Goal: Task Accomplishment & Management: Manage account settings

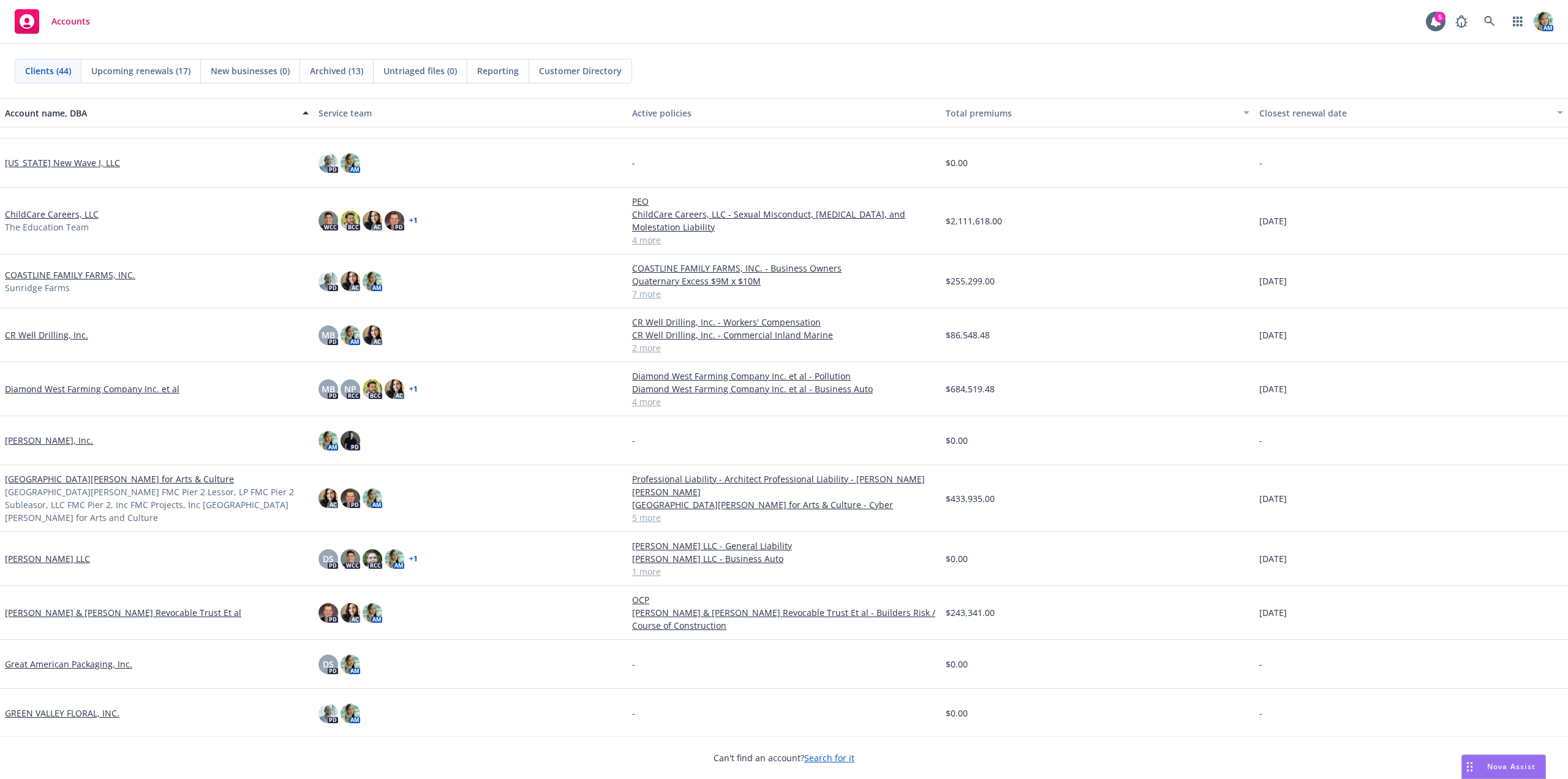
scroll to position [184, 0]
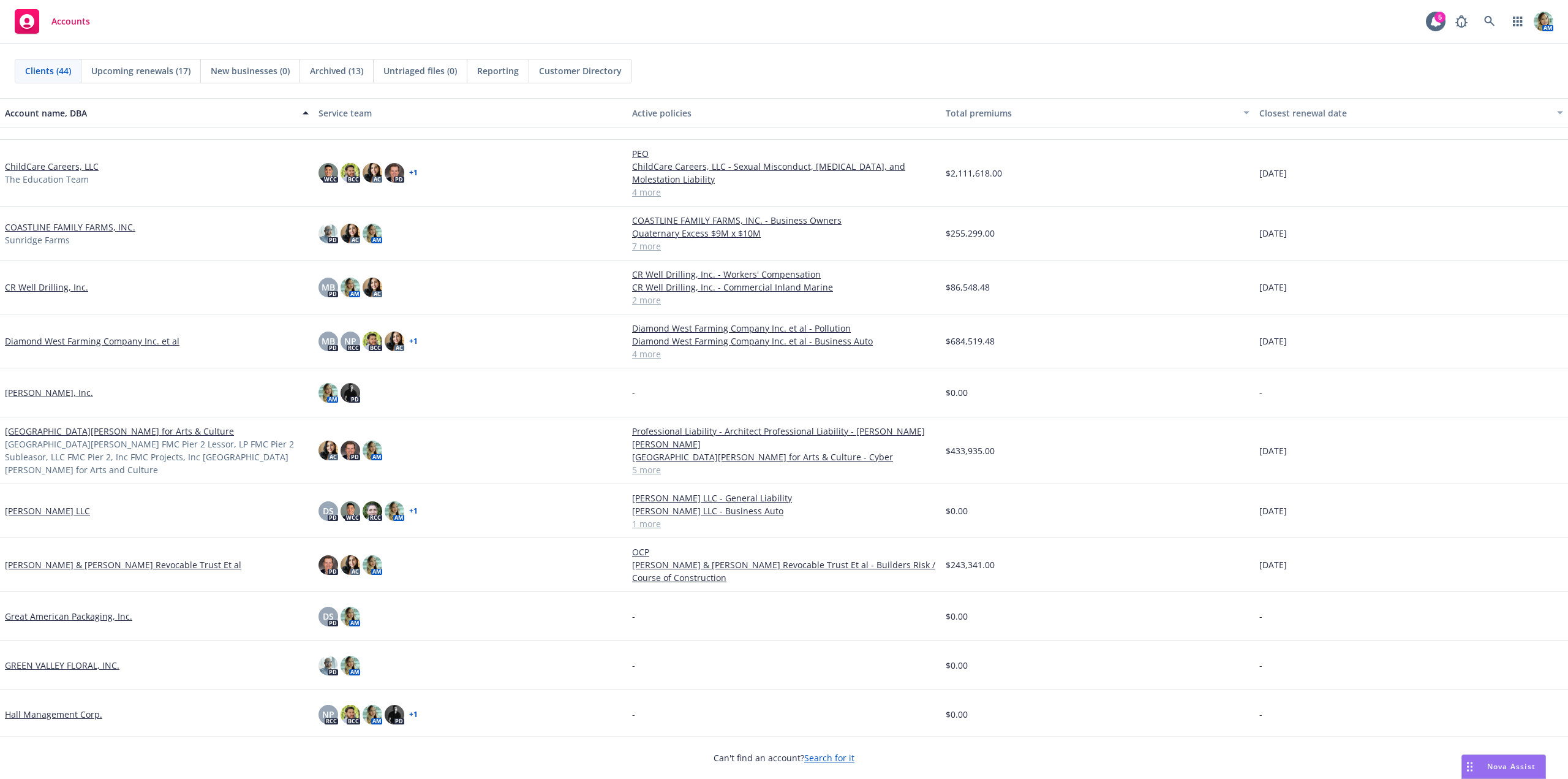
click at [113, 437] on link "Fort Mason Center for Arts & Culture" at bounding box center [119, 431] width 229 height 13
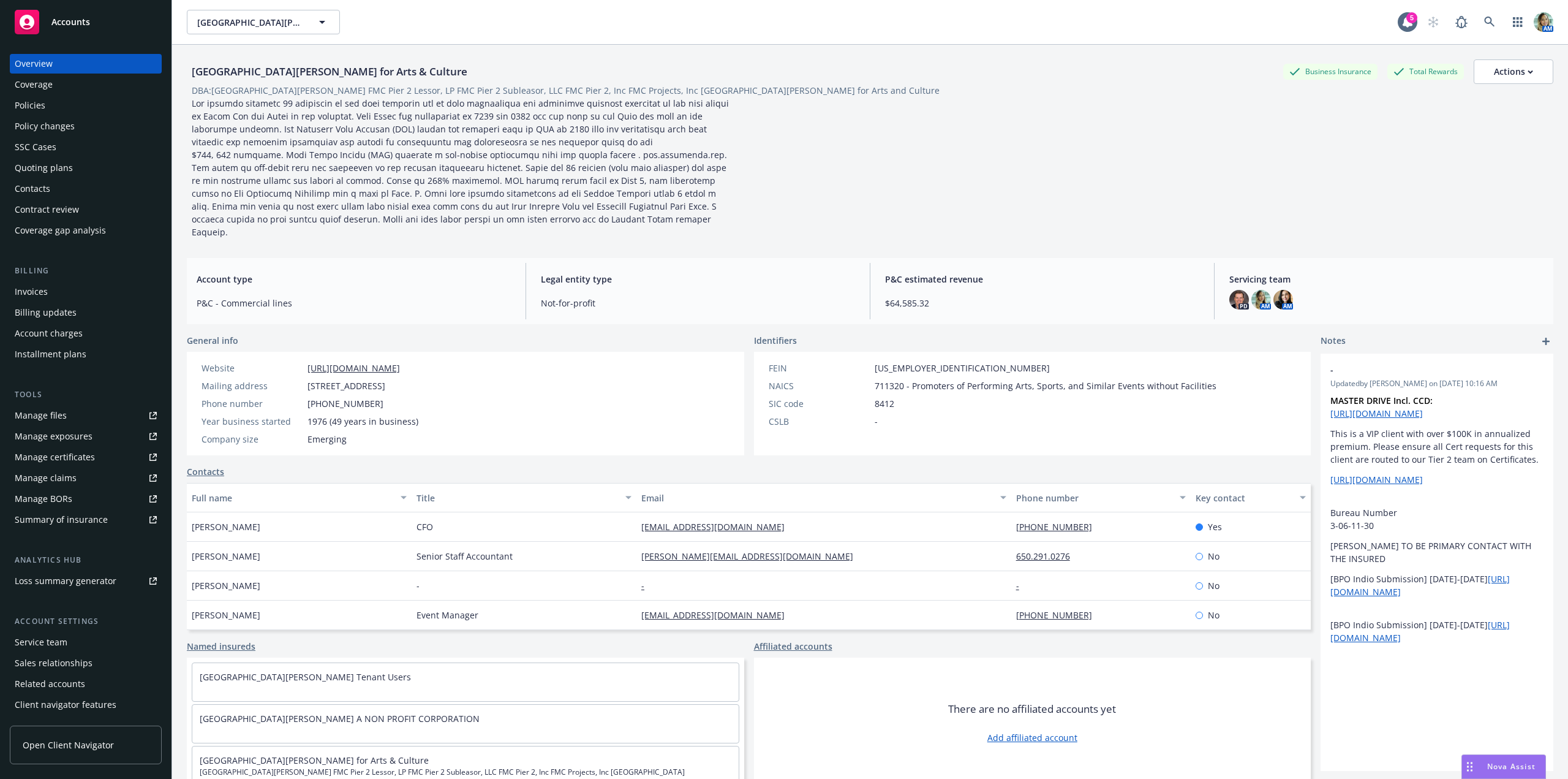
click at [41, 105] on div "Policies" at bounding box center [30, 105] width 31 height 20
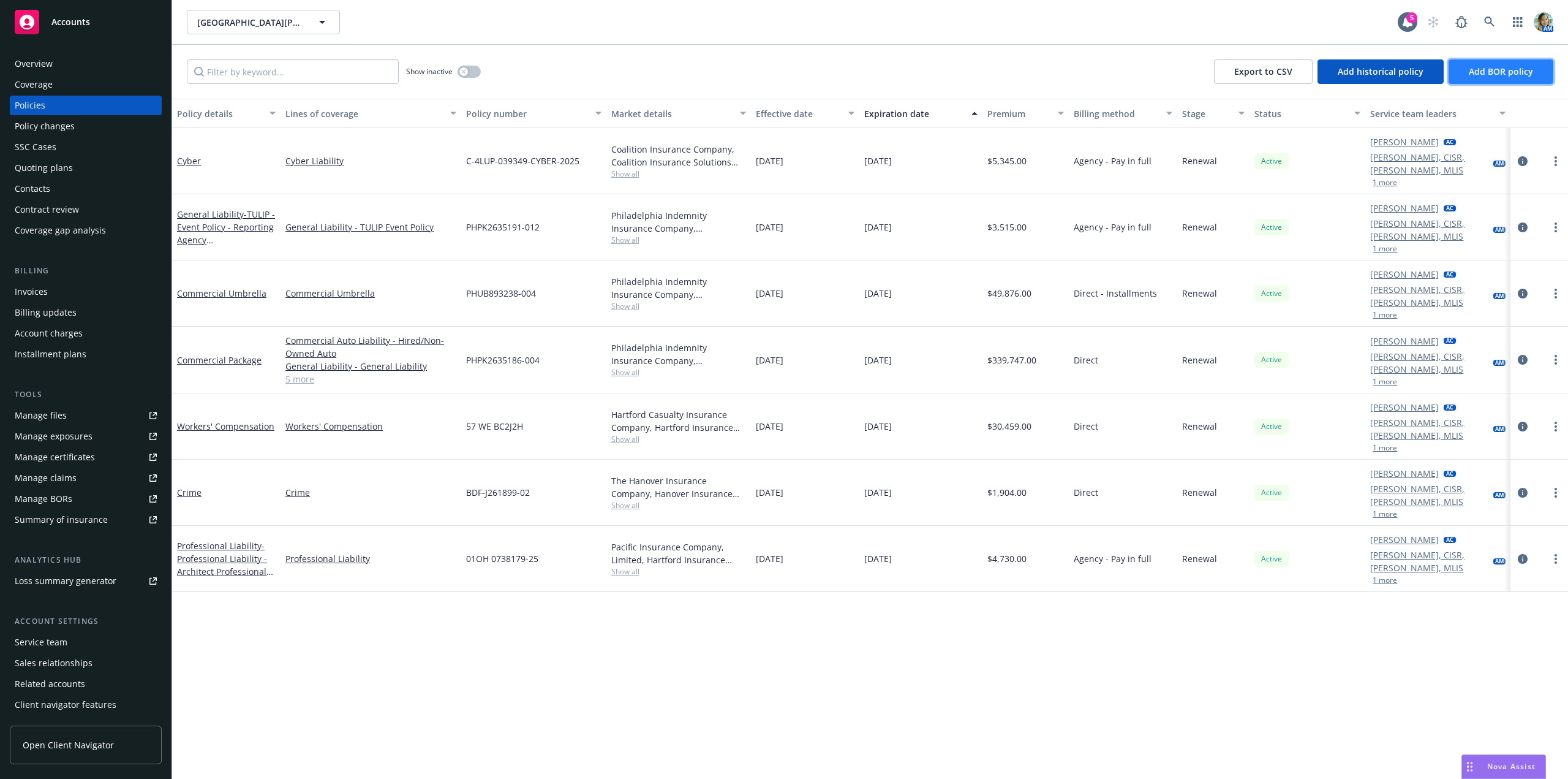
click at [1479, 76] on span "Add BOR policy" at bounding box center [1502, 71] width 65 height 12
select select "other"
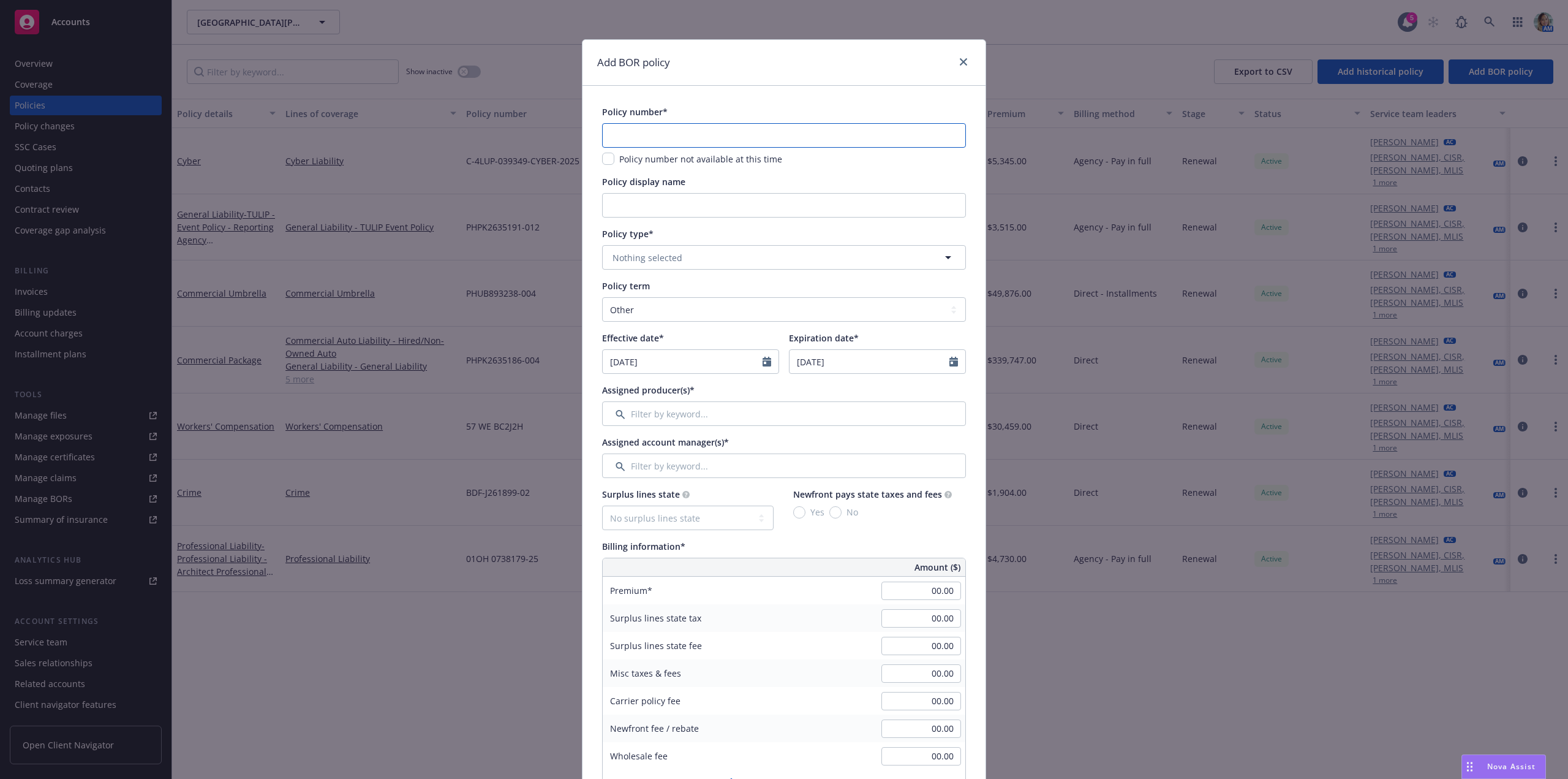
click at [637, 128] on input "text" at bounding box center [783, 135] width 364 height 24
paste input "NFP0128331-07"
type input "NFP0128331-07"
click at [660, 261] on span "Nothing selected" at bounding box center [647, 258] width 70 height 13
click at [675, 293] on strong "Directors and Officers" at bounding box center [661, 292] width 92 height 12
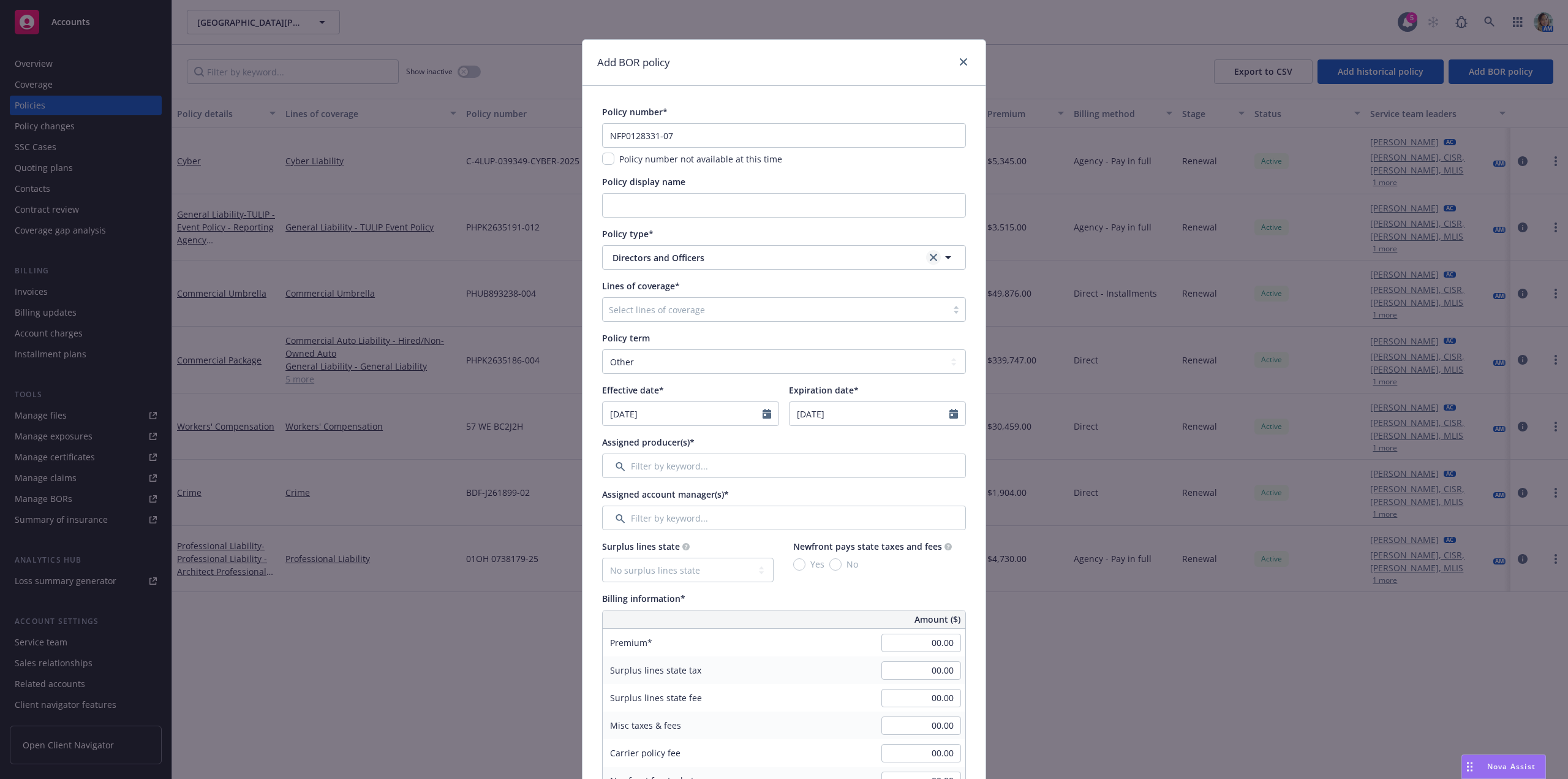
click at [929, 257] on icon "clear selection" at bounding box center [933, 257] width 7 height 7
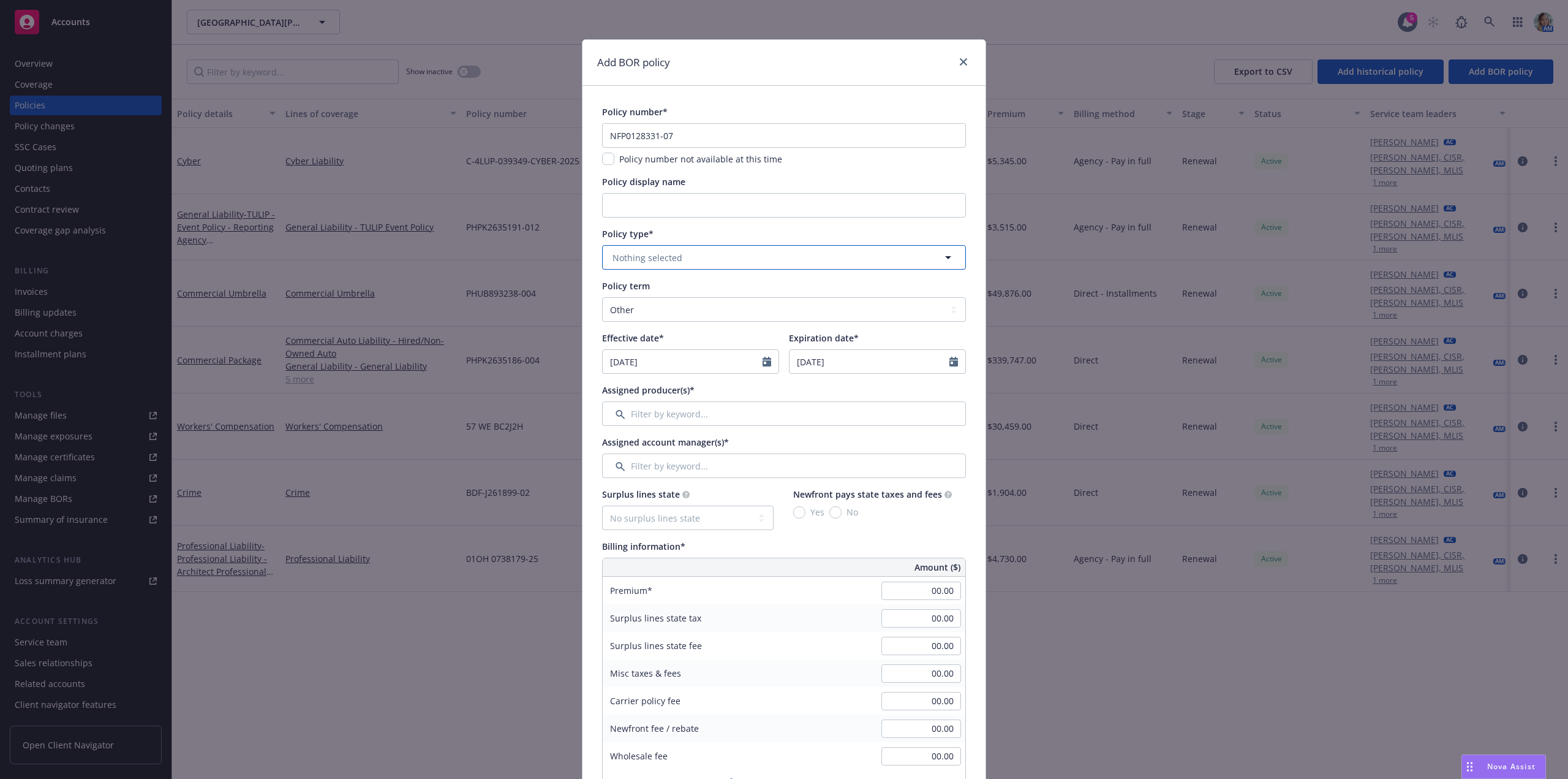
click at [821, 255] on button "Nothing selected" at bounding box center [783, 257] width 364 height 24
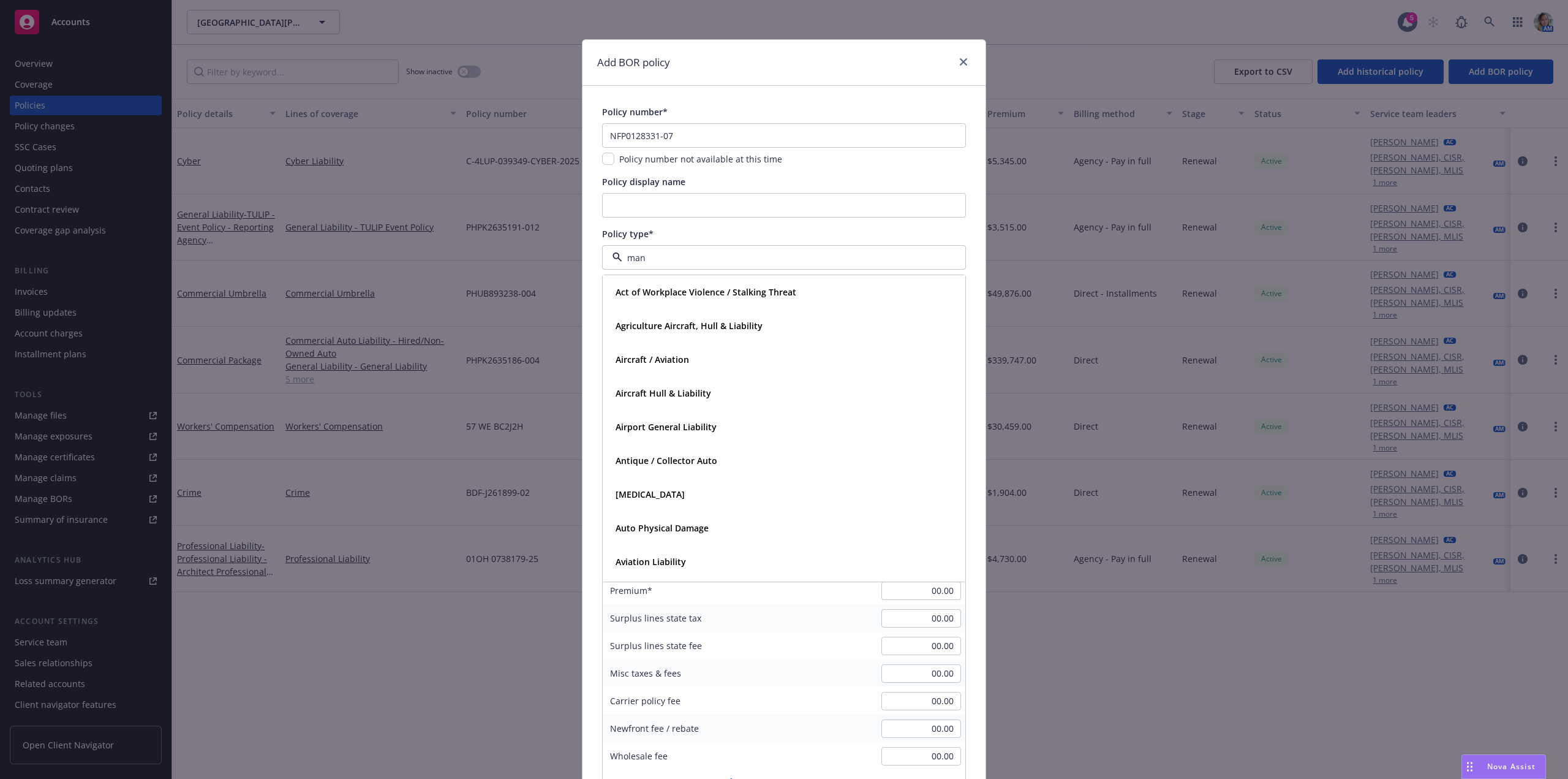
type input "mana"
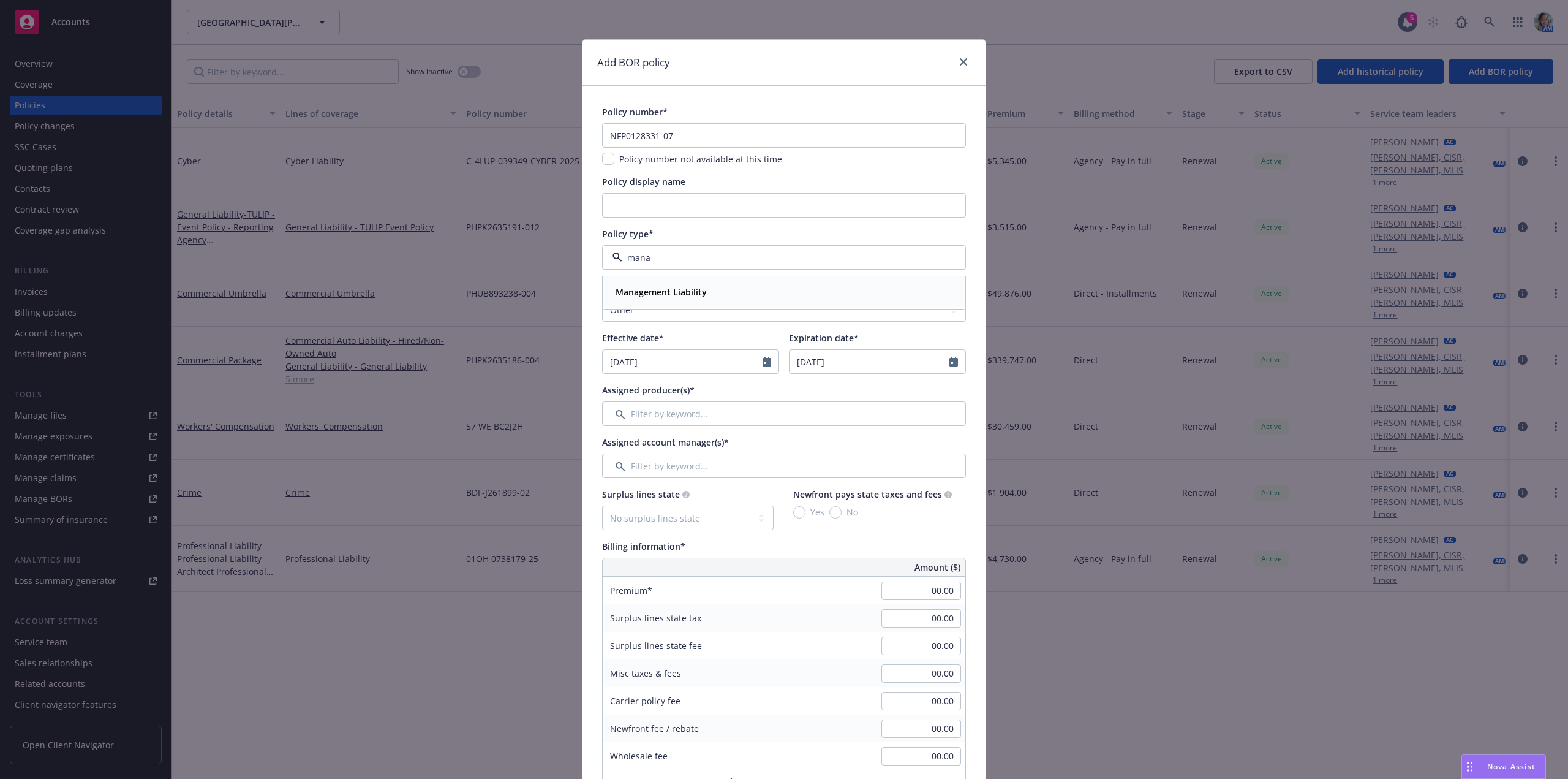
click at [770, 287] on div "Management Liability" at bounding box center [784, 292] width 347 height 18
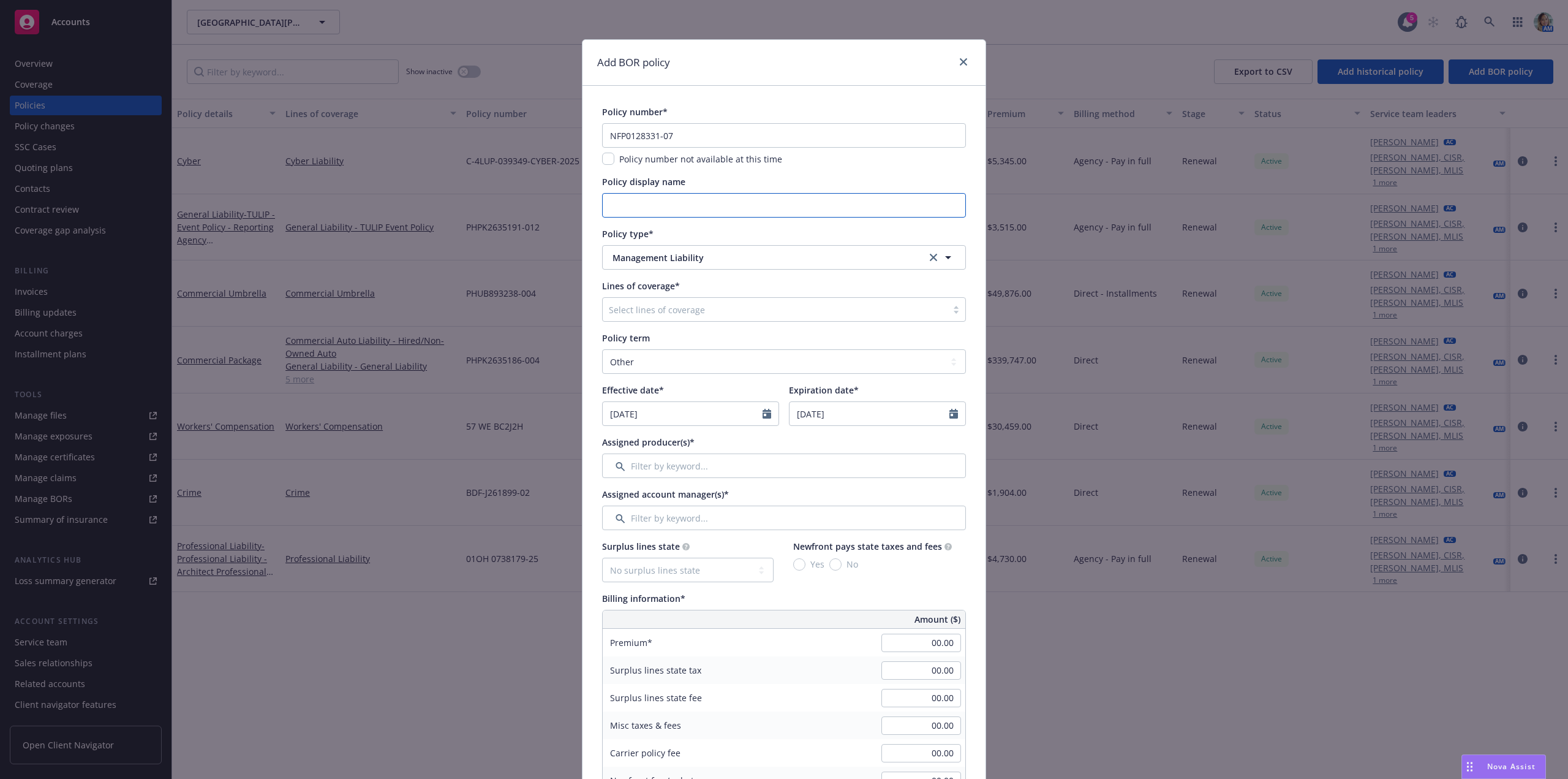
click at [737, 203] on input "Policy display name" at bounding box center [783, 205] width 364 height 24
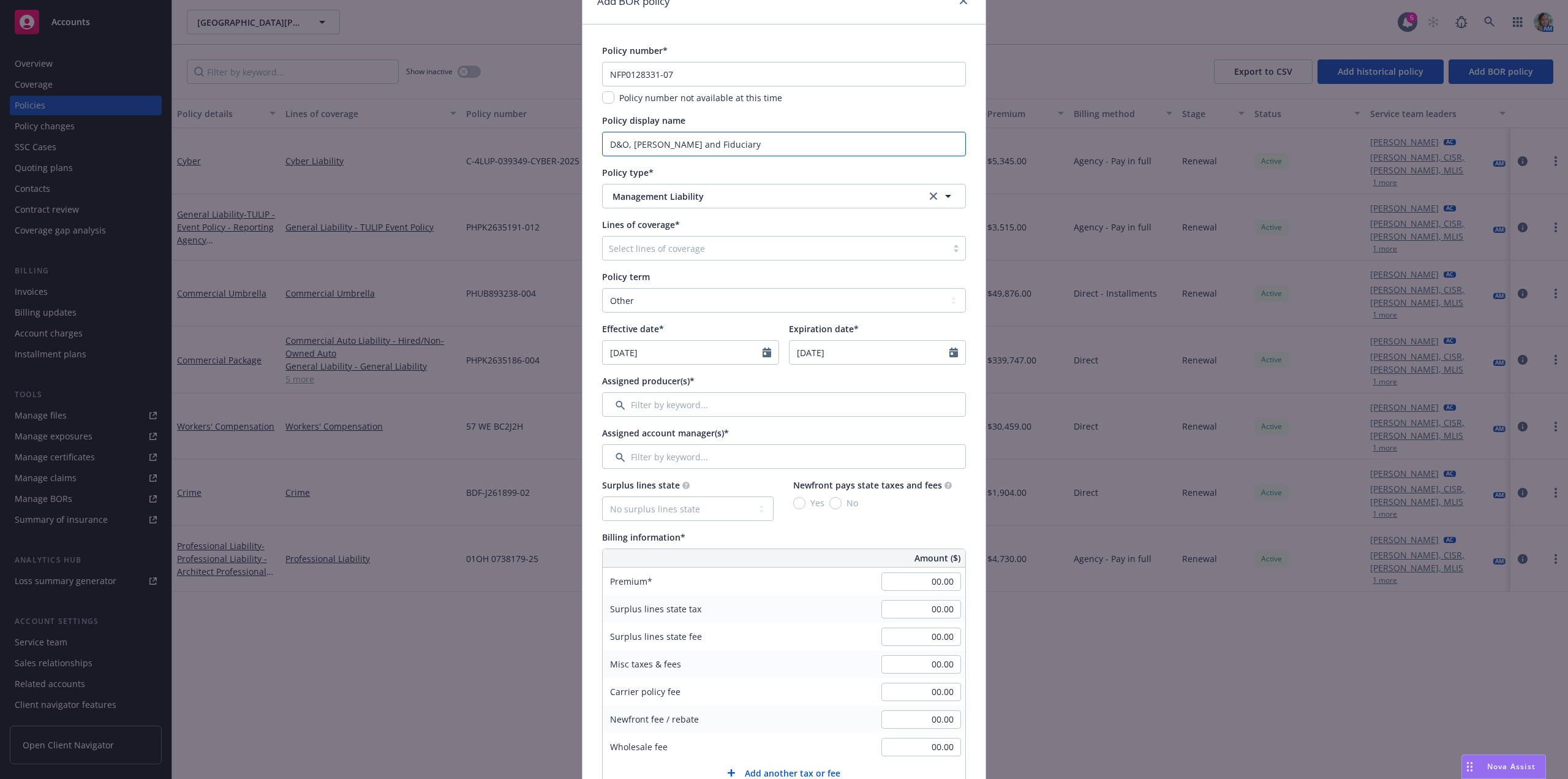
type input "D&O, EPLI and Fiduciary"
click at [705, 305] on select "Select policy term 12 Month 6 Month 4 Month 3 Month 2 Month 1 Month 36 Month (3…" at bounding box center [783, 300] width 364 height 24
select select "12"
click at [602, 288] on select "Select policy term 12 Month 6 Month 4 Month 3 Month 2 Month 1 Month 36 Month (3…" at bounding box center [783, 300] width 364 height 24
click at [662, 352] on input "08/20/2025" at bounding box center [683, 352] width 160 height 23
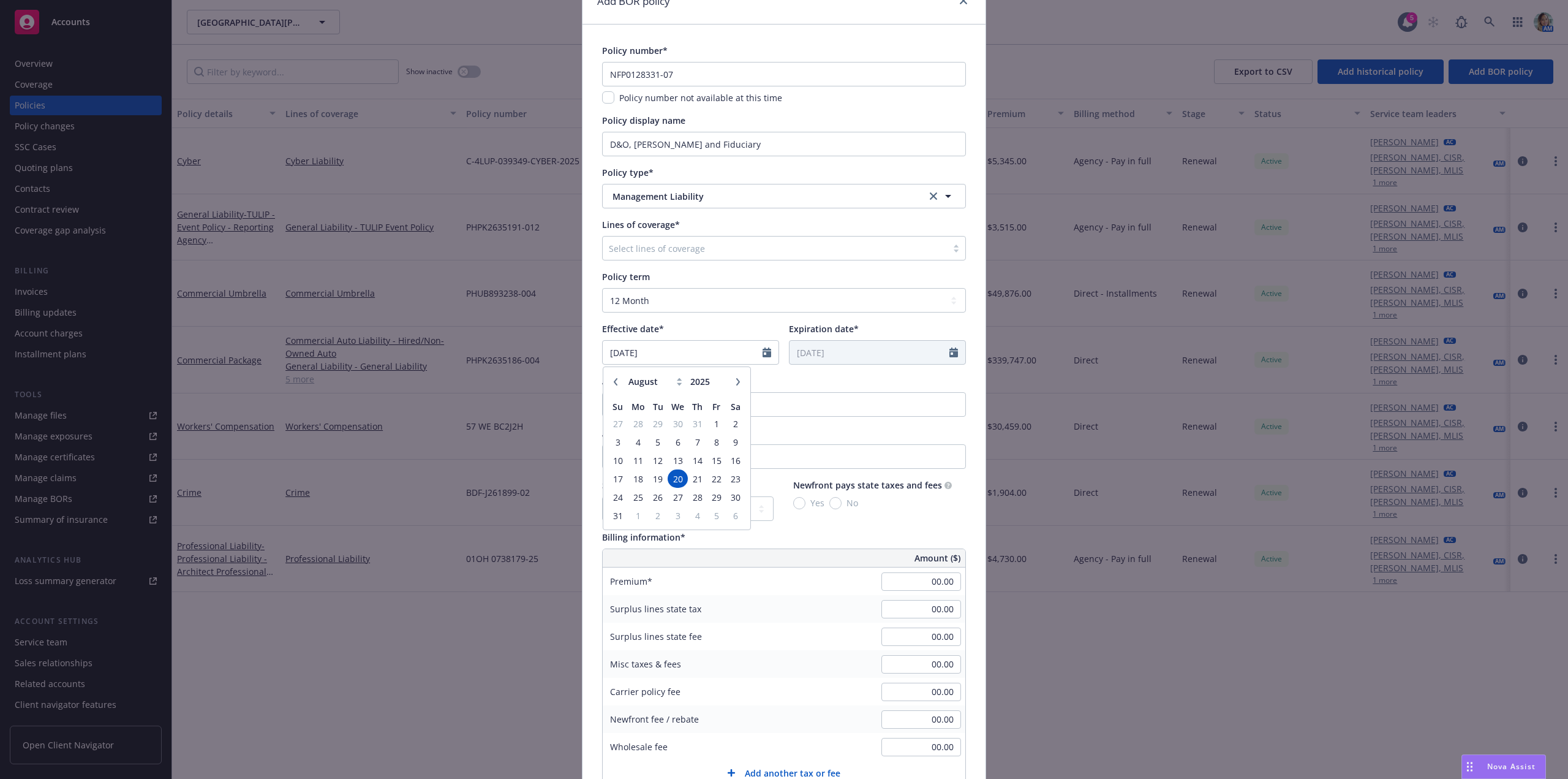
click at [614, 381] on icon "button" at bounding box center [615, 382] width 7 height 7
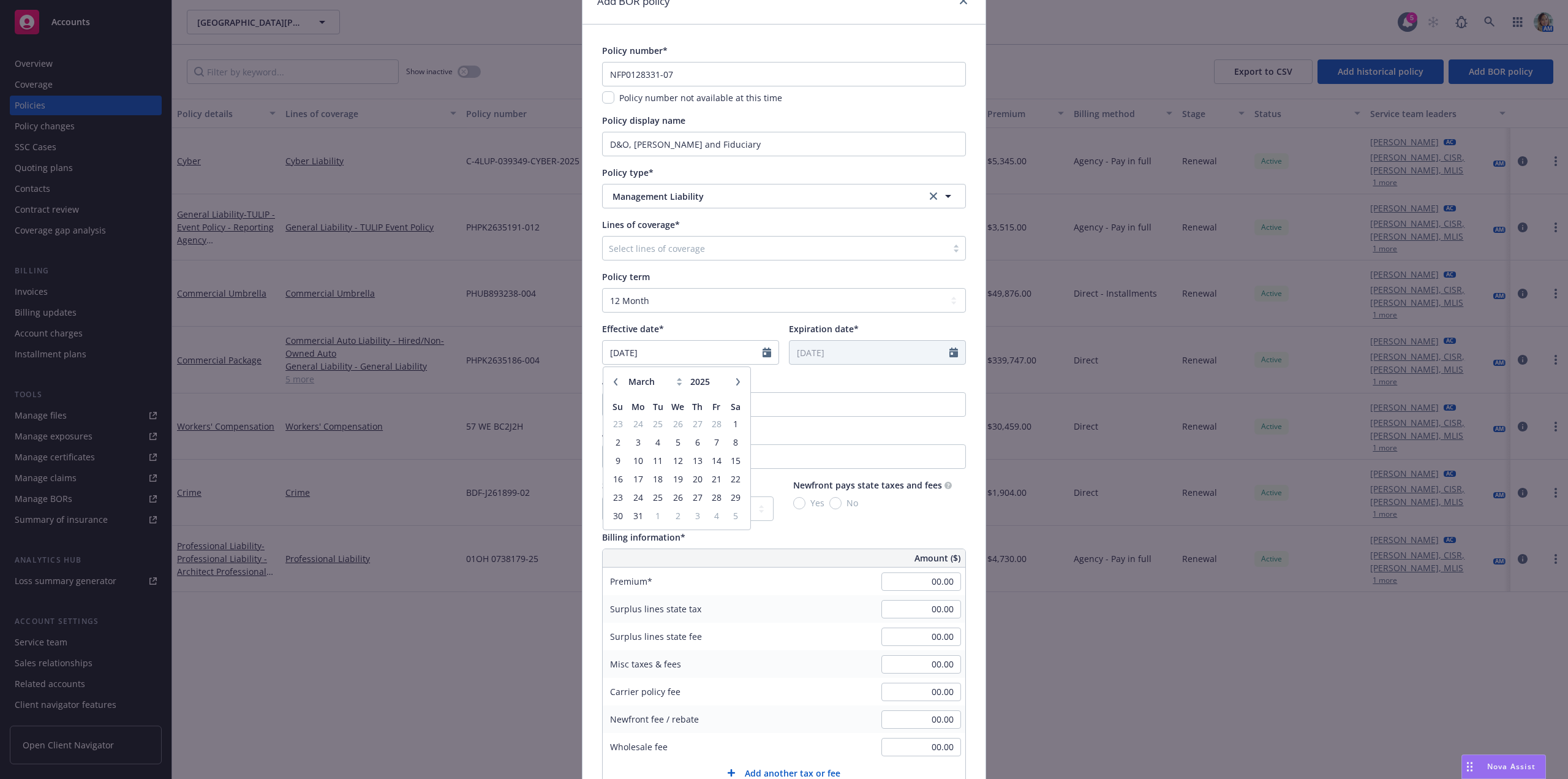
click at [614, 381] on icon "button" at bounding box center [615, 382] width 7 height 7
select select "1"
click at [673, 421] on span "1" at bounding box center [678, 423] width 18 height 15
type input "01/01/2025"
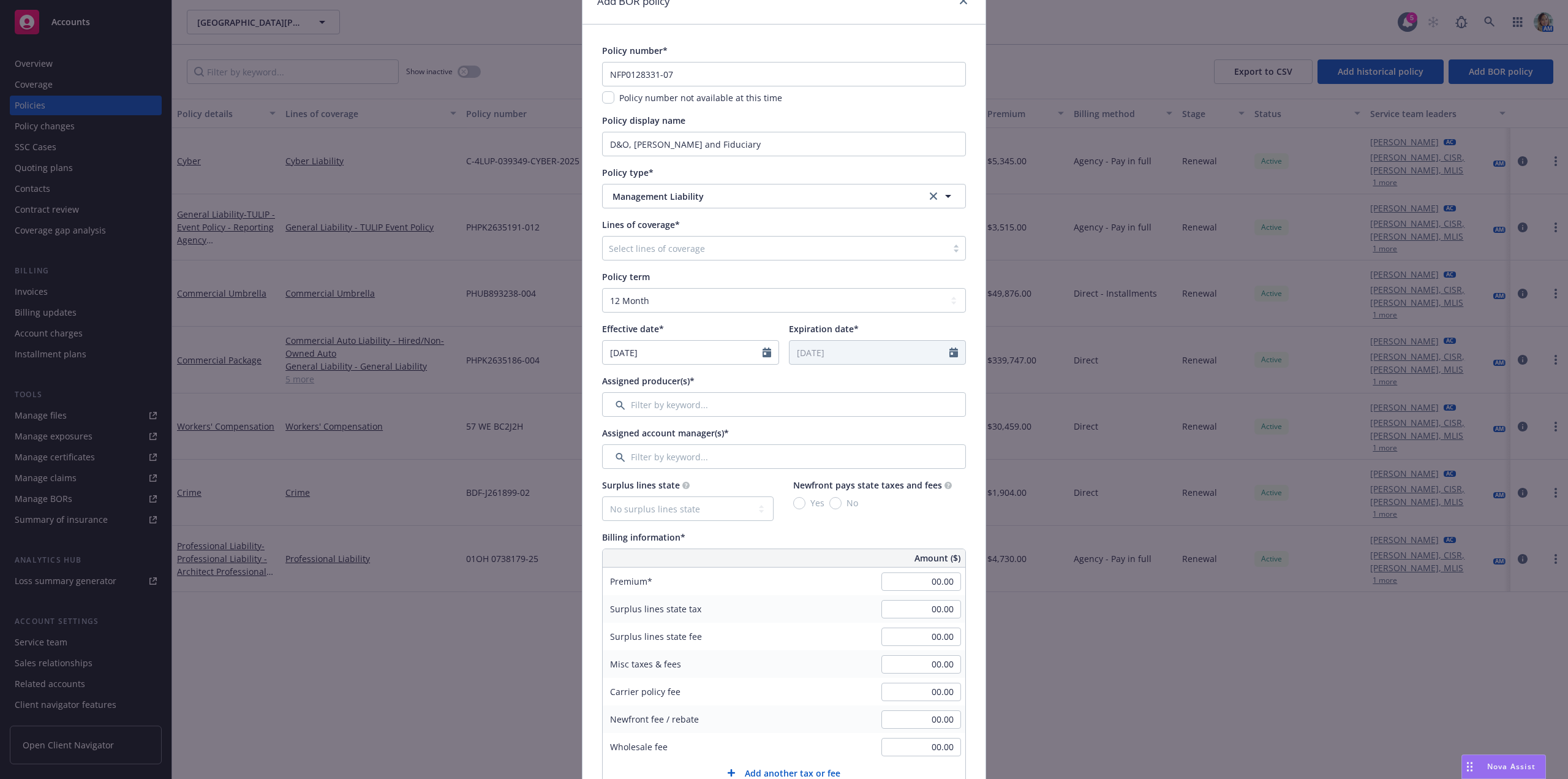
type input "[DATE]"
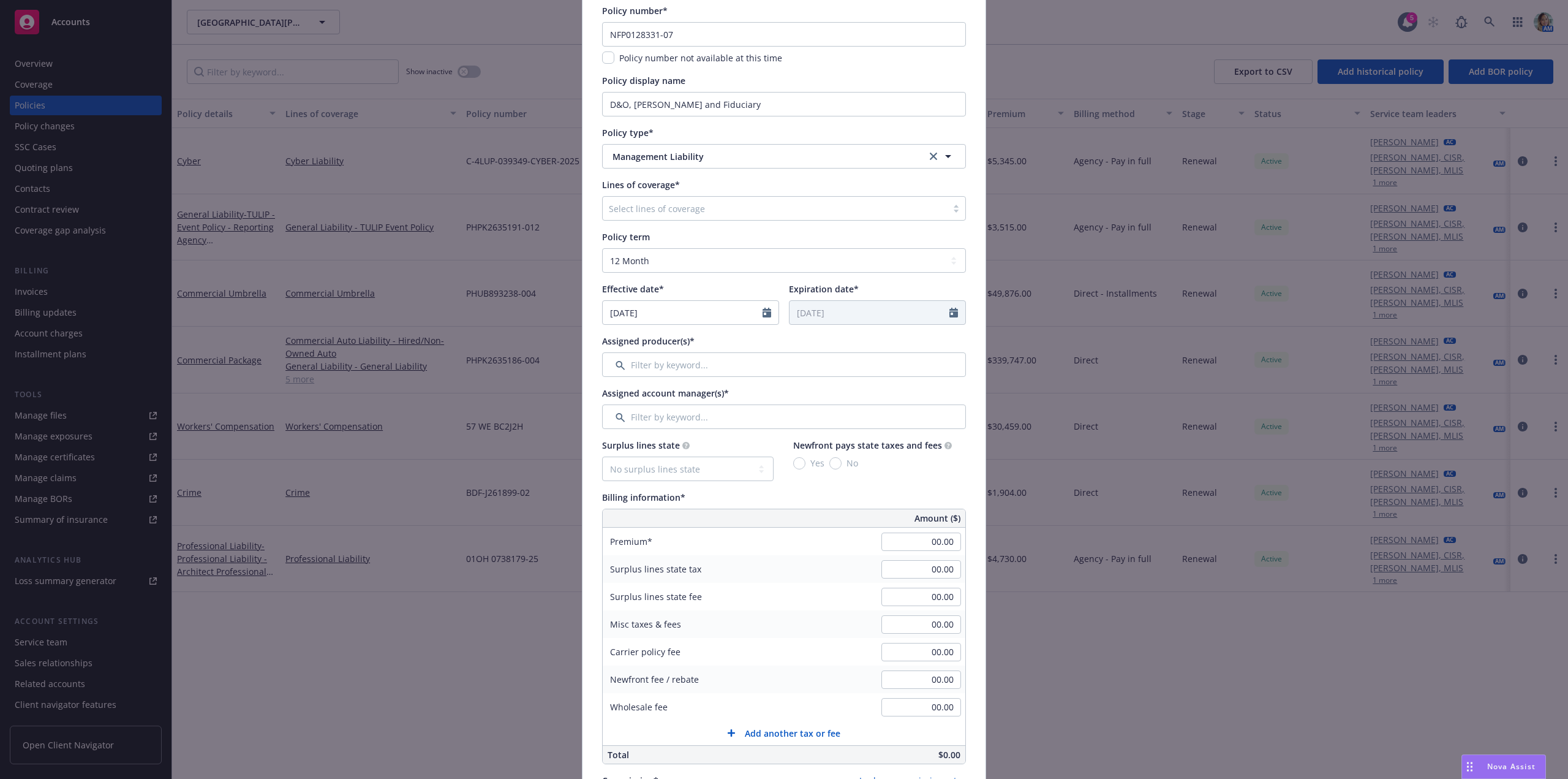
scroll to position [122, 0]
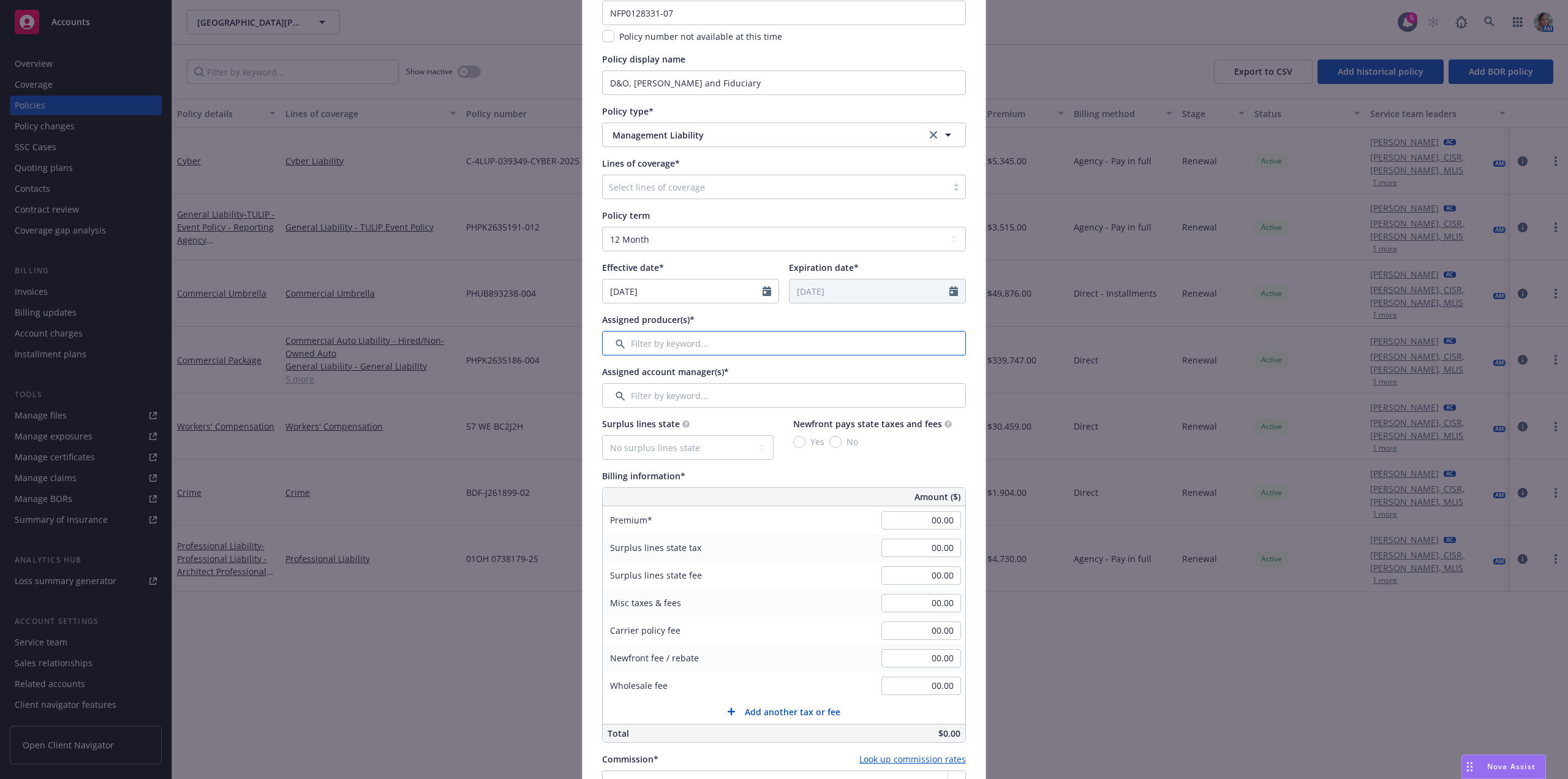
click at [660, 342] on input "Filter by keyword..." at bounding box center [783, 342] width 364 height 24
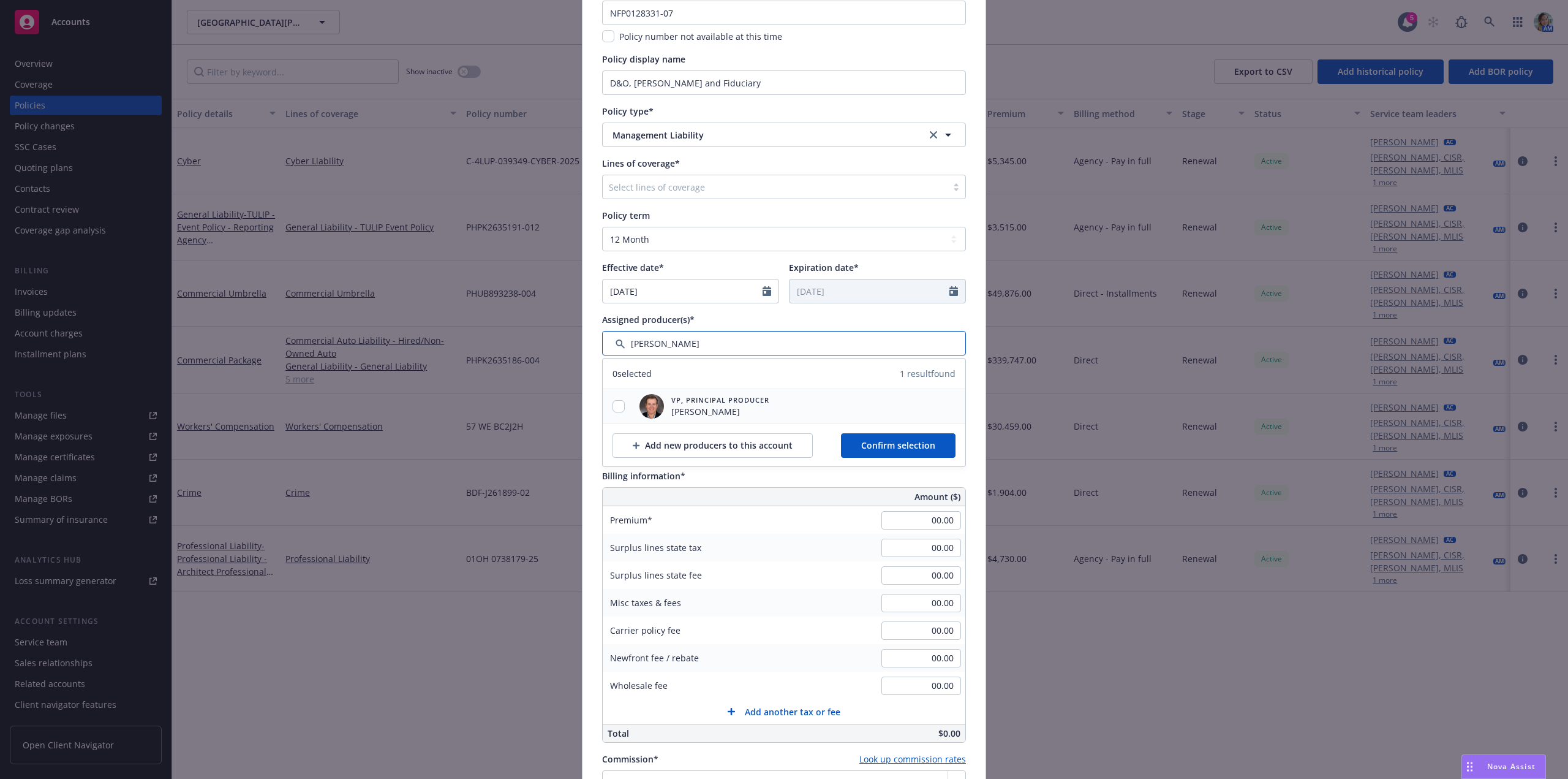
type input "pete"
drag, startPoint x: 621, startPoint y: 396, endPoint x: 615, endPoint y: 403, distance: 9.2
click at [621, 397] on div at bounding box center [618, 406] width 31 height 34
click at [613, 405] on input "checkbox" at bounding box center [619, 406] width 13 height 13
checkbox input "true"
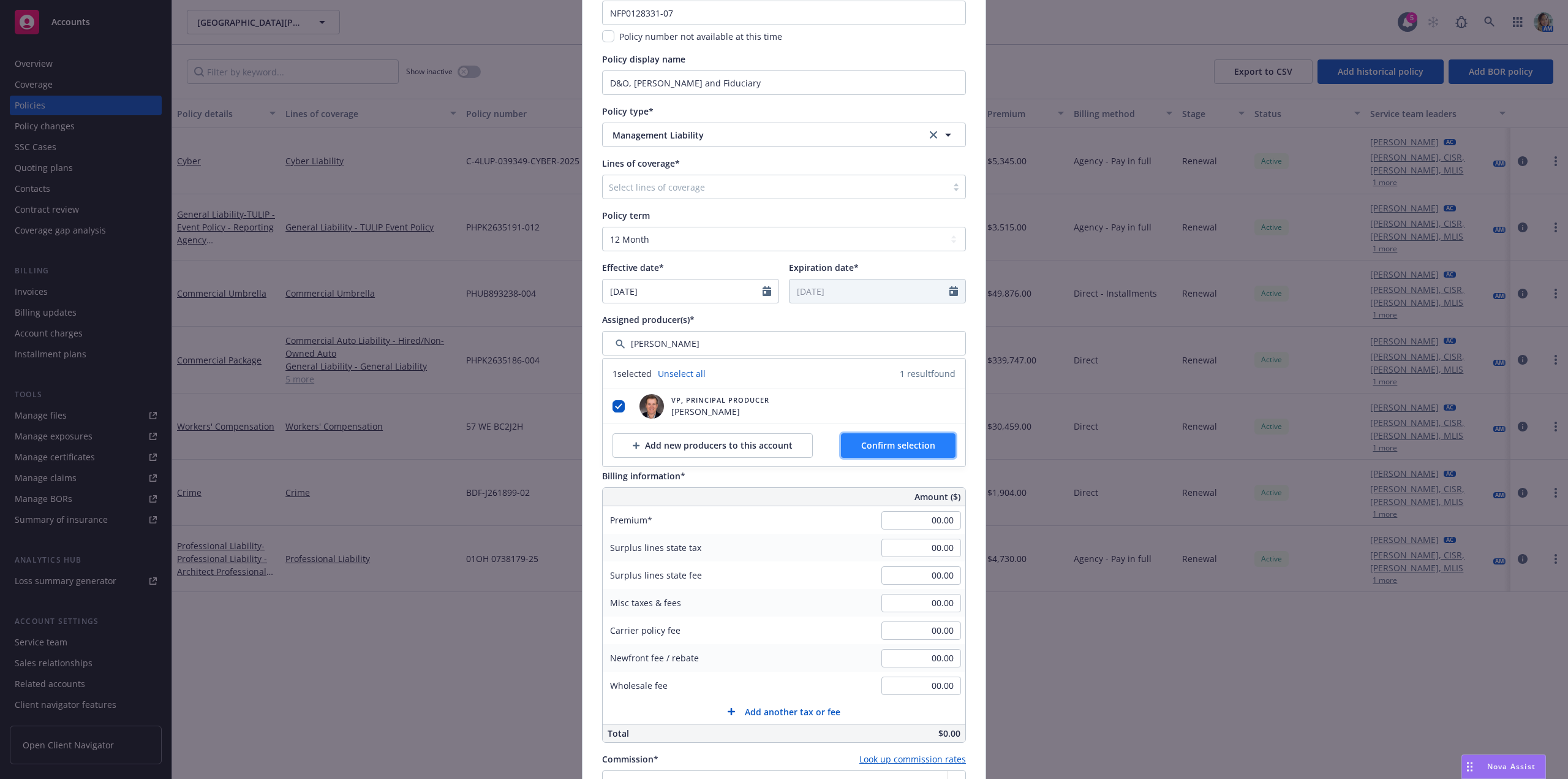
click at [849, 438] on button "Confirm selection" at bounding box center [899, 445] width 115 height 24
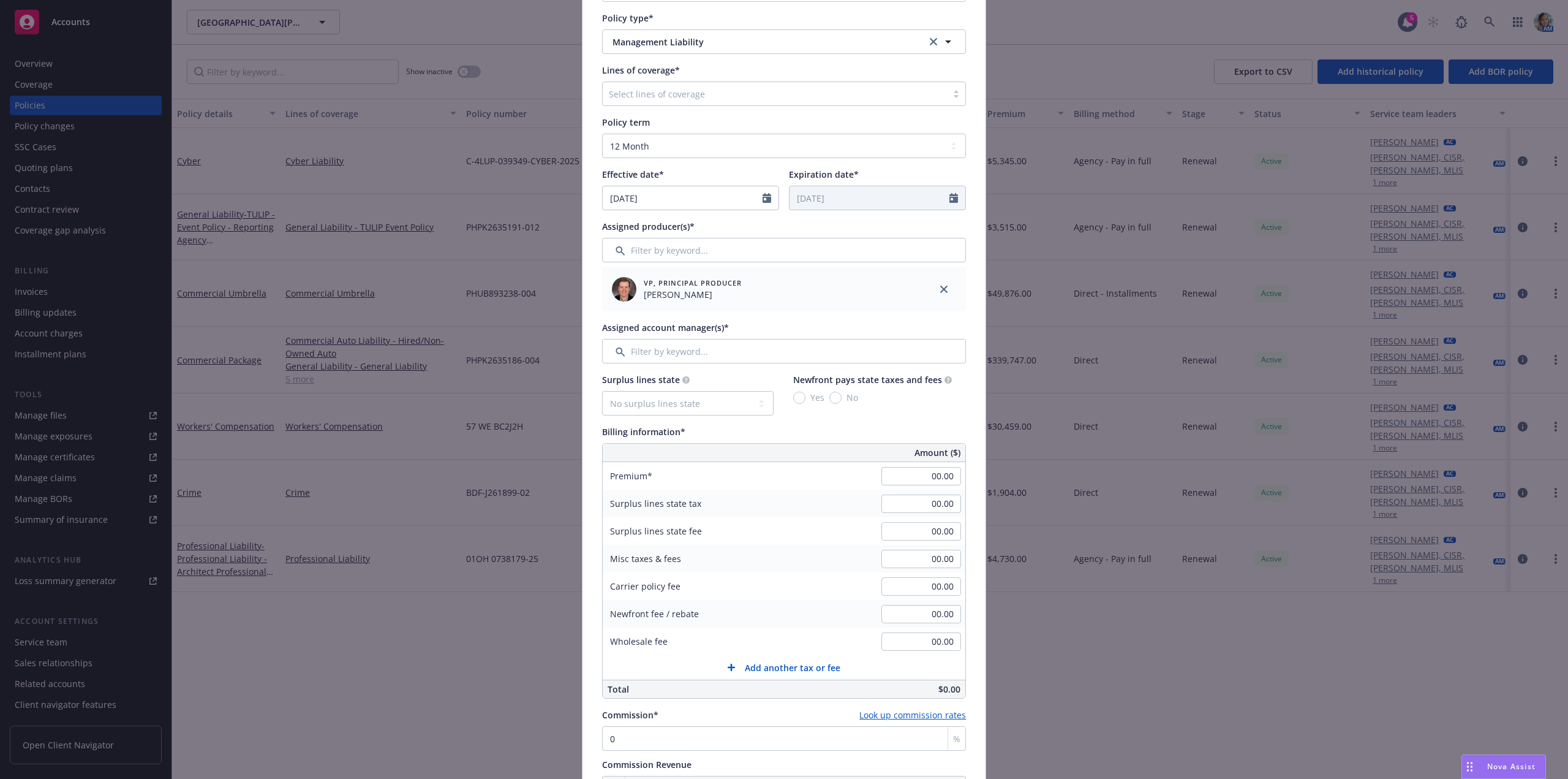
scroll to position [245, 0]
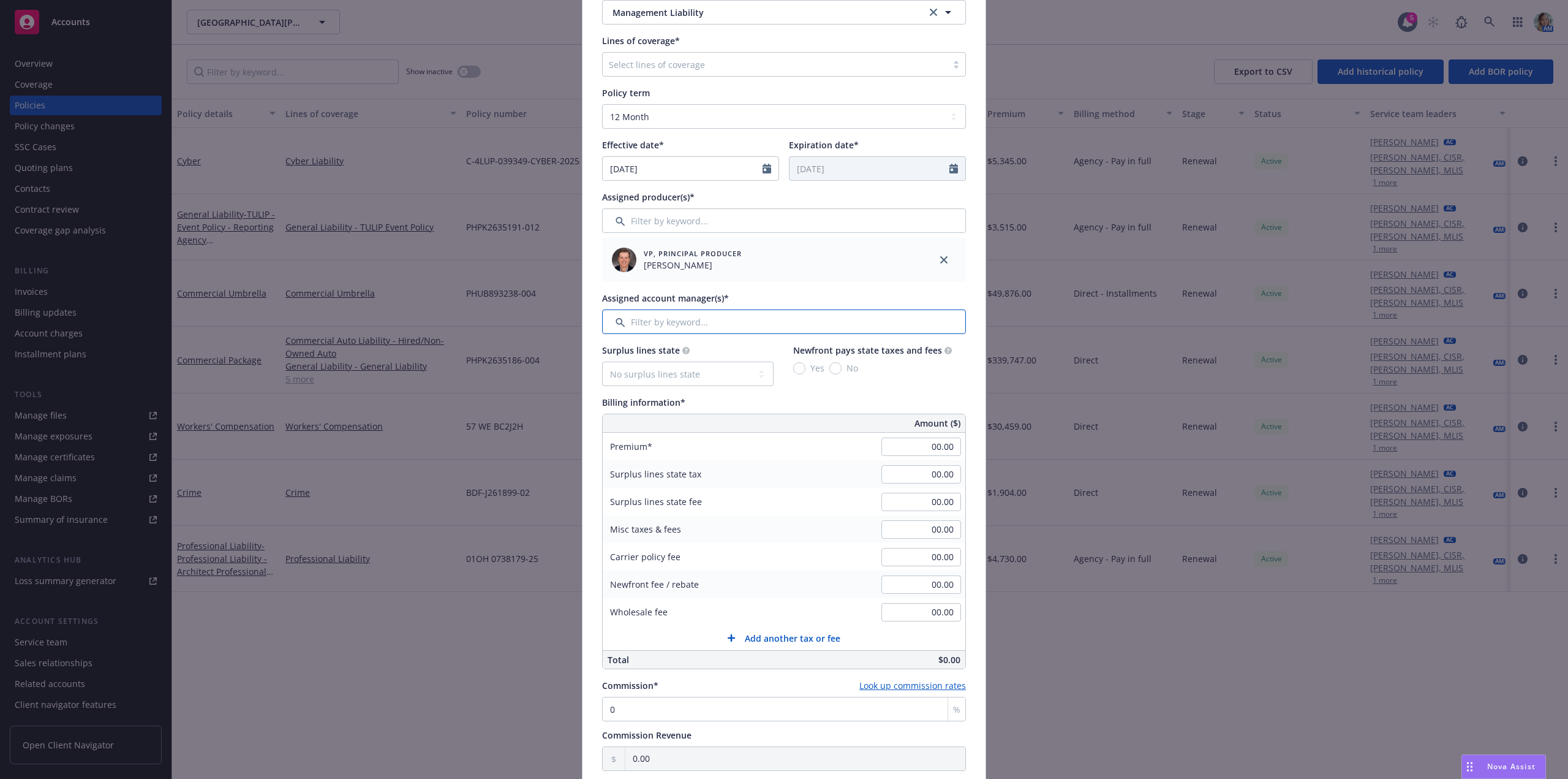
click at [683, 324] on input "Filter by keyword..." at bounding box center [783, 321] width 364 height 24
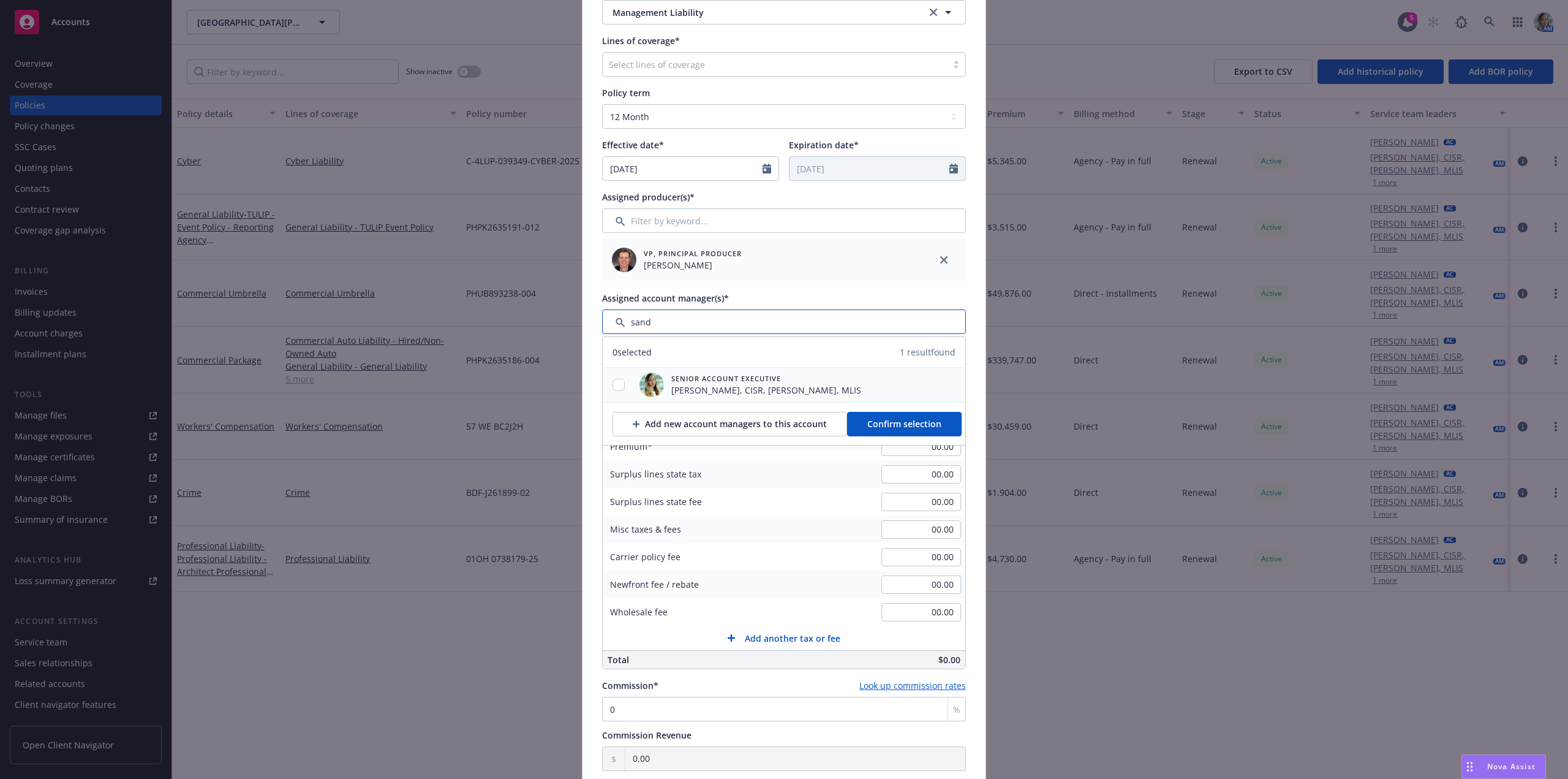
type input "sand"
click at [618, 390] on input "checkbox" at bounding box center [619, 385] width 13 height 13
checkbox input "true"
click at [883, 420] on span "Confirm selection" at bounding box center [904, 423] width 75 height 12
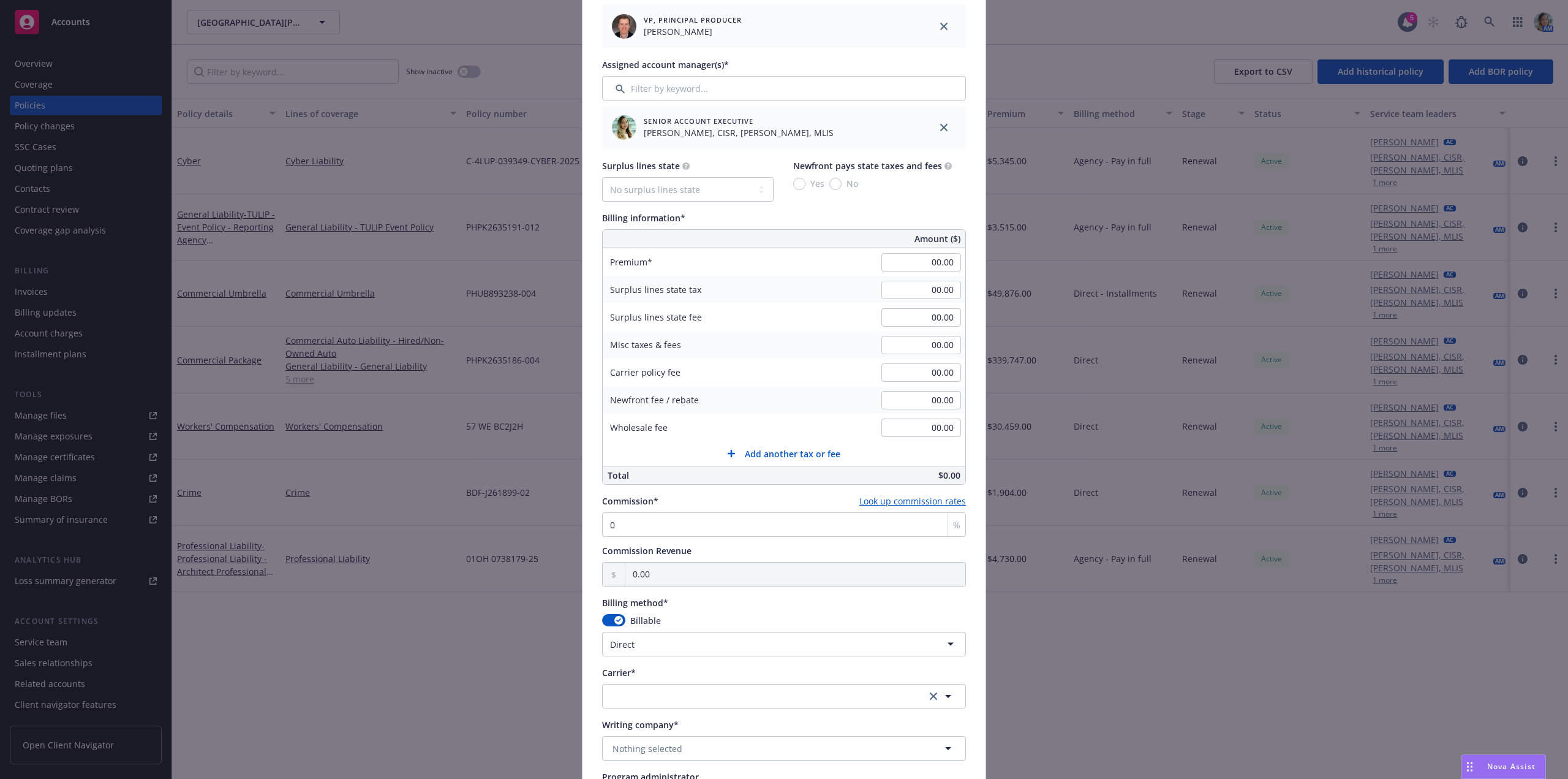
scroll to position [491, 0]
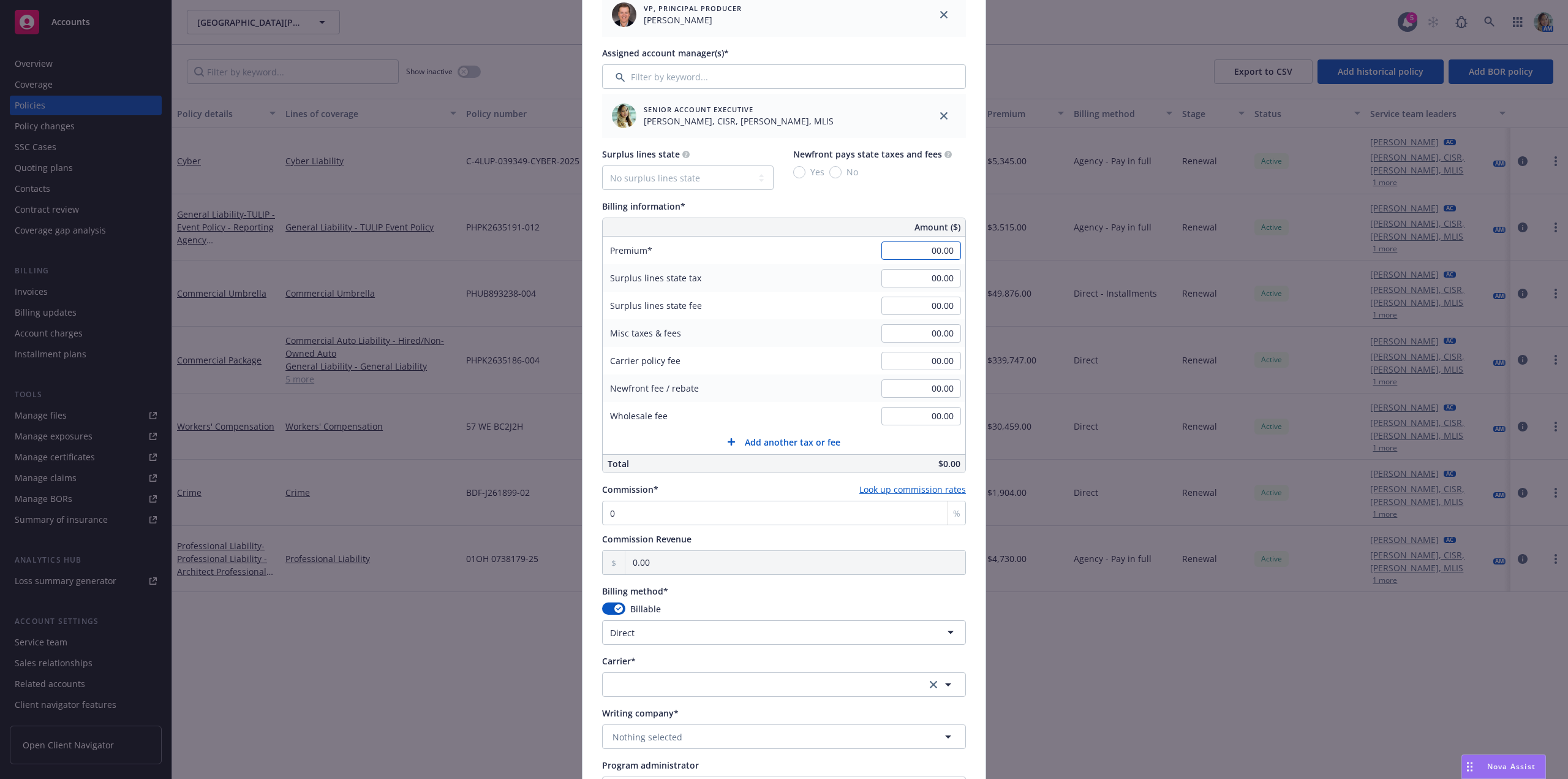
click at [901, 252] on input "00.00" at bounding box center [921, 251] width 80 height 18
type input "16,120.00"
click at [818, 323] on div "Misc taxes & fees 00.00" at bounding box center [784, 332] width 363 height 28
click at [632, 516] on input "0" at bounding box center [783, 512] width 364 height 24
drag, startPoint x: 608, startPoint y: 518, endPoint x: 591, endPoint y: 510, distance: 18.8
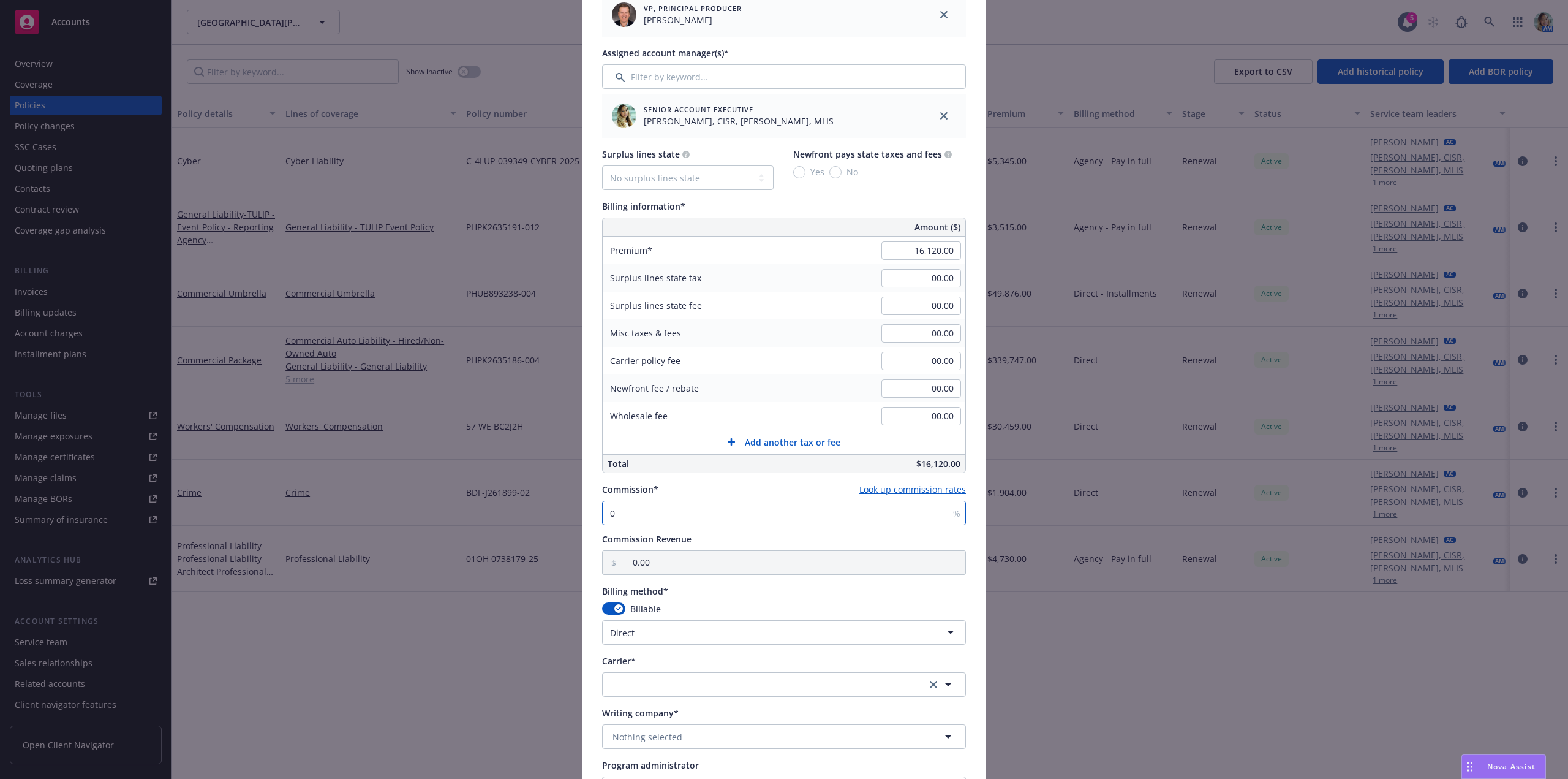
click at [583, 514] on div "Policy number* NFP0128331-07 Policy number not available at this time Policy di…" at bounding box center [784, 302] width 403 height 1412
type input "1"
type input "161.20"
type input "15"
type input "2,418.00"
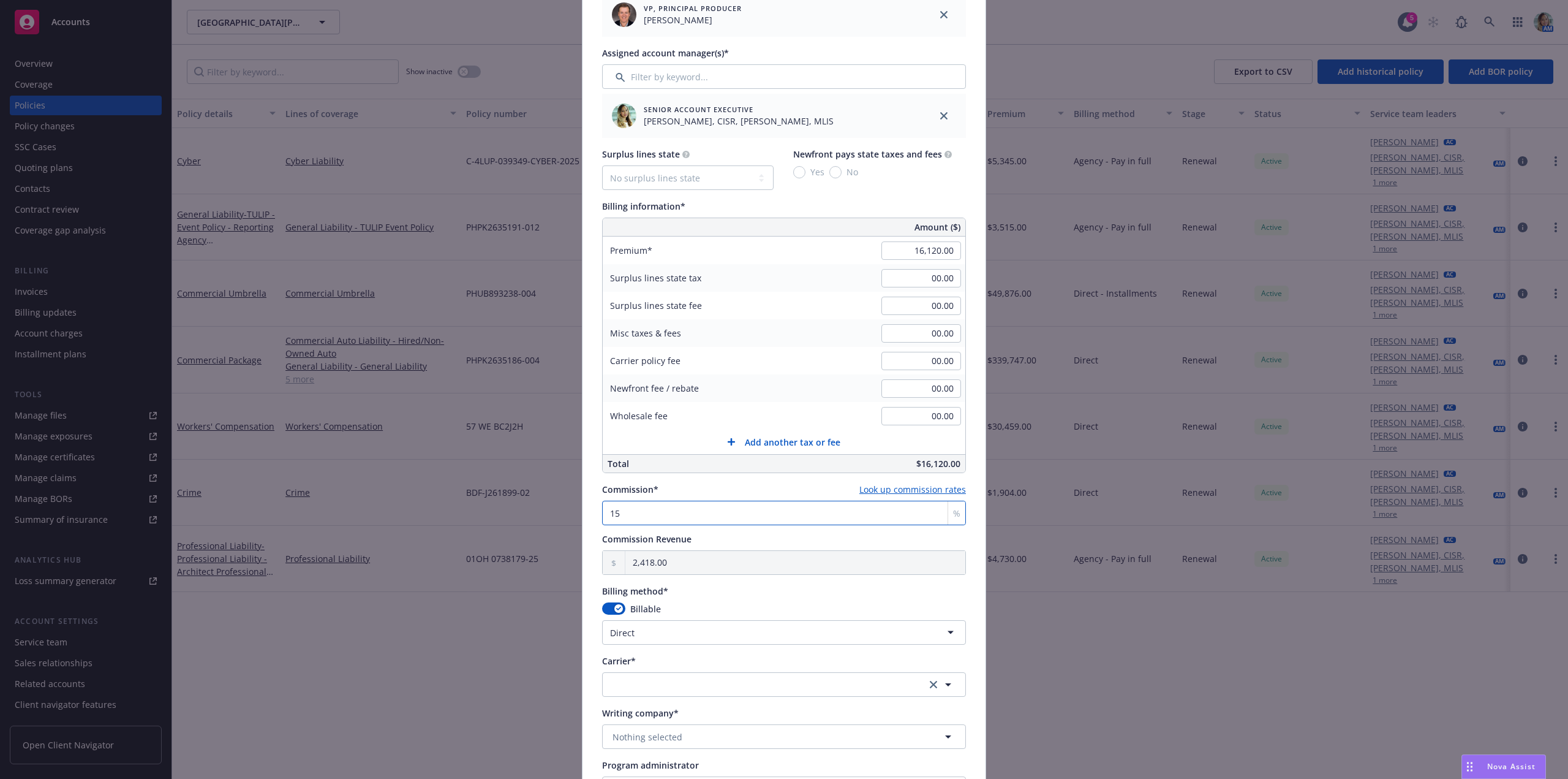
type input "15"
click at [519, 536] on div "Add BOR policy Policy number* NFP0128331-07 Policy number not available at this…" at bounding box center [784, 389] width 1568 height 779
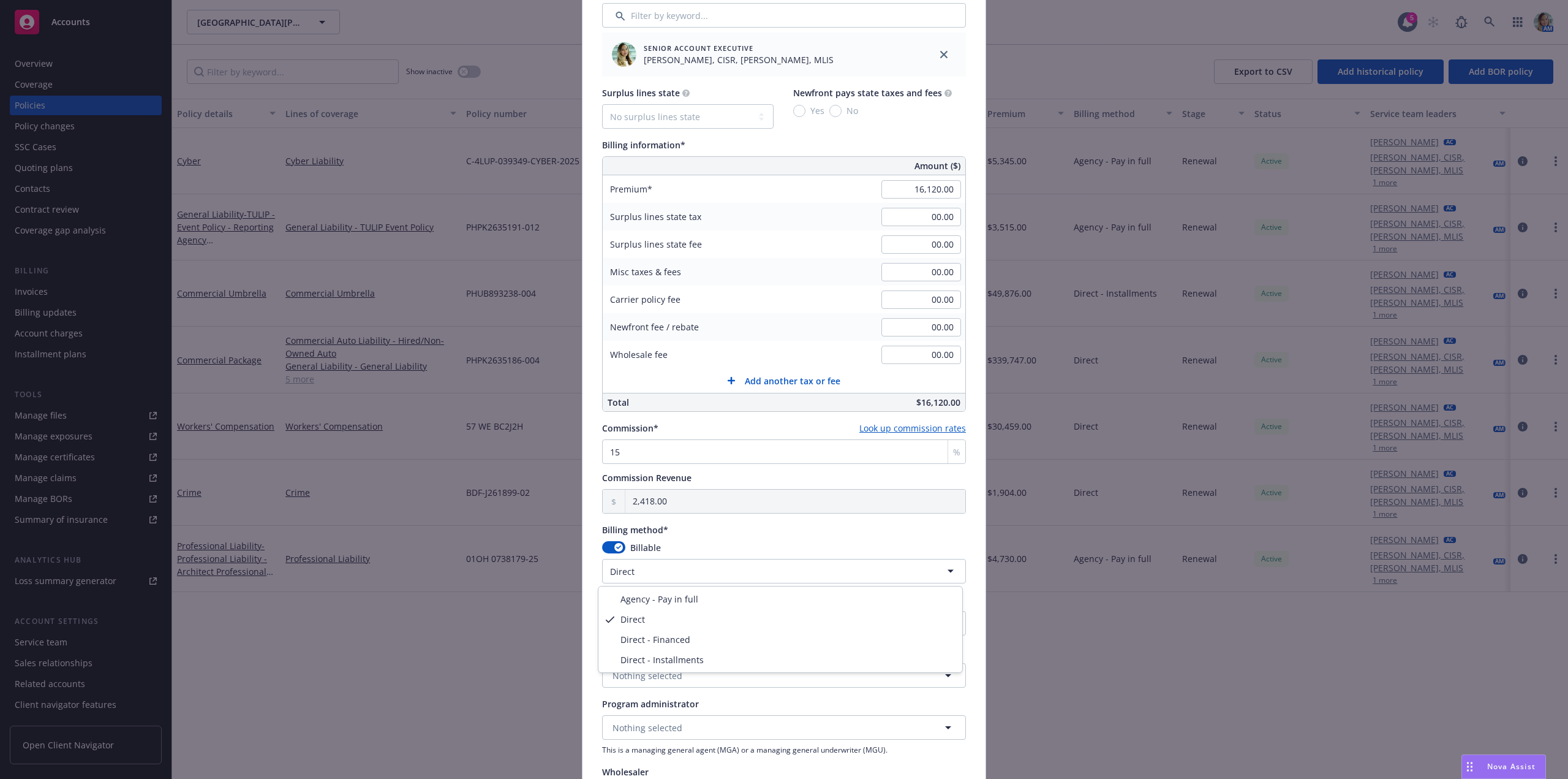
click at [631, 567] on html "Accounts Overview Coverage Policies Policy changes SSC Cases Quoting plans Cont…" at bounding box center [784, 389] width 1568 height 779
select select "AGENCY_PAY_IN_FULL"
click at [507, 649] on div "Add BOR policy Policy number* NFP0128331-07 Policy number not available at this…" at bounding box center [784, 389] width 1568 height 779
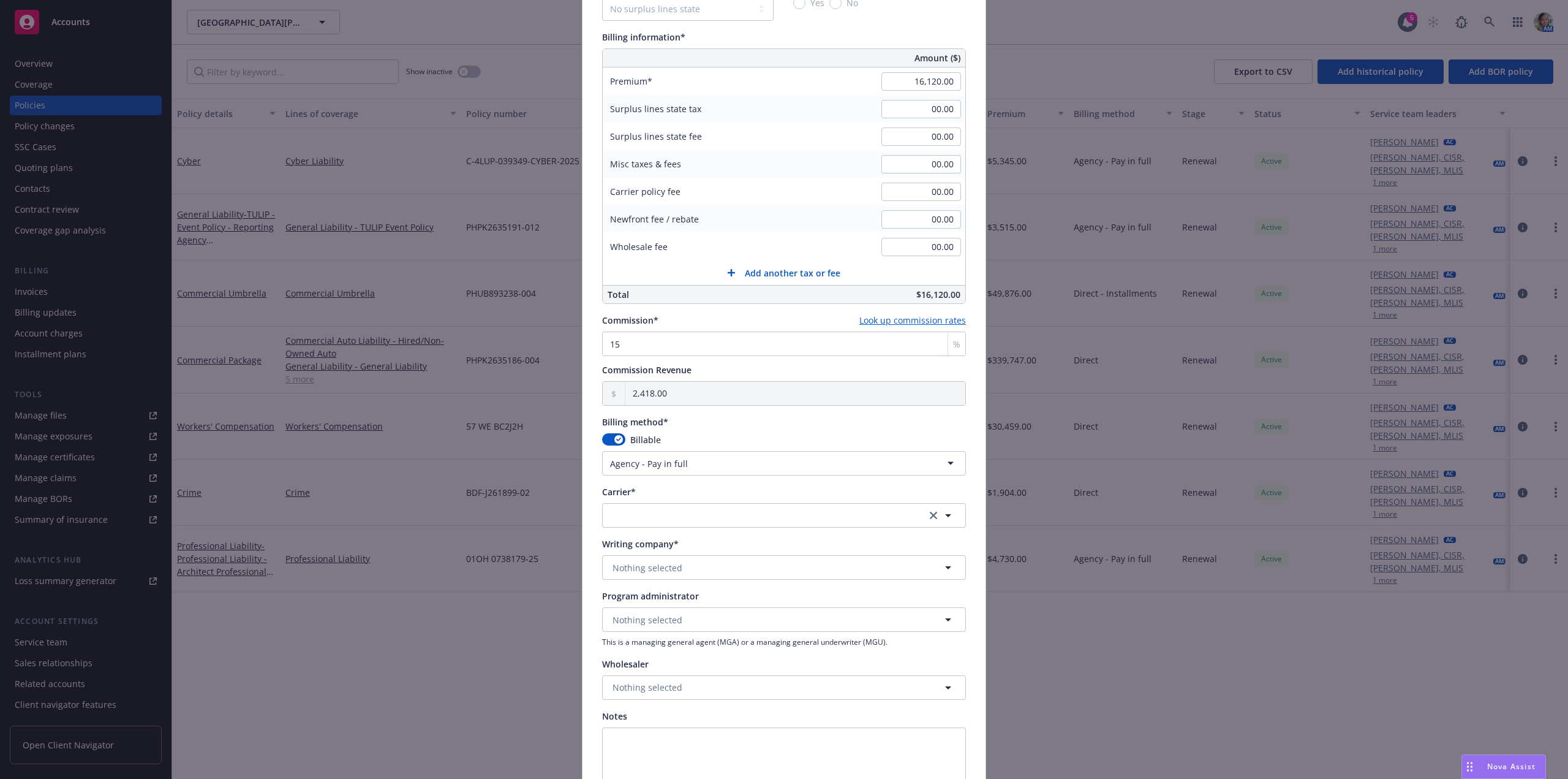
scroll to position [674, 0]
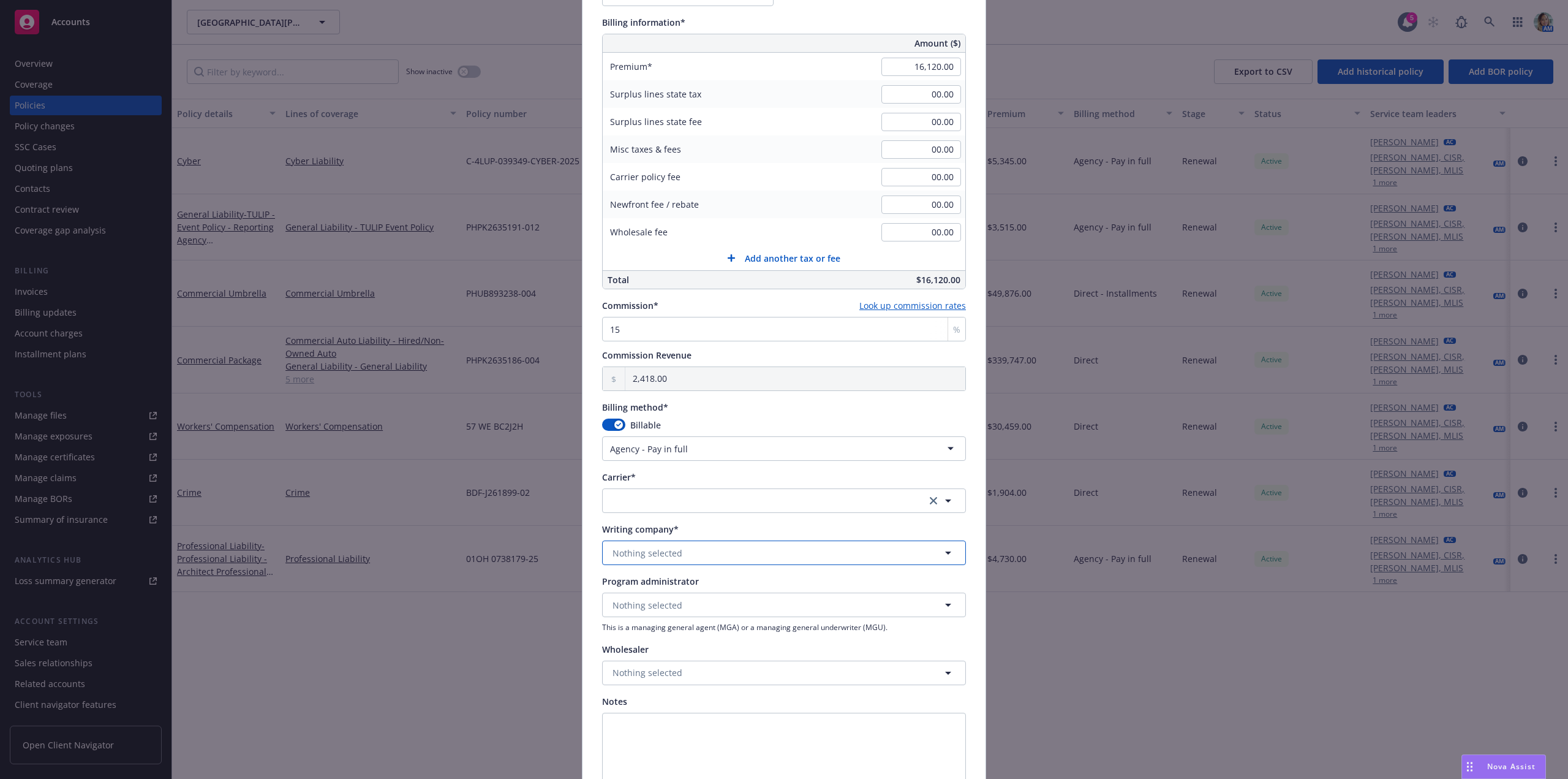
click at [640, 553] on span "Nothing selected" at bounding box center [647, 553] width 70 height 13
paste input "ARCH INS"
type input "ARCH INS"
click at [639, 514] on span "Domestic - 11150" at bounding box center [667, 518] width 105 height 13
click at [636, 611] on span "Nothing selected" at bounding box center [647, 605] width 70 height 13
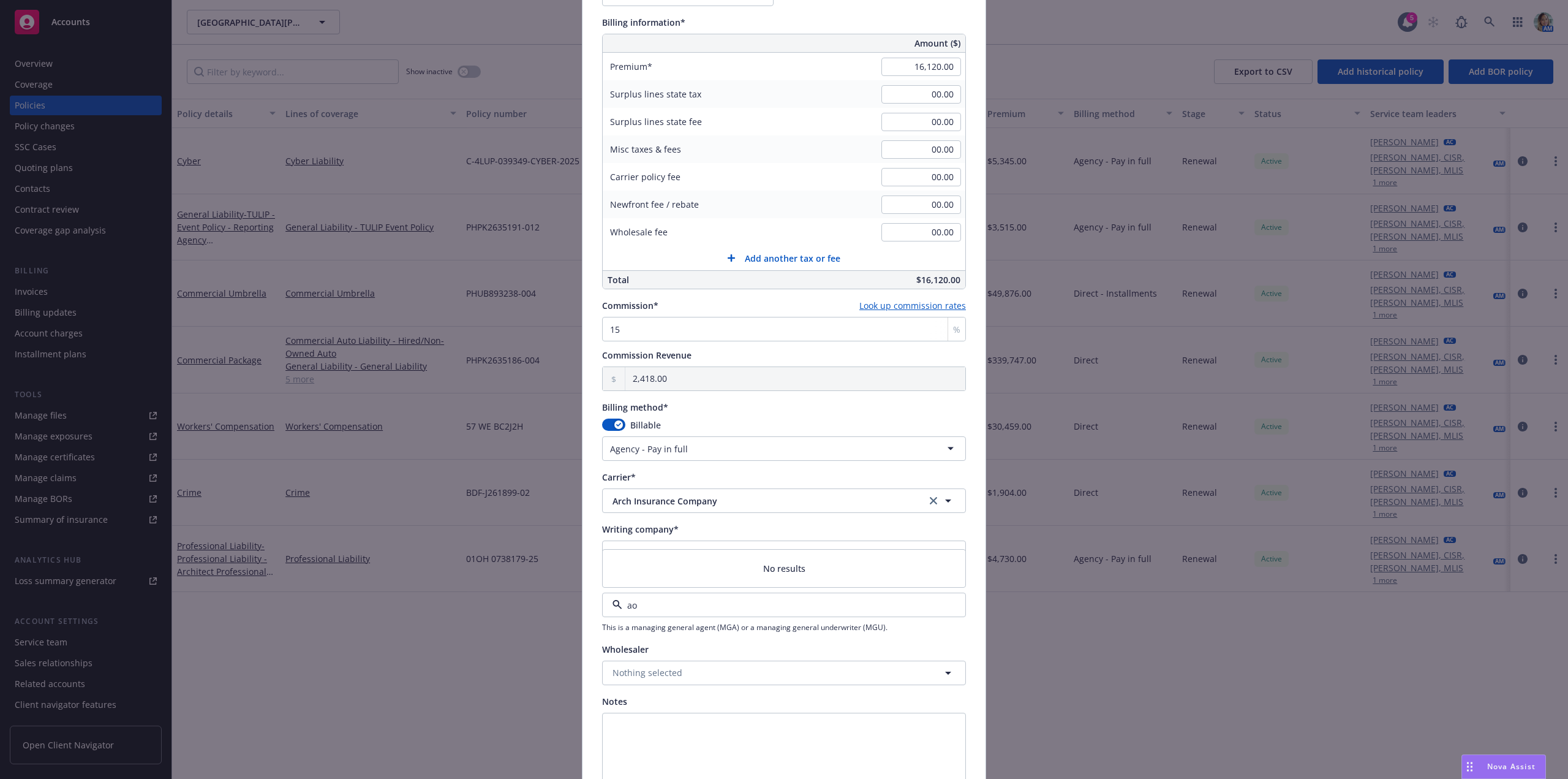
type input "aon"
drag, startPoint x: 649, startPoint y: 602, endPoint x: 566, endPoint y: 612, distance: 83.6
click at [575, 606] on div "Add BOR policy Policy number* NFP0128331-07 Policy number not available at this…" at bounding box center [784, 389] width 1568 height 779
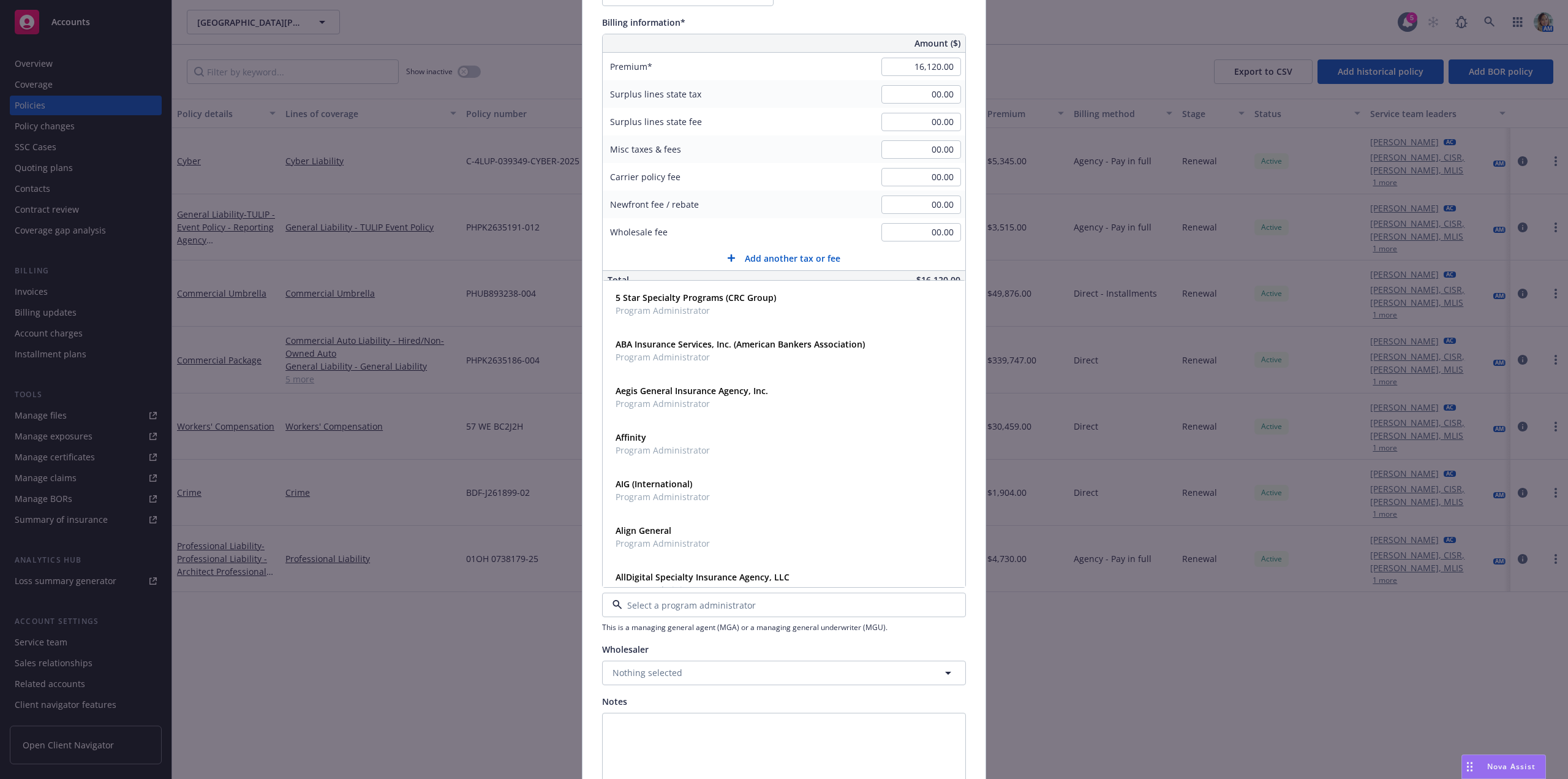
click at [539, 629] on div "Add BOR policy Policy number* NFP0128331-07 Policy number not available at this…" at bounding box center [784, 389] width 1568 height 779
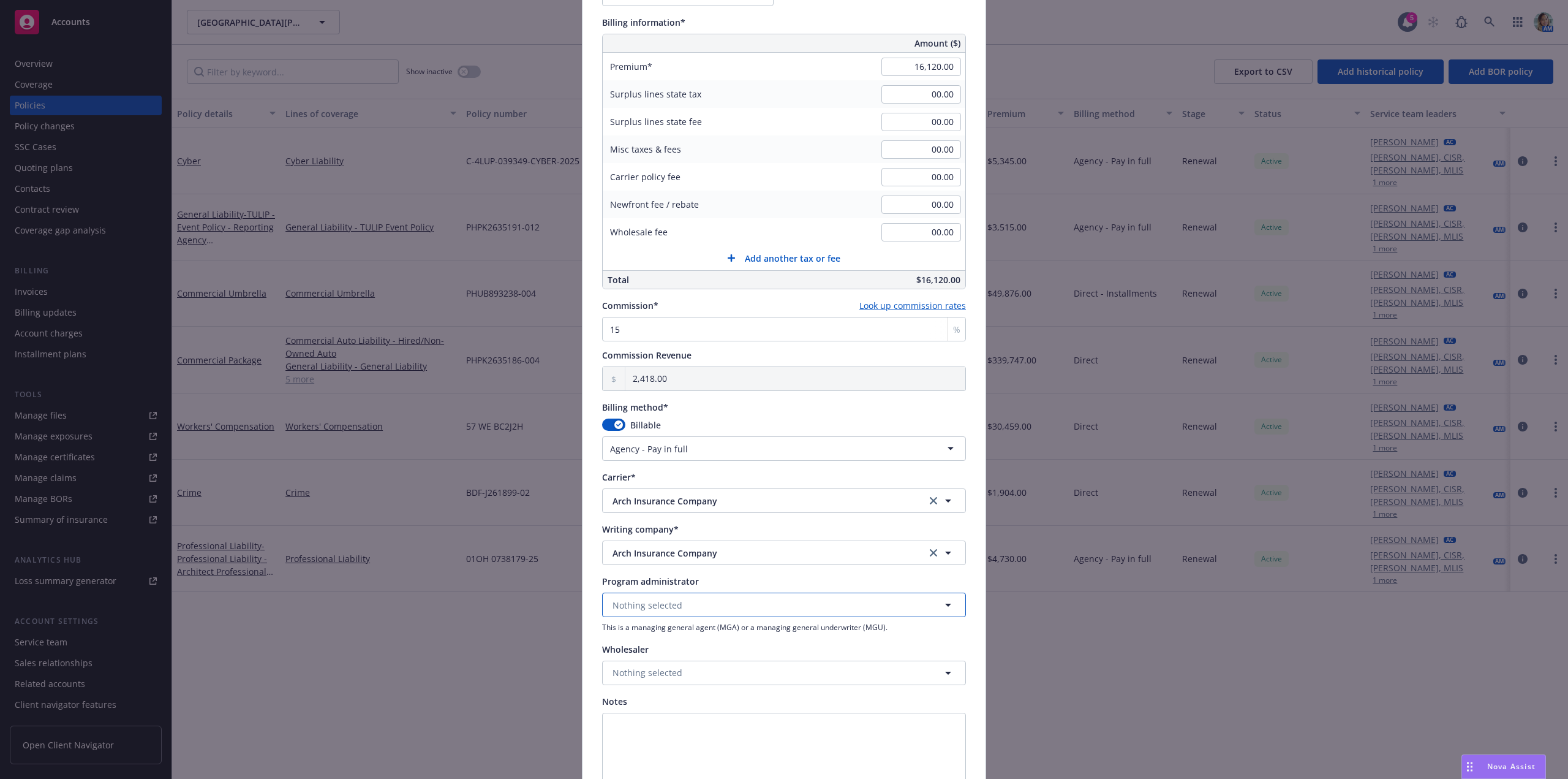
click at [635, 615] on button "Nothing selected" at bounding box center [783, 605] width 364 height 24
type input "aon"
click at [512, 614] on div "Add BOR policy Policy number* NFP0128331-07 Policy number not available at this…" at bounding box center [784, 389] width 1568 height 779
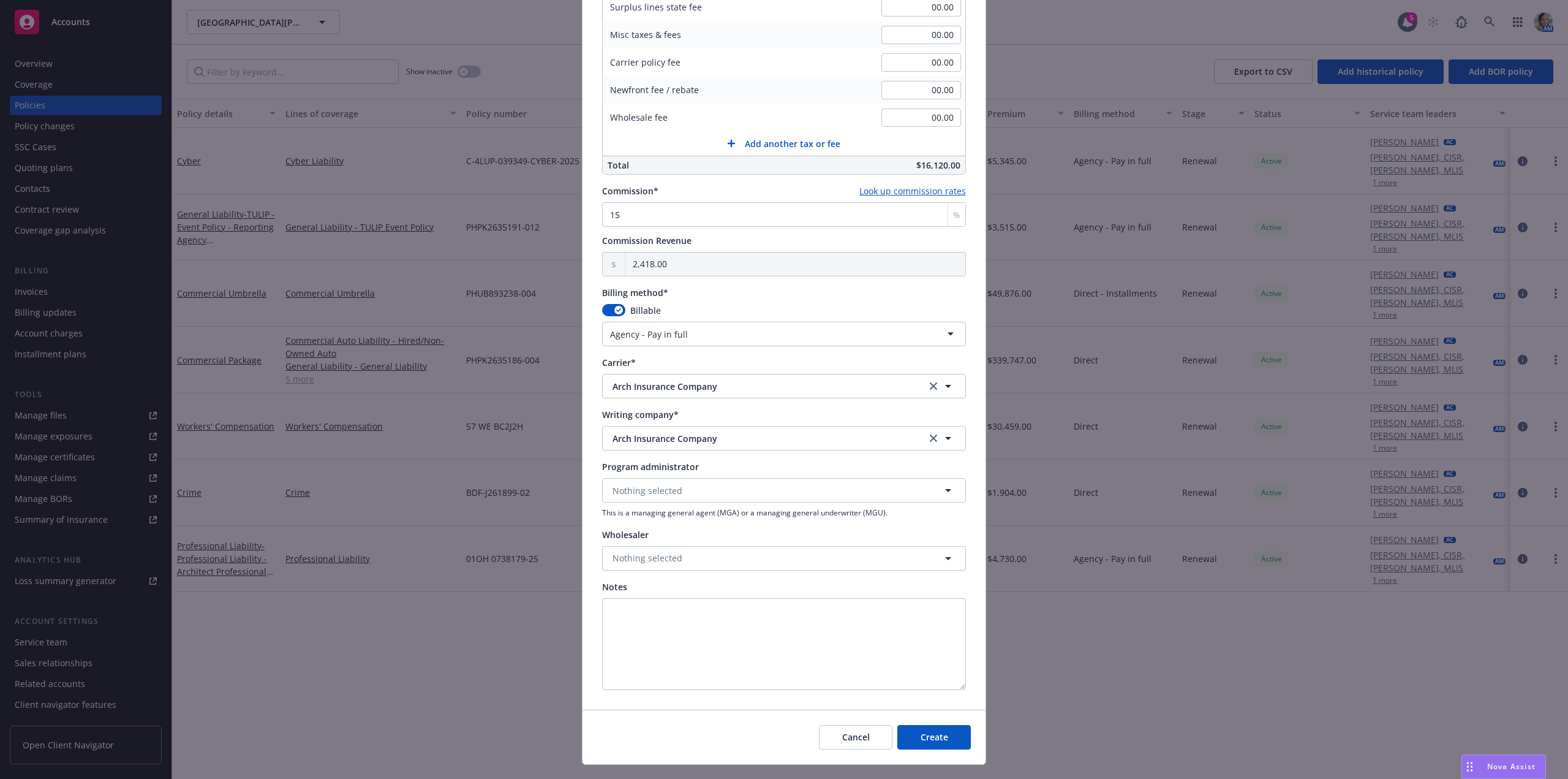
scroll to position [814, 0]
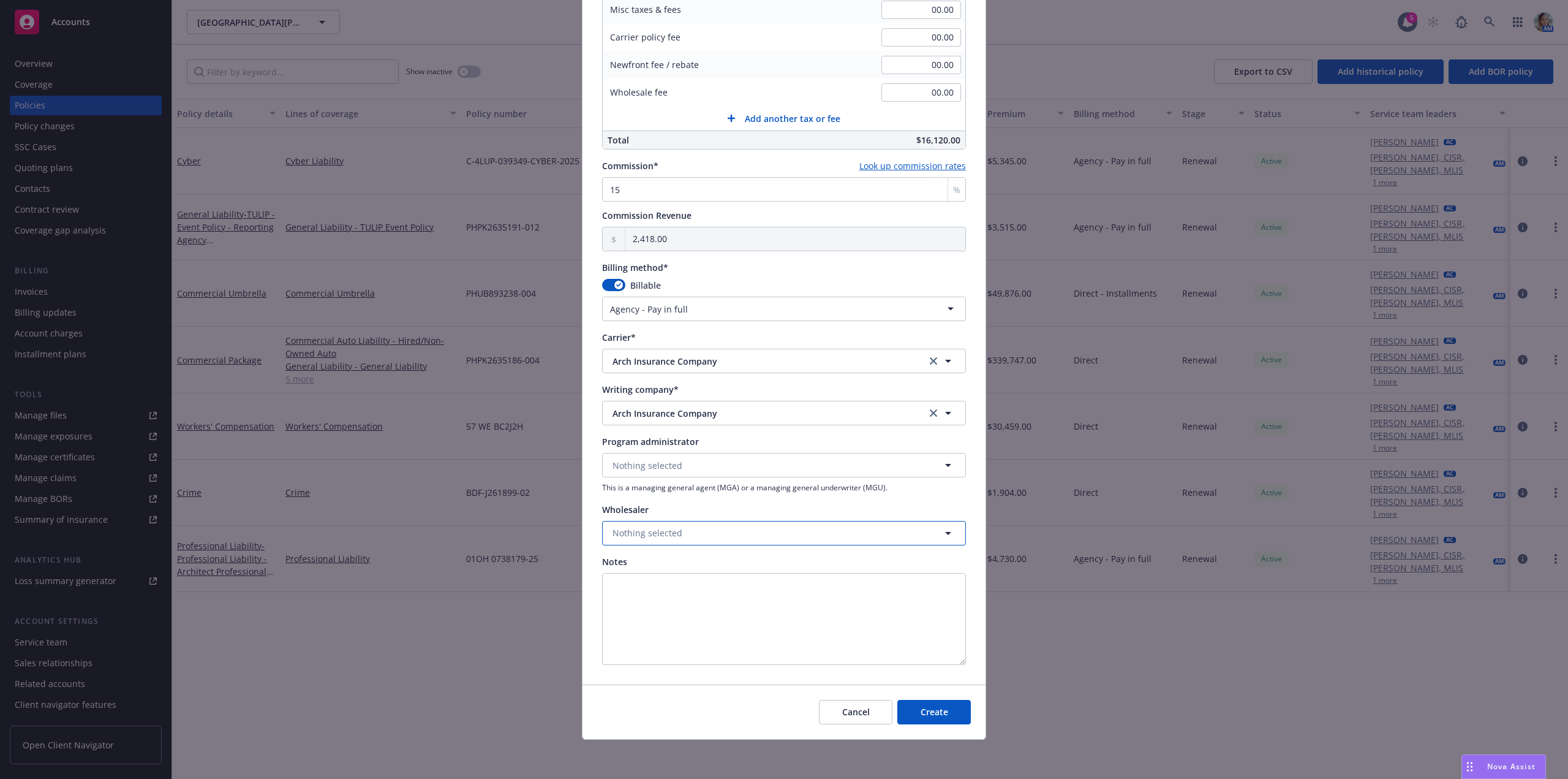
click at [764, 535] on button "Nothing selected" at bounding box center [783, 533] width 364 height 24
type input "aon"
drag, startPoint x: 620, startPoint y: 535, endPoint x: 575, endPoint y: 532, distance: 45.1
click at [559, 542] on div "Add BOR policy Policy number* NFP0128331-07 Policy number not available at this…" at bounding box center [784, 389] width 1568 height 779
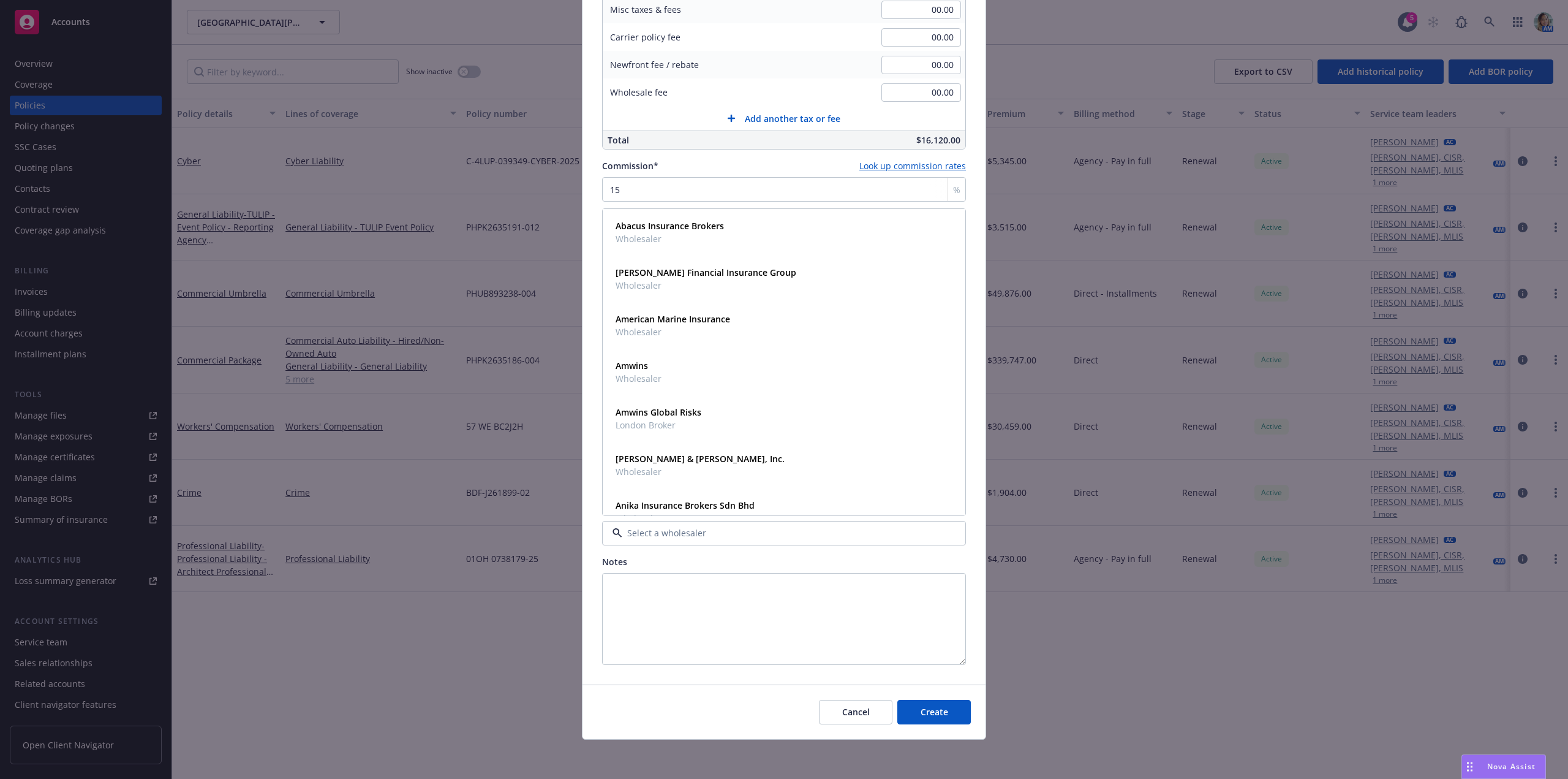
click at [771, 537] on input at bounding box center [781, 533] width 319 height 13
click at [719, 601] on textarea "Notes" at bounding box center [783, 619] width 364 height 92
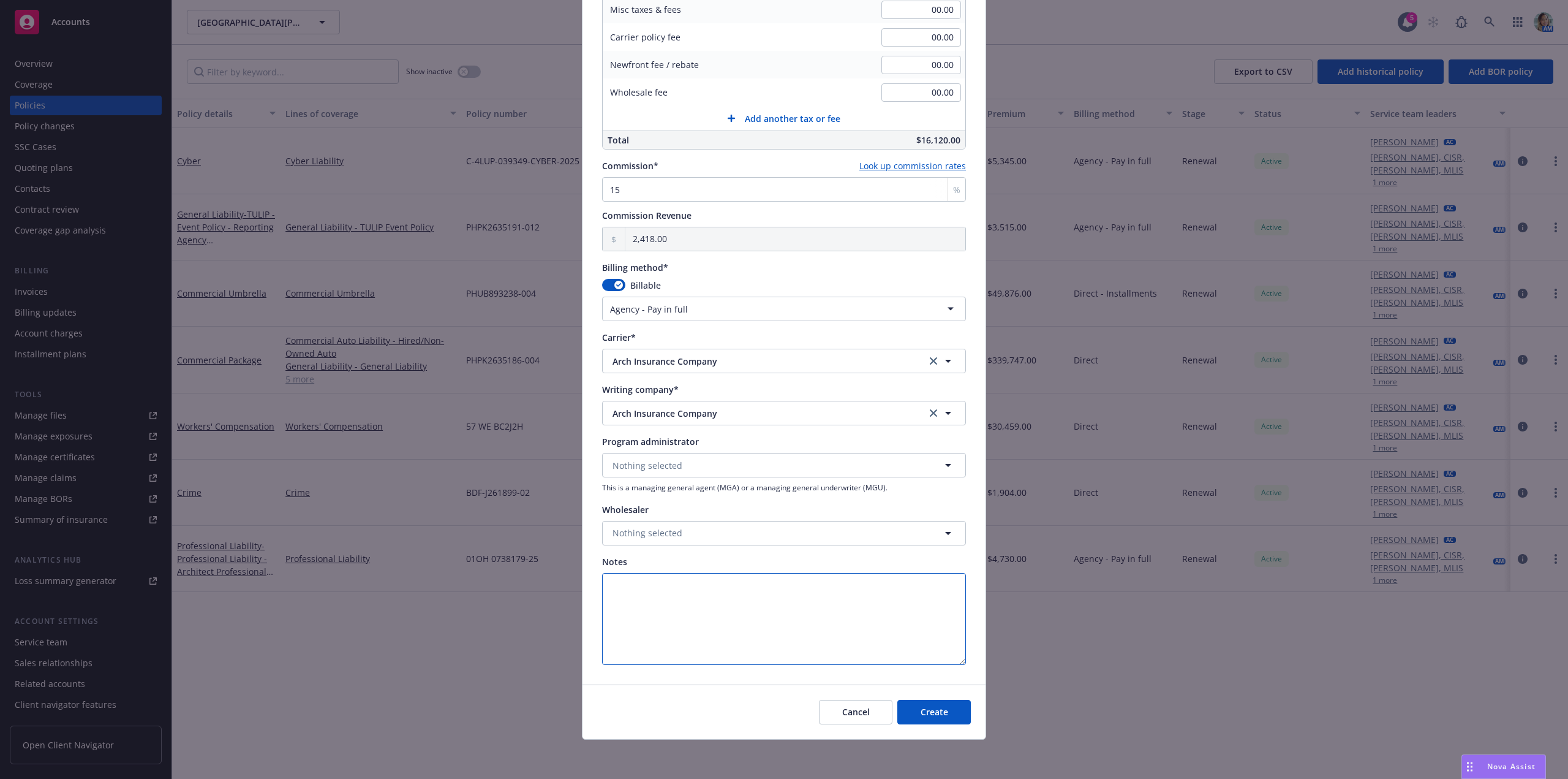
type textarea "T"
type textarea "Taken on a BOR effective 8/20/25 sl"
click at [933, 723] on button "Create" at bounding box center [934, 712] width 74 height 24
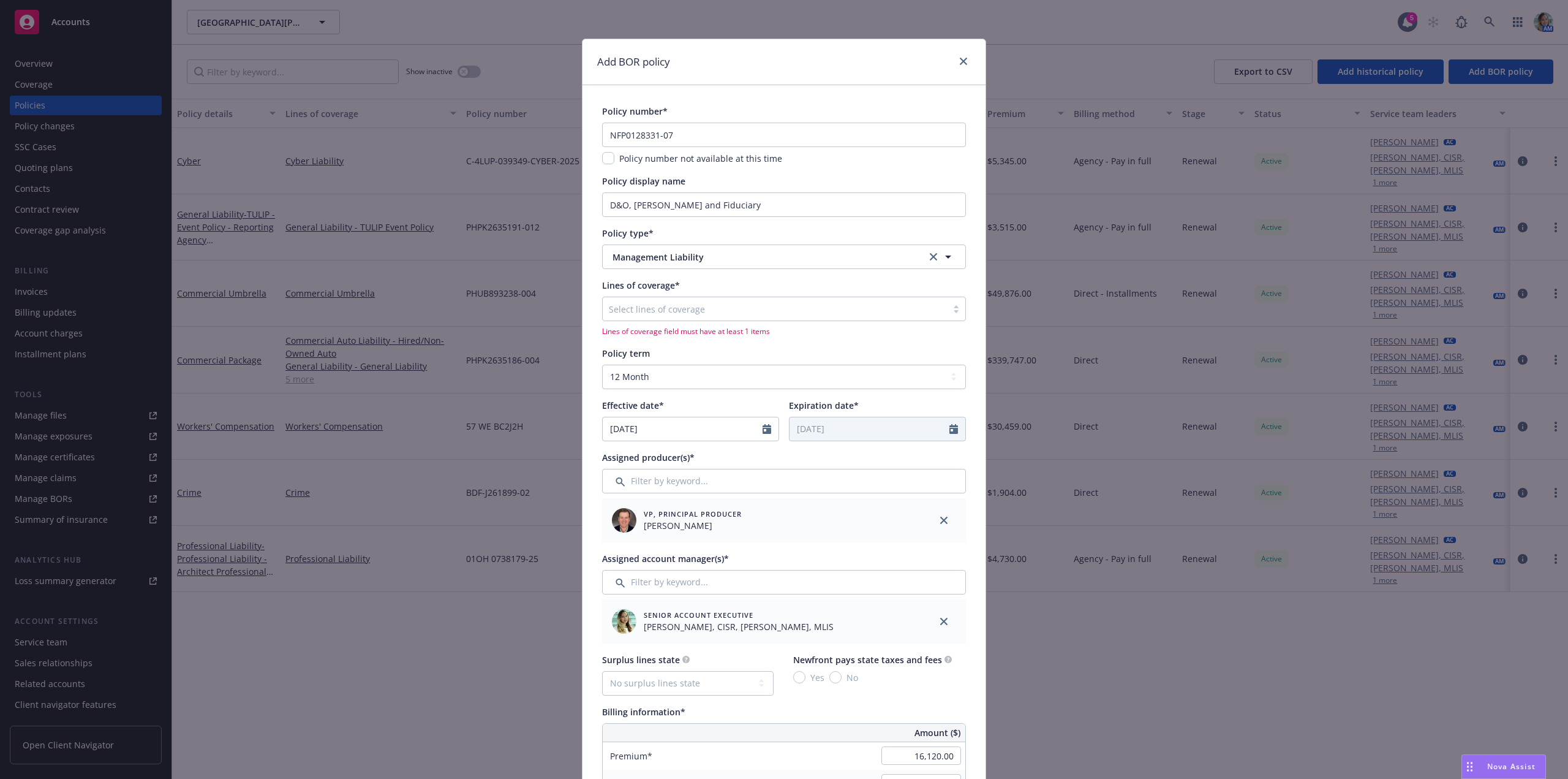
scroll to position [0, 0]
click at [664, 313] on div at bounding box center [775, 309] width 332 height 14
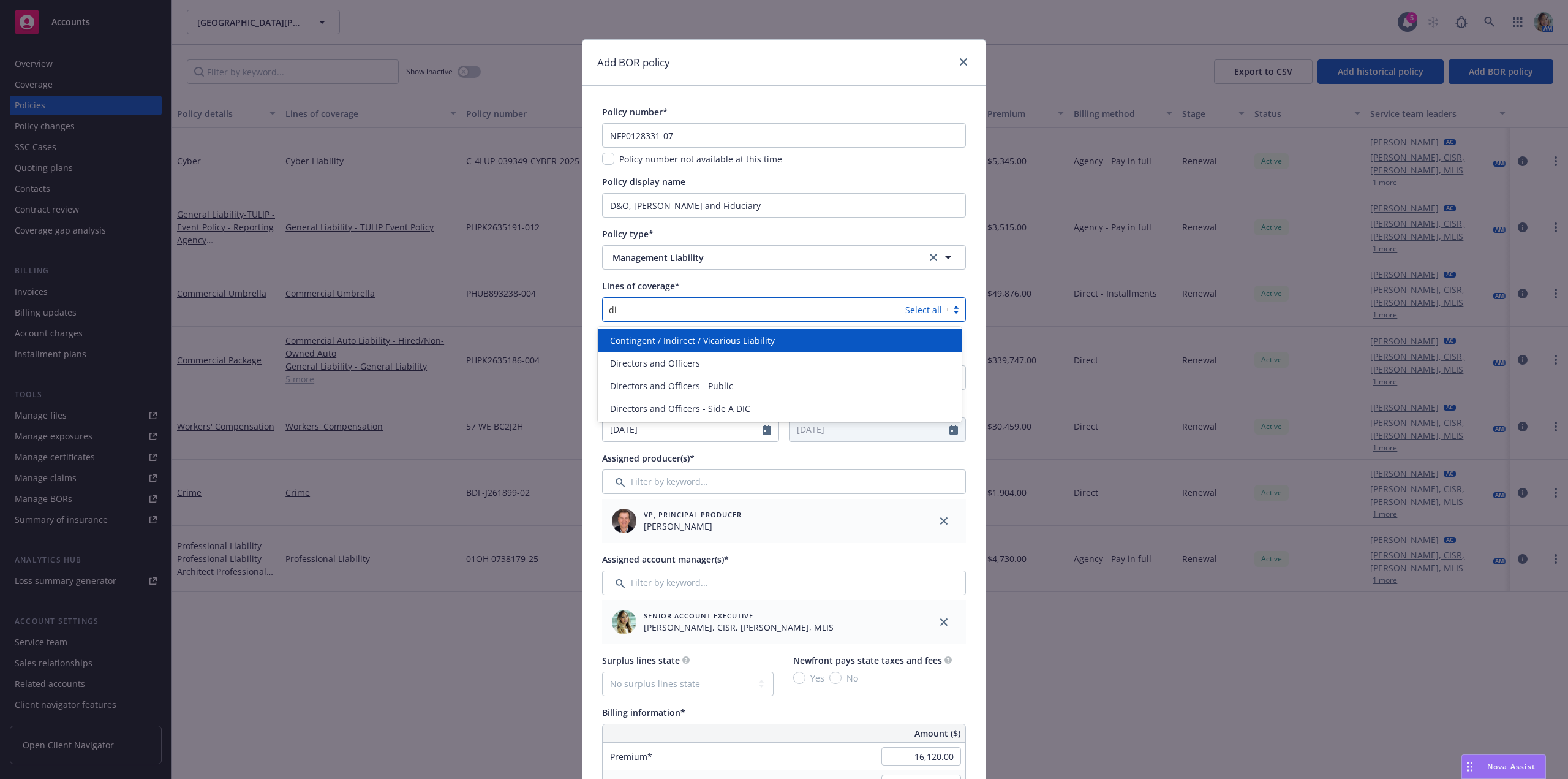
type input "dir"
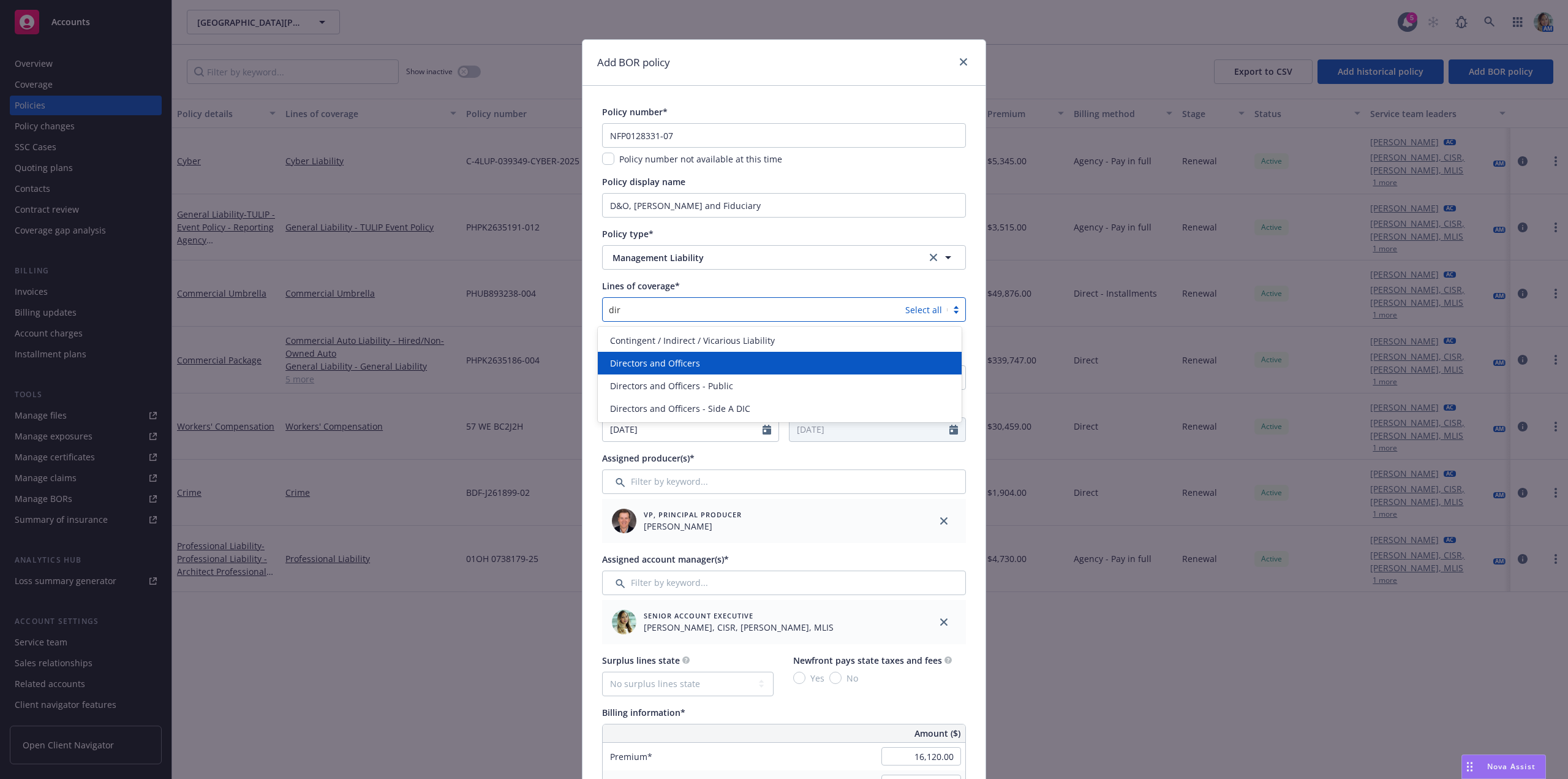
click at [665, 360] on span "Directors and Officers" at bounding box center [655, 363] width 90 height 13
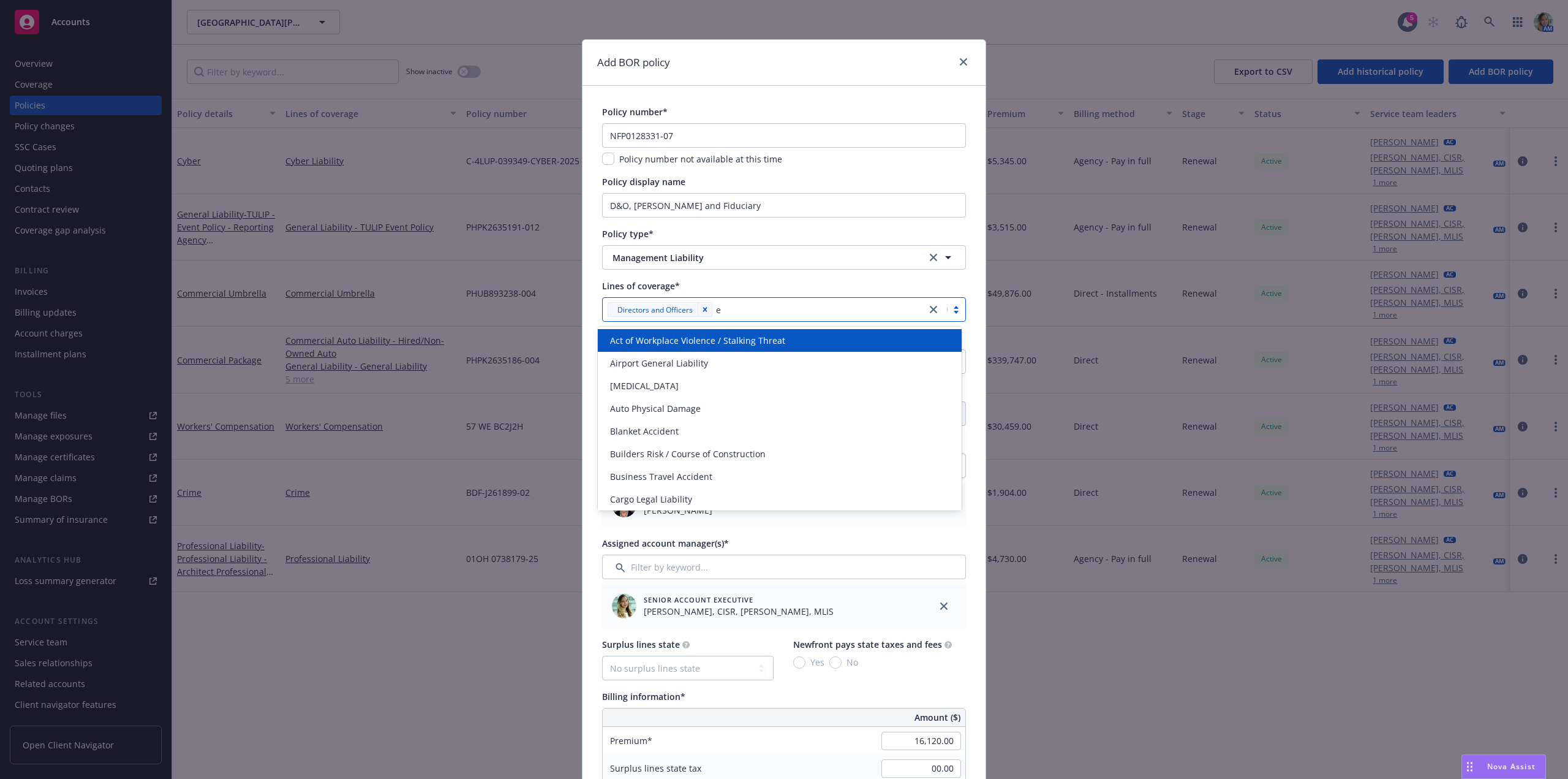
type input "em"
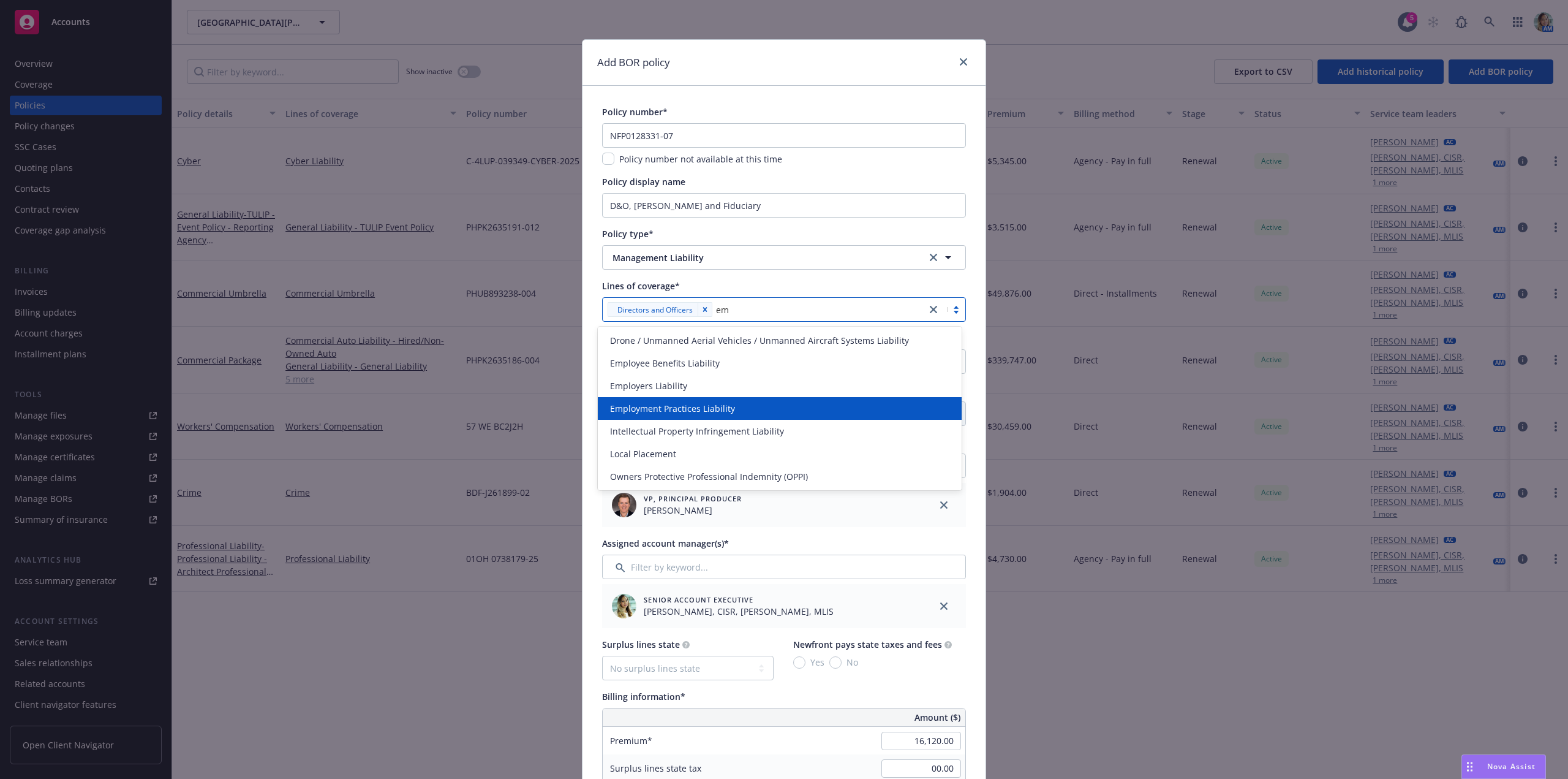
click at [702, 407] on span "Employment Practices Liability" at bounding box center [672, 408] width 125 height 13
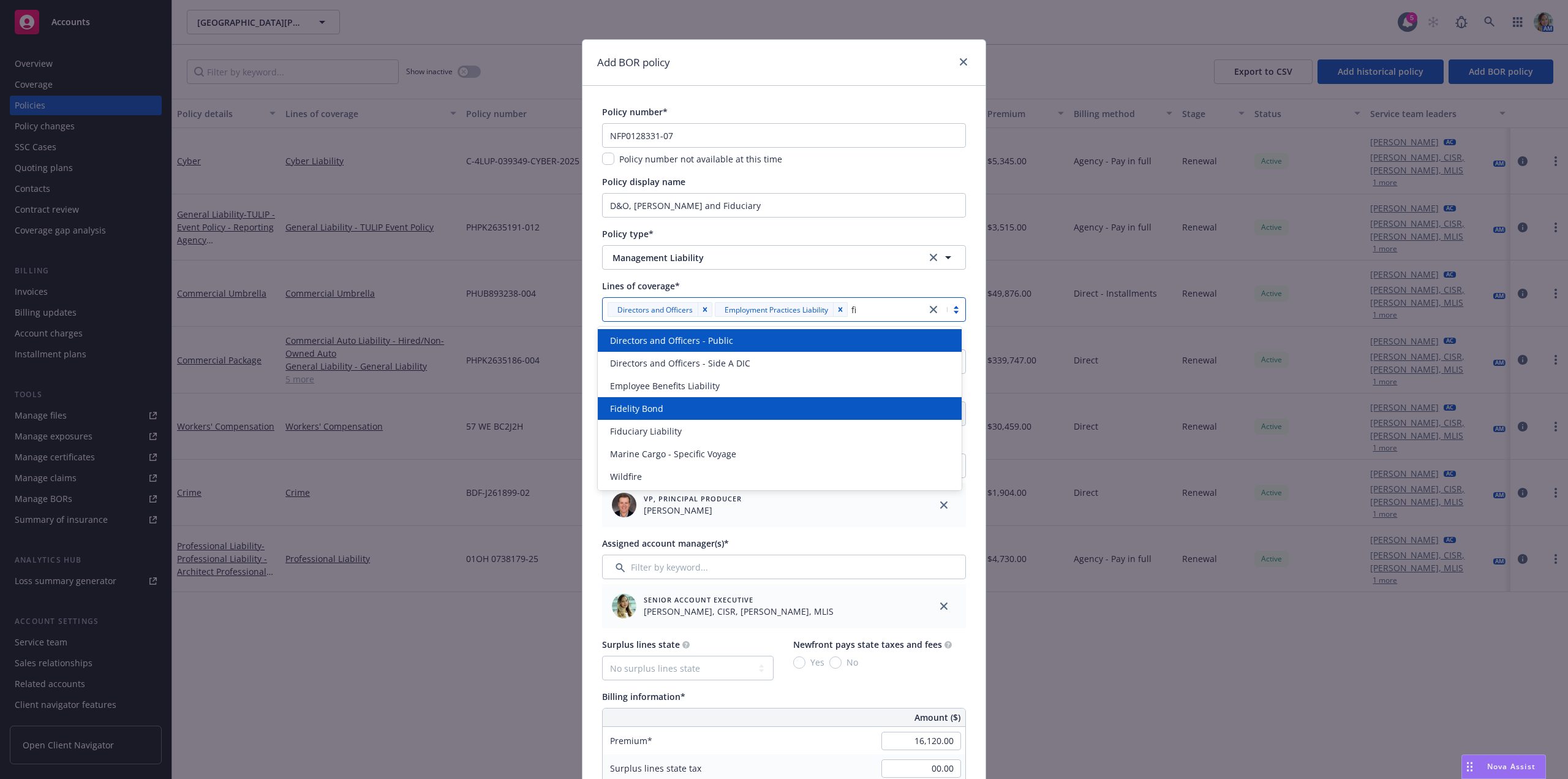
type input "fid"
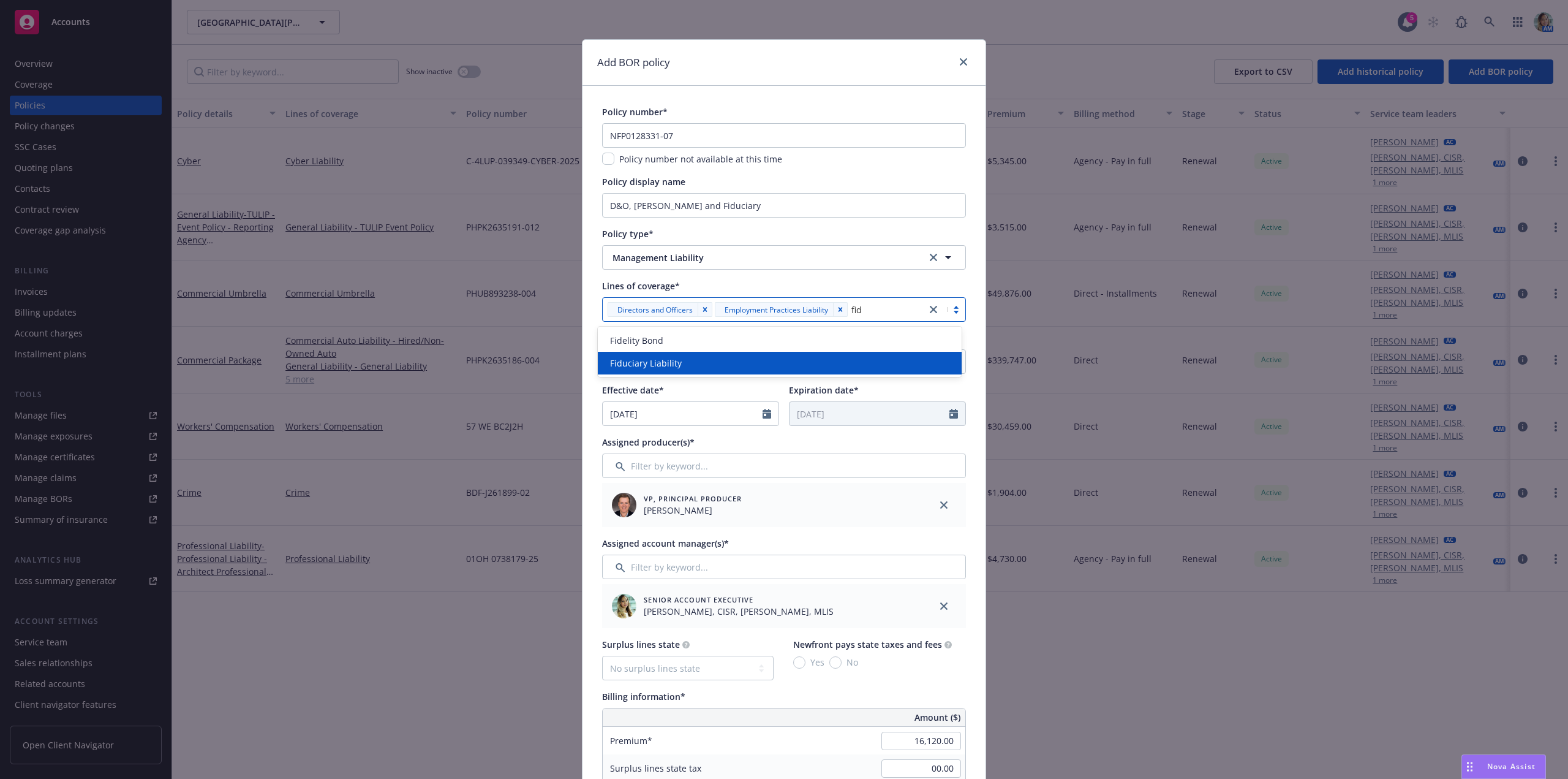
click at [694, 363] on div "Fiduciary Liability" at bounding box center [780, 363] width 349 height 13
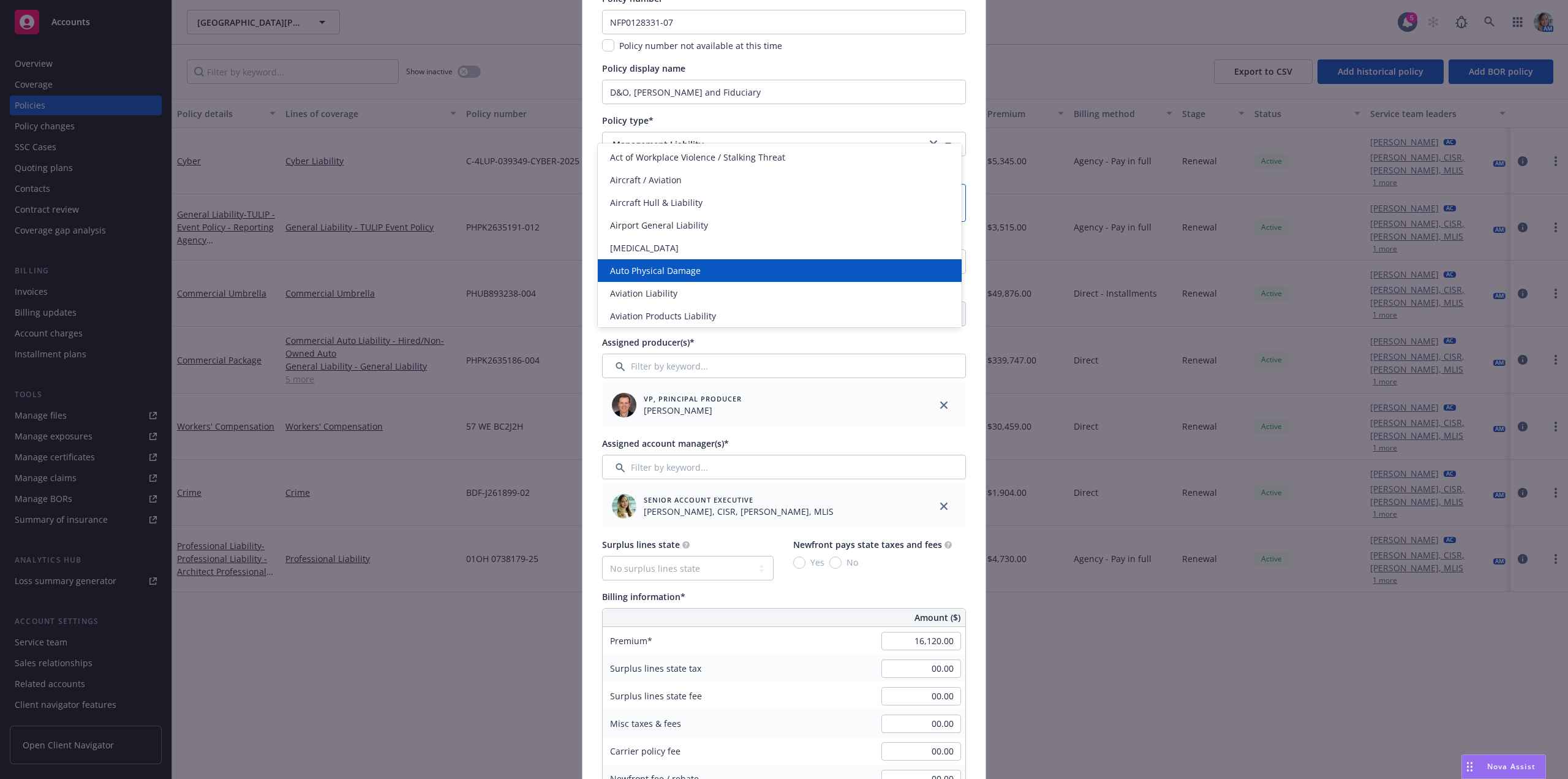
scroll to position [245, 0]
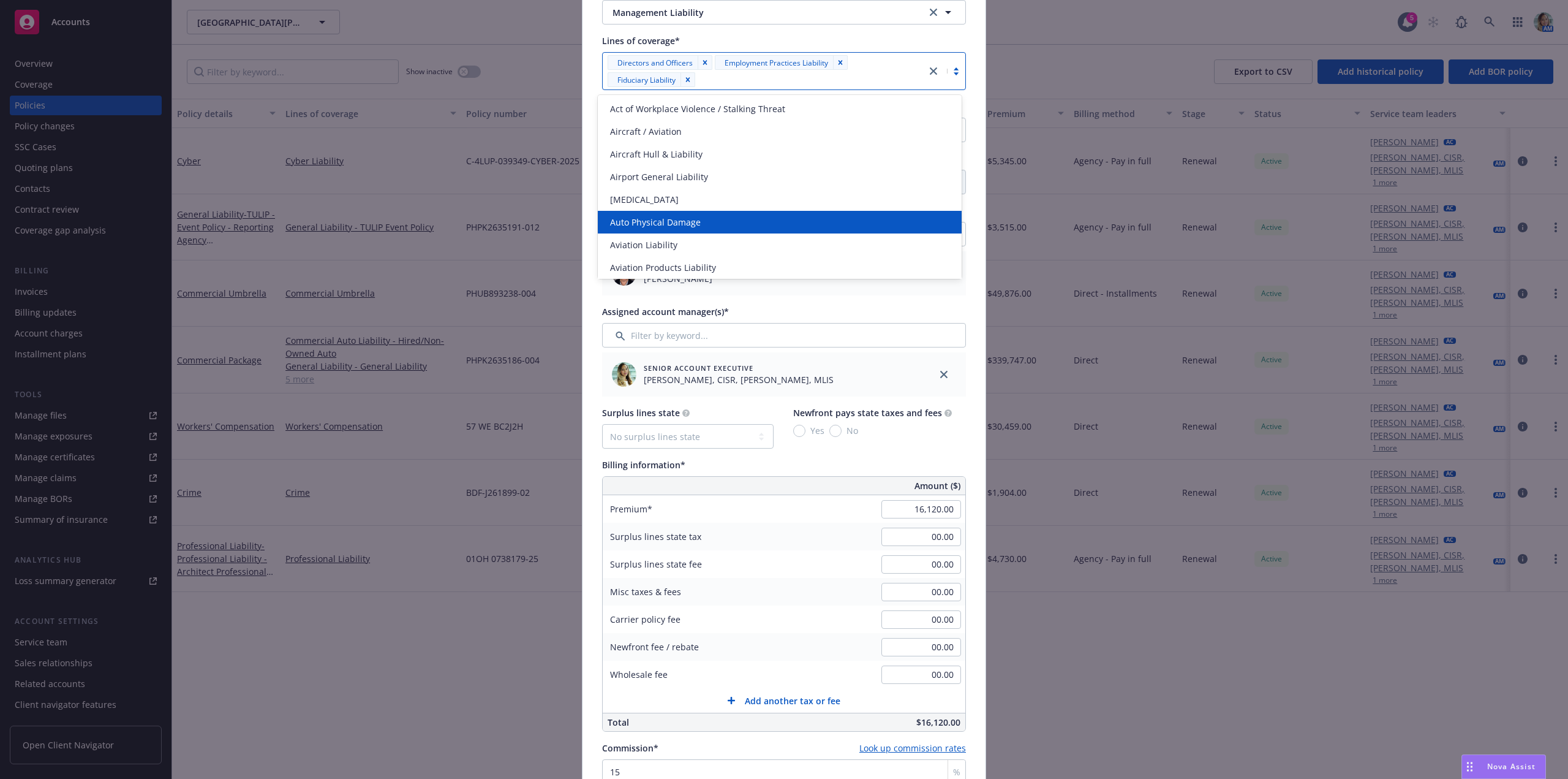
click at [386, 698] on div "Add BOR policy Policy number* NFP0128331-07 Policy number not available at this…" at bounding box center [784, 389] width 1568 height 779
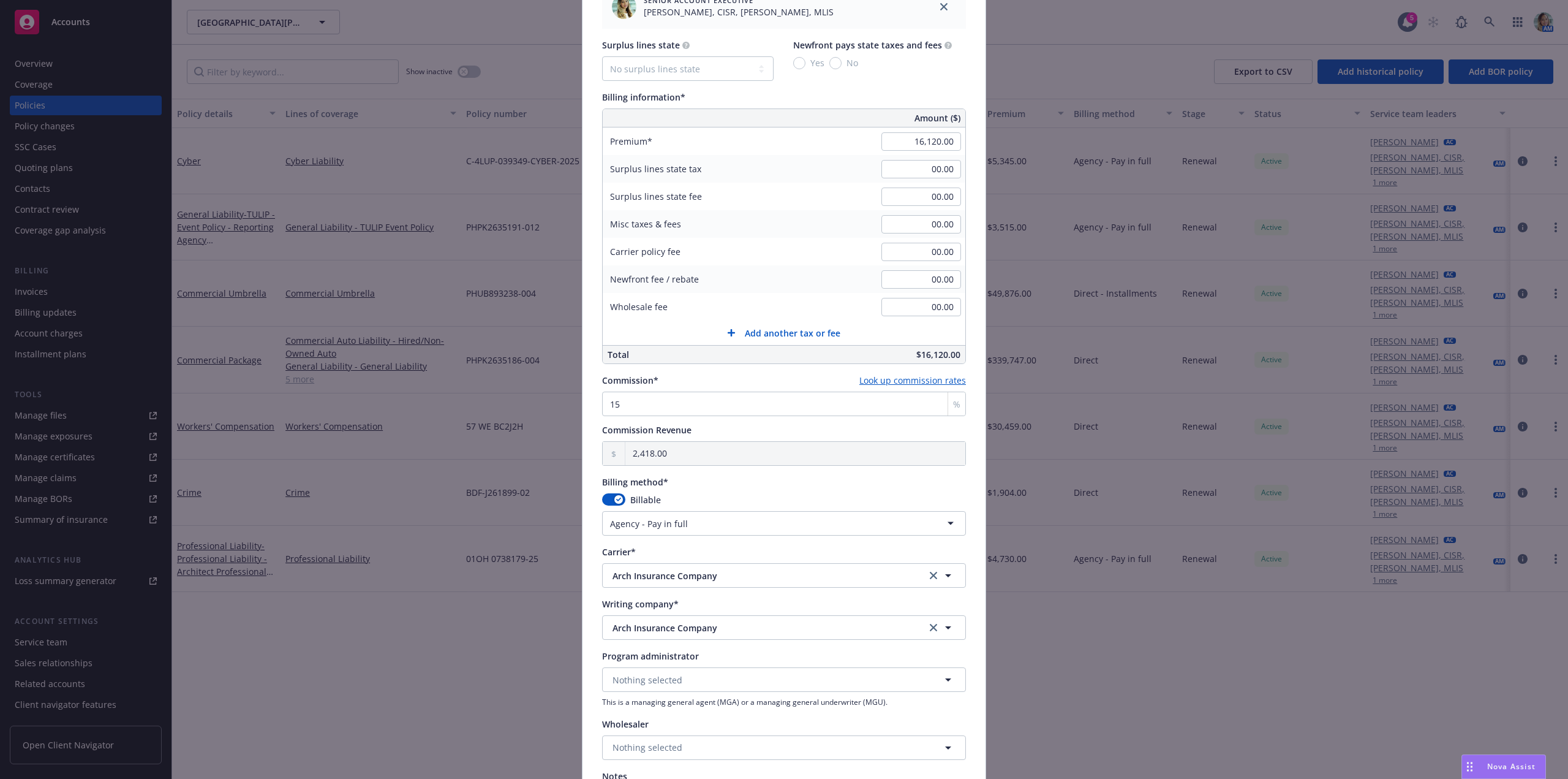
scroll to position [828, 0]
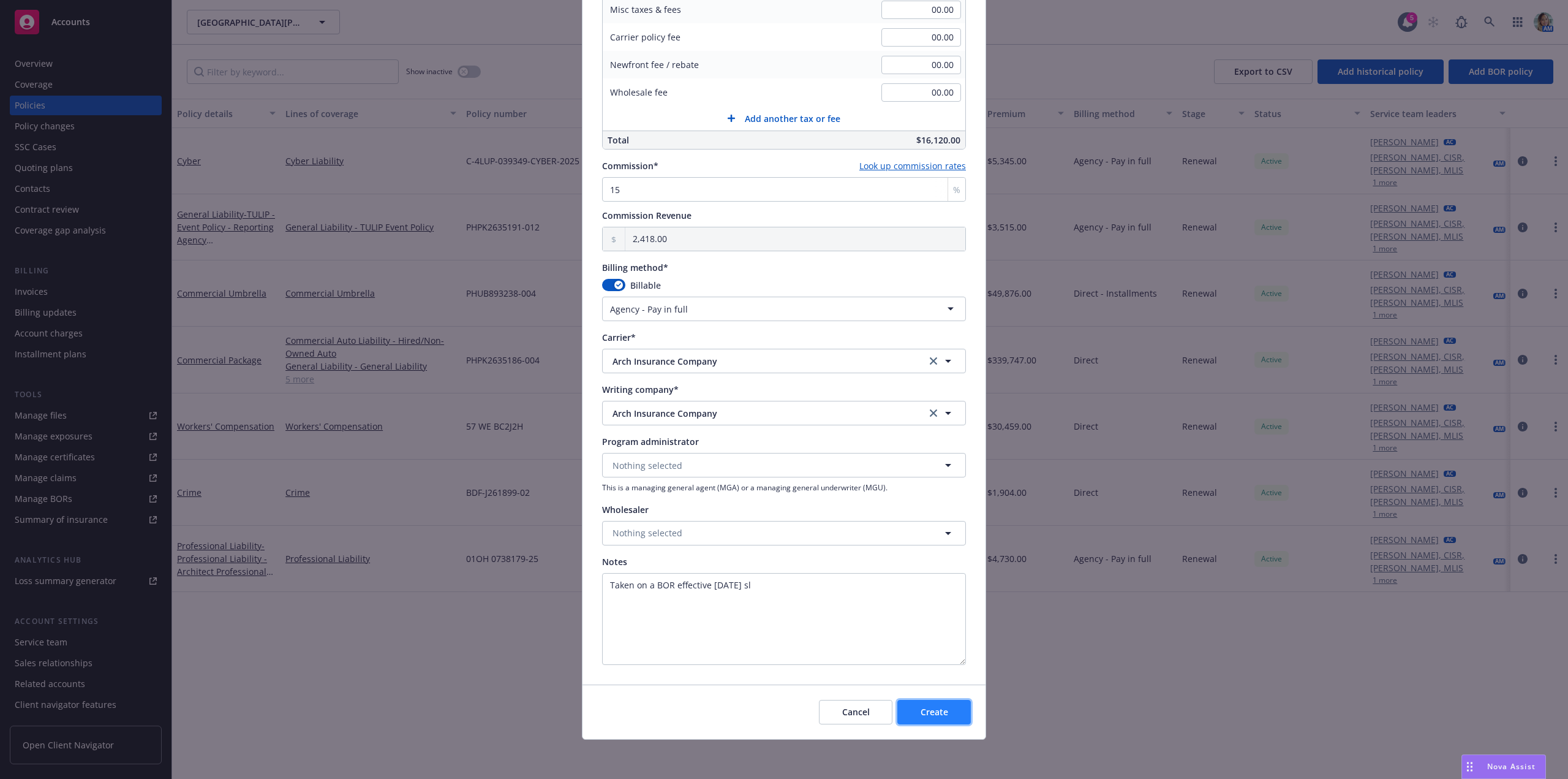
click at [925, 713] on span "Create" at bounding box center [934, 712] width 28 height 12
select select "DIRECT"
select select "other"
type input "08/20/2025"
type input "08/20/2026"
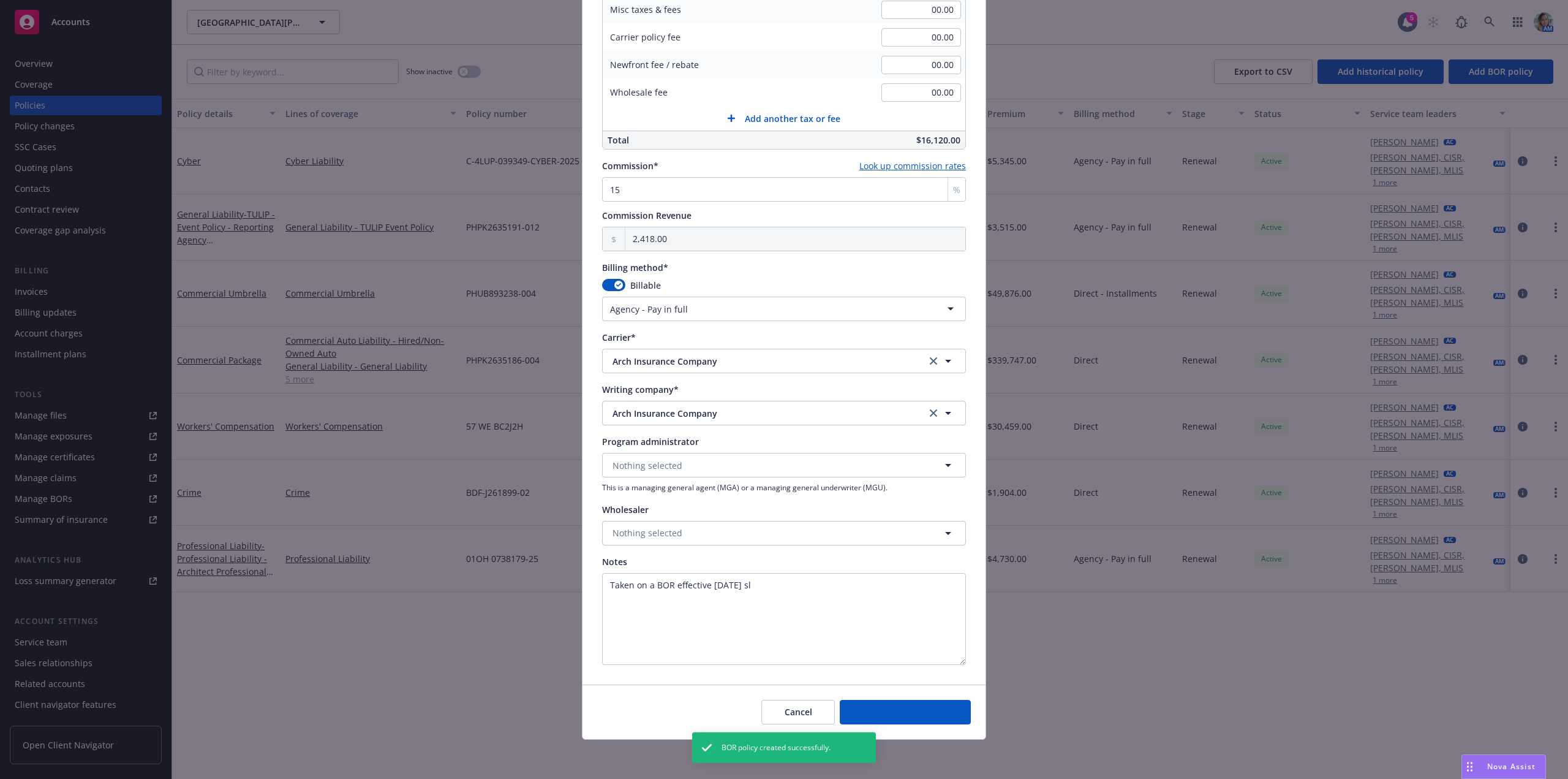
type input "00.00"
type input "0"
type input "0.00"
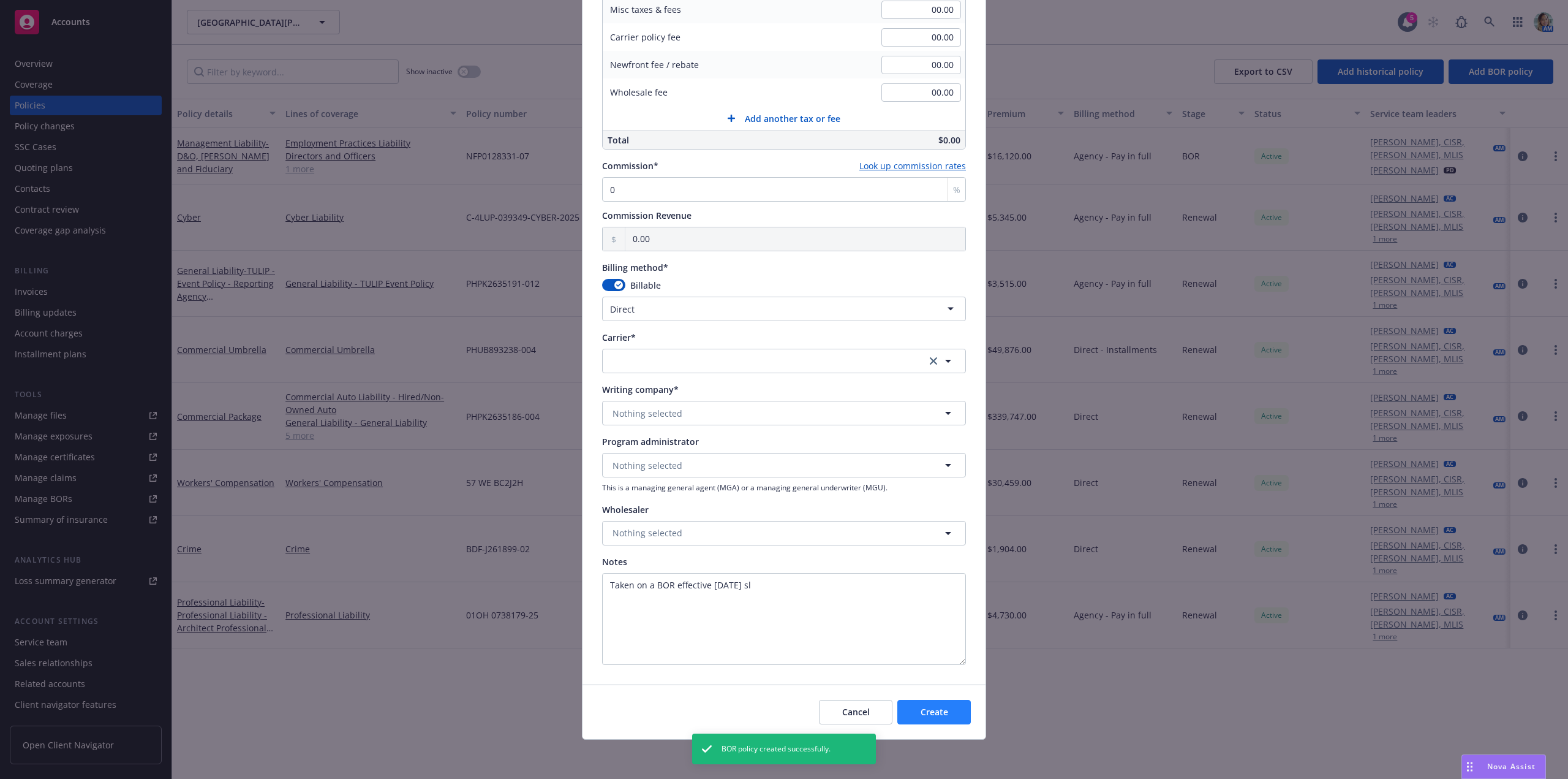
scroll to position [716, 0]
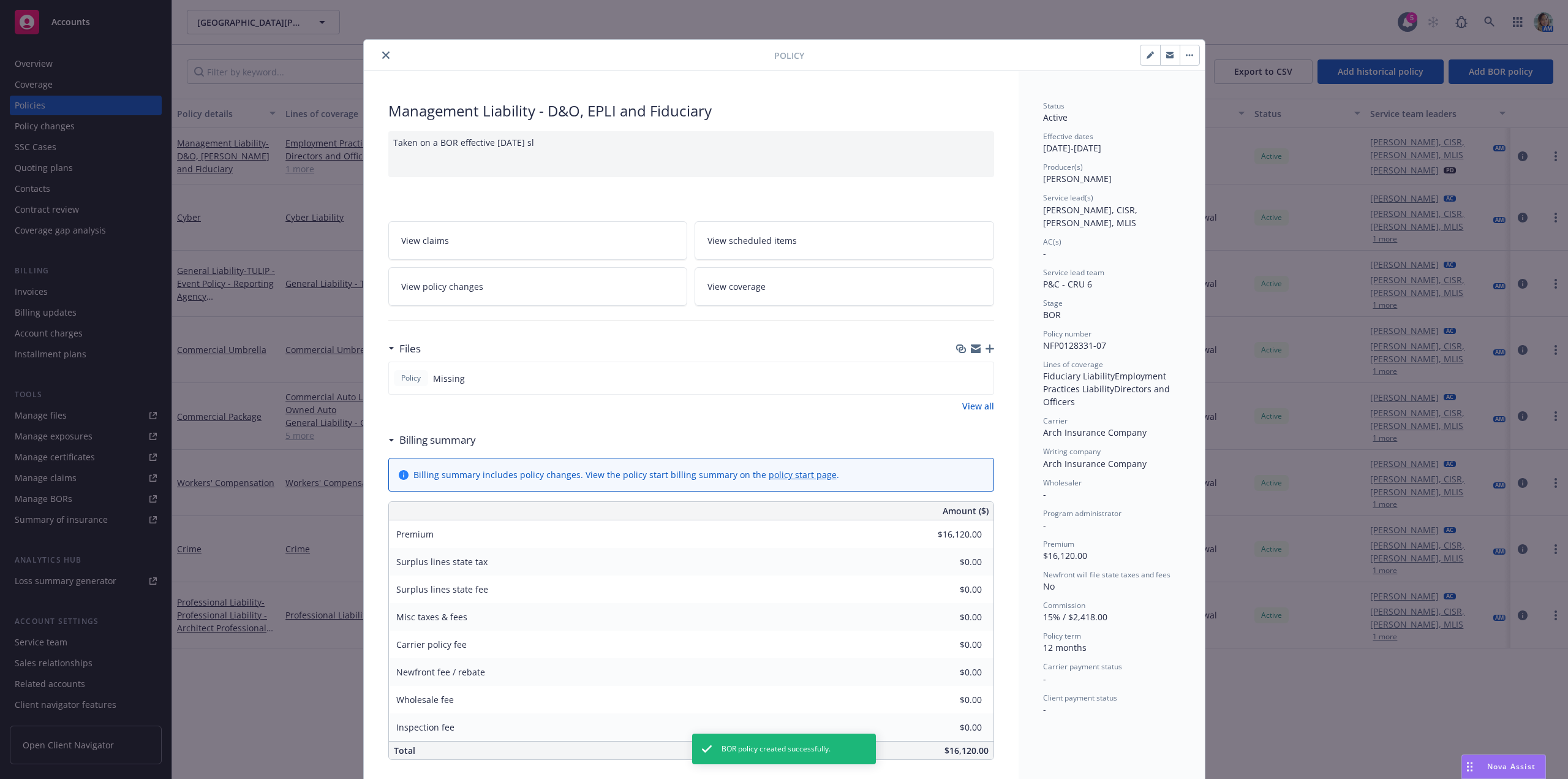
click at [991, 349] on div "Management Liability - D&O, EPLI and Fiduciary Taken on a BOR effective 8/20/25…" at bounding box center [691, 643] width 655 height 1146
click at [985, 349] on icon "button" at bounding box center [990, 349] width 9 height 9
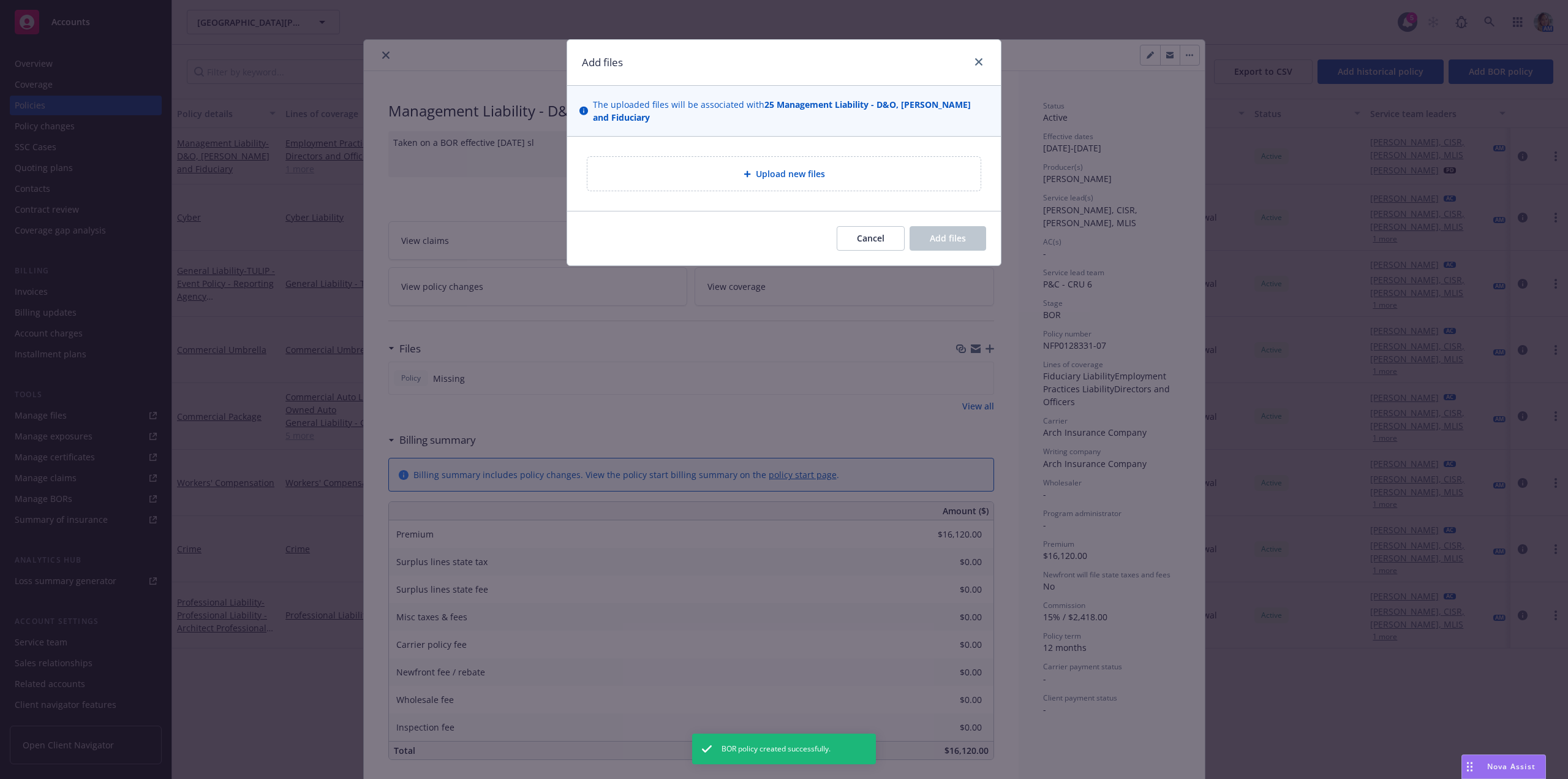
click at [729, 167] on div "Upload new files" at bounding box center [784, 174] width 374 height 14
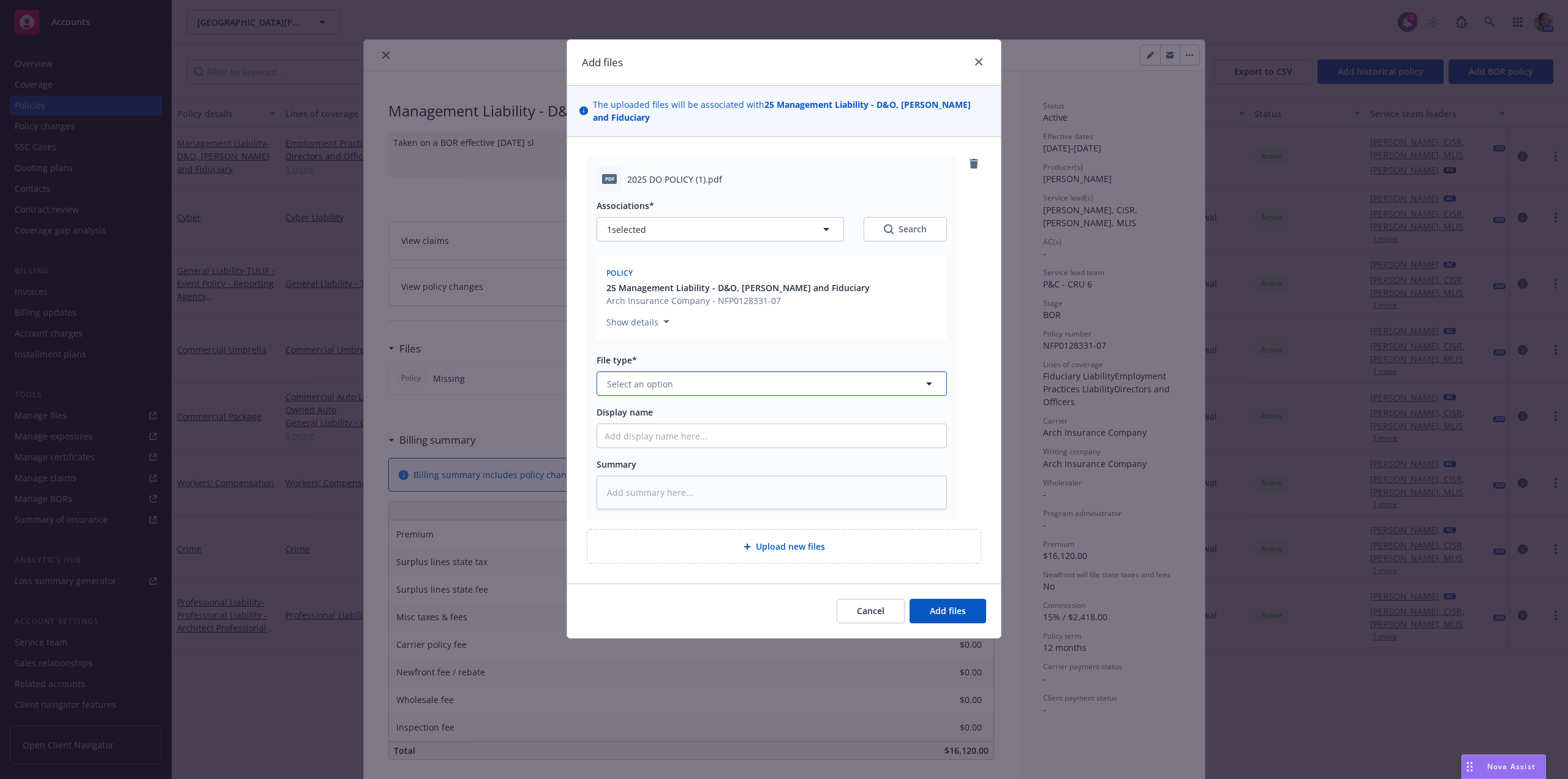
click at [647, 377] on span "Select an option" at bounding box center [640, 384] width 66 height 13
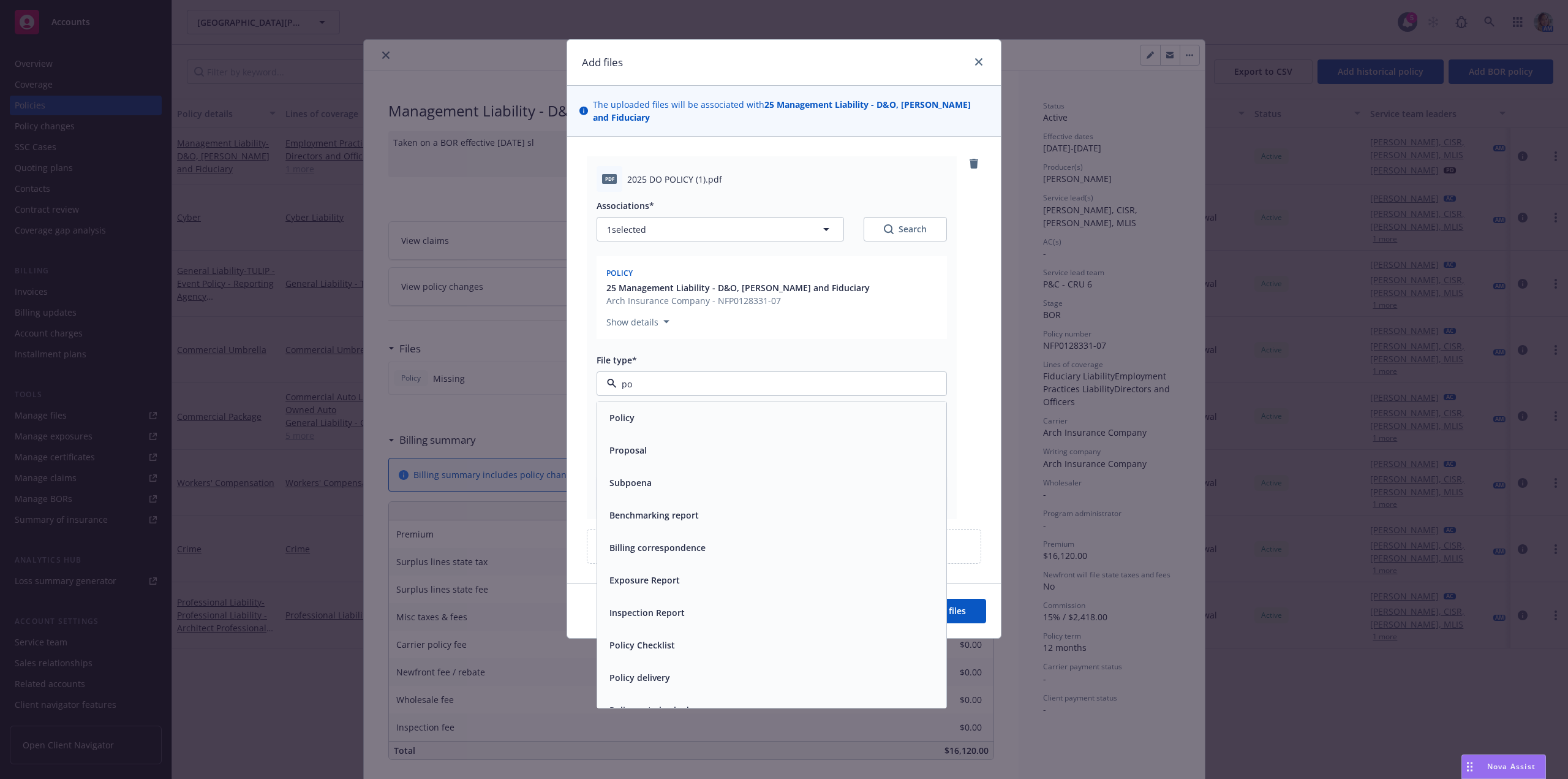
type input "pol"
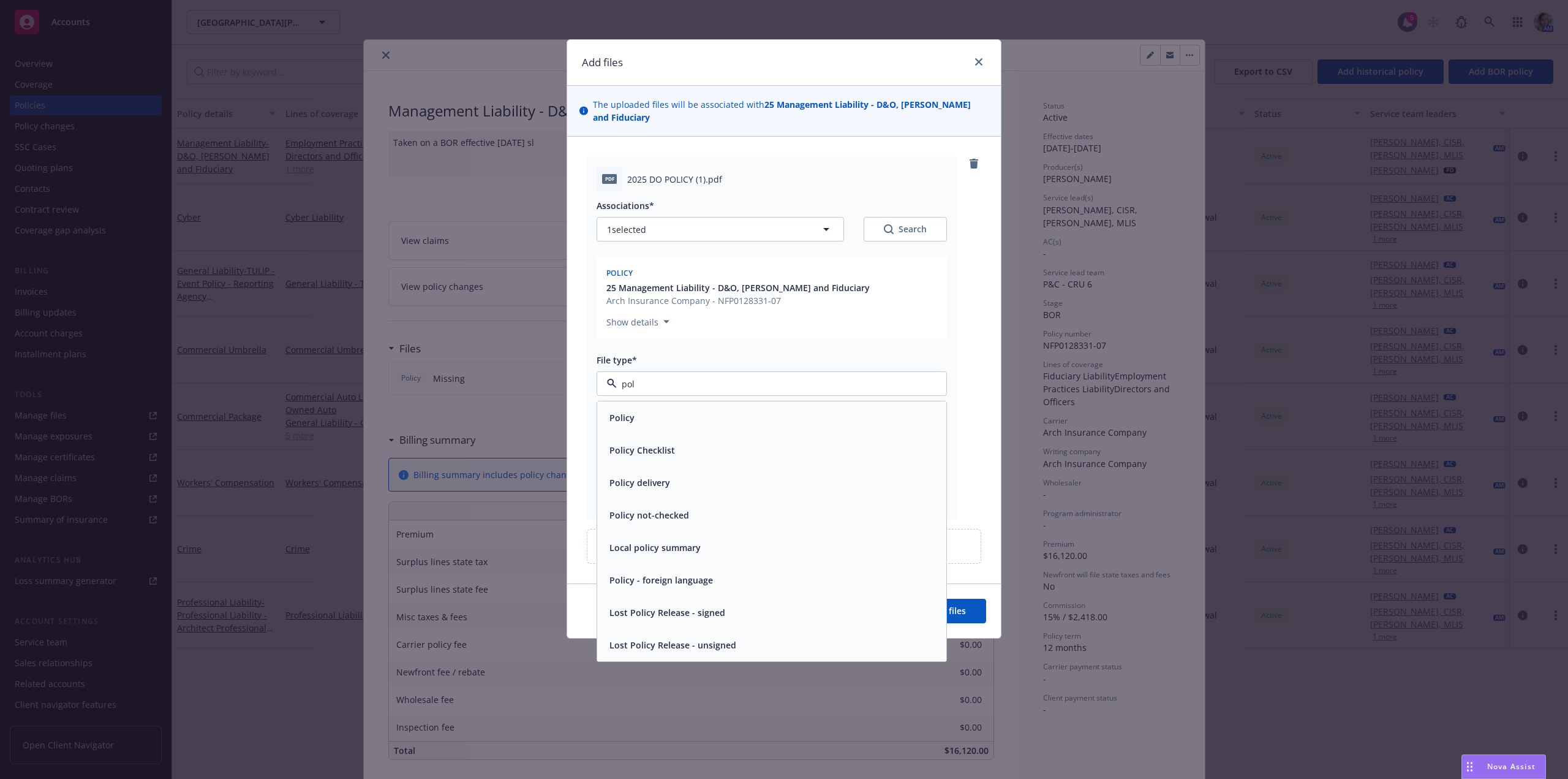
click at [645, 409] on div "Policy" at bounding box center [771, 418] width 334 height 18
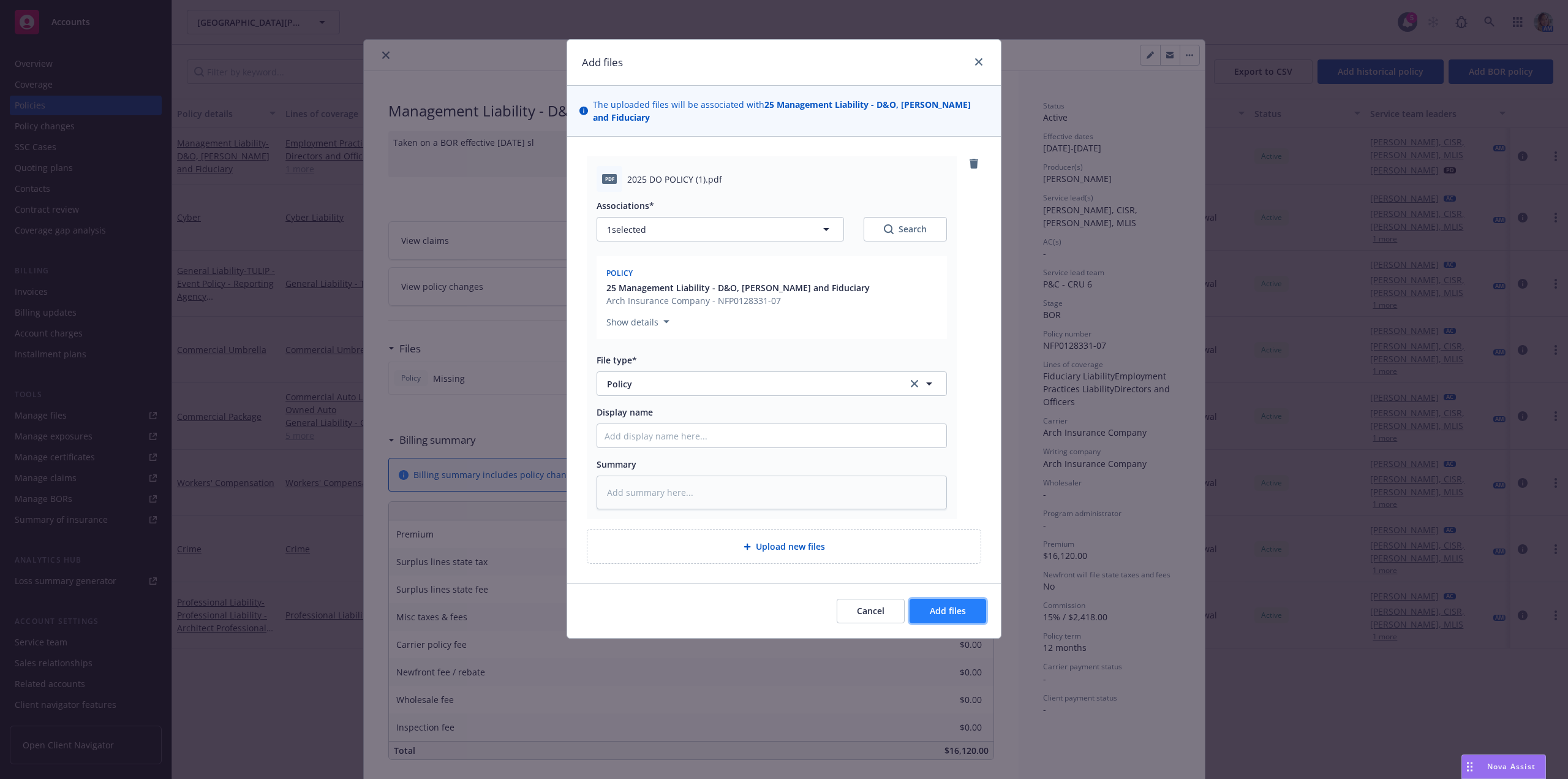
click at [932, 605] on span "Add files" at bounding box center [947, 610] width 36 height 12
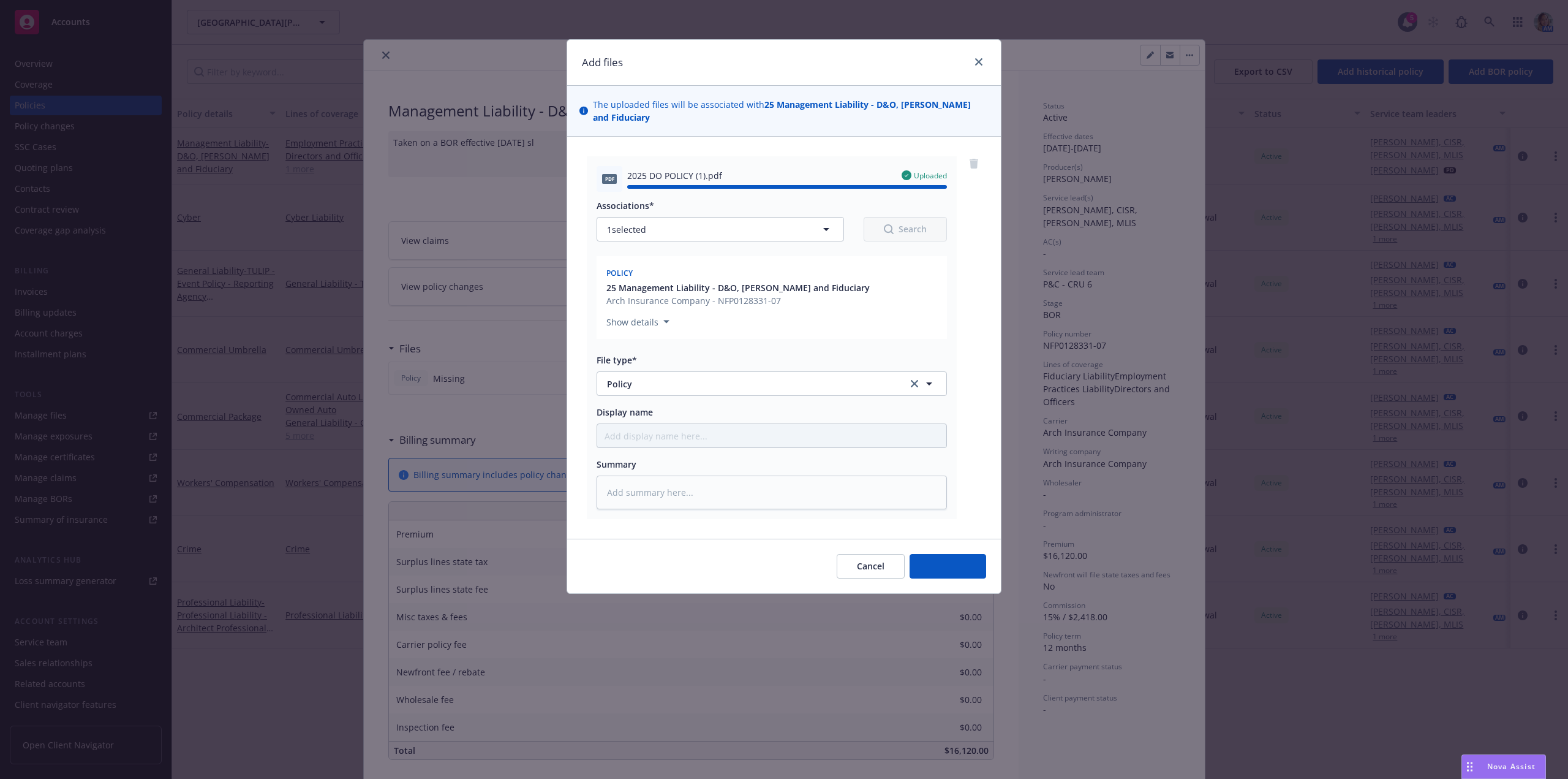
type textarea "x"
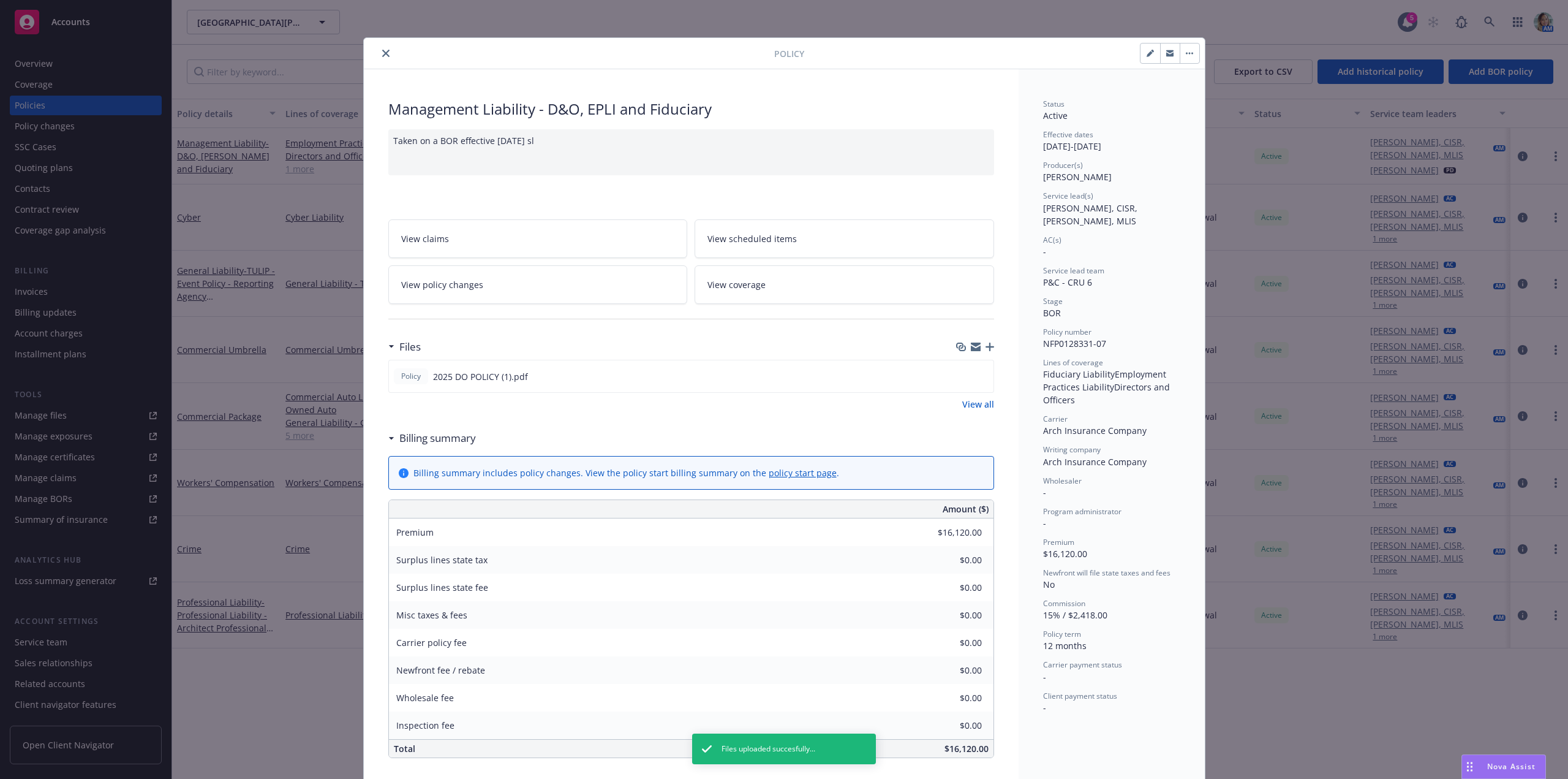
scroll to position [0, 0]
click at [383, 51] on icon "close" at bounding box center [386, 55] width 7 height 7
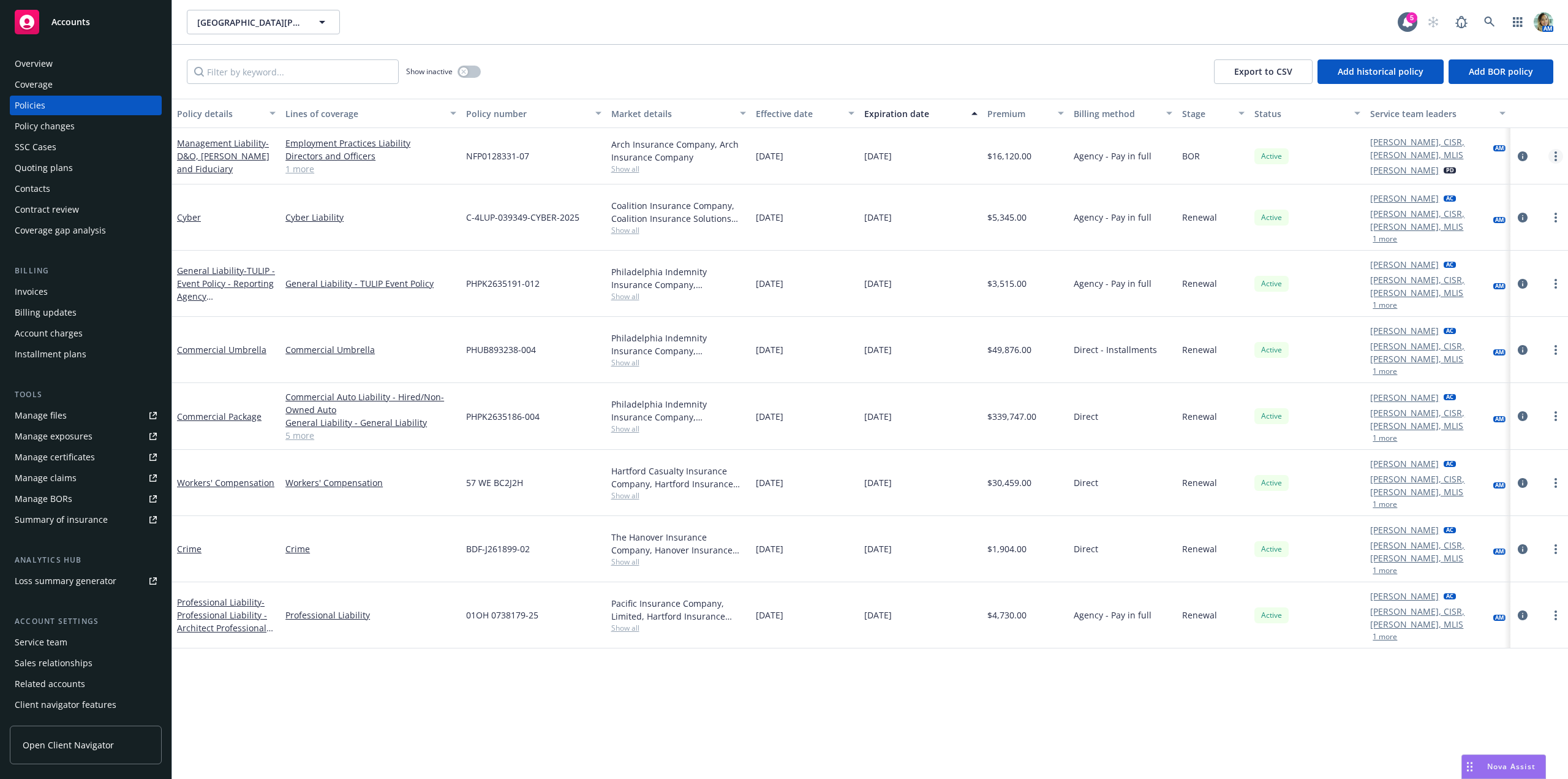
click at [1558, 156] on link "more" at bounding box center [1555, 156] width 14 height 14
click at [1528, 154] on link "circleInformation" at bounding box center [1522, 156] width 14 height 14
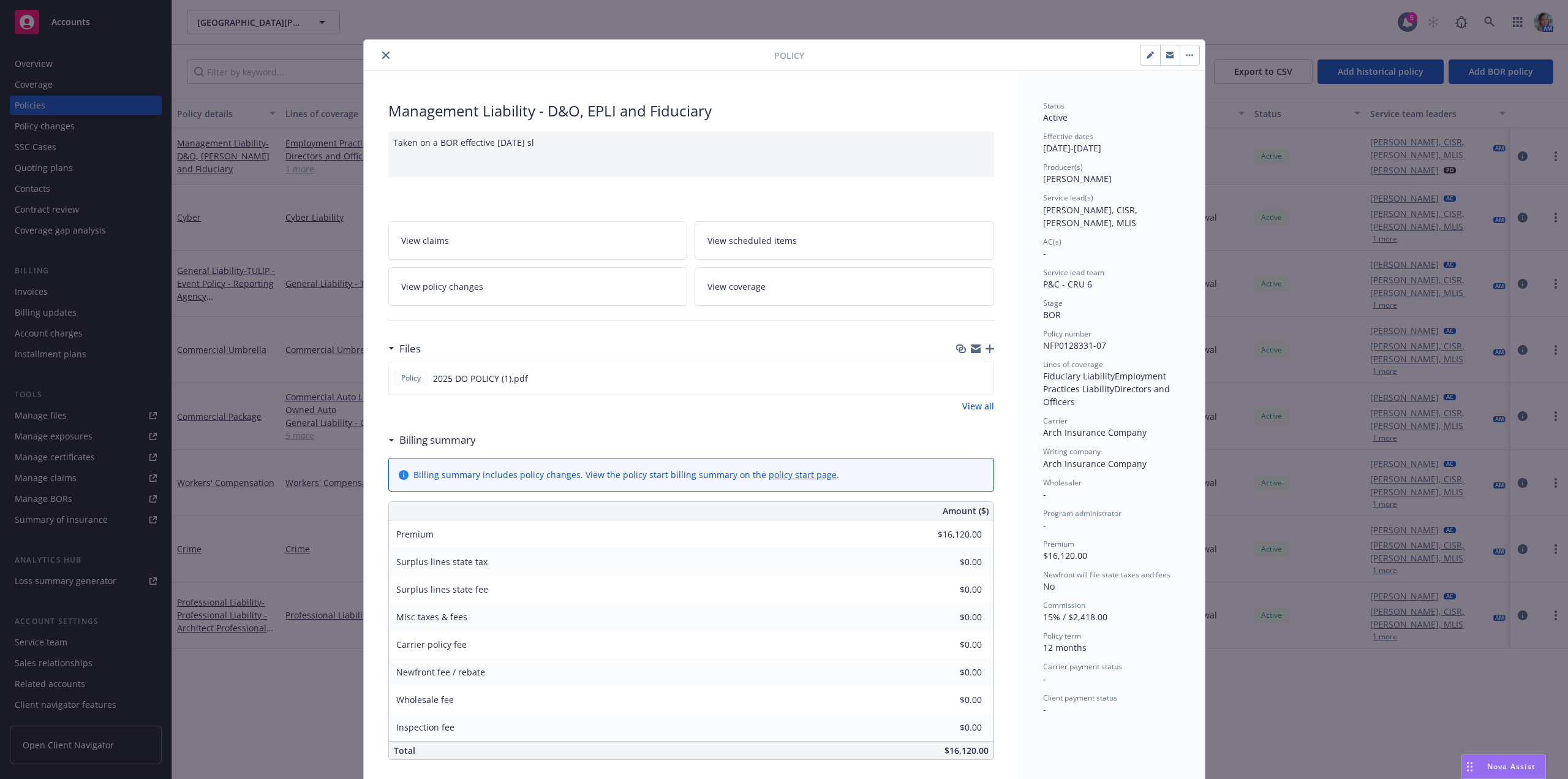
scroll to position [37, 0]
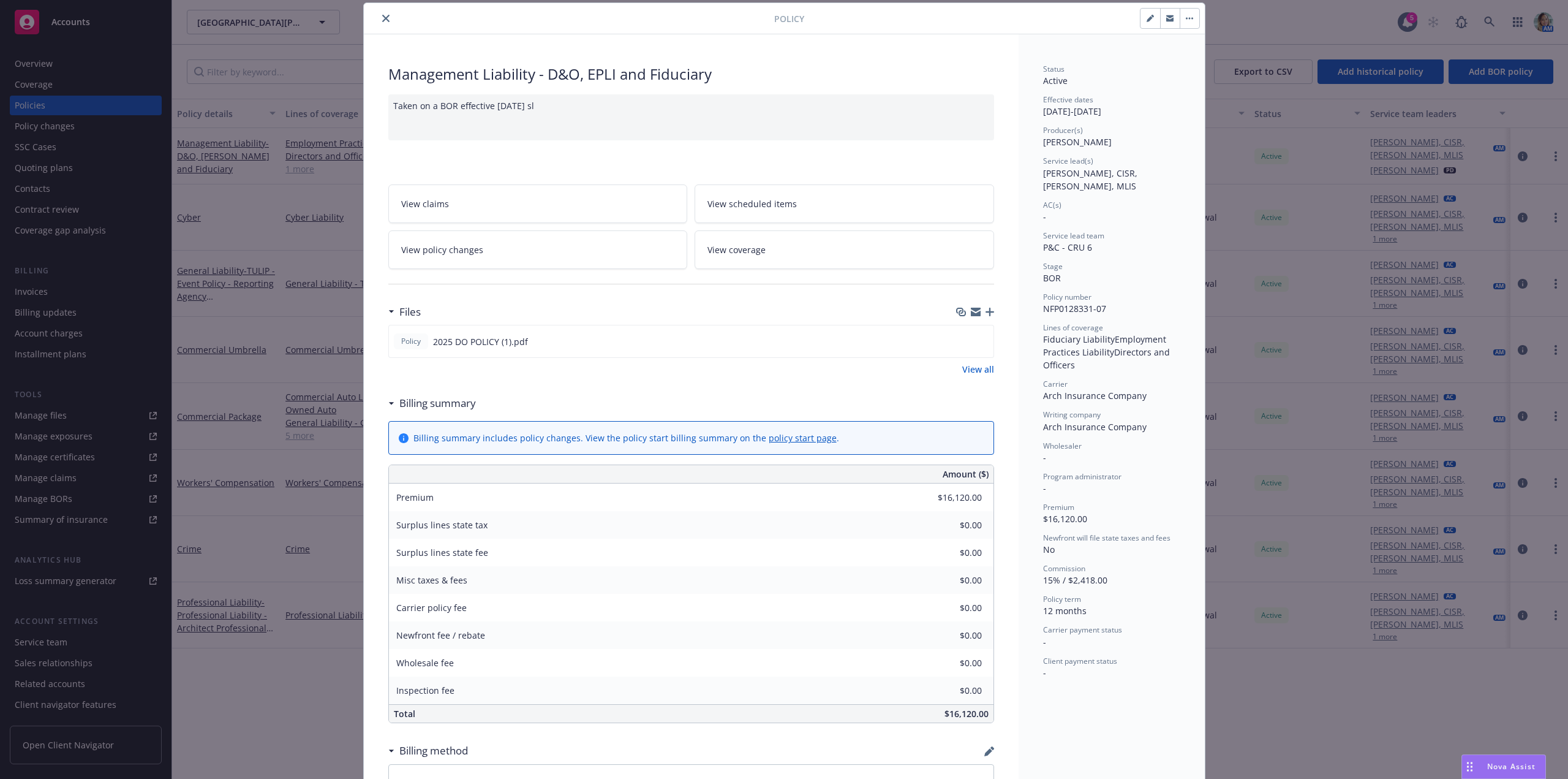
click at [1148, 24] on button "button" at bounding box center [1150, 19] width 20 height 20
select select "BOR"
select select "12"
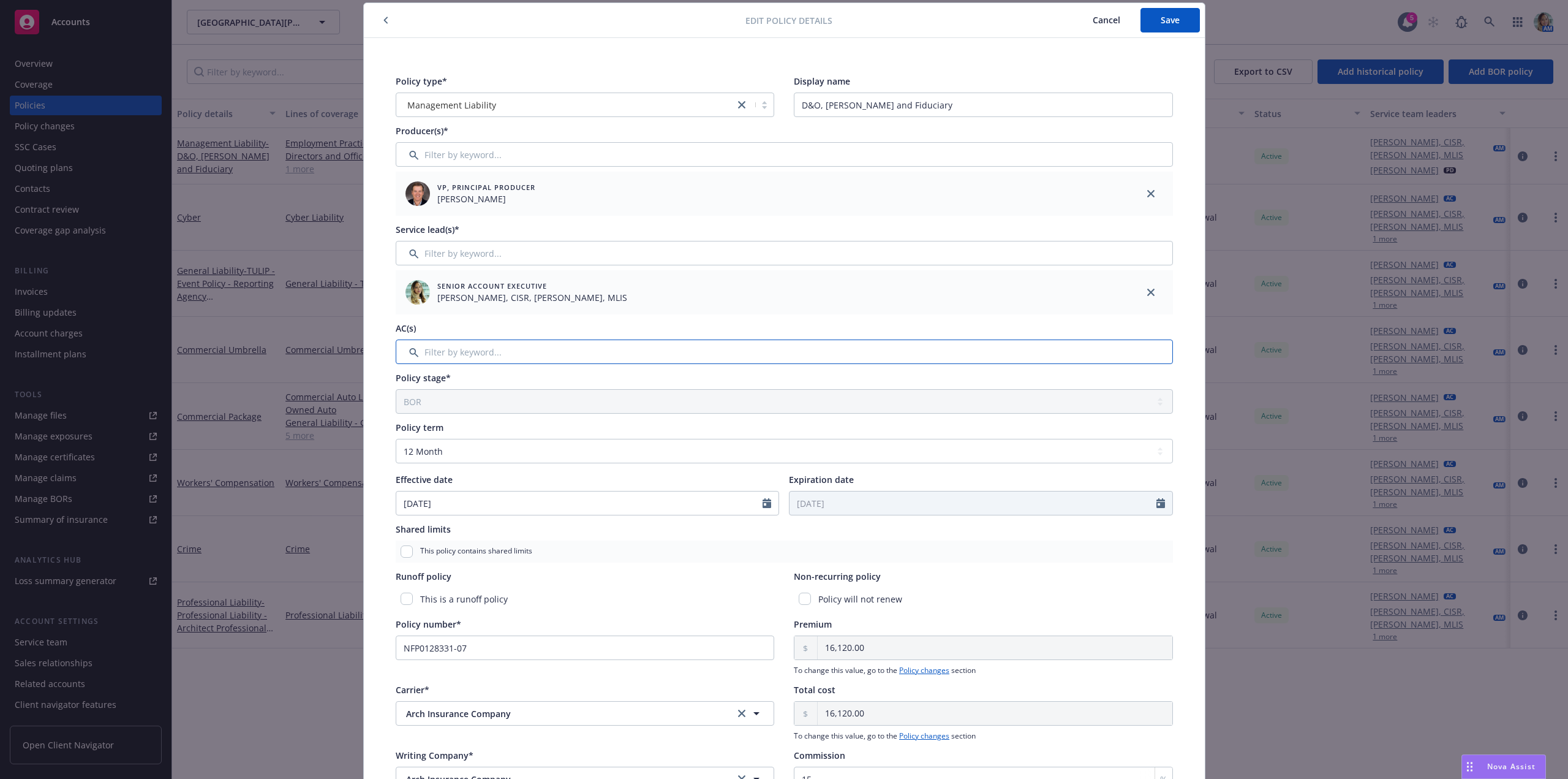
click at [462, 355] on input "Filter by keyword..." at bounding box center [785, 351] width 778 height 24
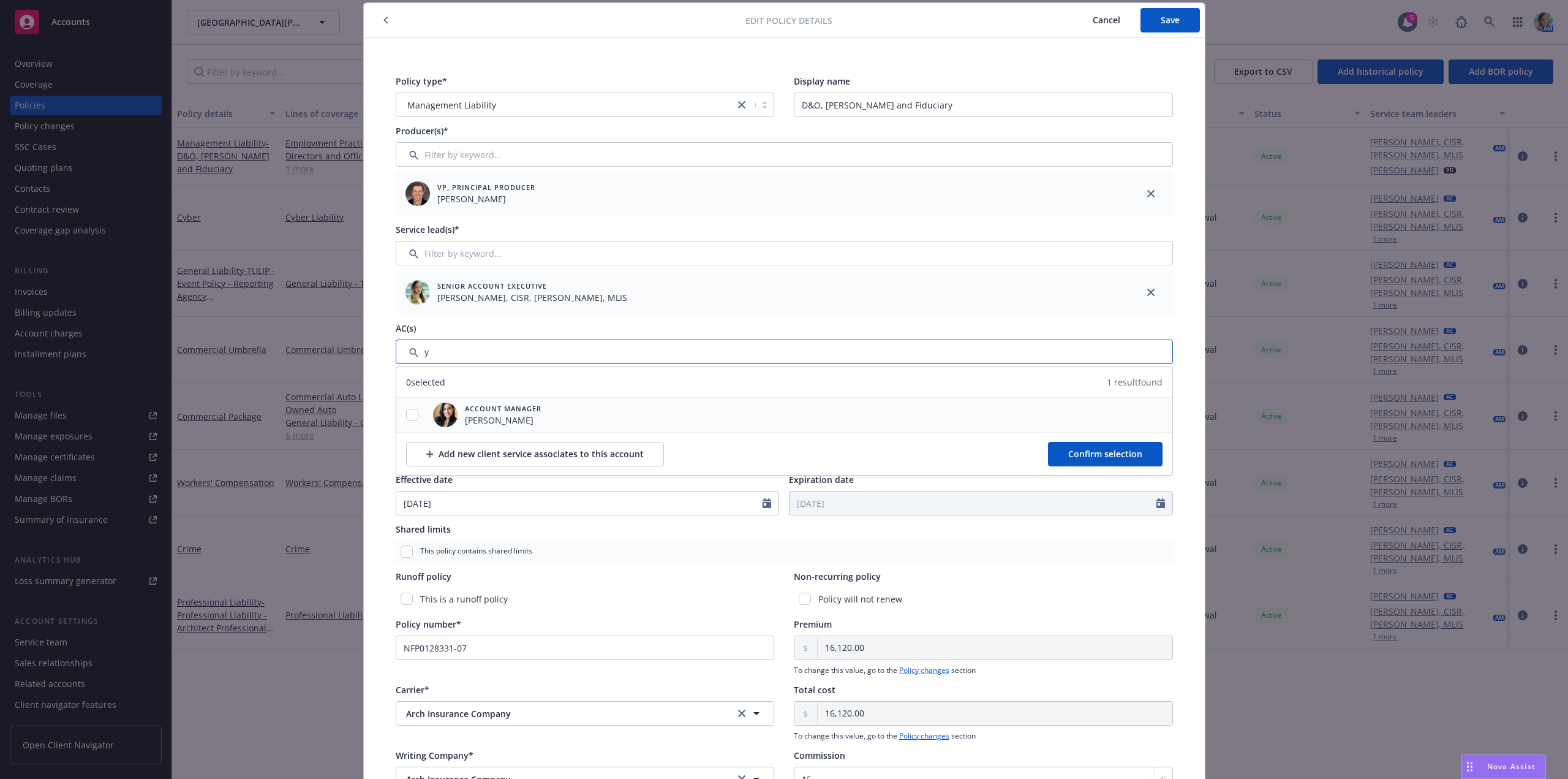
type input "y"
click at [414, 410] on div at bounding box center [411, 415] width 31 height 13
drag, startPoint x: 407, startPoint y: 414, endPoint x: 474, endPoint y: 425, distance: 67.9
click at [408, 414] on input "checkbox" at bounding box center [412, 415] width 13 height 13
checkbox input "true"
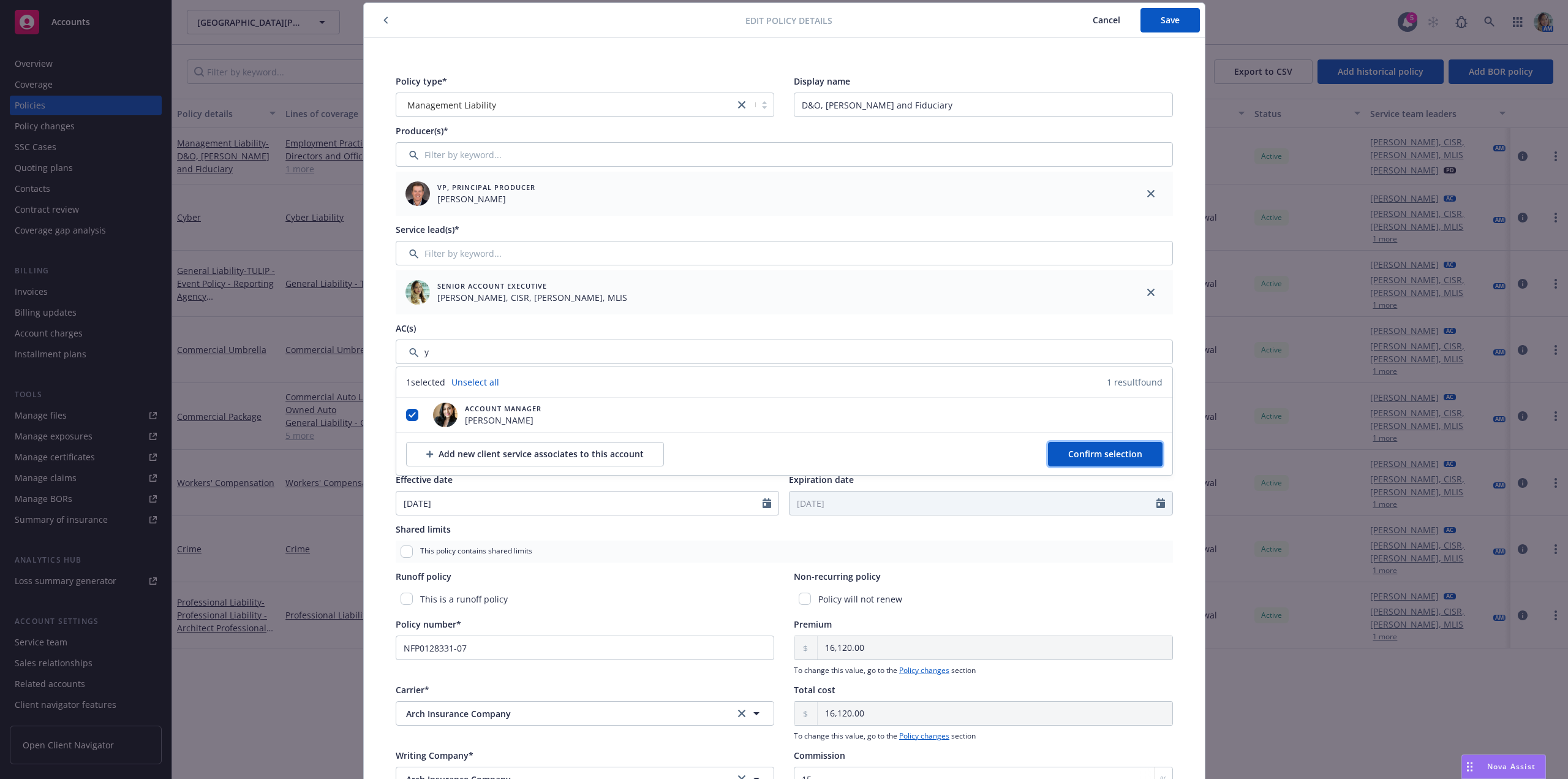
click at [1064, 452] on button "Confirm selection" at bounding box center [1106, 454] width 115 height 24
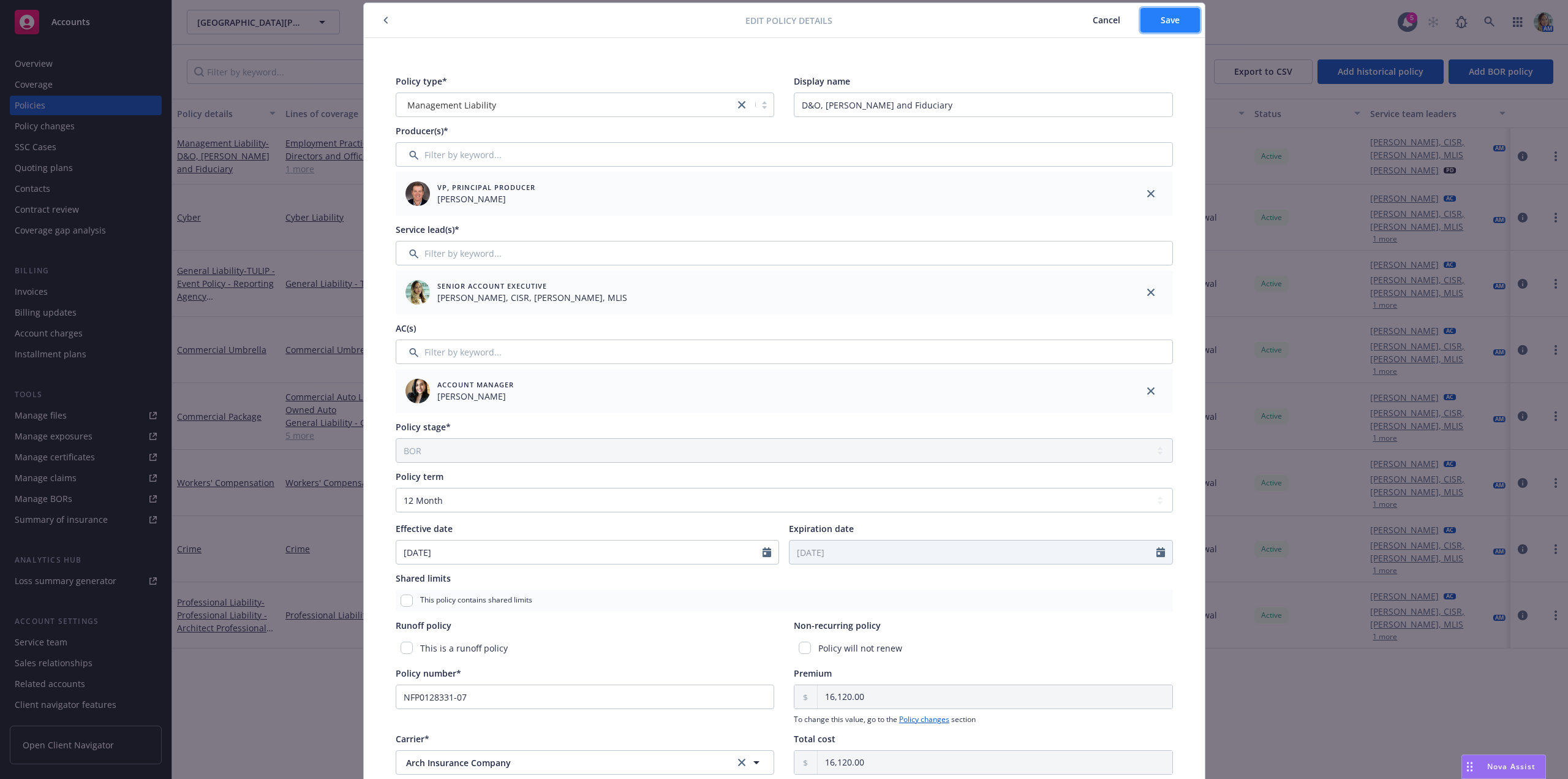
click at [1181, 25] on button "Save" at bounding box center [1170, 20] width 59 height 24
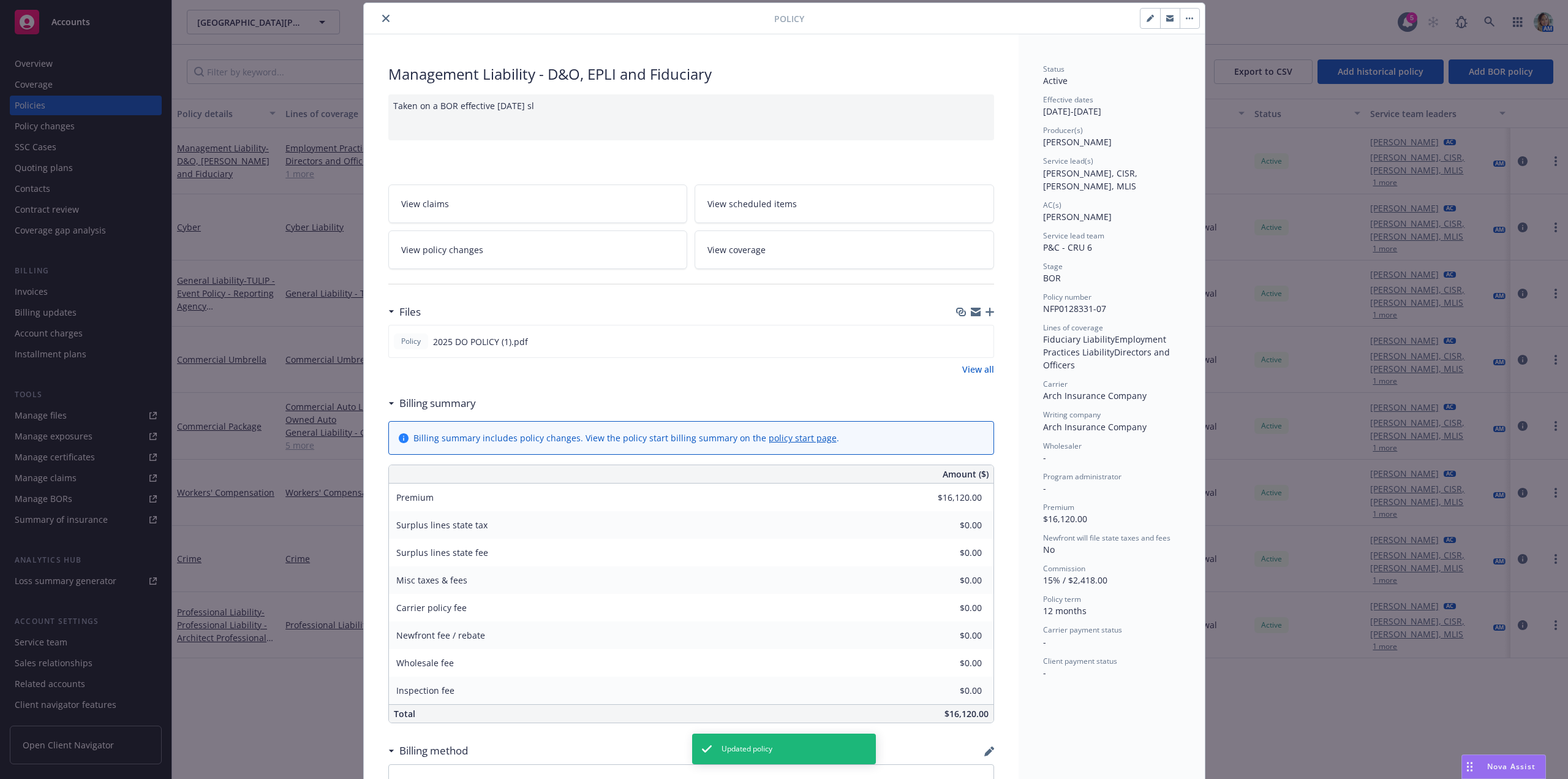
click at [383, 17] on icon "close" at bounding box center [386, 18] width 7 height 7
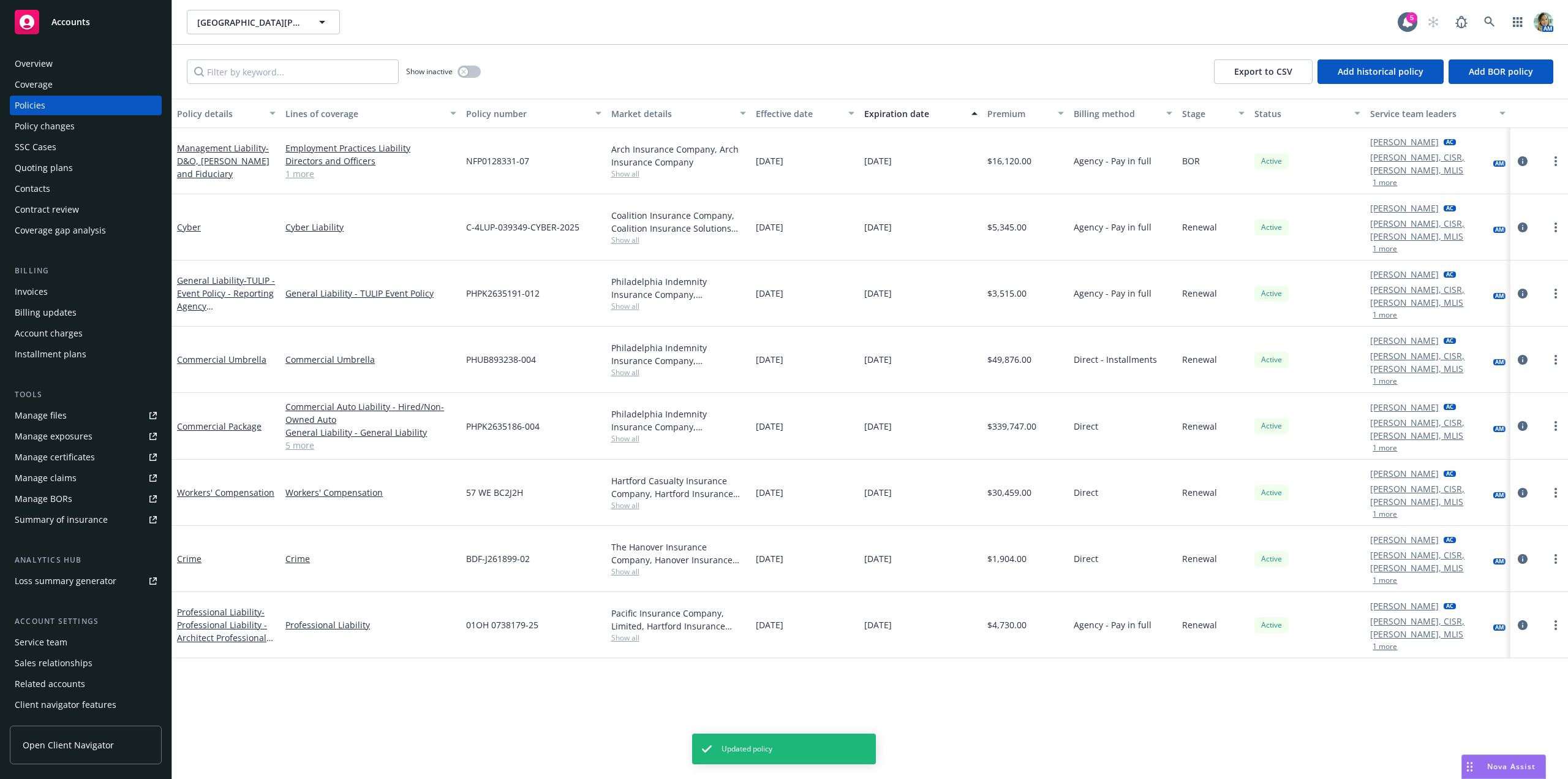
click at [392, 638] on div "Policy details Lines of coverage Policy number Market details Effective date Ex…" at bounding box center [870, 438] width 1396 height 680
click at [198, 161] on span "- D&O, EPLI and Fiduciary" at bounding box center [223, 161] width 92 height 38
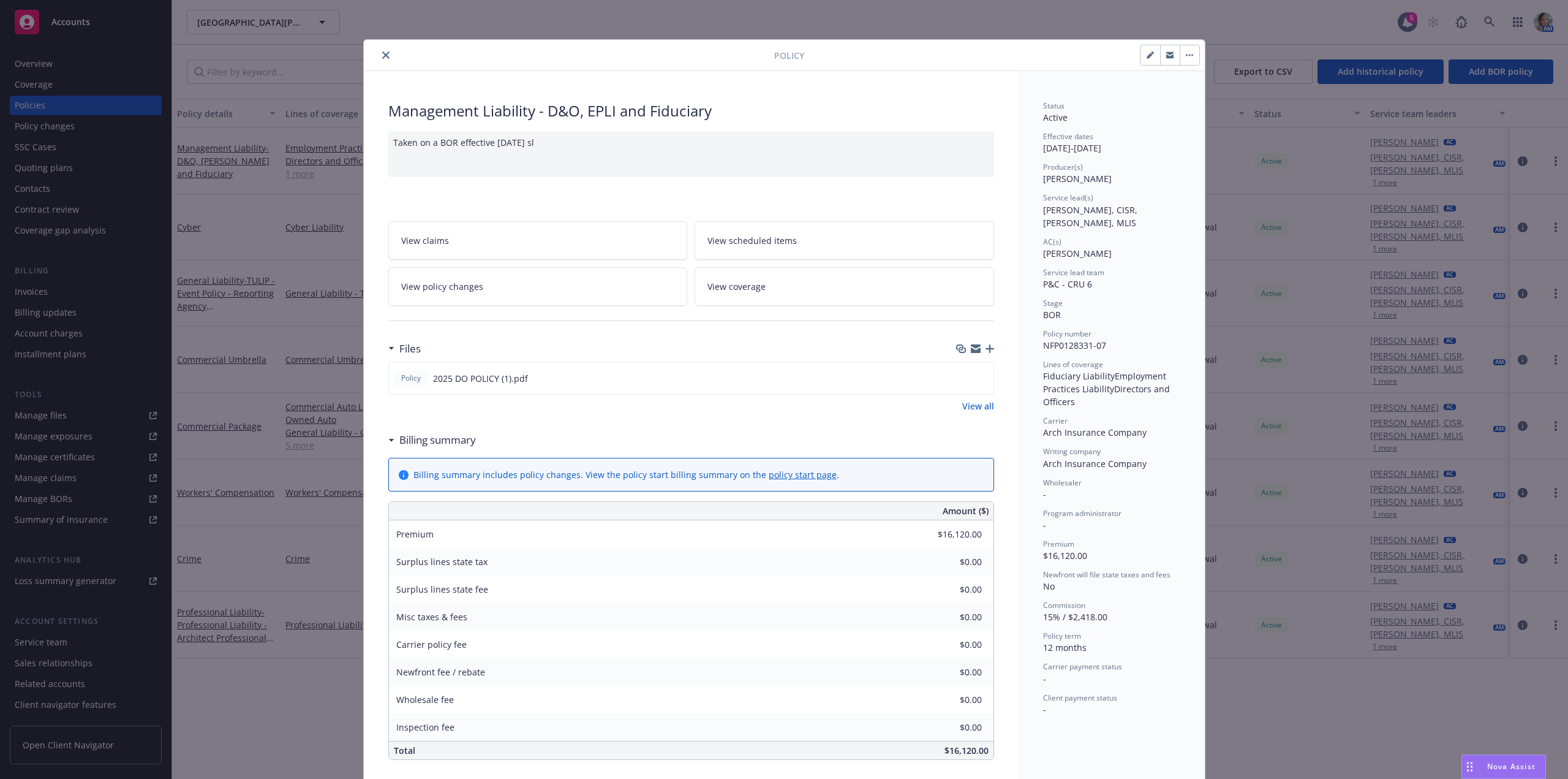
click at [384, 51] on button "close" at bounding box center [386, 55] width 14 height 14
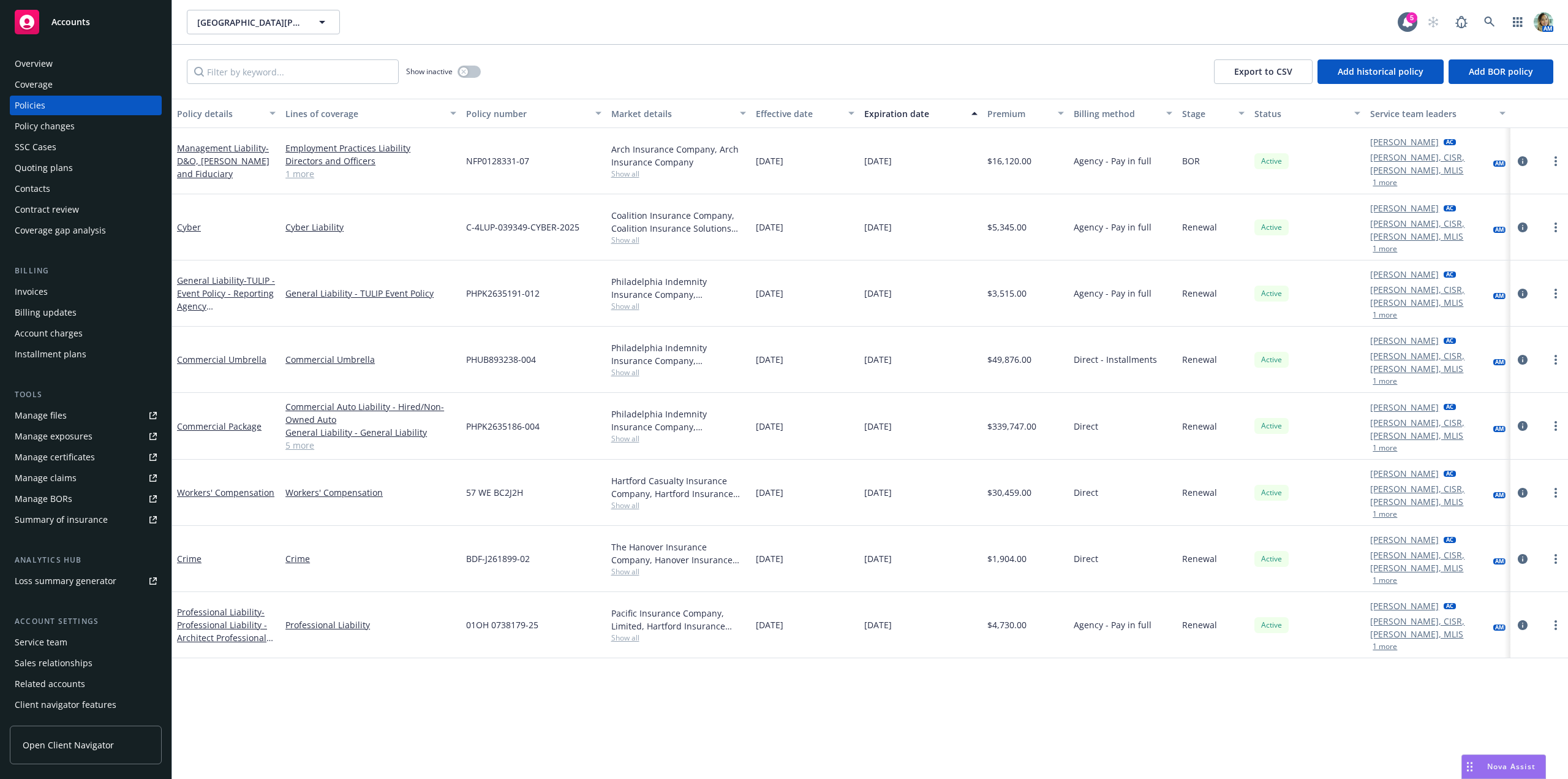
click at [48, 175] on div "Quoting plans" at bounding box center [43, 168] width 58 height 20
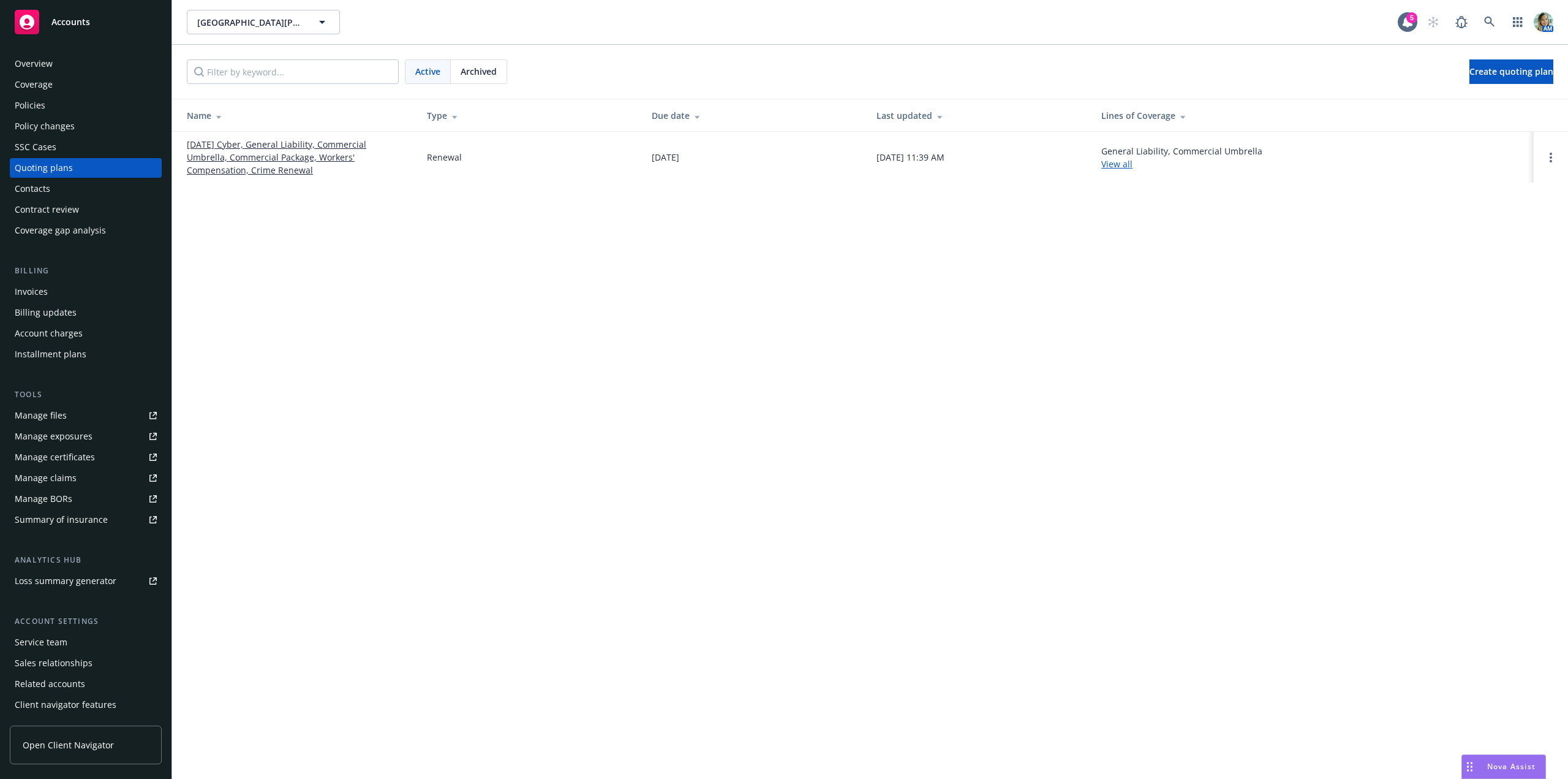
click at [358, 291] on div "Fort Mason Center for Arts & Culture Fort Mason Center for Arts & Culture 5 AM …" at bounding box center [870, 389] width 1396 height 779
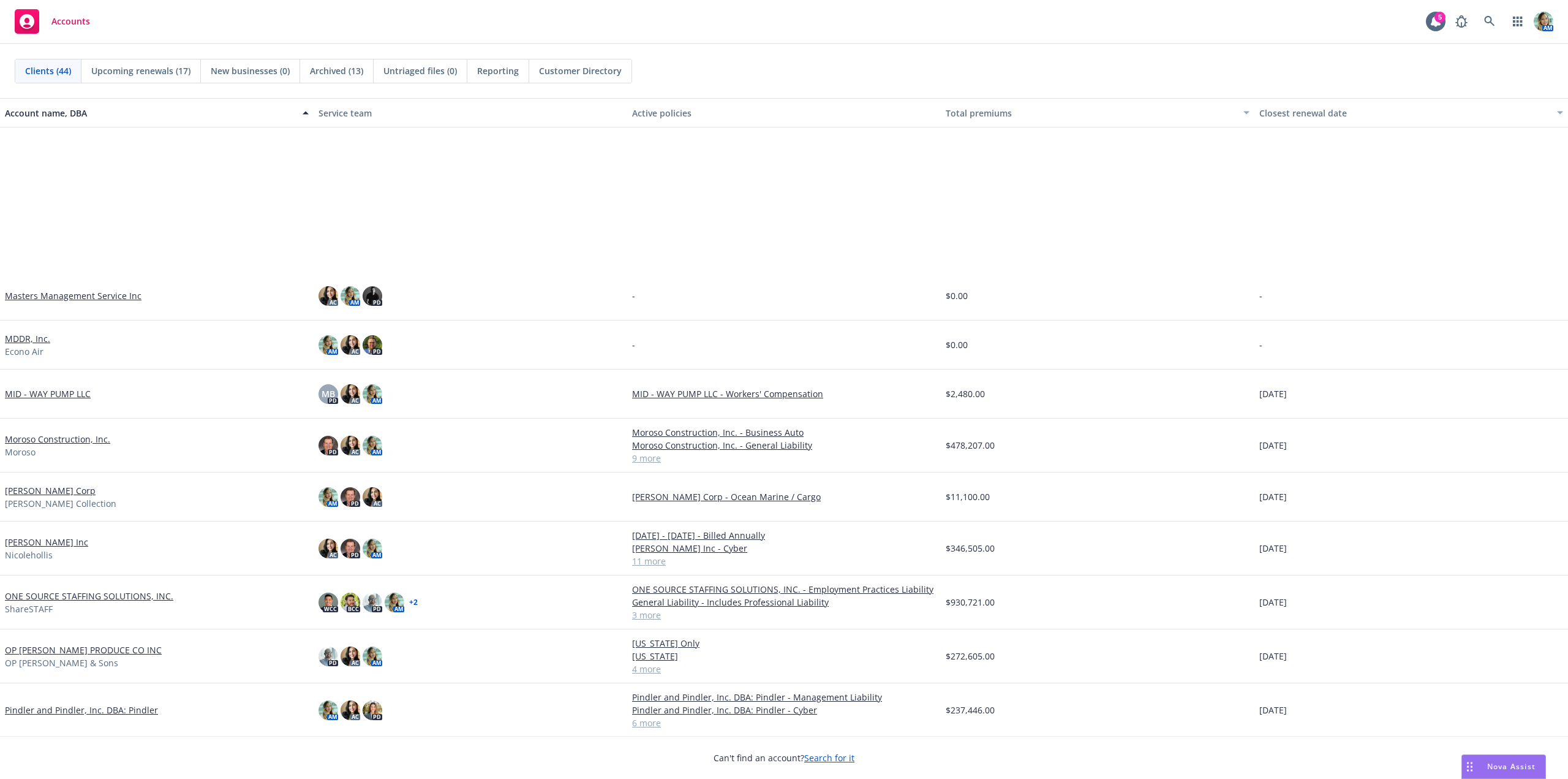
scroll to position [980, 0]
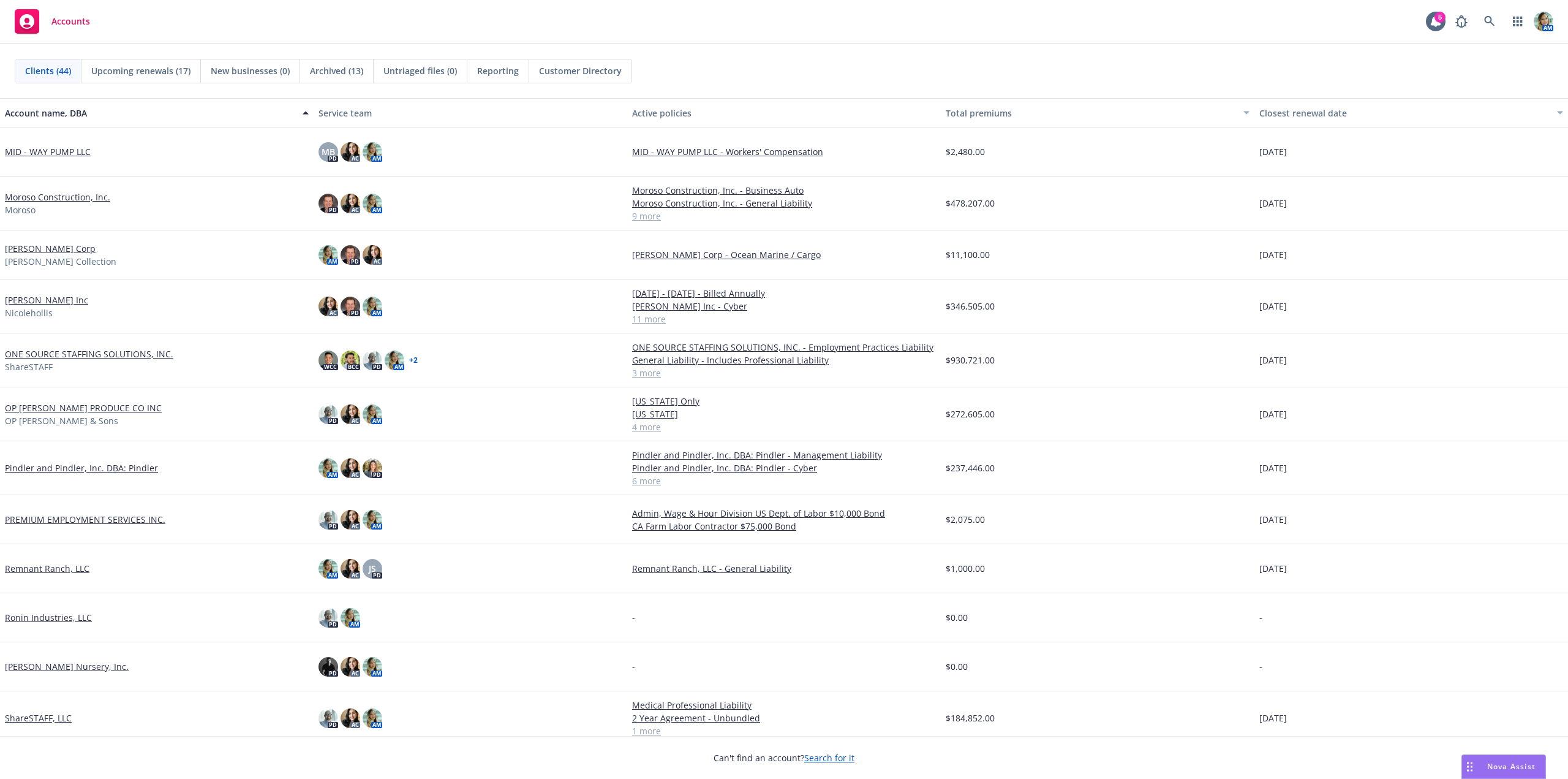
click at [53, 244] on link "[PERSON_NAME] Corp" at bounding box center [49, 248] width 91 height 13
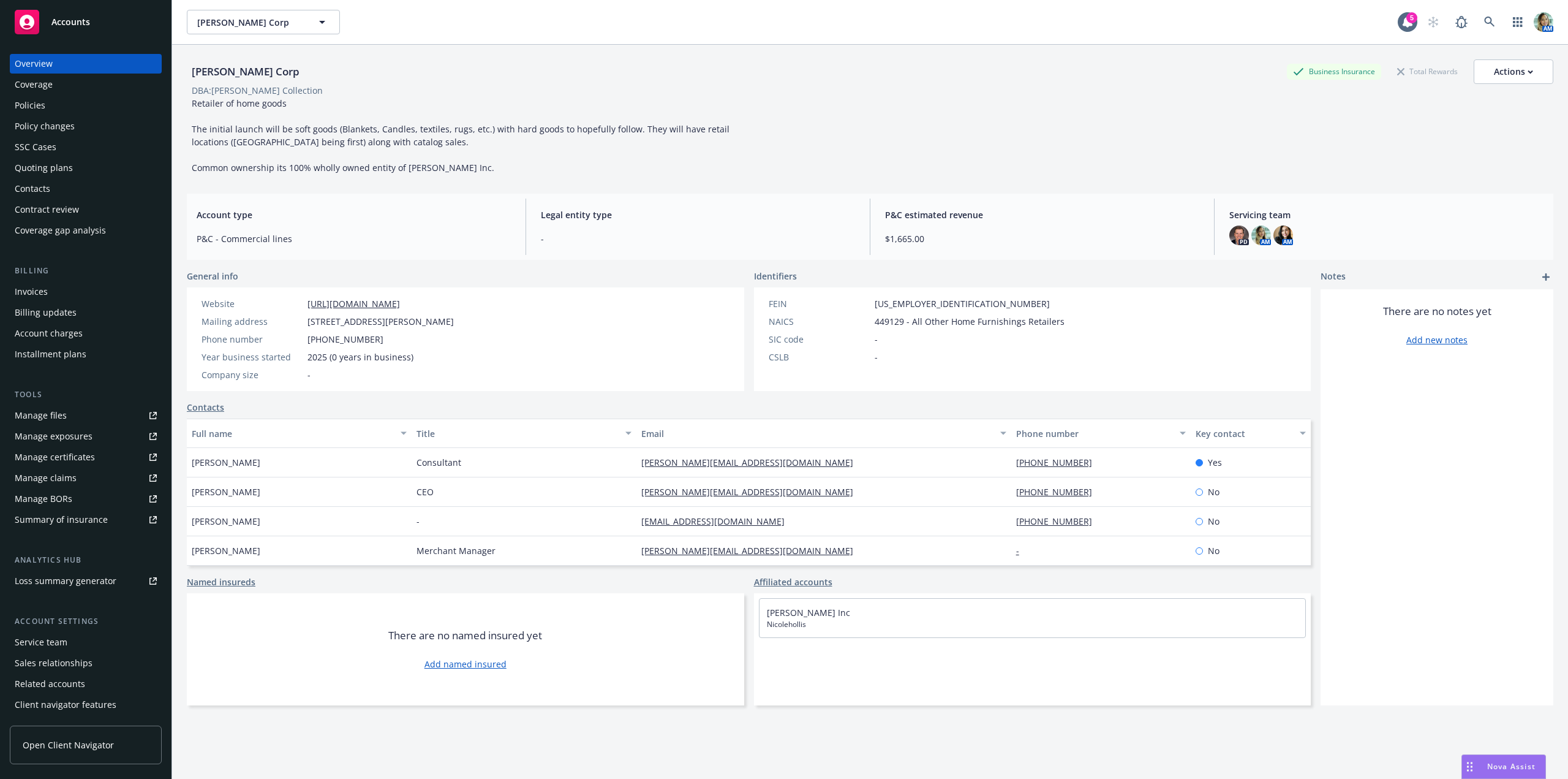
click at [57, 166] on div "Quoting plans" at bounding box center [43, 168] width 58 height 20
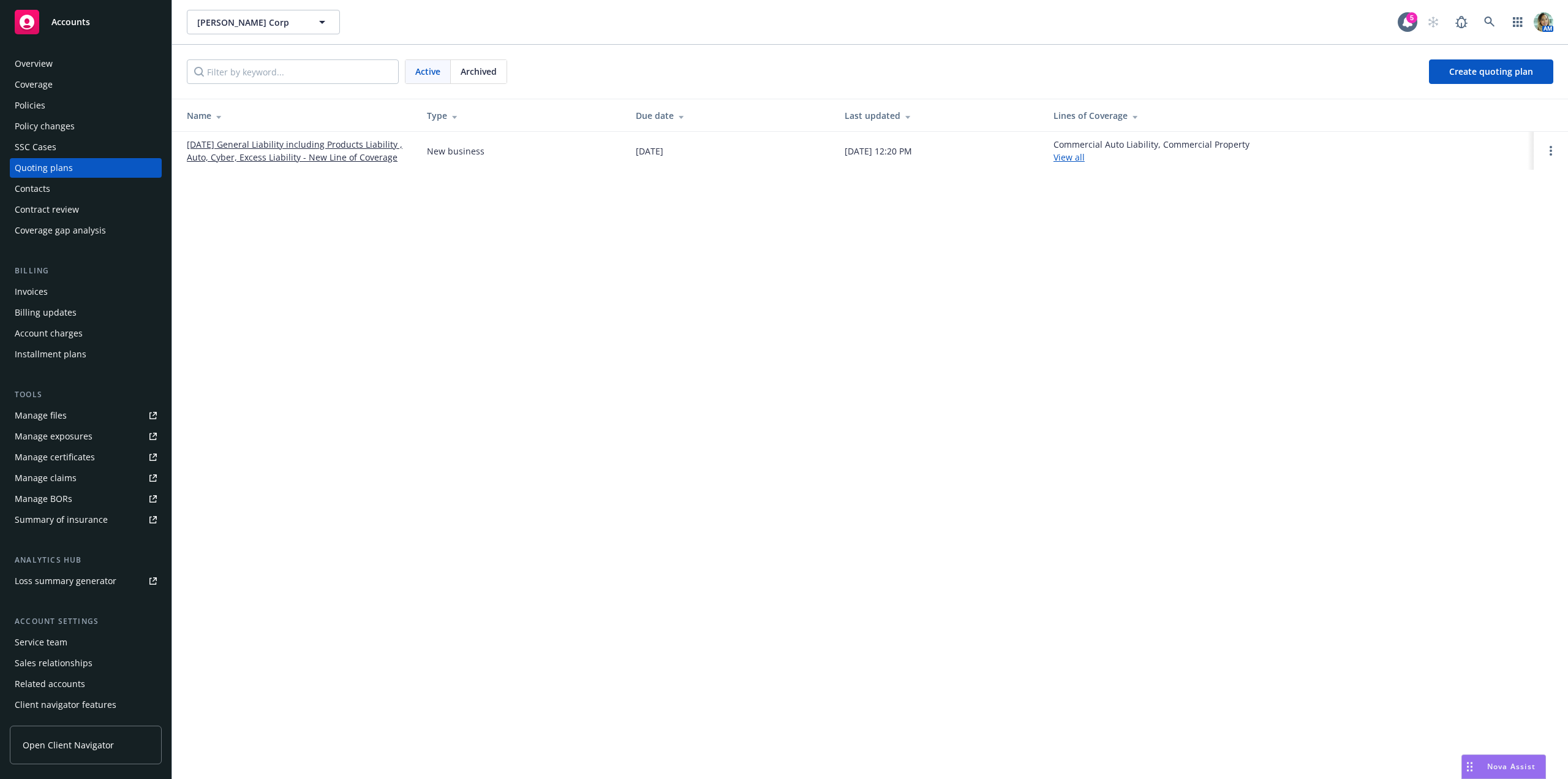
click at [263, 148] on link "[DATE] General Liability including Products Liability , Auto, Cyber, Excess Lia…" at bounding box center [297, 150] width 221 height 26
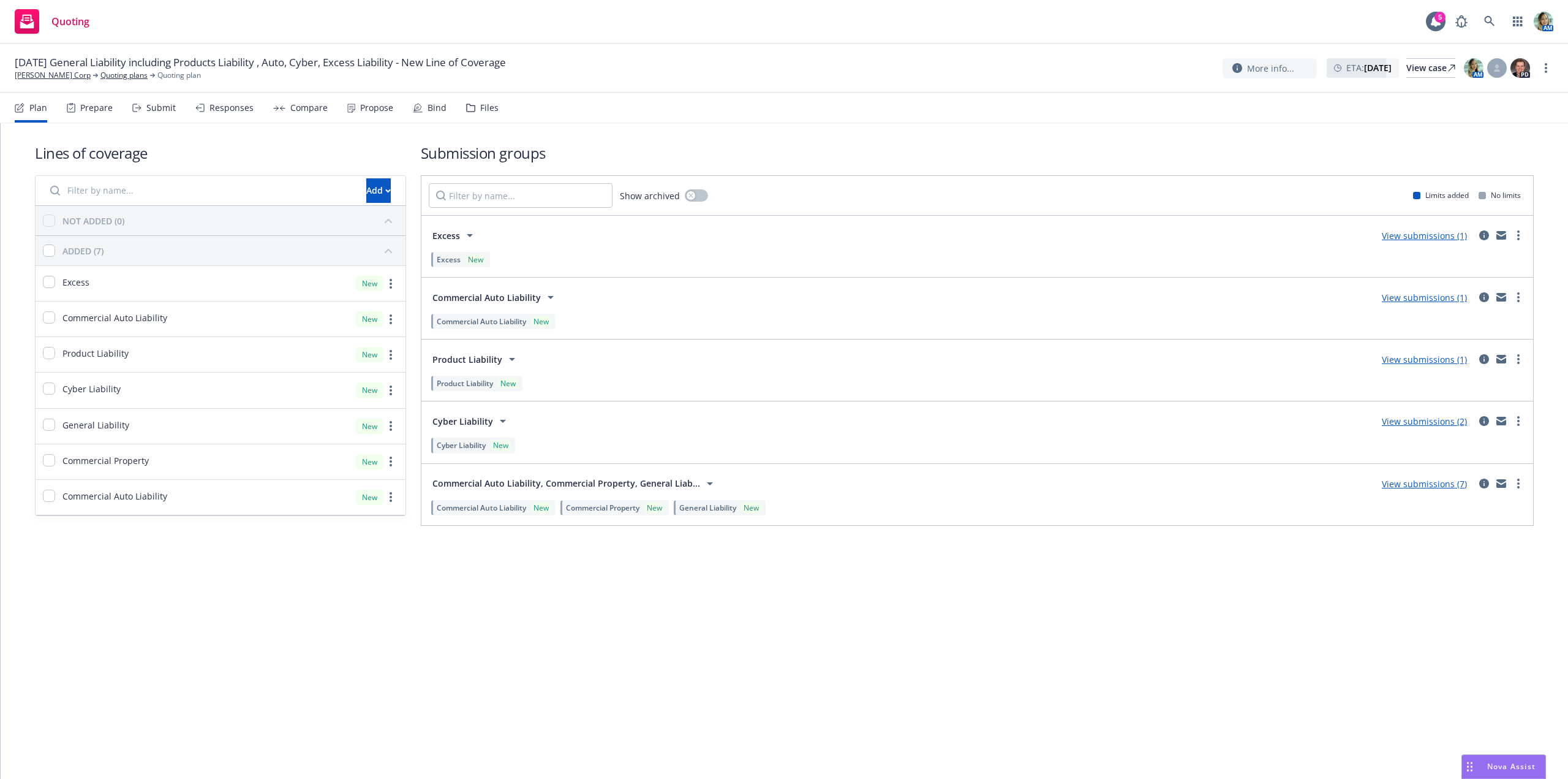
click at [1400, 425] on link "View submissions (2)" at bounding box center [1424, 420] width 85 height 12
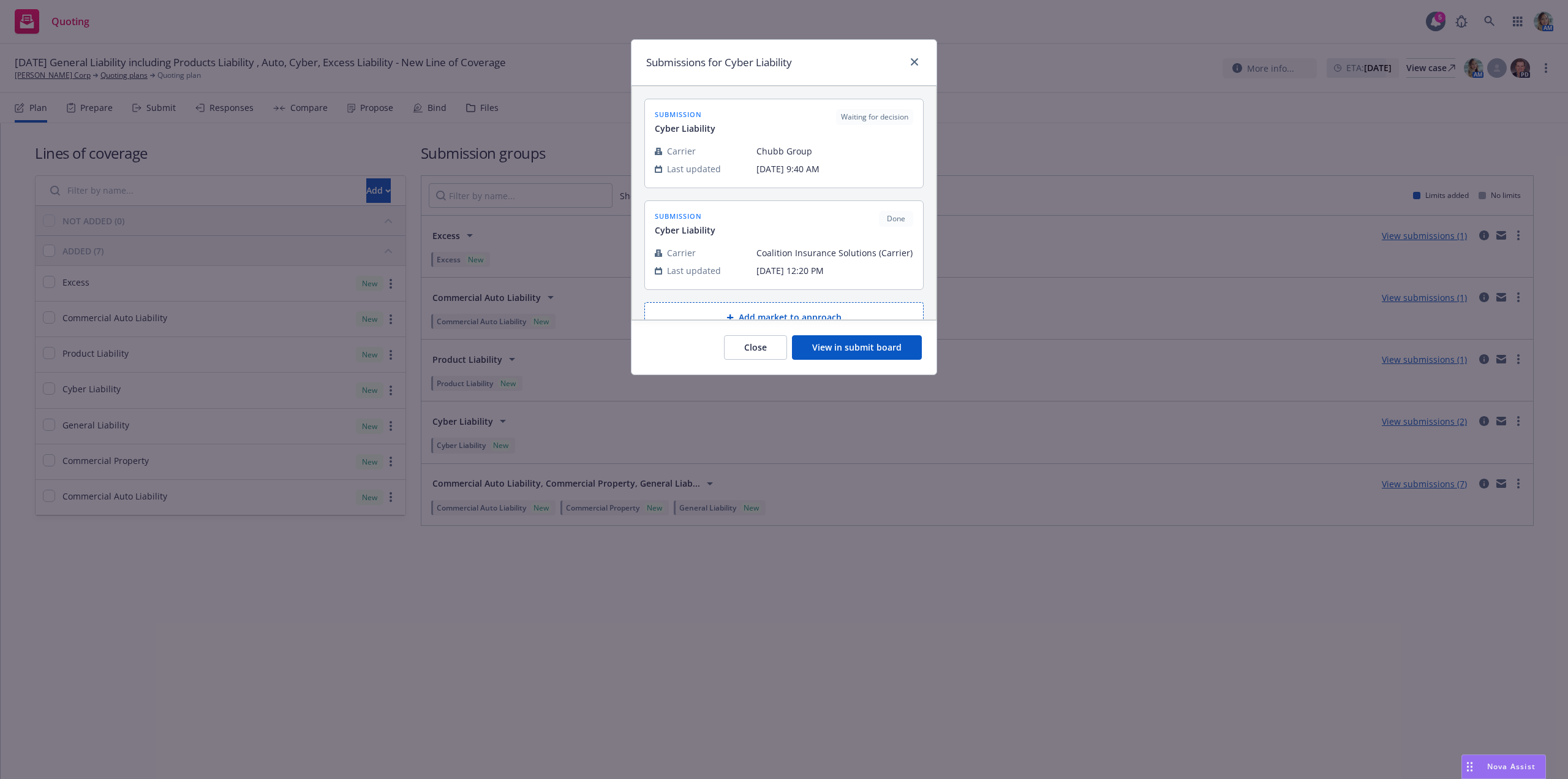
click at [837, 349] on button "View in submit board" at bounding box center [857, 347] width 130 height 24
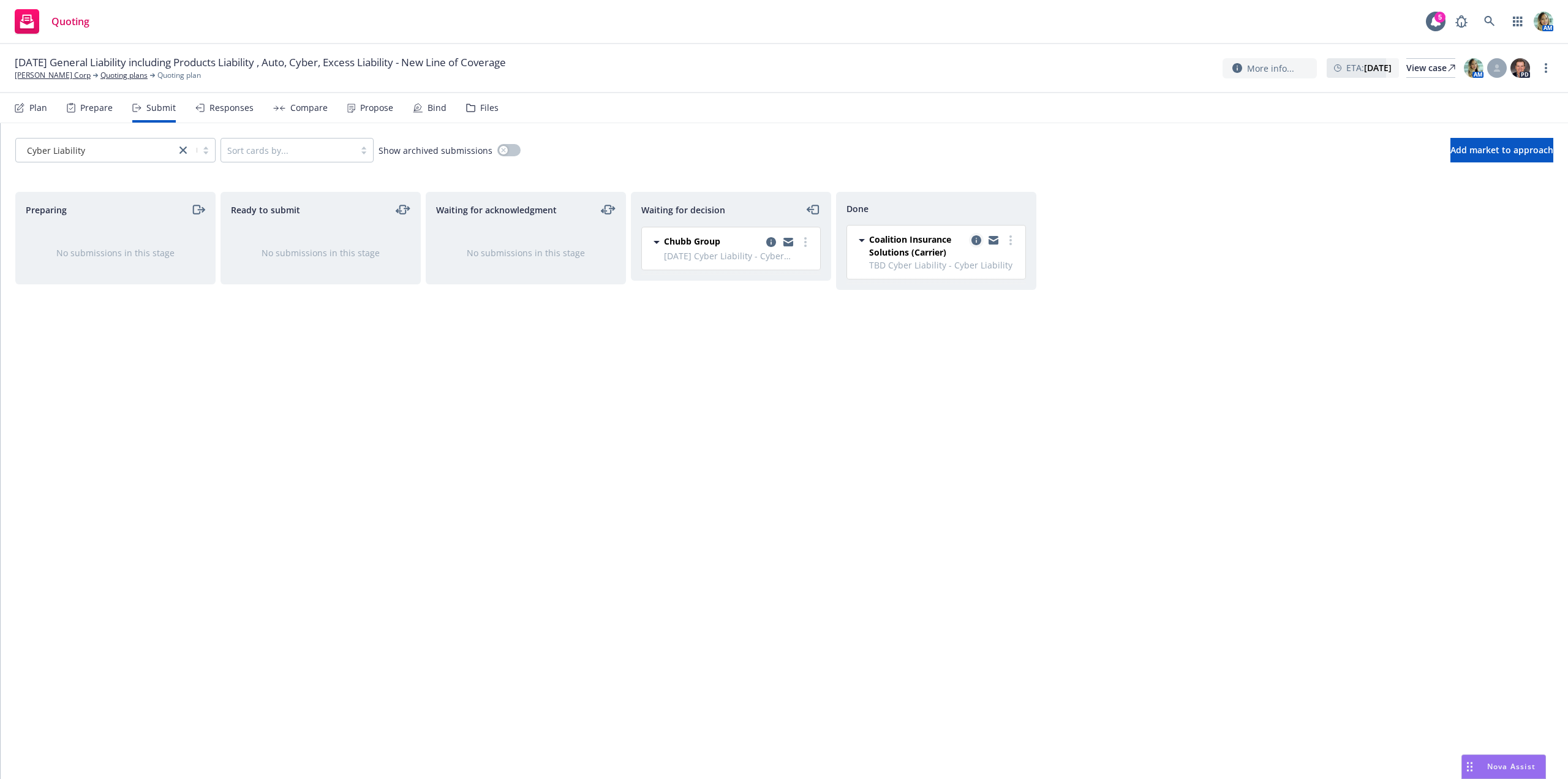
click at [973, 240] on icon "copy logging email" at bounding box center [976, 240] width 10 height 10
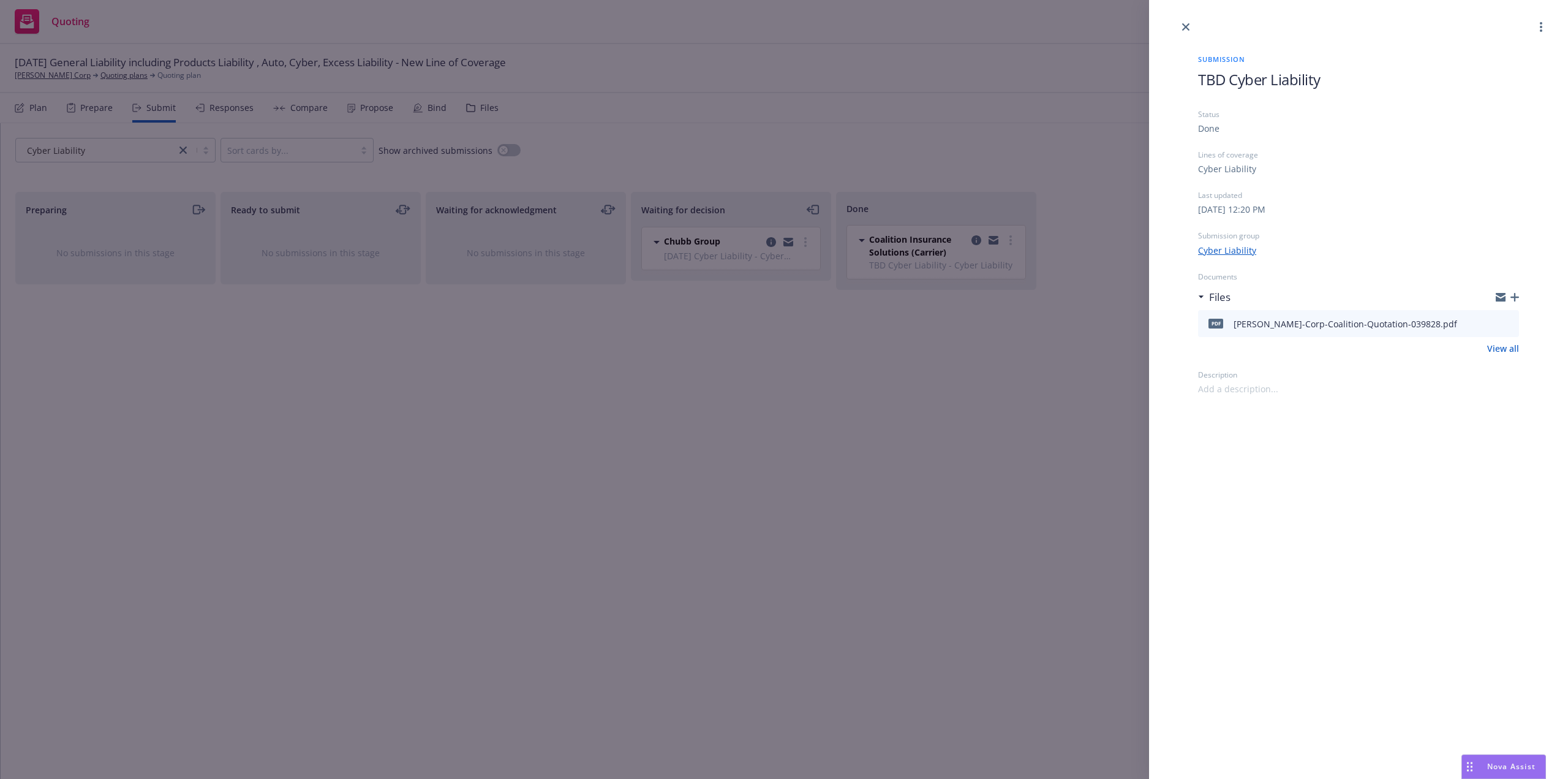
click at [1227, 83] on span "TBD Cyber Liability" at bounding box center [1259, 79] width 122 height 21
drag, startPoint x: 1229, startPoint y: 80, endPoint x: 1182, endPoint y: 76, distance: 47.2
click at [1182, 76] on div "Submission TBD Cyber Liability Status Done Lines of coverage Cyber Liability La…" at bounding box center [1358, 215] width 360 height 361
click at [1363, 498] on div "Submission 9/1/25 $1M Limit Cyber Liability Status Done Lines of coverage Cyber…" at bounding box center [1359, 389] width 419 height 779
click at [1057, 506] on div "Submission 9/1/25 $1M Limit Cyber Liability Status Done Lines of coverage Cyber…" at bounding box center [784, 389] width 1568 height 779
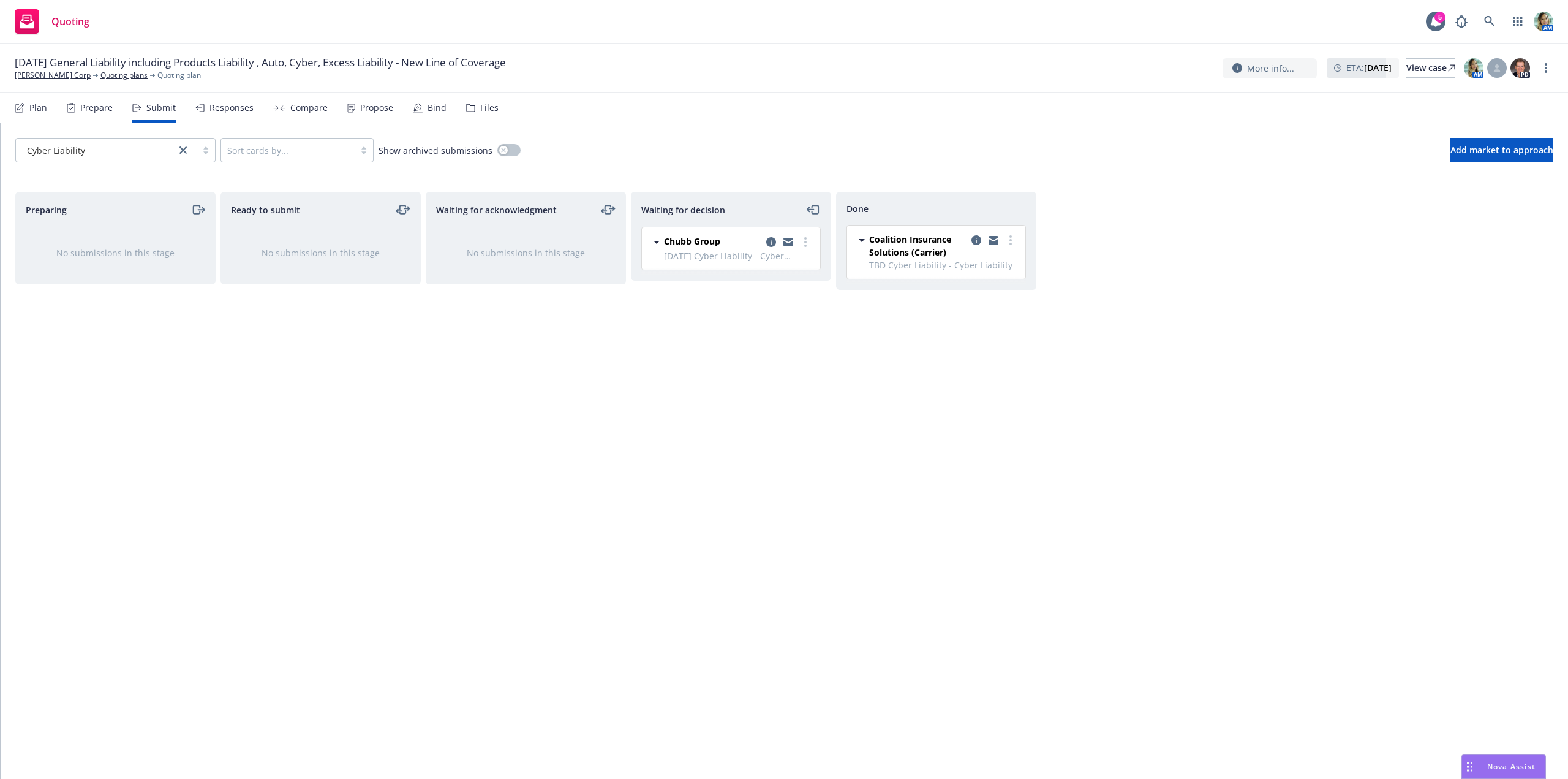
click at [885, 484] on div "Done Coalition Insurance Solutions (Carrier) TBD Cyber Liability - Cyber Liabil…" at bounding box center [936, 472] width 200 height 562
click at [1450, 153] on span "Add market to approach" at bounding box center [1502, 149] width 103 height 12
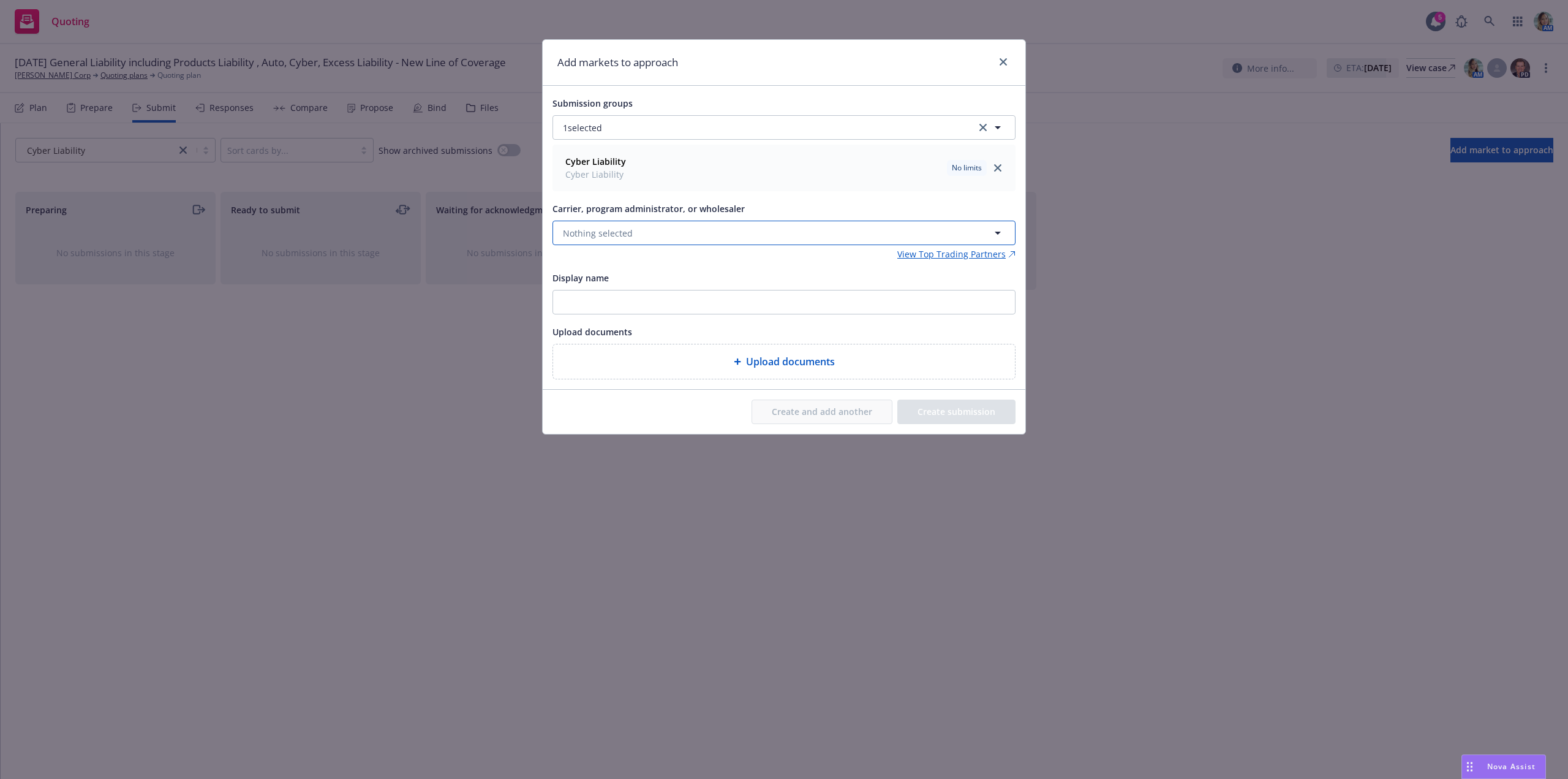
click at [628, 233] on span "Nothing selected" at bounding box center [598, 233] width 70 height 13
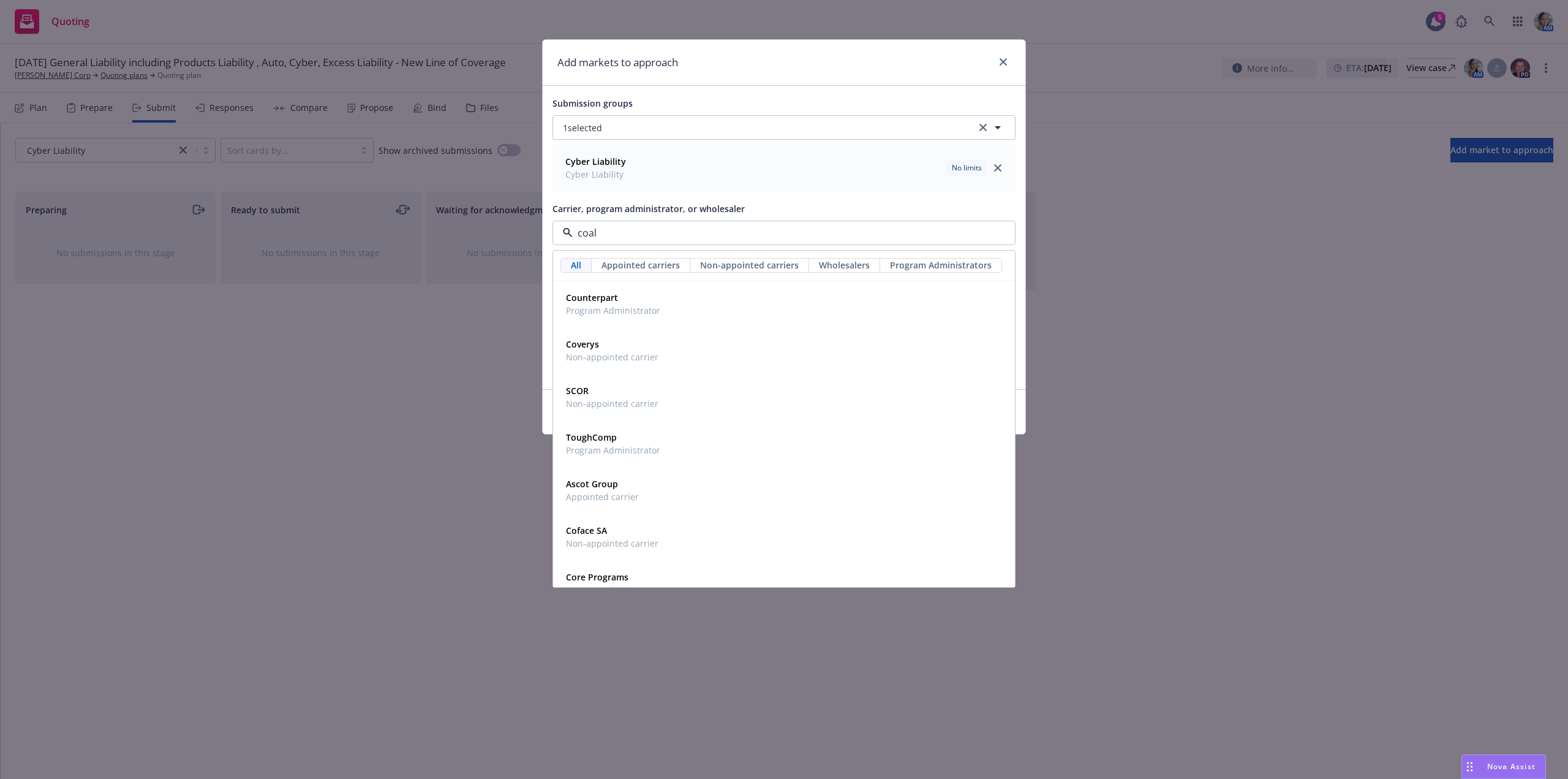
type input "coali"
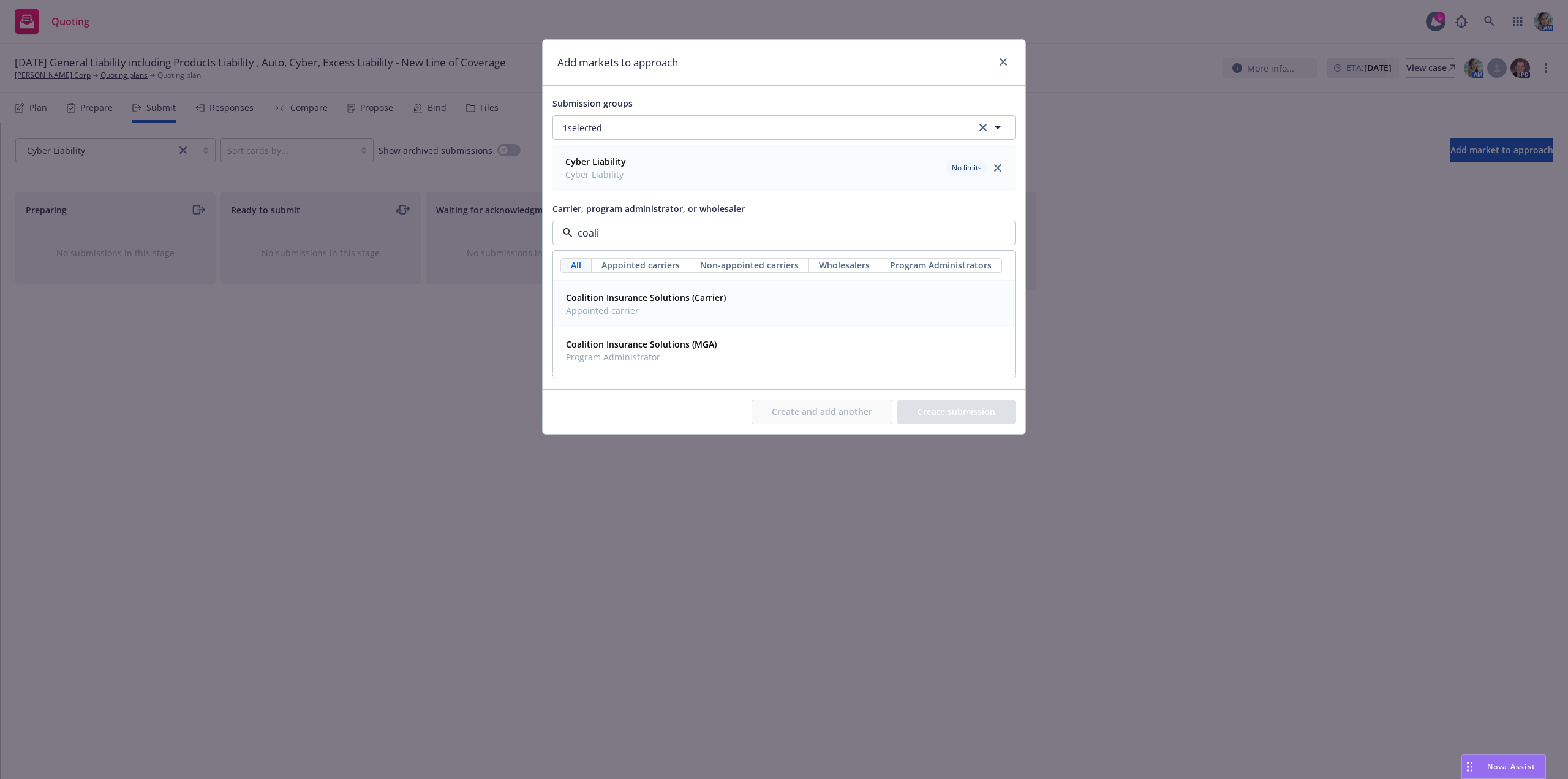
click at [640, 309] on span "Appointed carrier" at bounding box center [646, 310] width 160 height 13
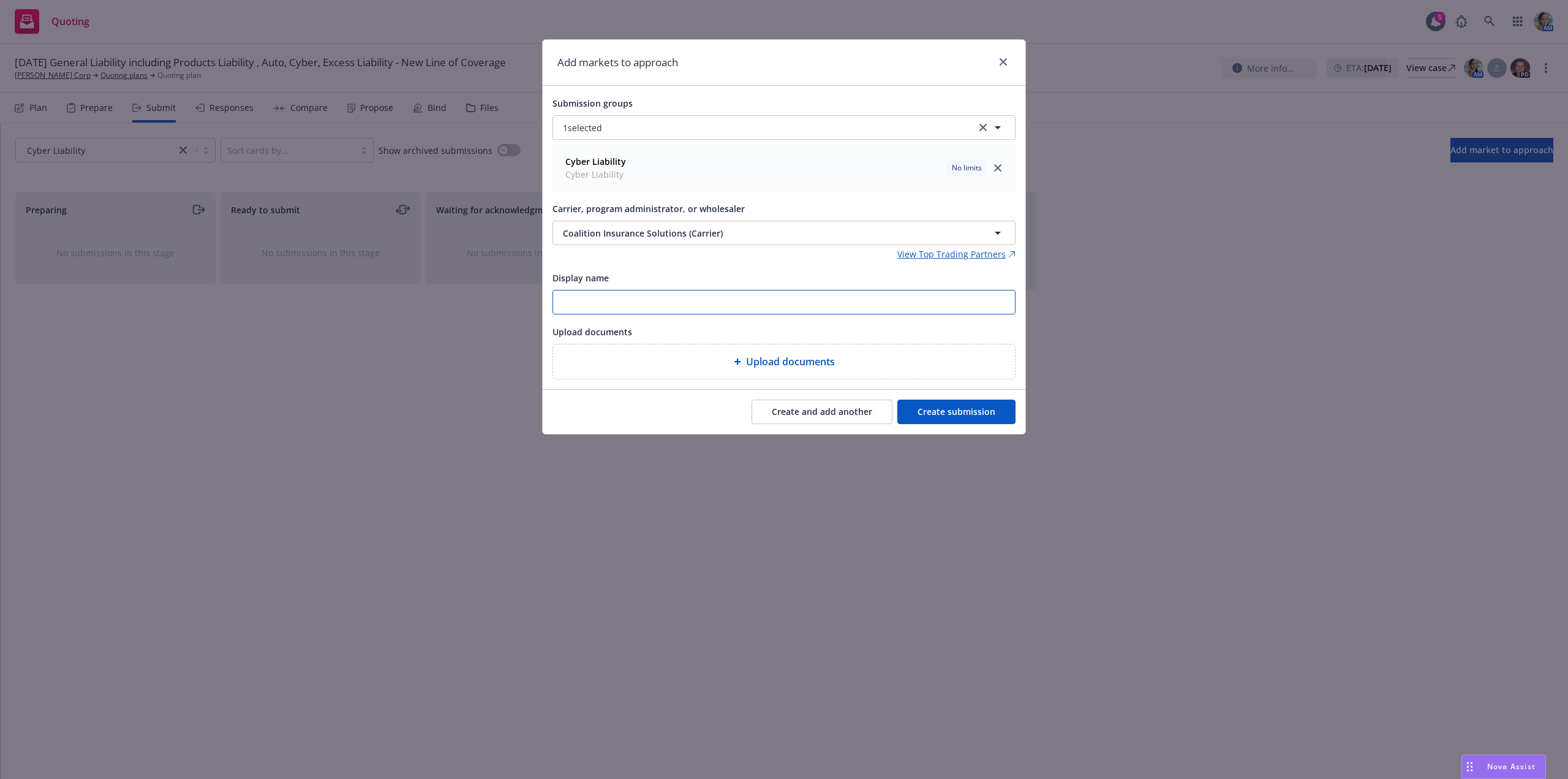
click at [646, 302] on input "Display name" at bounding box center [784, 302] width 462 height 23
type input "9/1/25 $2M Limit Cyber Liability"
click at [956, 421] on button "Create submission" at bounding box center [956, 412] width 119 height 24
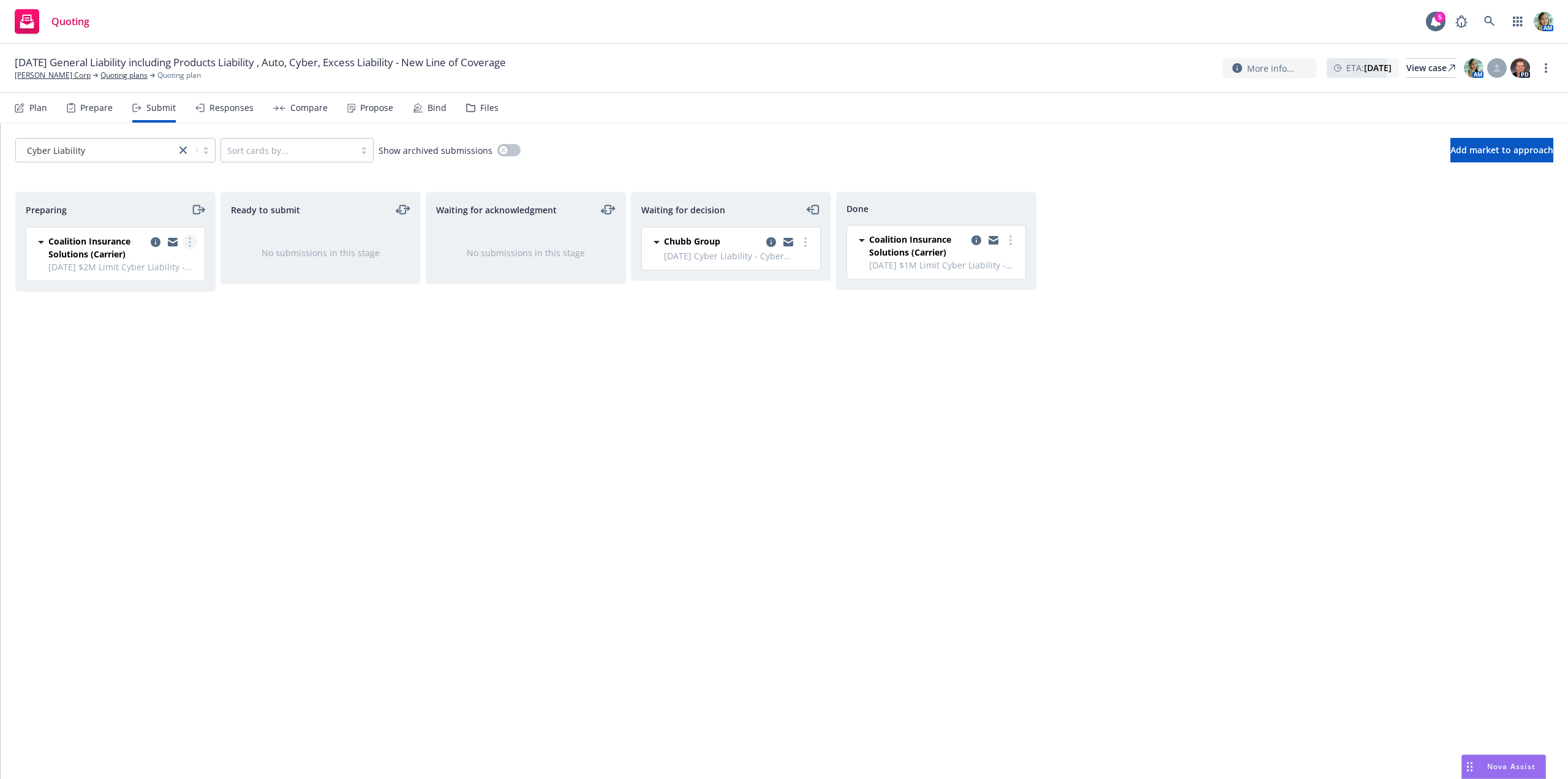
click at [191, 248] on link "more" at bounding box center [189, 242] width 14 height 14
click at [166, 292] on span "Log acknowledgement" at bounding box center [135, 291] width 120 height 12
click at [800, 290] on link "more" at bounding box center [806, 290] width 14 height 14
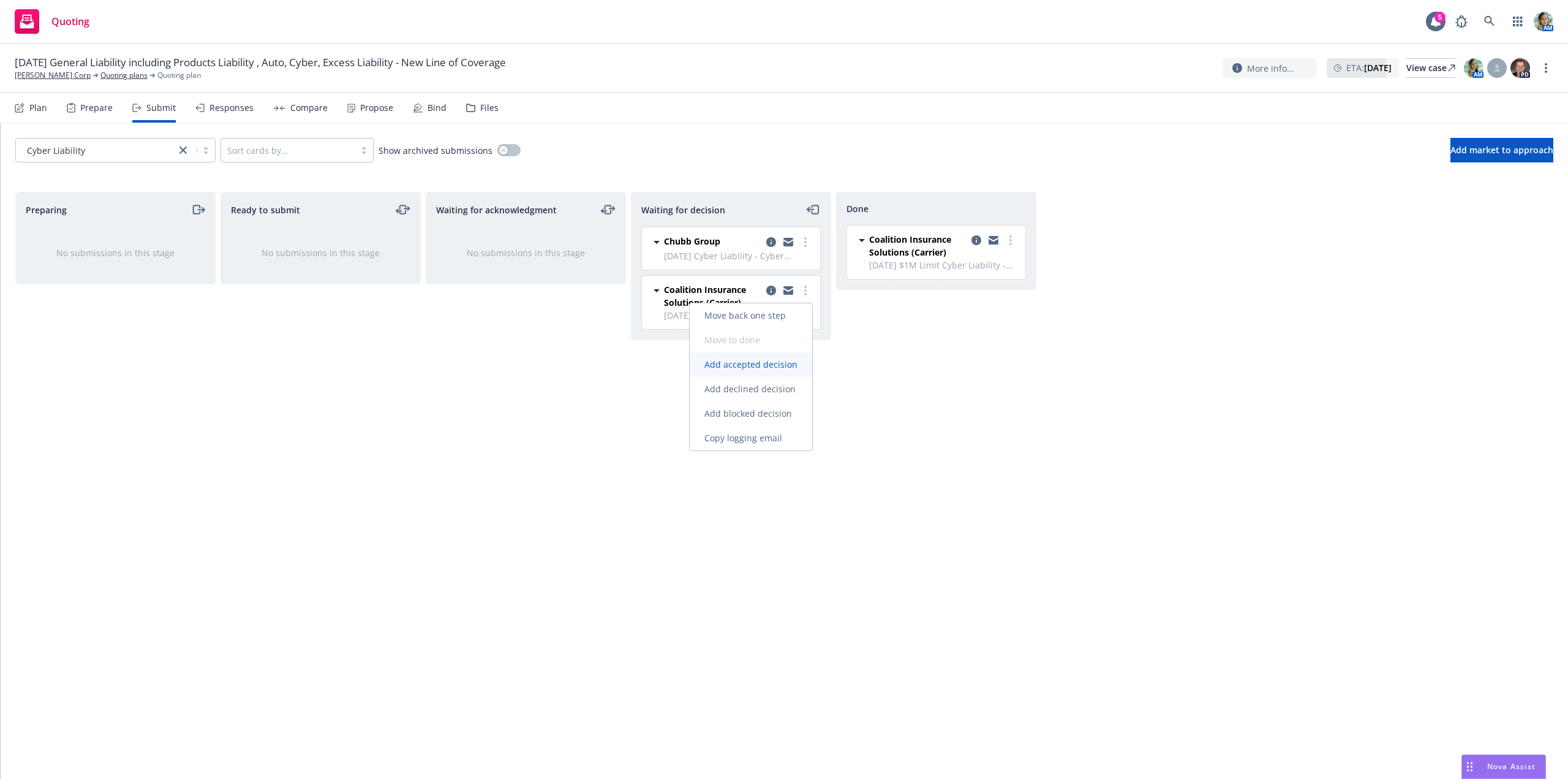
click at [768, 363] on span "Add accepted decision" at bounding box center [751, 364] width 122 height 12
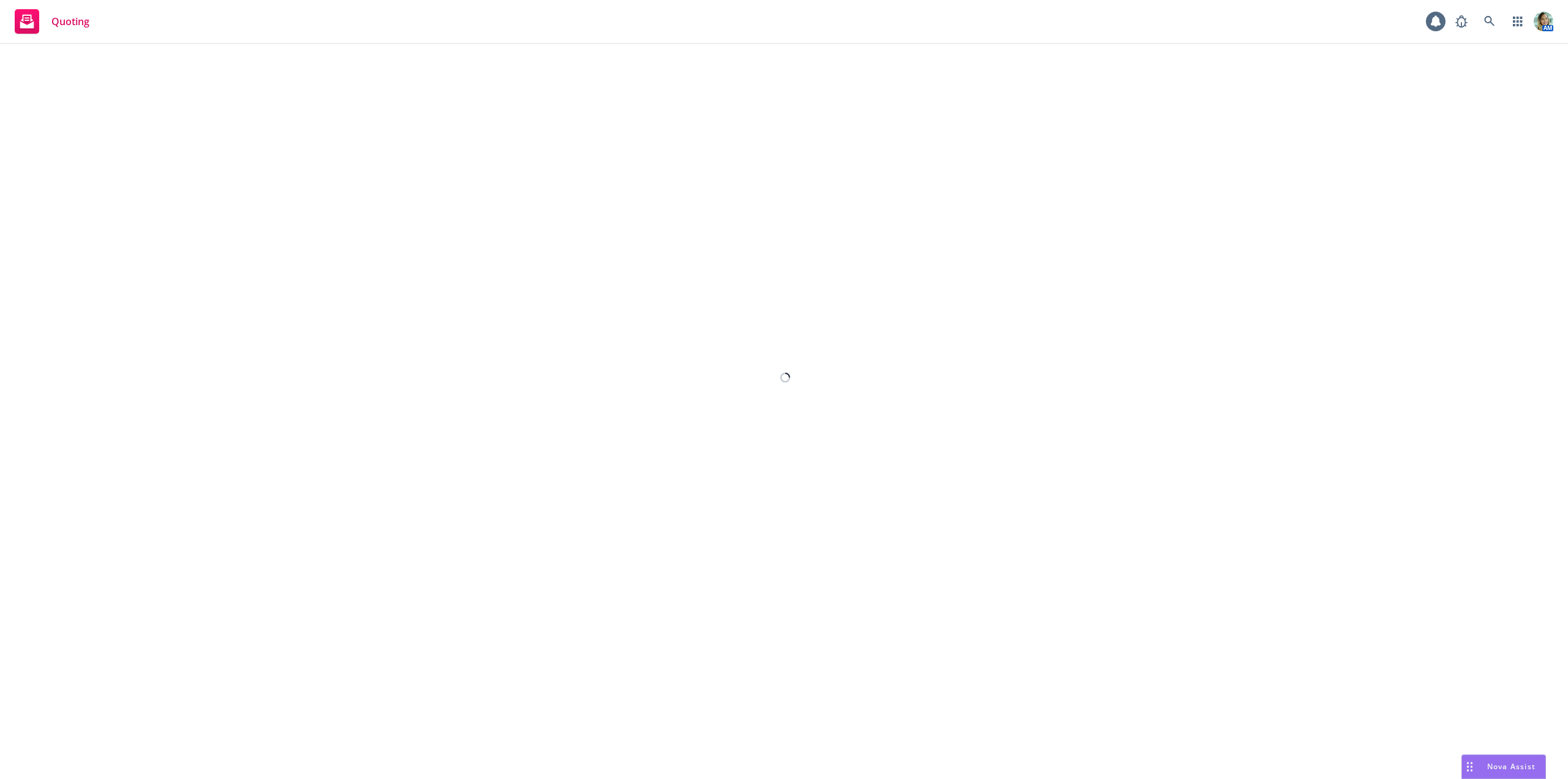
select select "12"
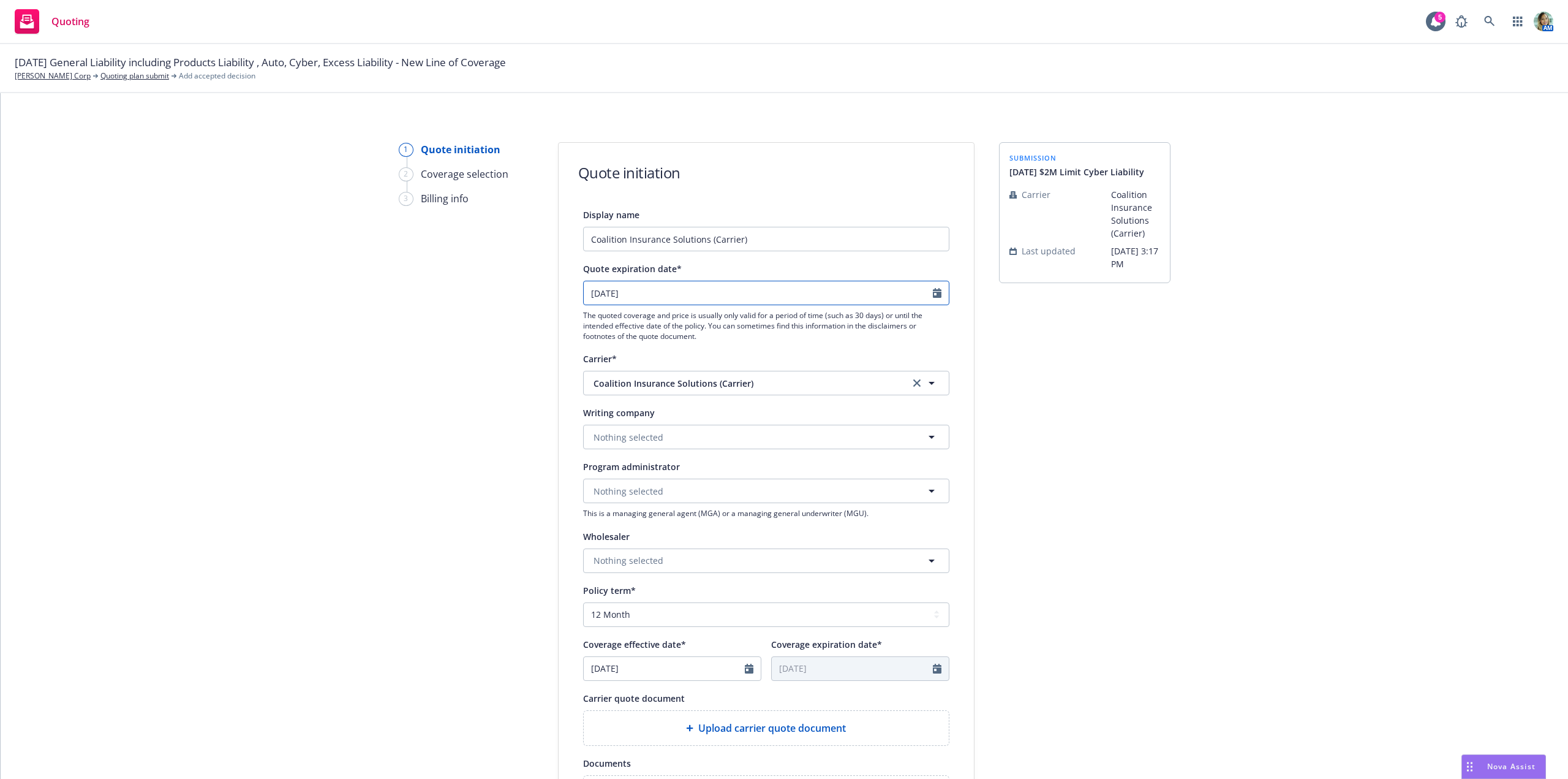
click at [637, 296] on input "09/19/2025" at bounding box center [758, 293] width 349 height 23
select select "9"
click at [652, 442] on span "1" at bounding box center [654, 438] width 18 height 15
type input "10/01/2025"
click at [604, 437] on span "Nothing selected" at bounding box center [629, 438] width 70 height 13
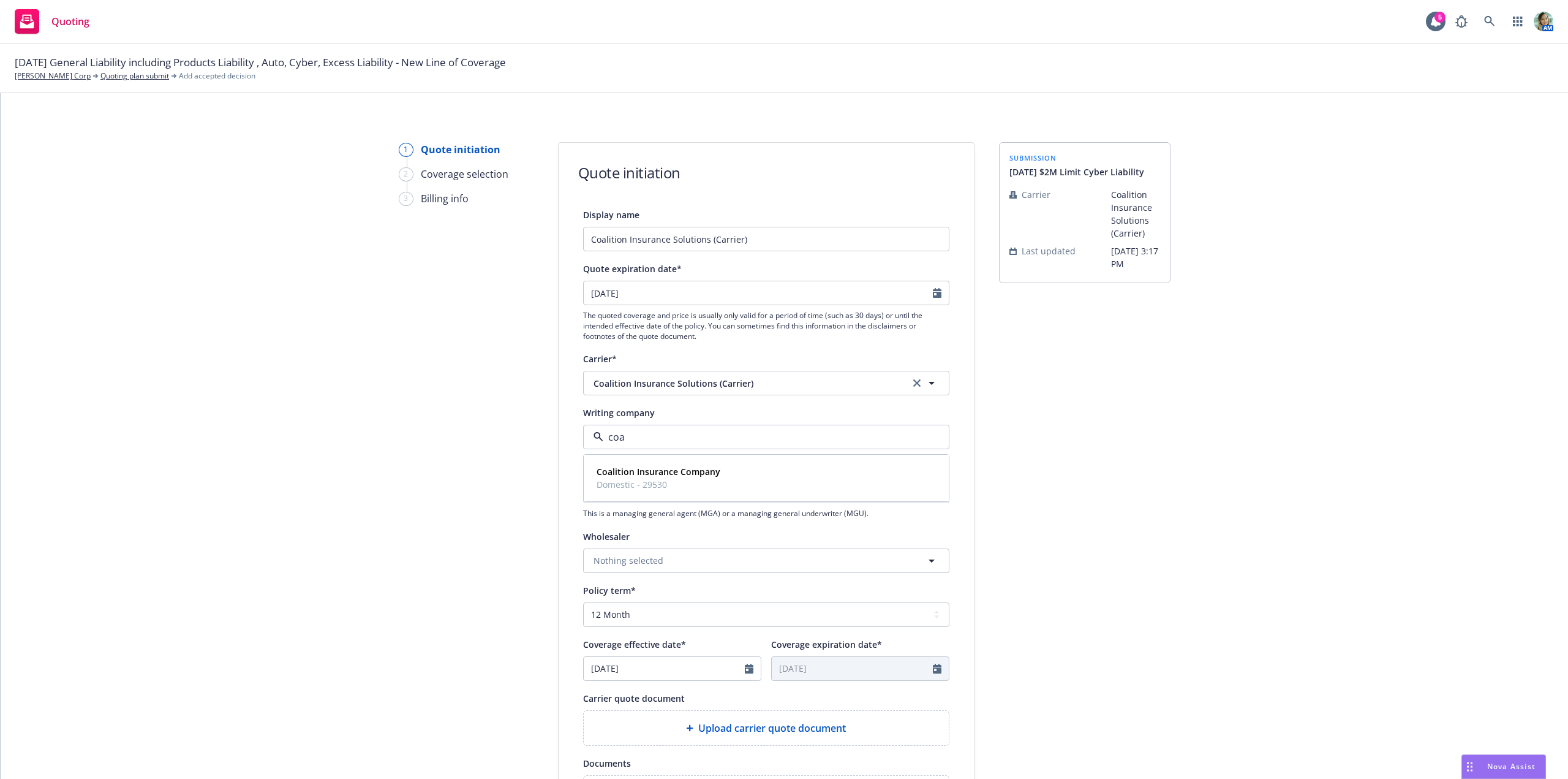
type input "coal"
click at [614, 472] on strong "Coalition Insurance Company" at bounding box center [658, 471] width 124 height 12
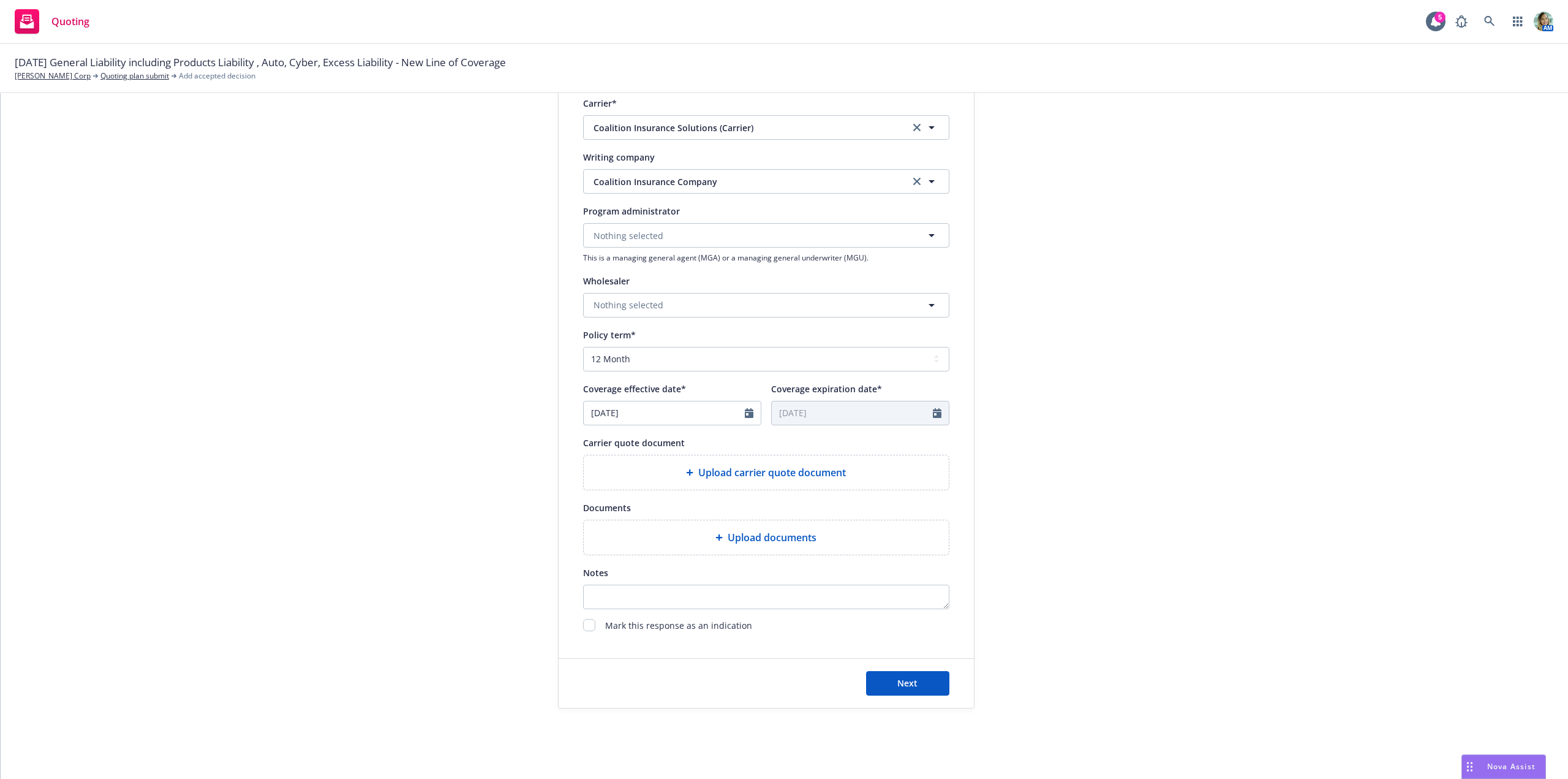
scroll to position [263, 0]
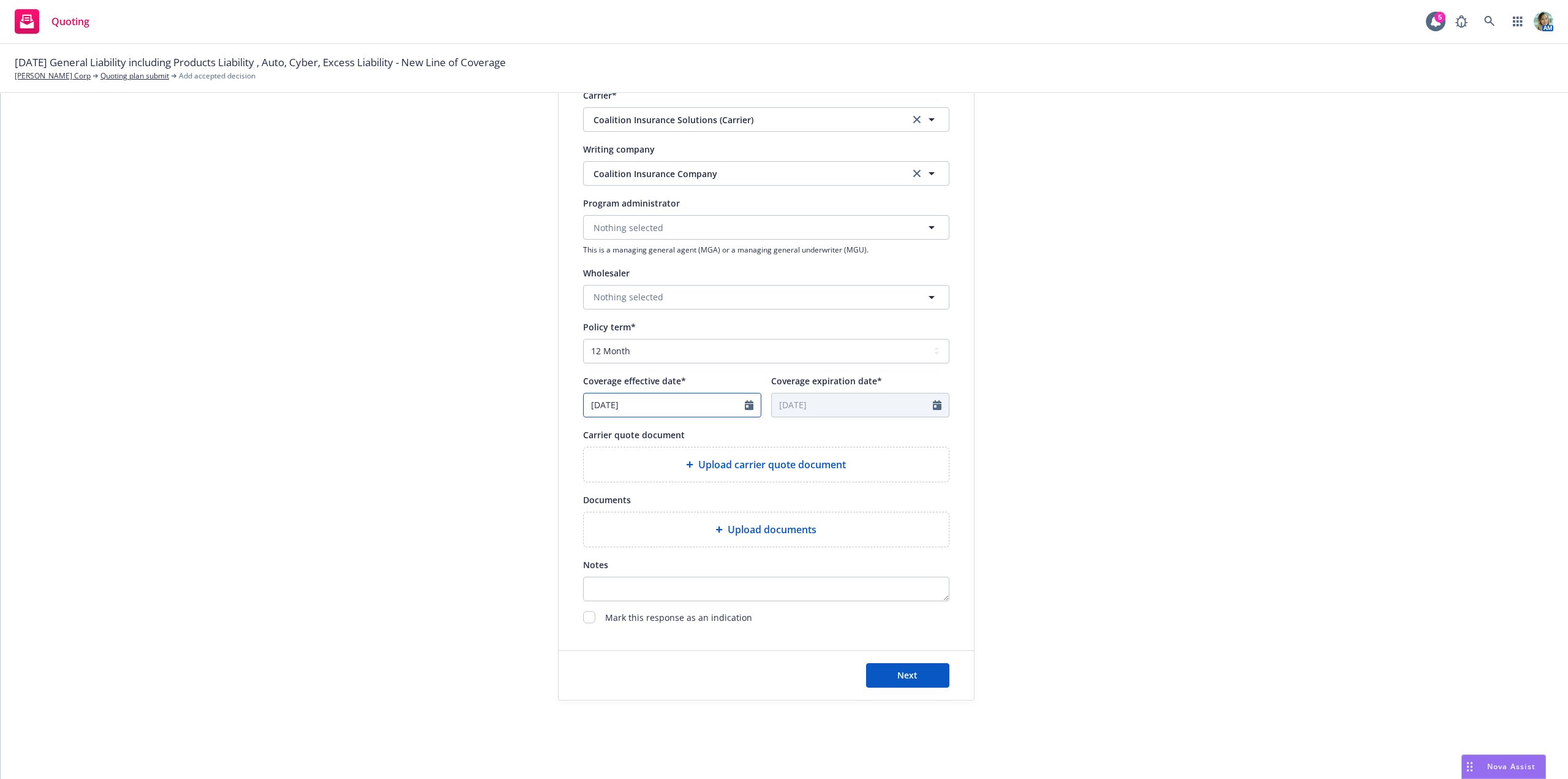
click at [593, 406] on input "08/13/2025" at bounding box center [664, 405] width 161 height 23
select select "8"
click at [615, 564] on span "1" at bounding box center [619, 568] width 18 height 15
type input "09/01/2025"
type input "09/01/2026"
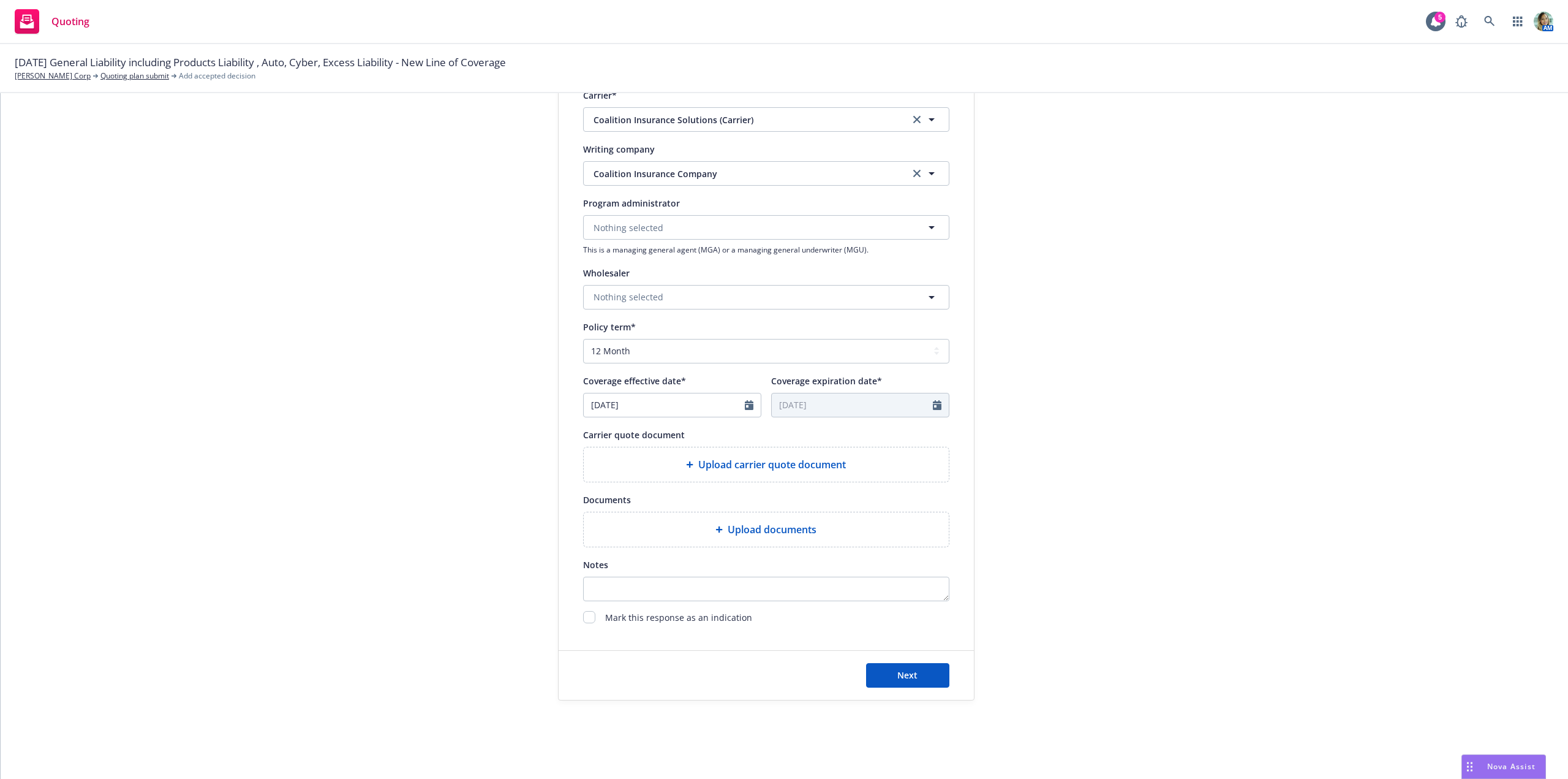
click at [716, 531] on icon at bounding box center [719, 529] width 7 height 7
click at [853, 464] on div "Upload carrier quote document" at bounding box center [766, 465] width 346 height 14
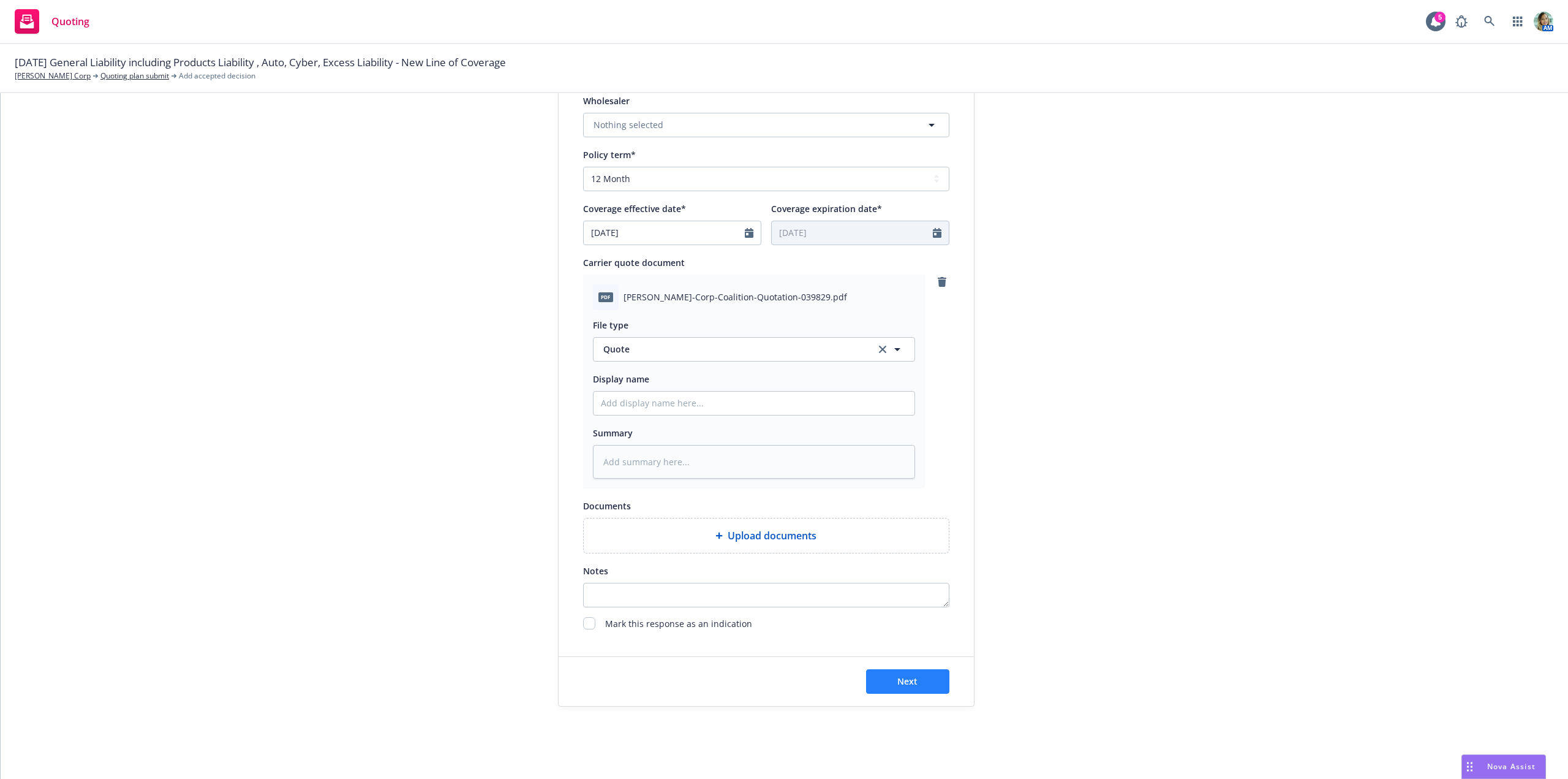
scroll to position [442, 0]
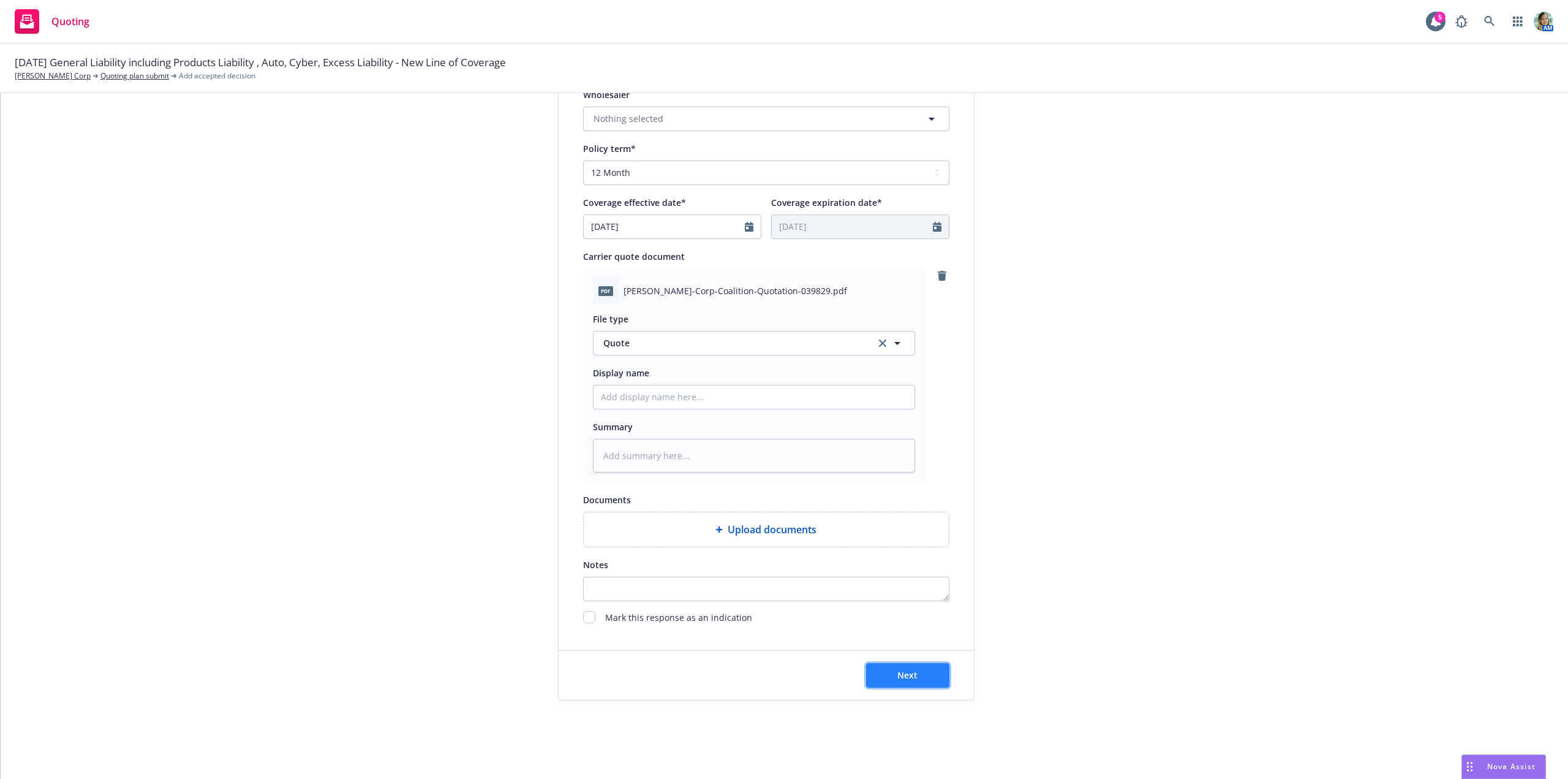
click at [929, 670] on button "Next" at bounding box center [907, 675] width 84 height 24
type textarea "x"
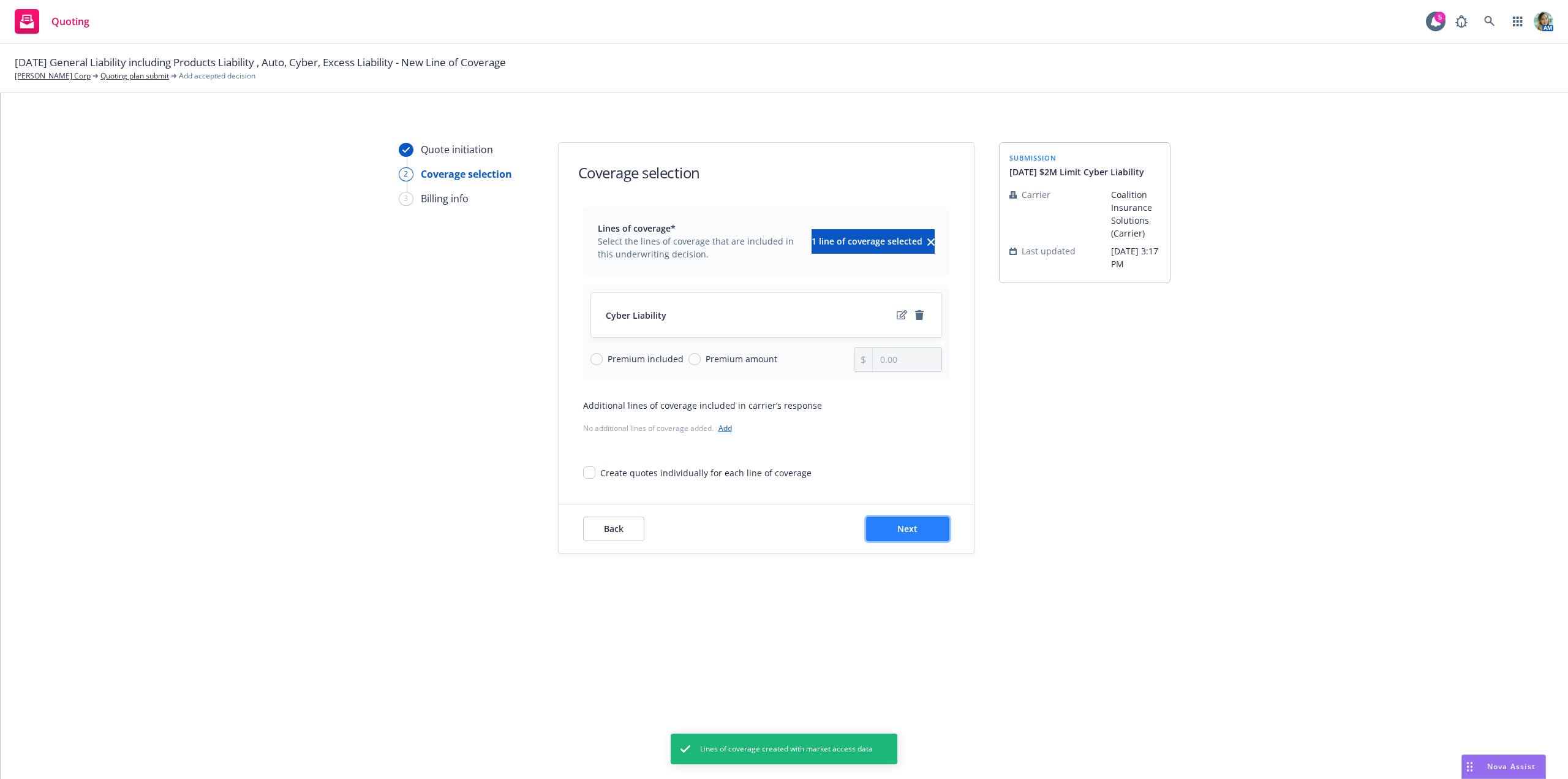
click at [912, 521] on button "Next" at bounding box center [907, 528] width 84 height 24
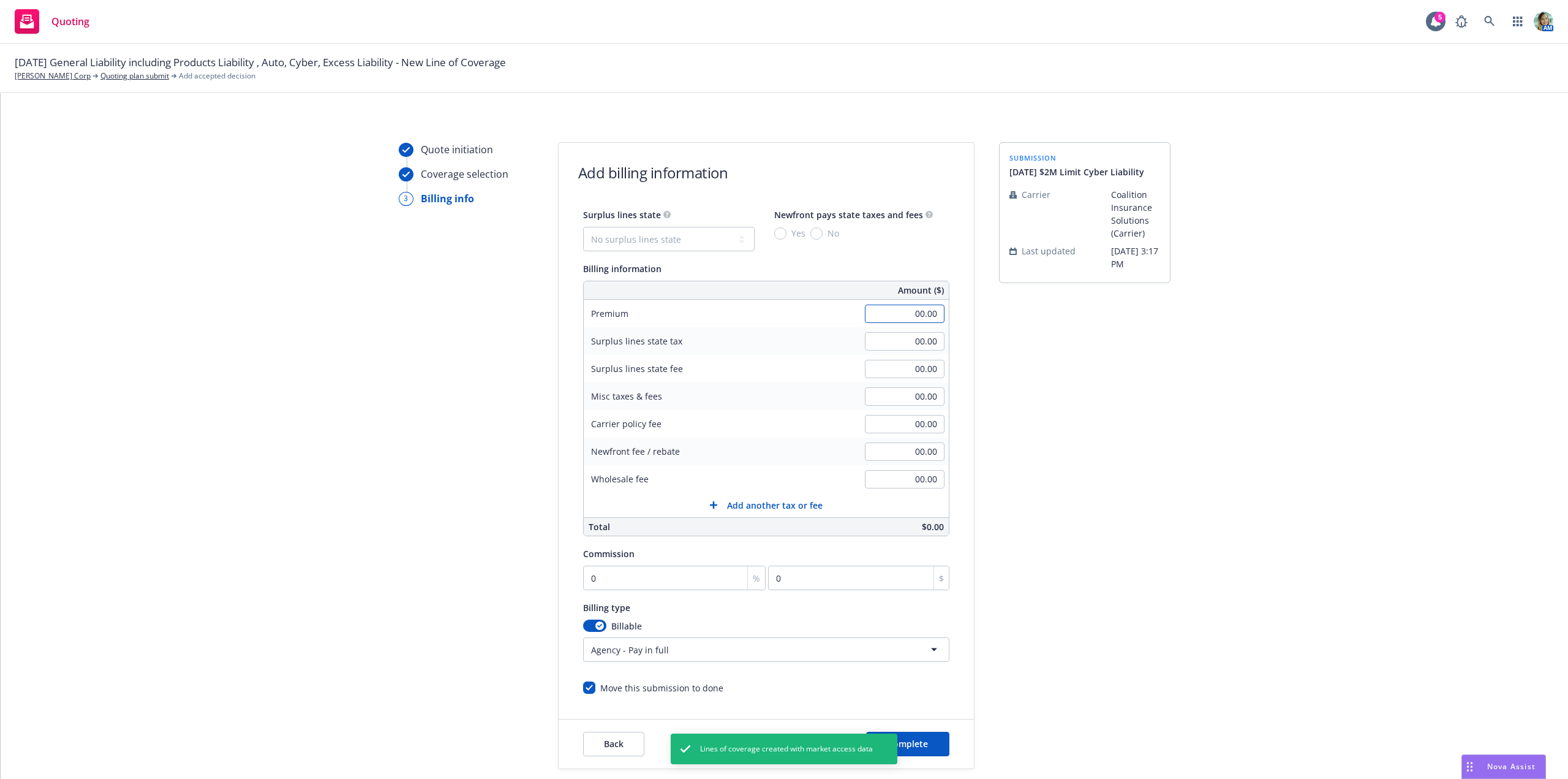
click at [878, 313] on input "00.00" at bounding box center [904, 314] width 80 height 18
type input "2,493.00"
click at [1179, 412] on div "Quote initiation Coverage selection 3 Billing info Add billing information Surp…" at bounding box center [784, 456] width 1538 height 627
click at [659, 578] on input "0" at bounding box center [674, 578] width 183 height 24
type input "1"
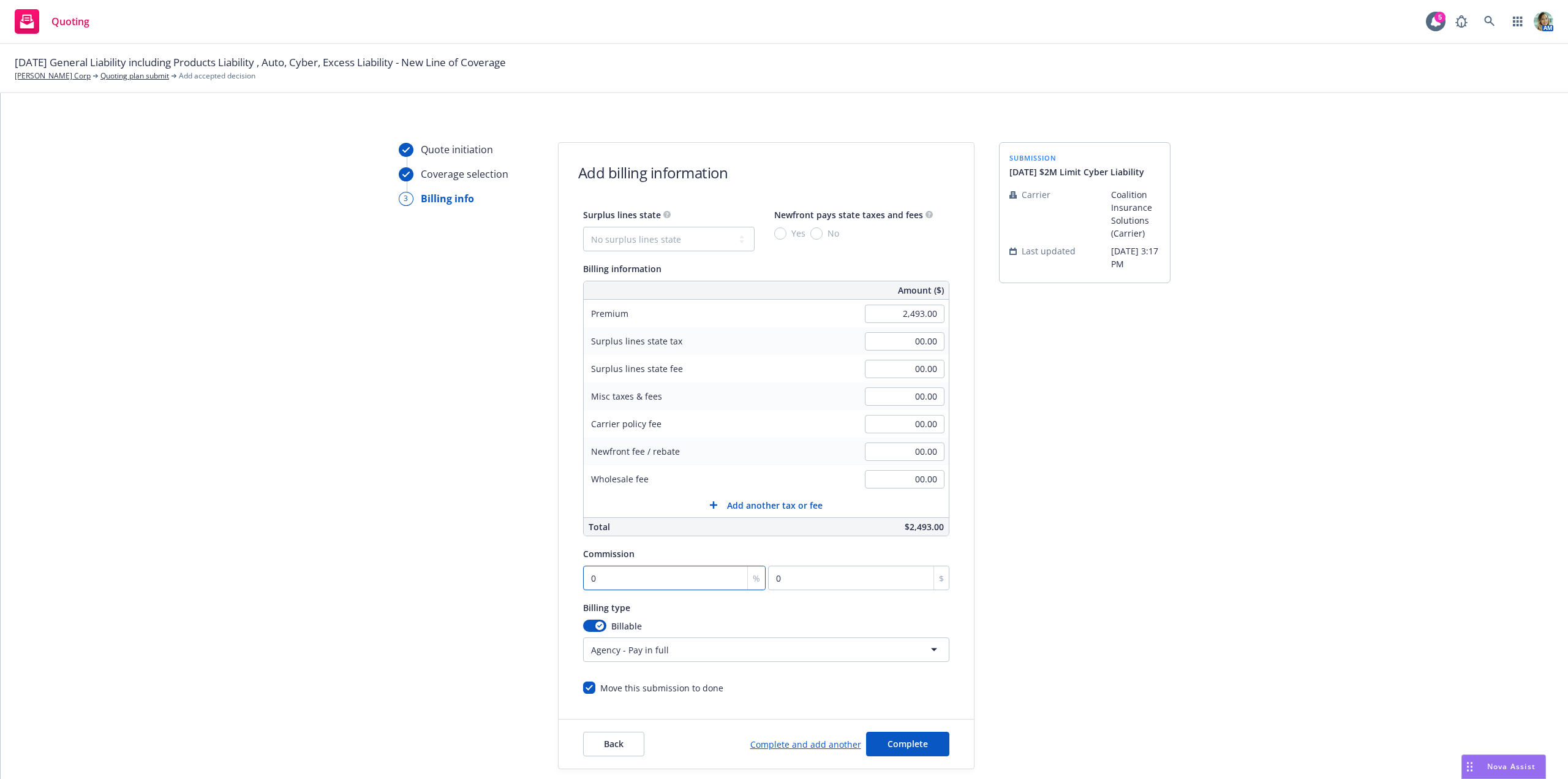
type input "24.93"
type input "15"
type input "373.95"
type input "15"
click at [376, 627] on div "Quote initiation Coverage selection 3 Billing info Add billing information Surp…" at bounding box center [784, 456] width 1538 height 627
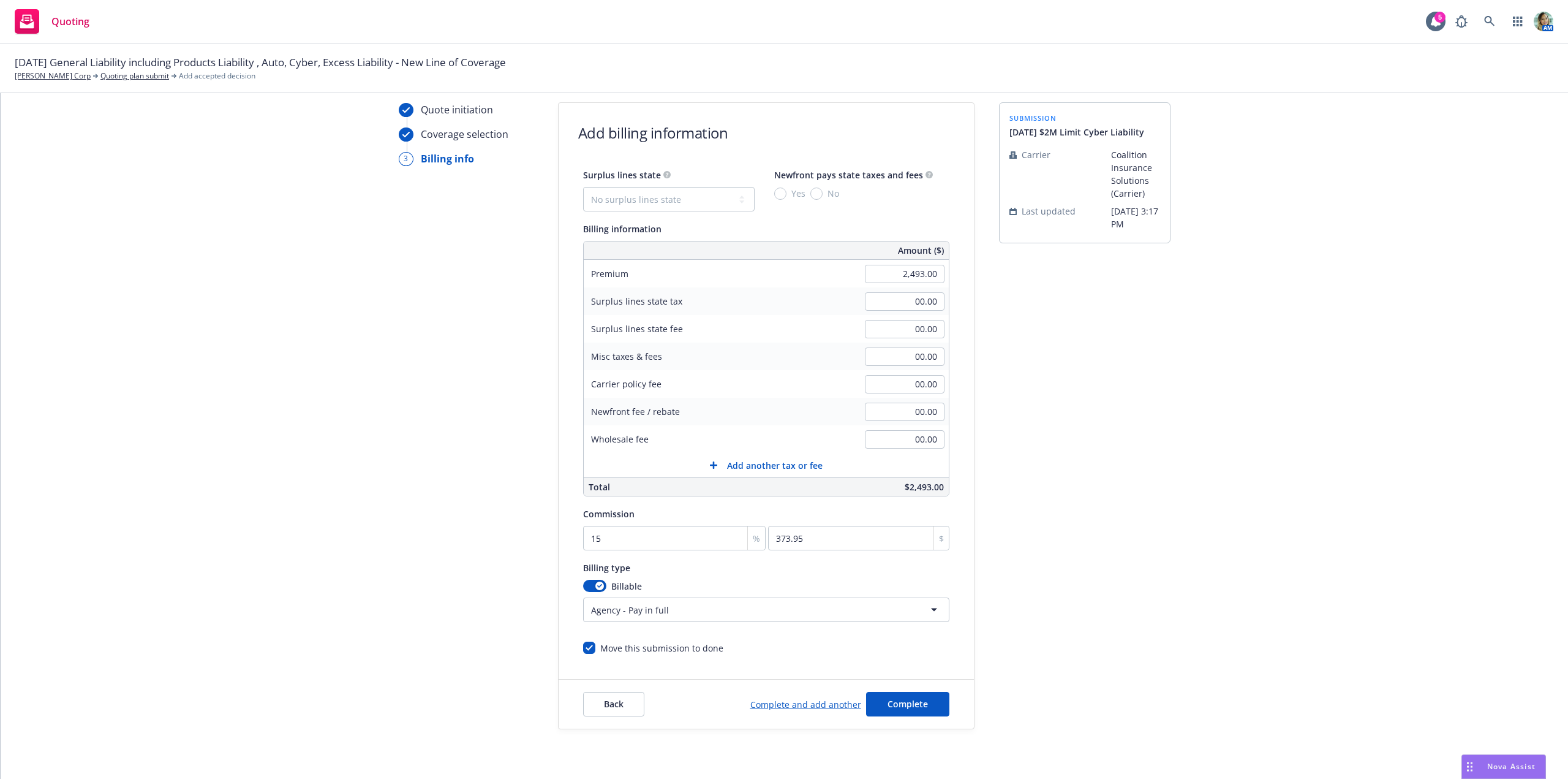
scroll to position [61, 0]
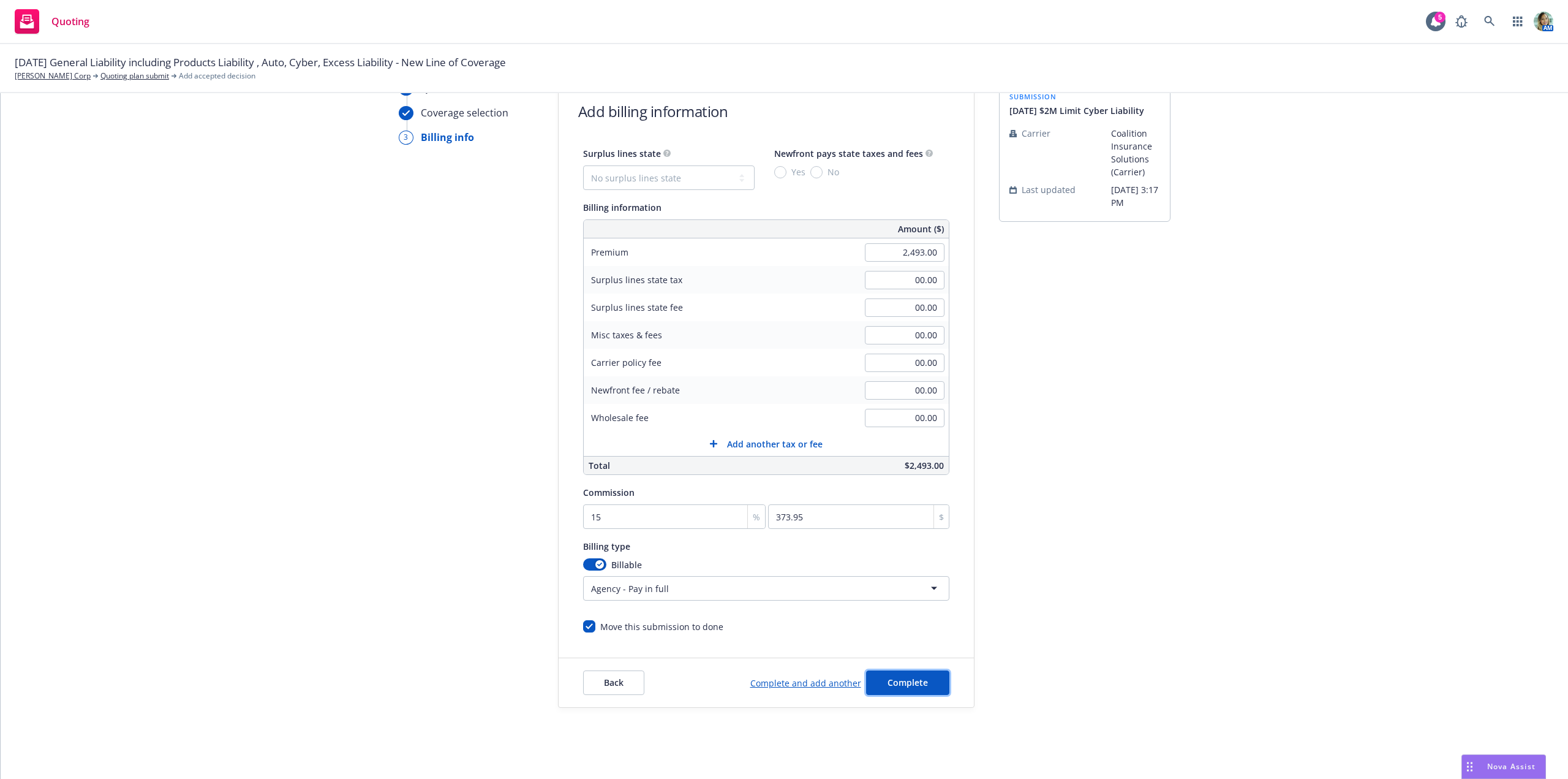
click at [896, 684] on span "Complete" at bounding box center [907, 682] width 40 height 12
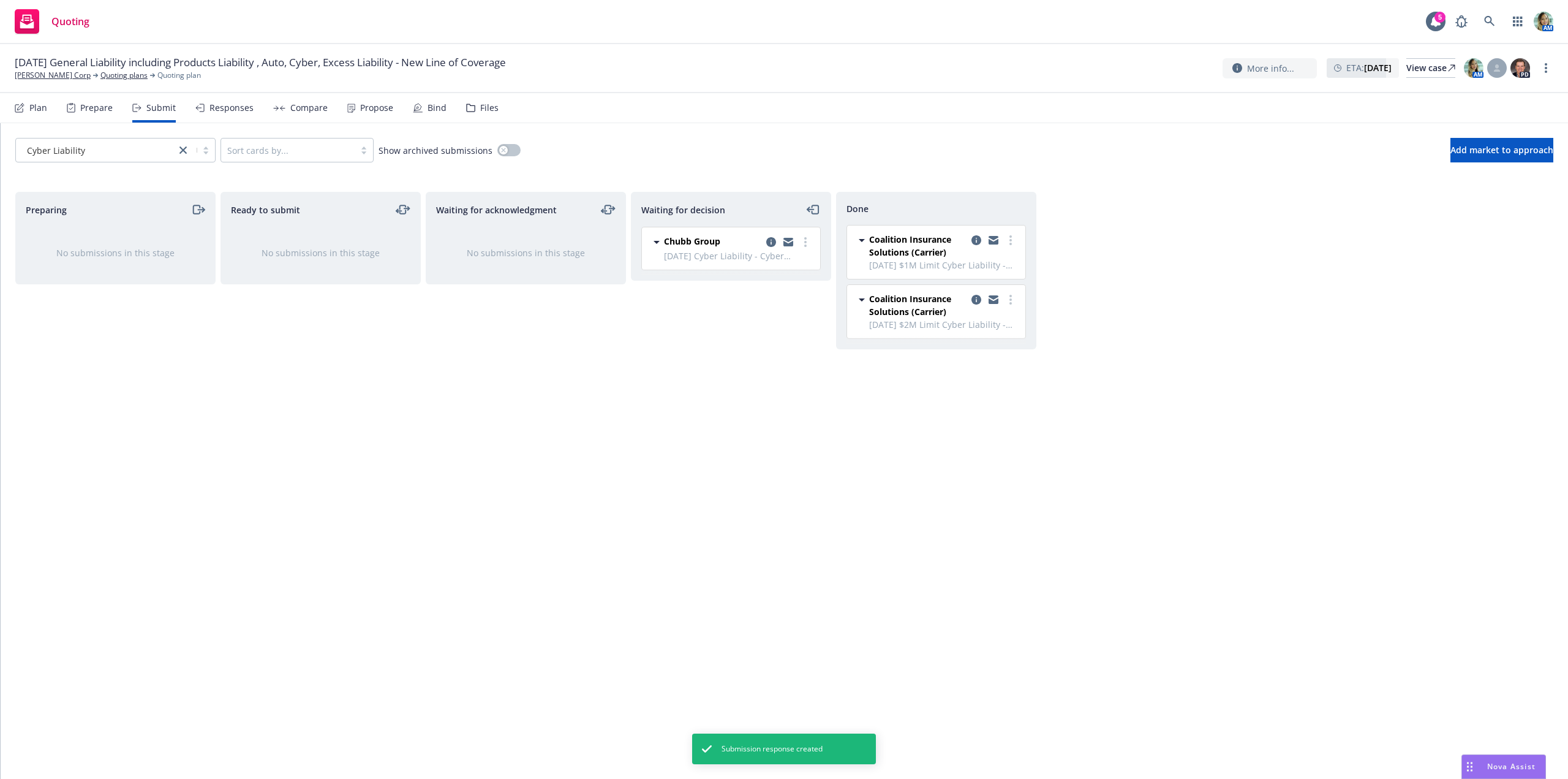
click at [776, 449] on div "Waiting for decision Chubb Group 9/1/25 Cyber Liability - Cyber Liability Tuesd…" at bounding box center [731, 472] width 200 height 562
drag, startPoint x: 551, startPoint y: 425, endPoint x: 294, endPoint y: 161, distance: 368.4
click at [549, 425] on div "Waiting for acknowledgment No submissions in this stage" at bounding box center [525, 472] width 200 height 562
drag, startPoint x: 387, startPoint y: 400, endPoint x: 312, endPoint y: 282, distance: 139.8
click at [386, 400] on div "Ready to submit No submissions in this stage" at bounding box center [321, 472] width 200 height 562
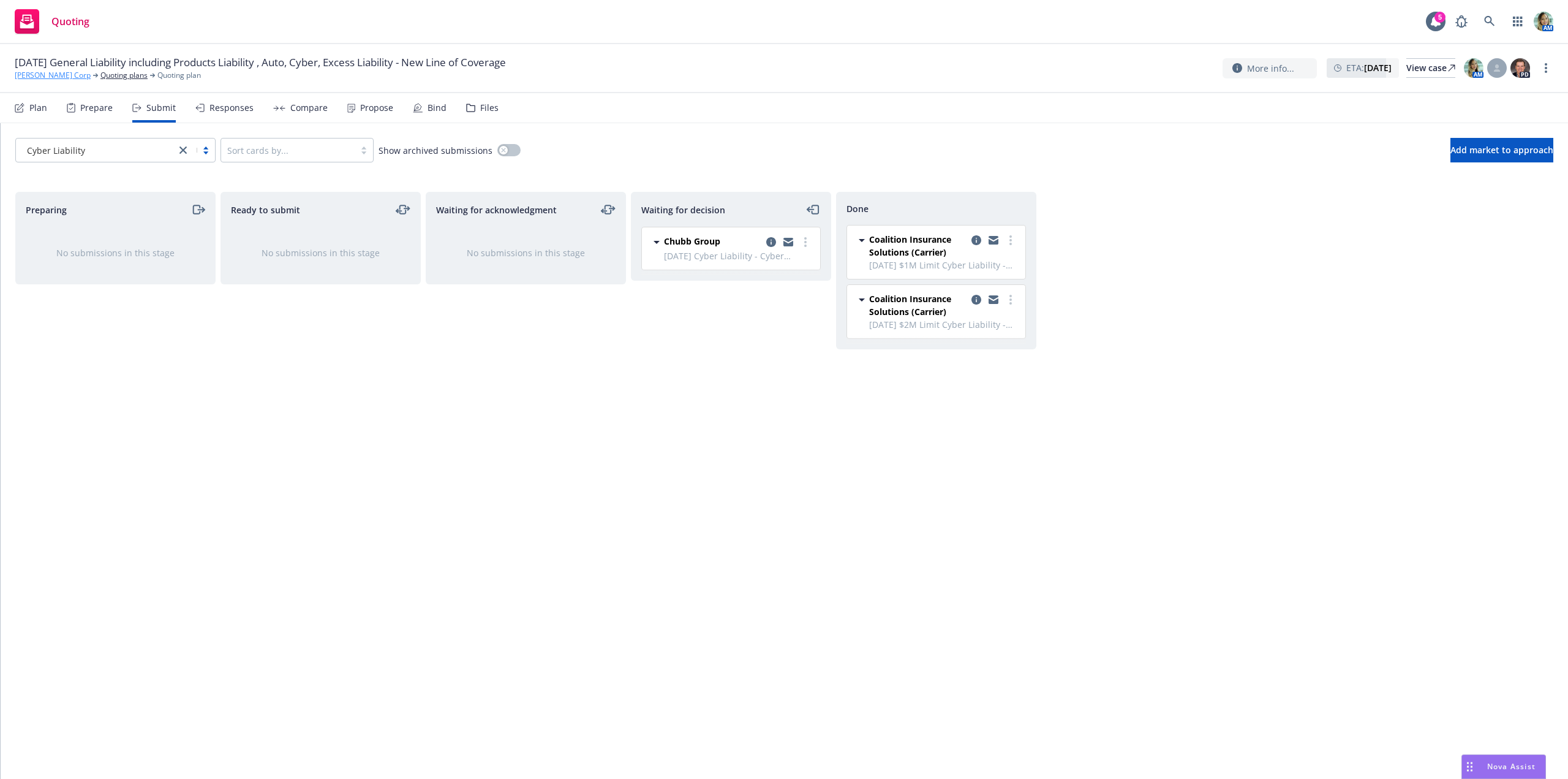
click at [57, 75] on link "Nicole Hollis Corp" at bounding box center [52, 75] width 76 height 11
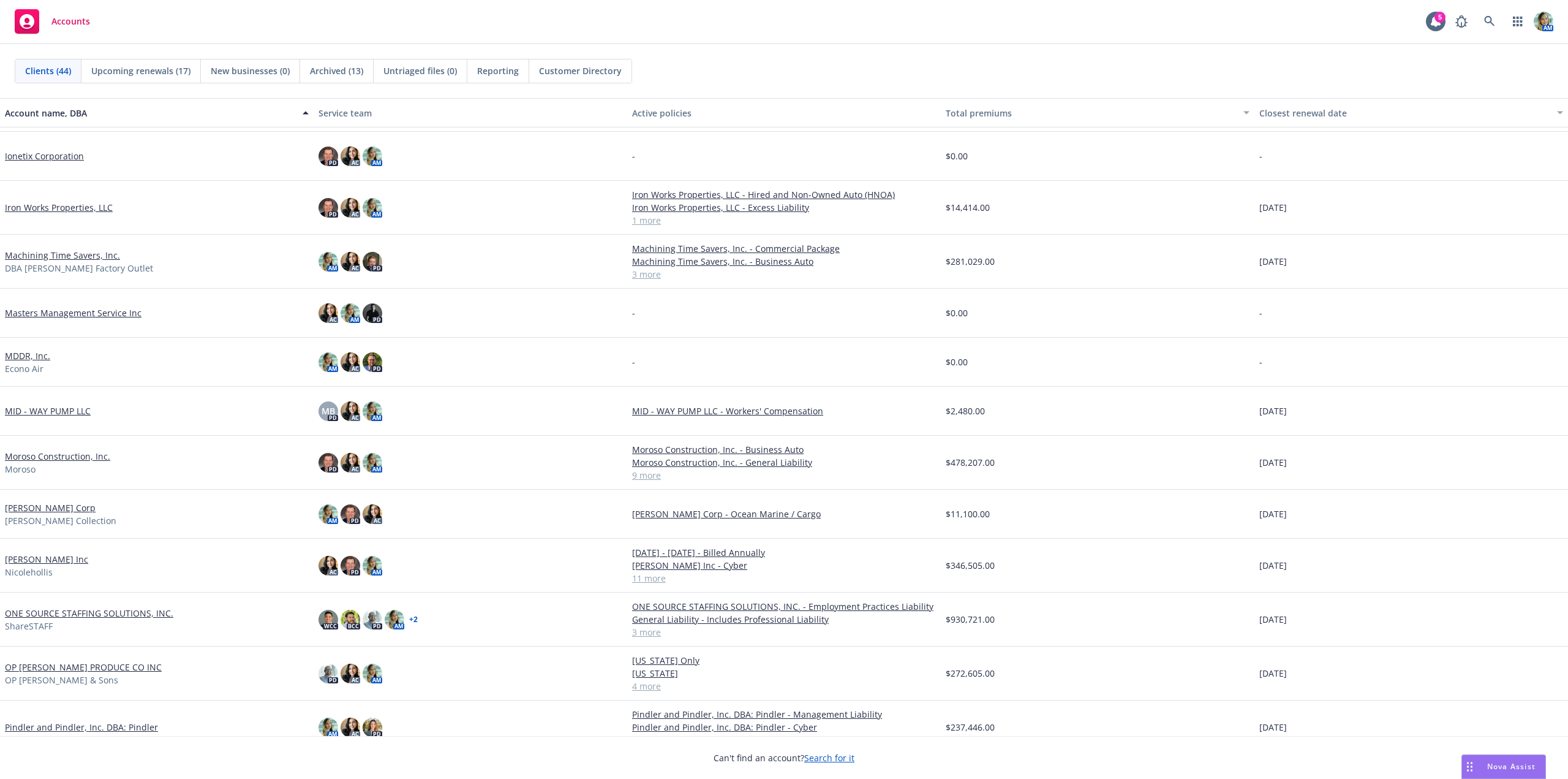
scroll to position [797, 0]
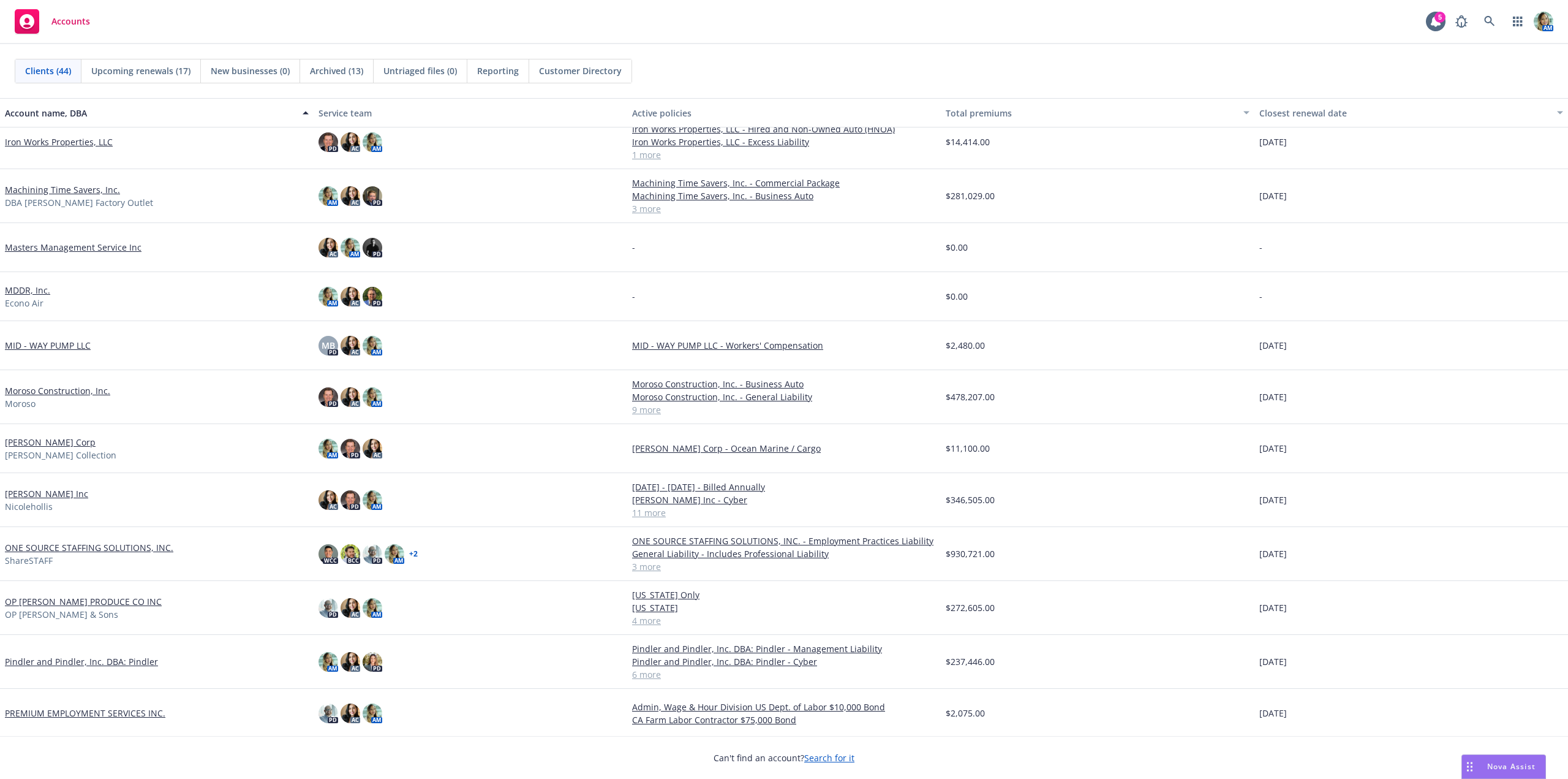
click at [70, 446] on link "[PERSON_NAME] Corp" at bounding box center [49, 442] width 91 height 13
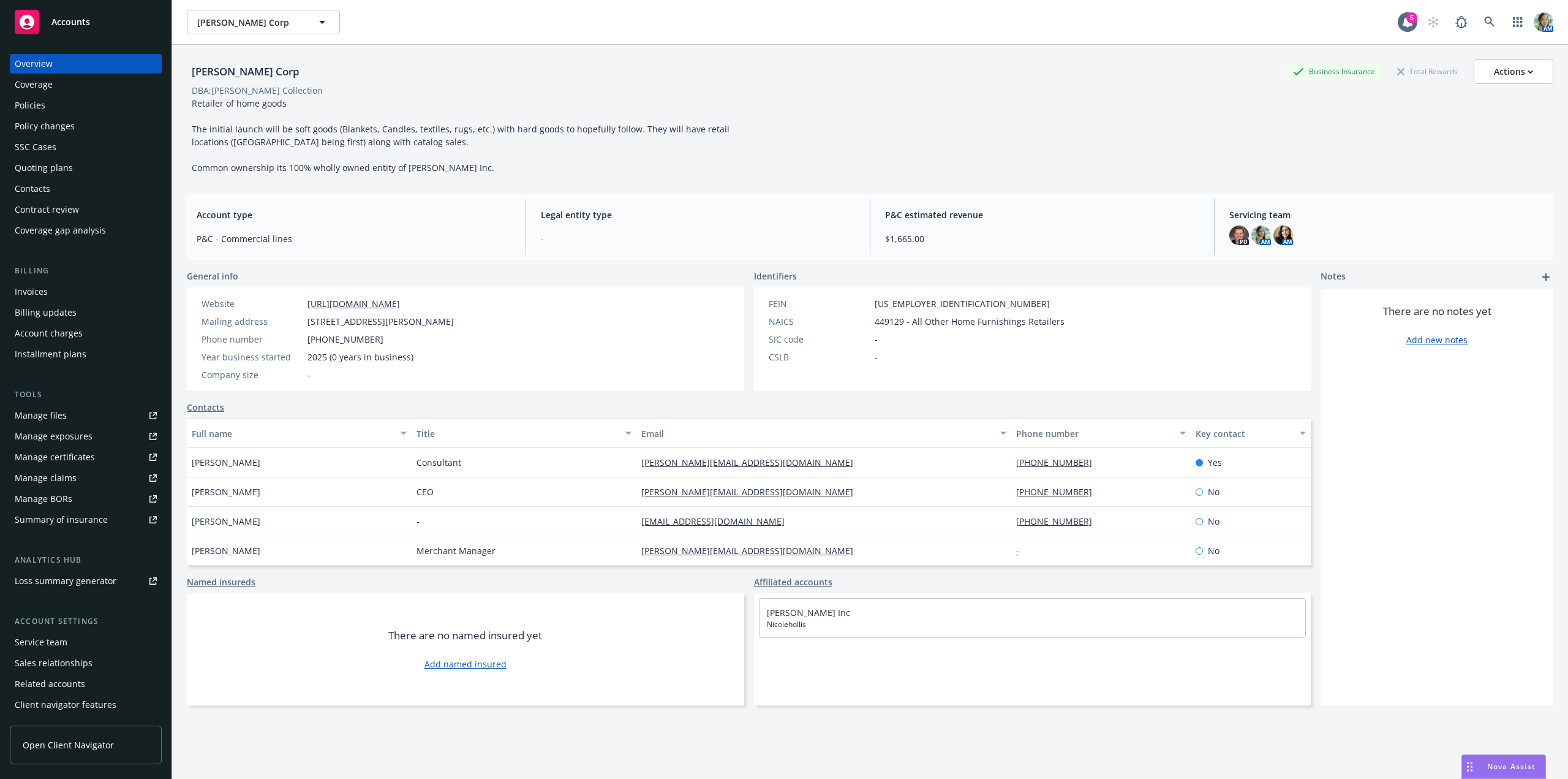
click at [55, 173] on div "Quoting plans" at bounding box center [43, 168] width 58 height 20
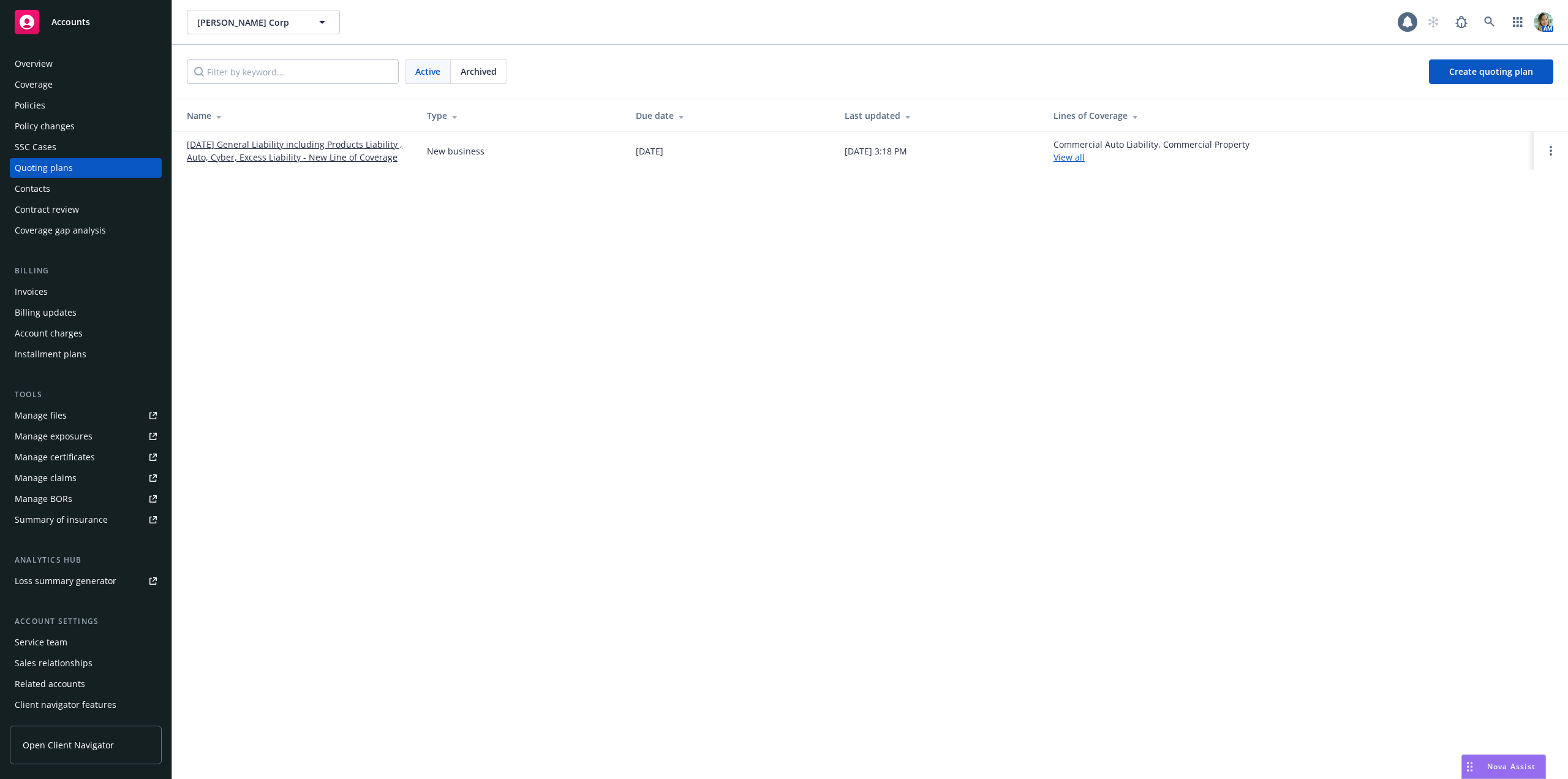
click at [213, 146] on link "[DATE] General Liability including Products Liability , Auto, Cyber, Excess Lia…" at bounding box center [297, 150] width 221 height 26
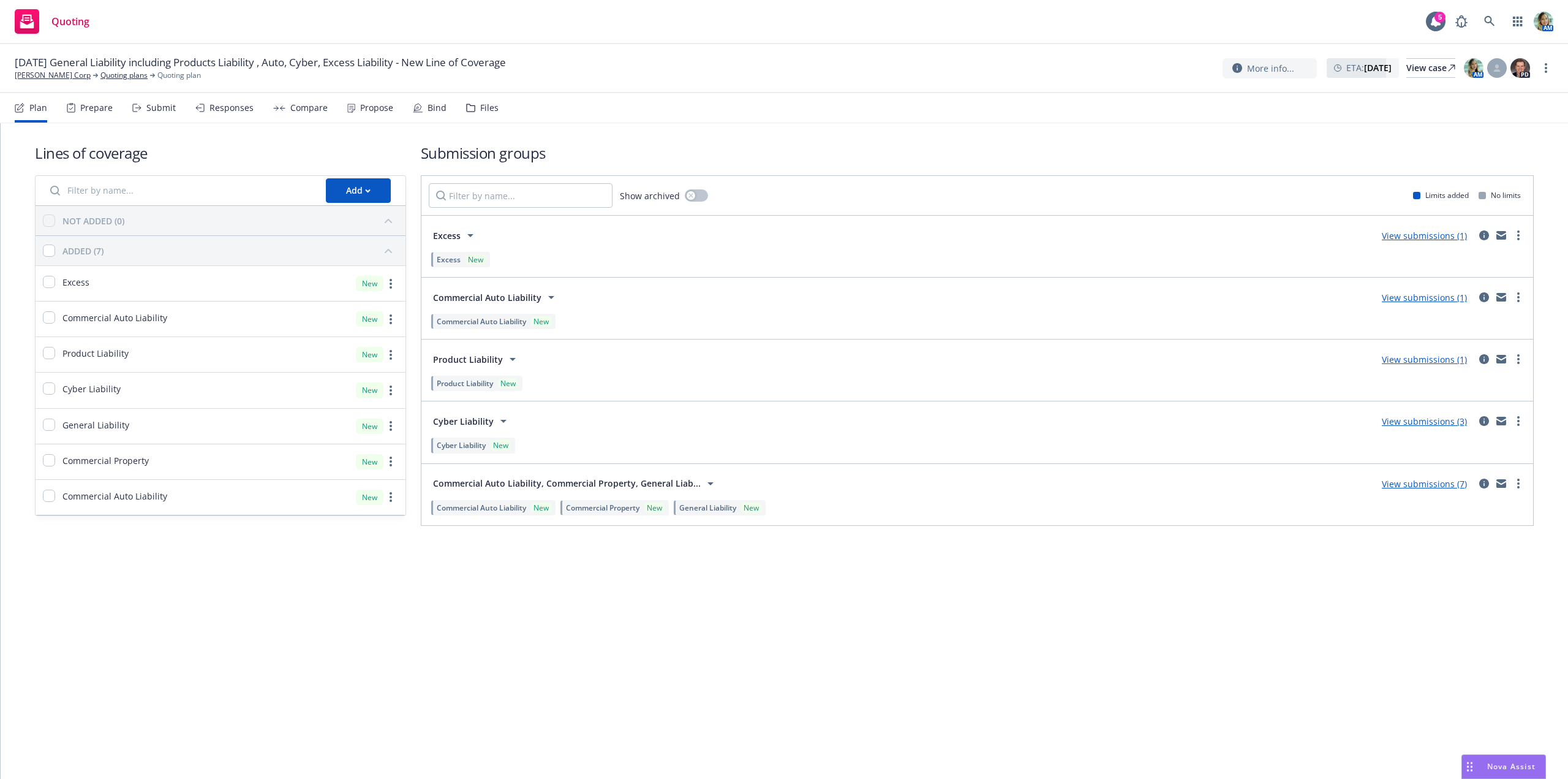
click at [1395, 365] on div "View submissions (1)" at bounding box center [1424, 359] width 100 height 14
click at [1396, 363] on link "View submissions (1)" at bounding box center [1424, 359] width 85 height 12
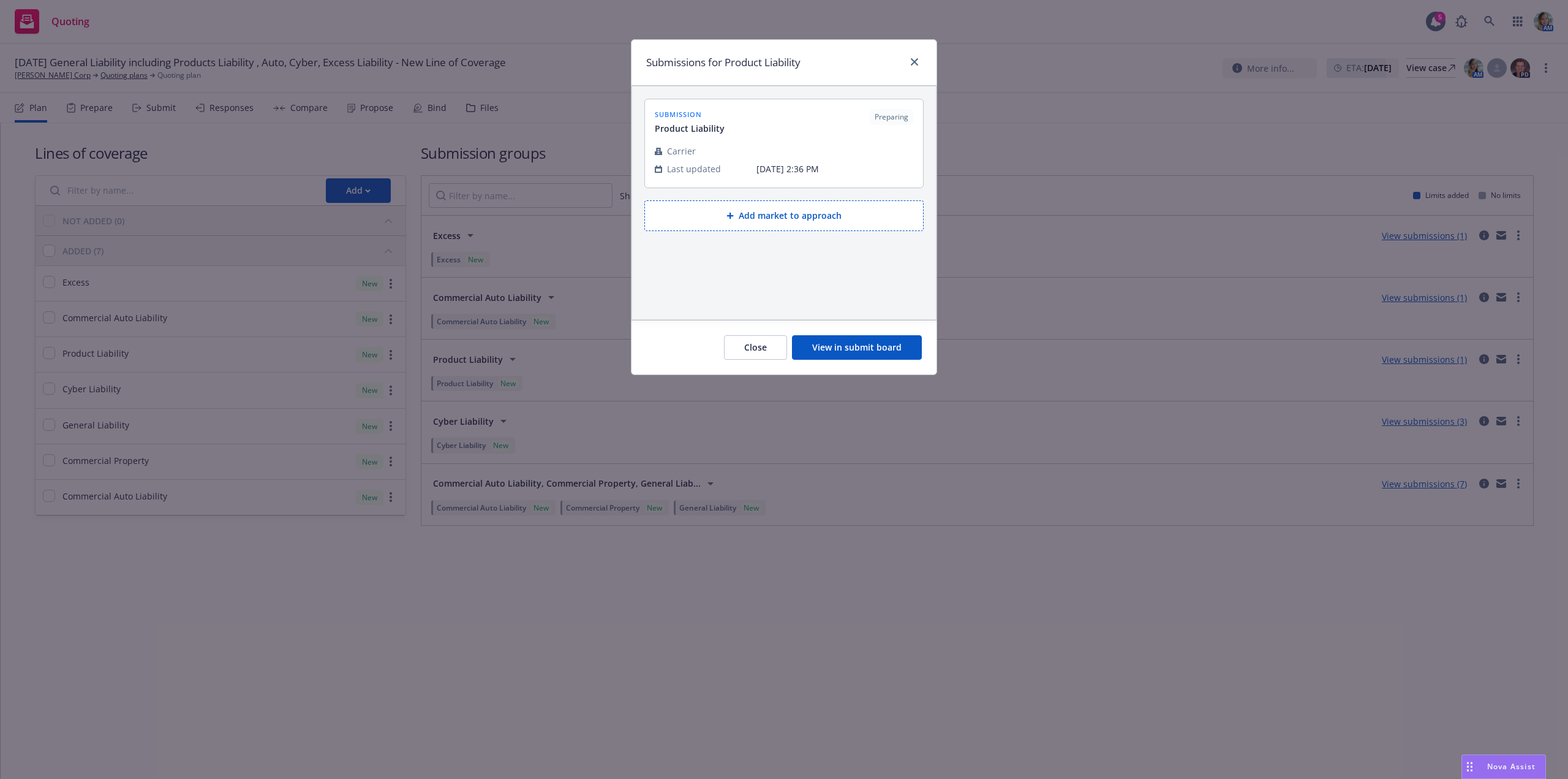
click at [822, 347] on button "View in submit board" at bounding box center [857, 347] width 130 height 24
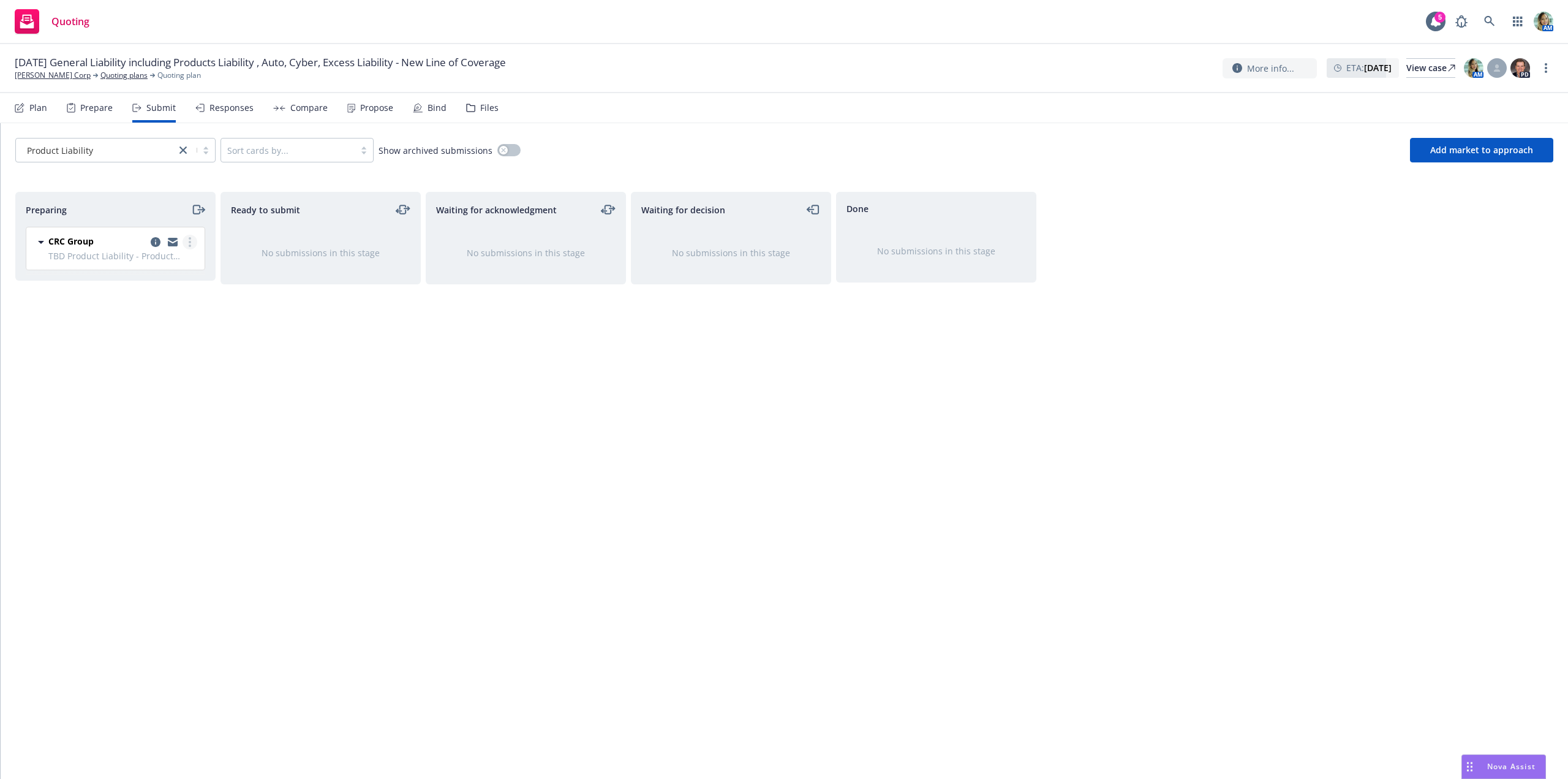
click at [188, 242] on link "more" at bounding box center [189, 242] width 14 height 14
click at [147, 367] on span "Add declined decision" at bounding box center [135, 365] width 120 height 12
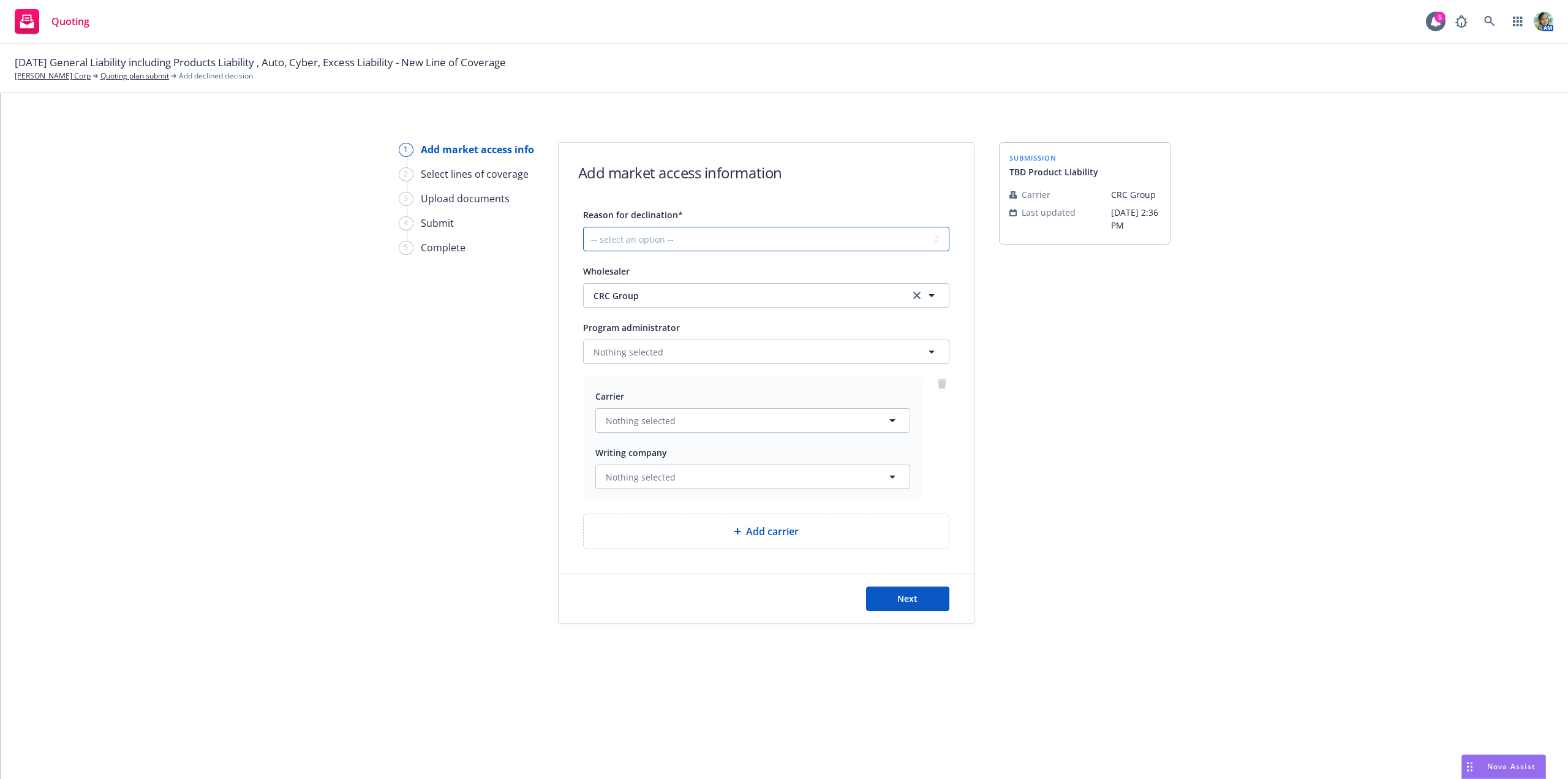
click at [712, 238] on select "-- select an option -- Cannot compete with other markets Carrier non-renewed Ca…" at bounding box center [766, 238] width 366 height 24
select select "CANNOT_COMPETE_WITH_OTHER_MARKETS"
click at [583, 226] on select "-- select an option -- Cannot compete with other markets Carrier non-renewed Ca…" at bounding box center [766, 238] width 366 height 24
click at [945, 591] on button "Next" at bounding box center [907, 598] width 84 height 24
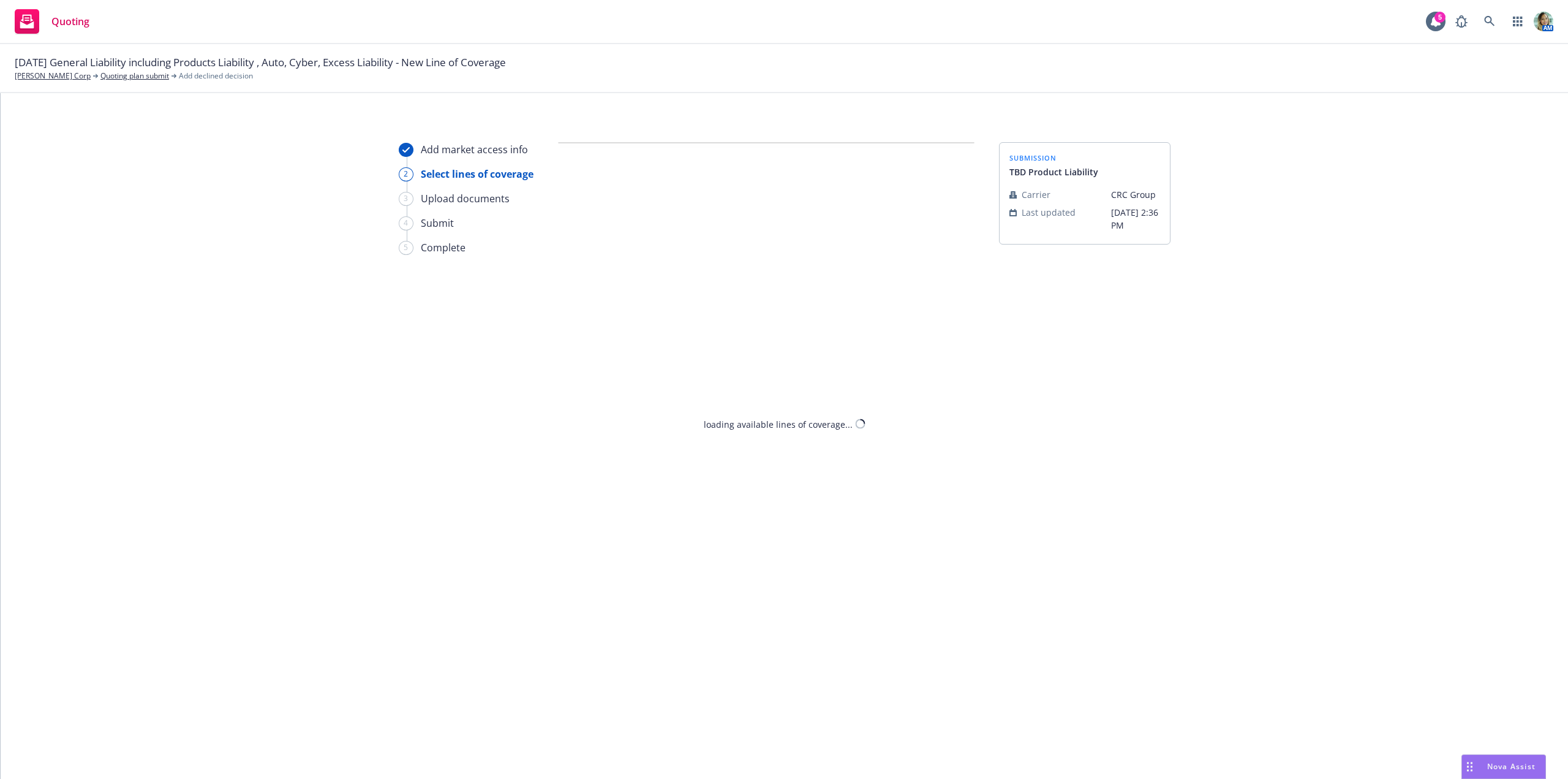
select select "CANNOT_COMPETE_WITH_OTHER_MARKETS"
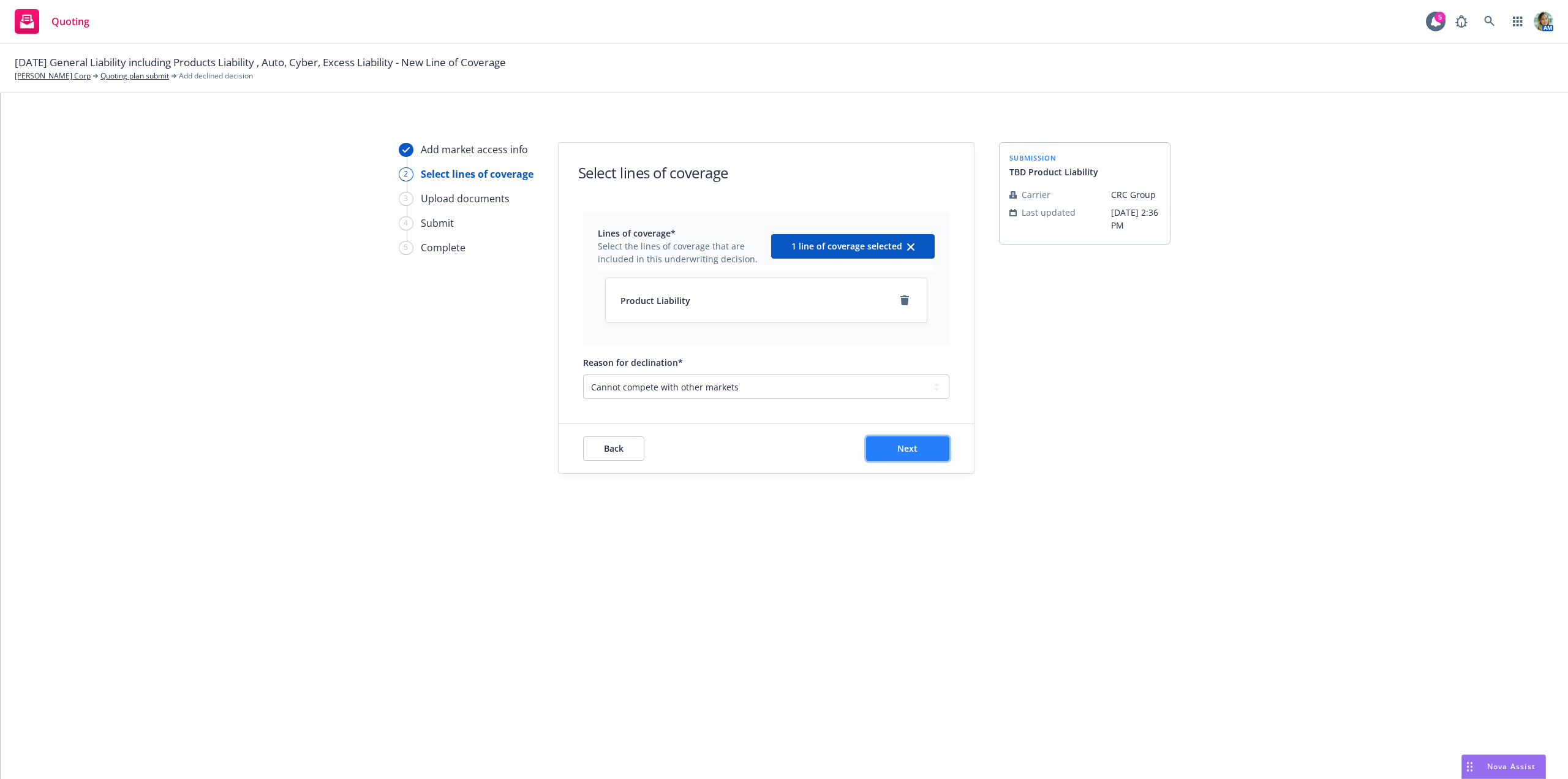
click at [906, 454] on button "Next" at bounding box center [907, 448] width 84 height 24
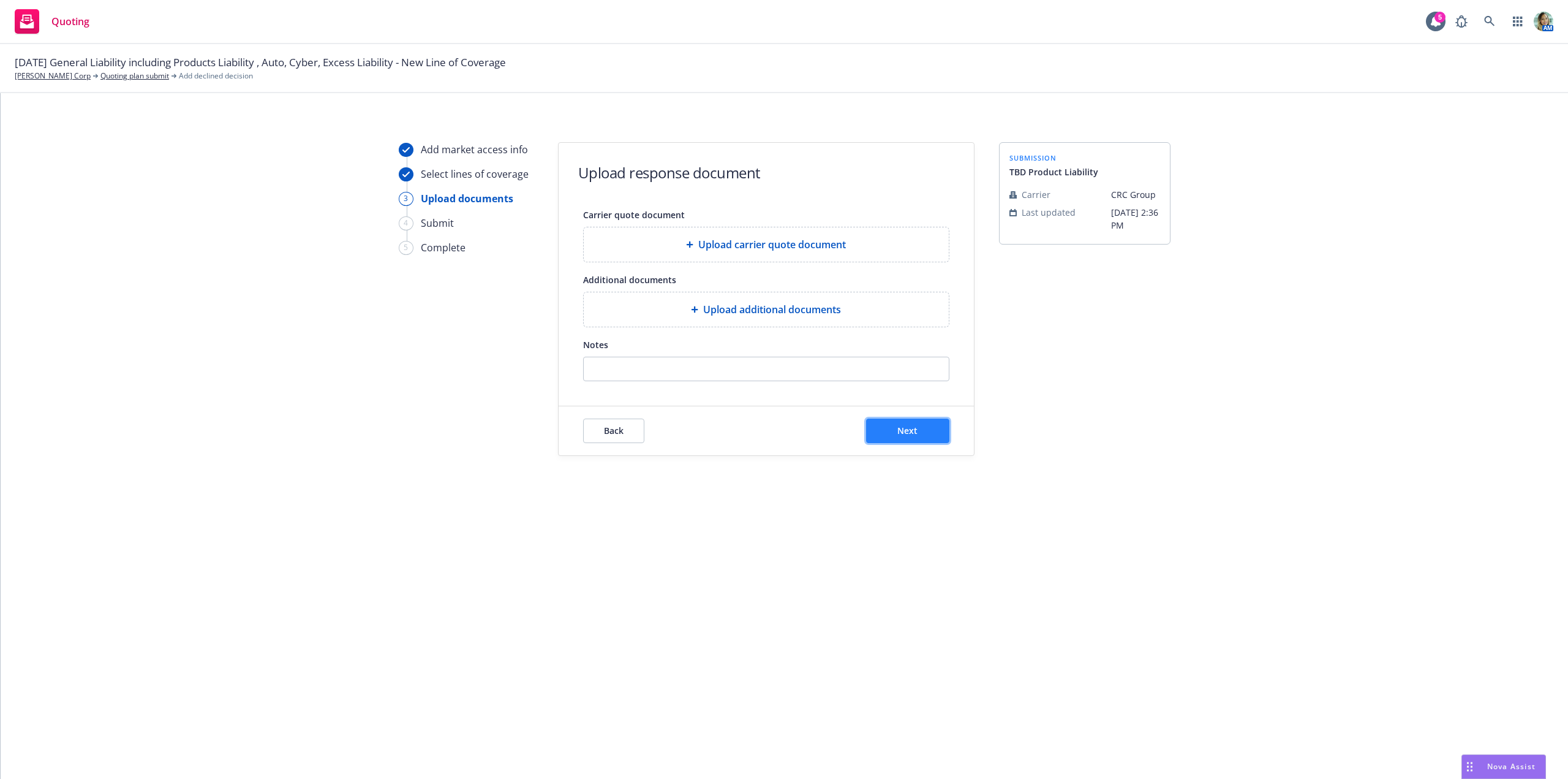
click at [911, 428] on span "Next" at bounding box center [907, 430] width 21 height 12
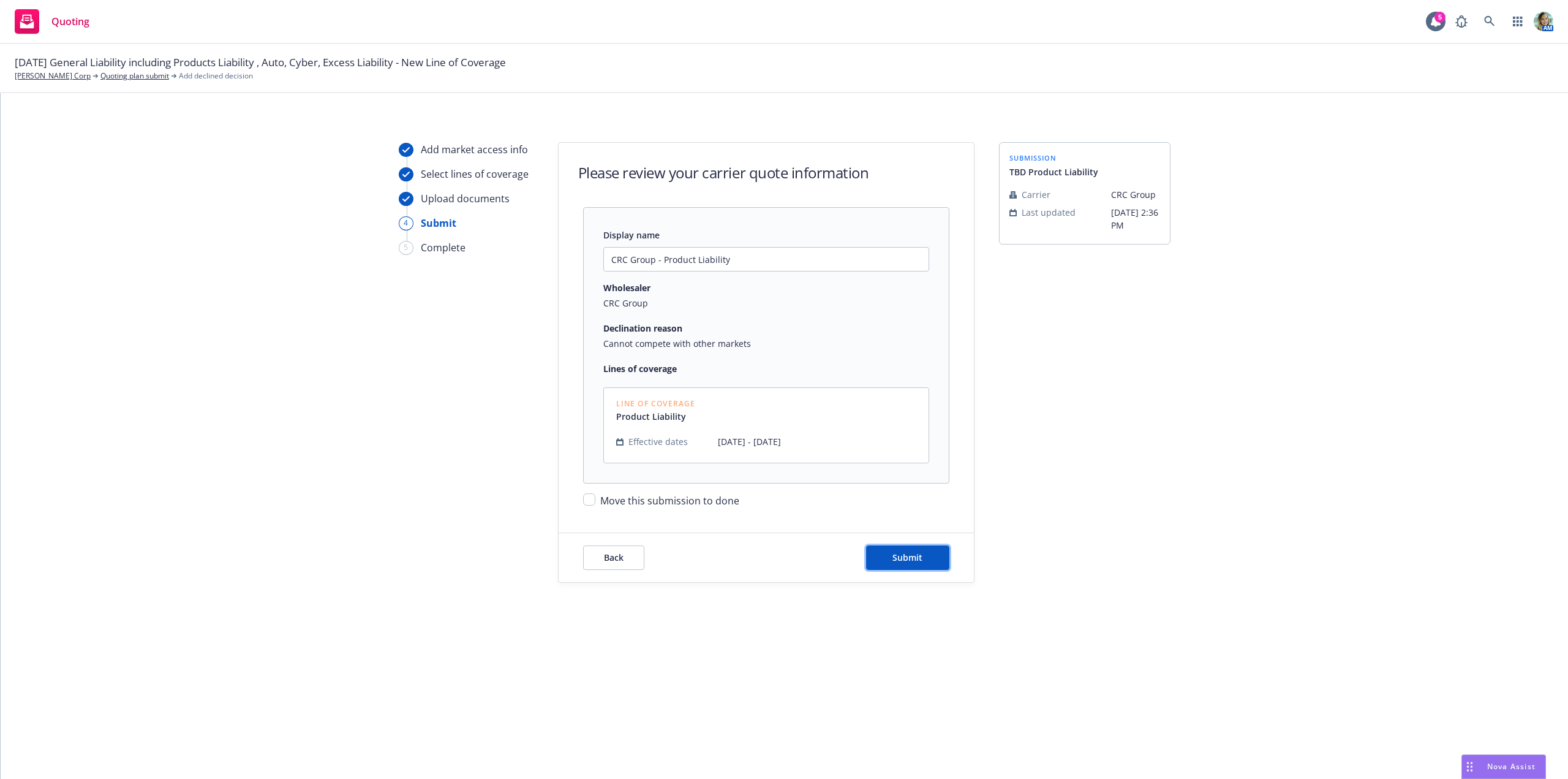
click at [924, 549] on button "Submit" at bounding box center [907, 557] width 84 height 24
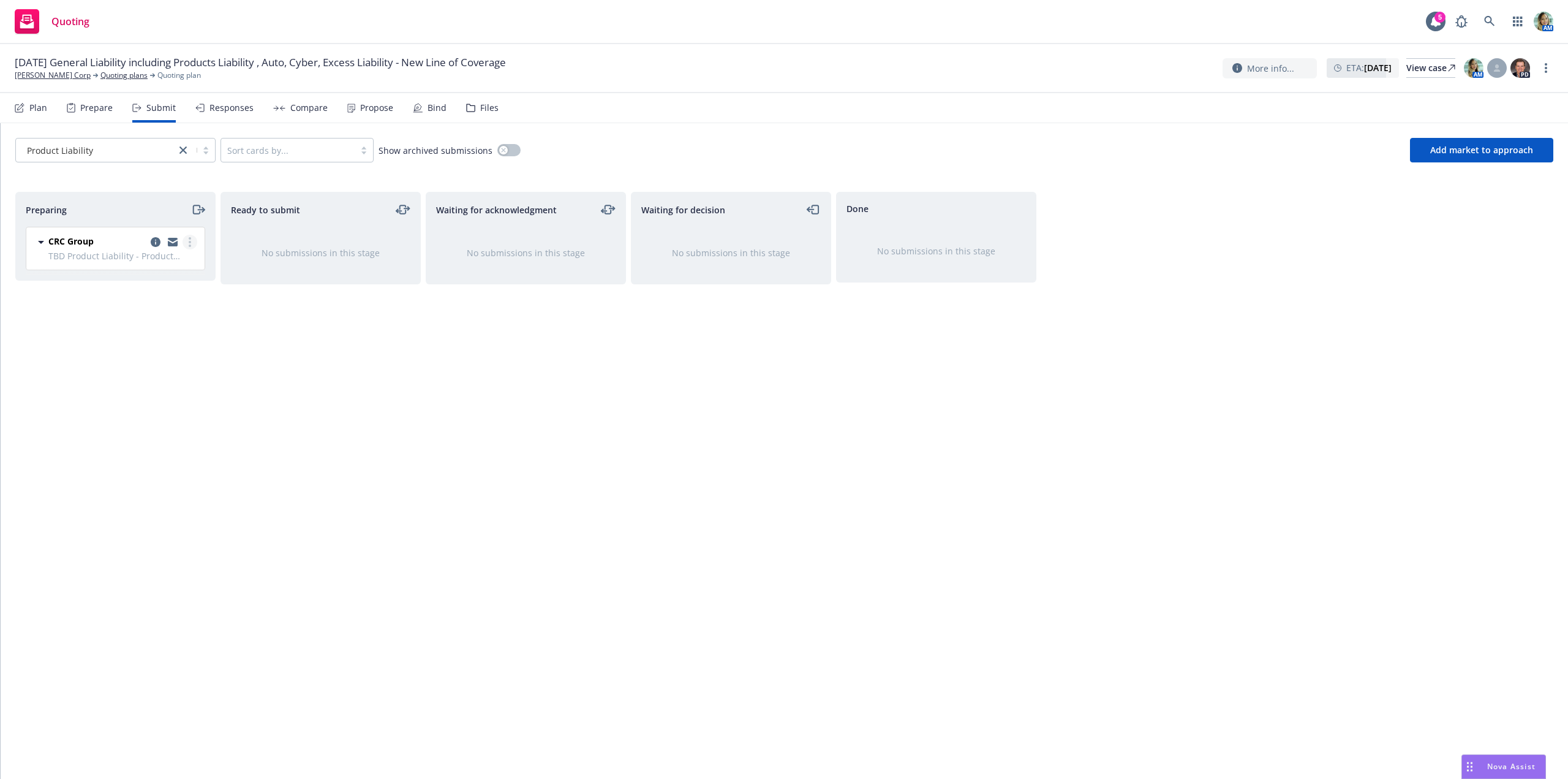
click at [194, 242] on link "more" at bounding box center [189, 242] width 14 height 14
click at [122, 307] on link "Move to done" at bounding box center [136, 315] width 122 height 24
click at [974, 240] on icon "copy logging email" at bounding box center [976, 240] width 10 height 10
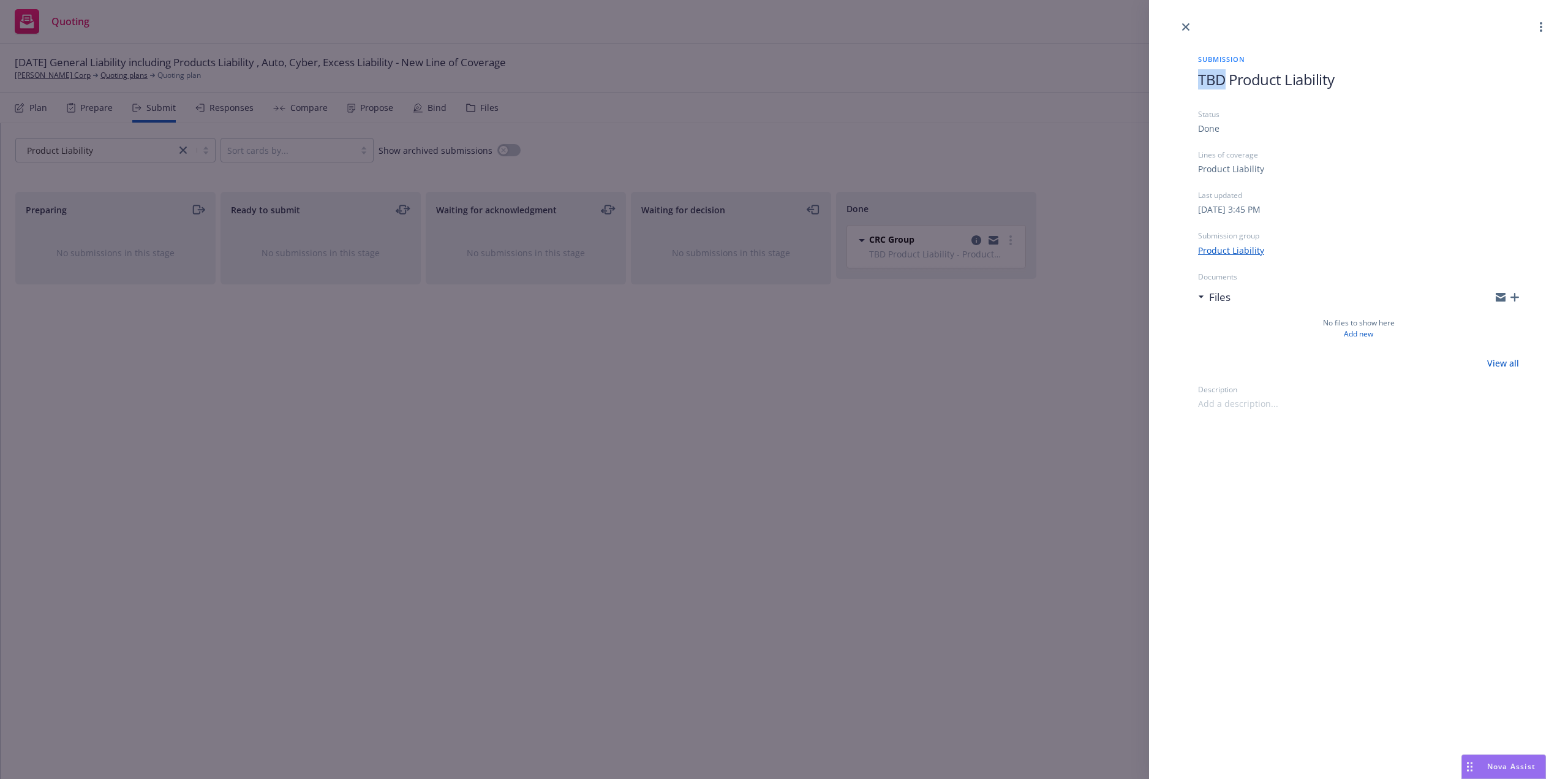
drag, startPoint x: 1226, startPoint y: 82, endPoint x: 1165, endPoint y: 78, distance: 61.1
click at [1165, 78] on div "Submission TBD Product Liability Status Done Lines of coverage Product Liabilit…" at bounding box center [1359, 222] width 419 height 376
click at [1367, 515] on div "Submission [DATE] Product Liability Status Done Lines of coverage Product Liabi…" at bounding box center [1359, 389] width 419 height 779
click at [820, 500] on div "Submission 9/1/25 Product Liability Status Done Lines of coverage Product Liabi…" at bounding box center [784, 389] width 1568 height 779
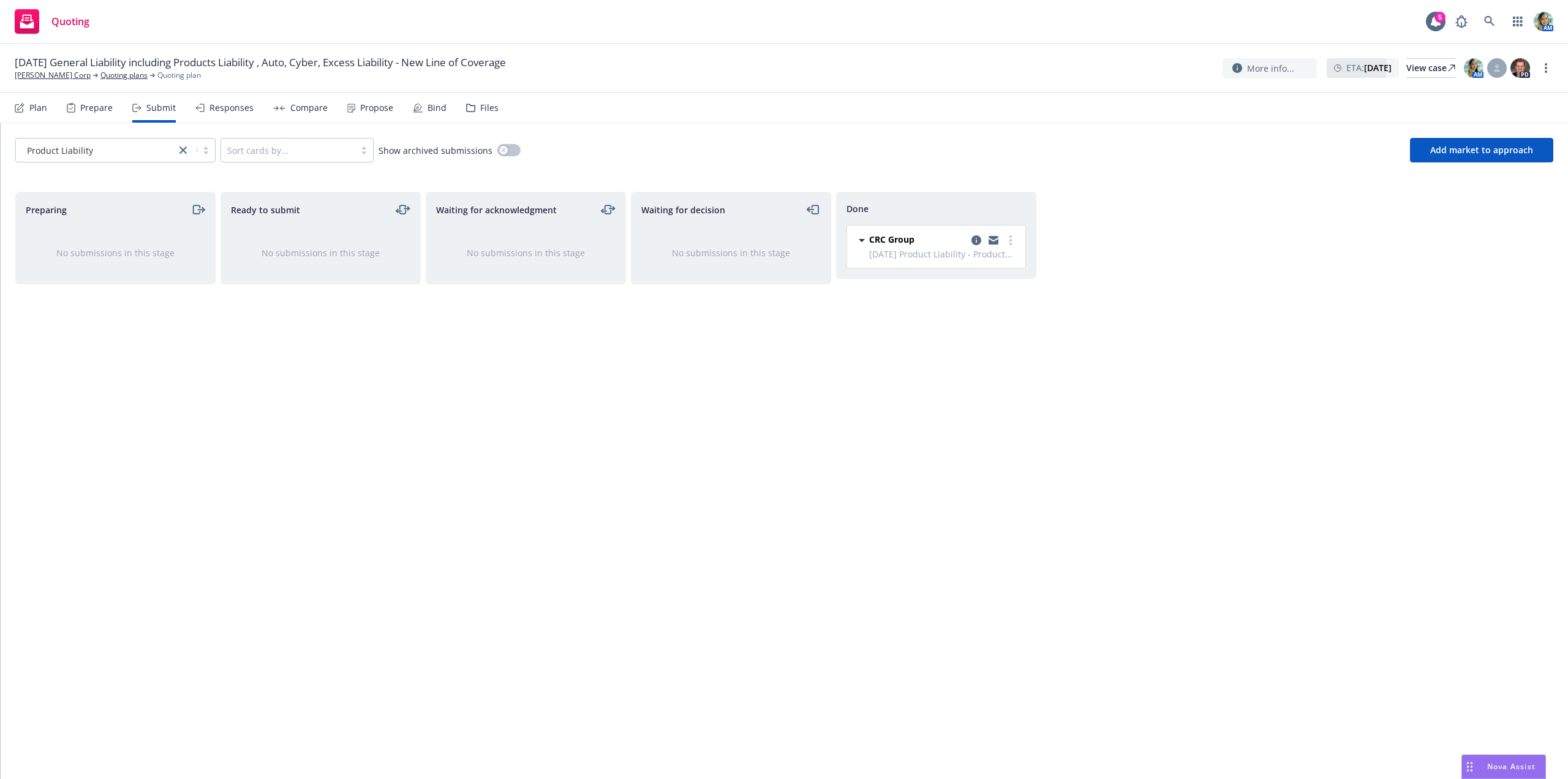
click at [486, 393] on div "Waiting for acknowledgment No submissions in this stage" at bounding box center [525, 472] width 200 height 562
click at [47, 77] on link "[PERSON_NAME] Corp" at bounding box center [52, 75] width 76 height 11
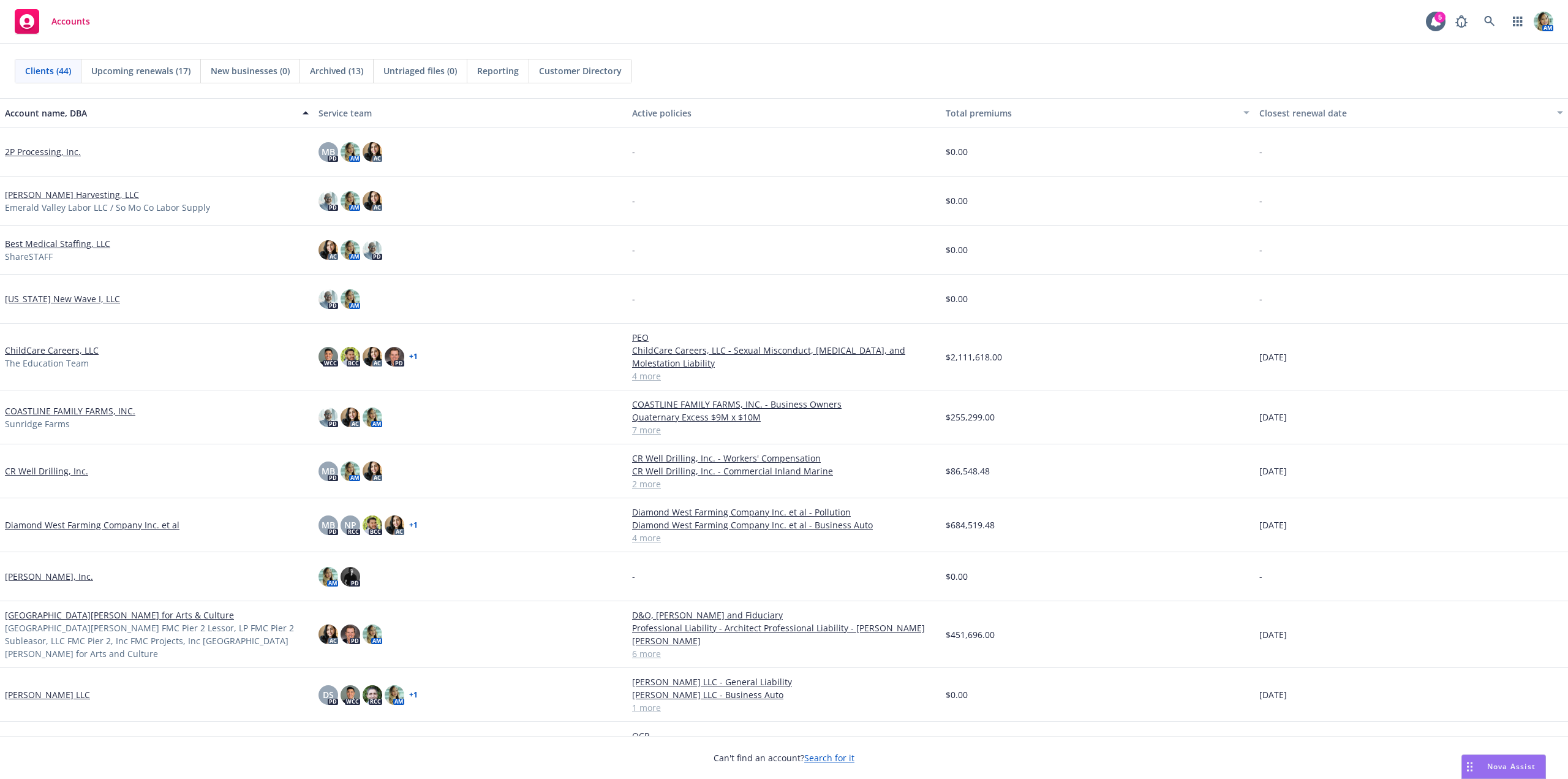
click at [488, 69] on span "Reporting" at bounding box center [498, 71] width 41 height 13
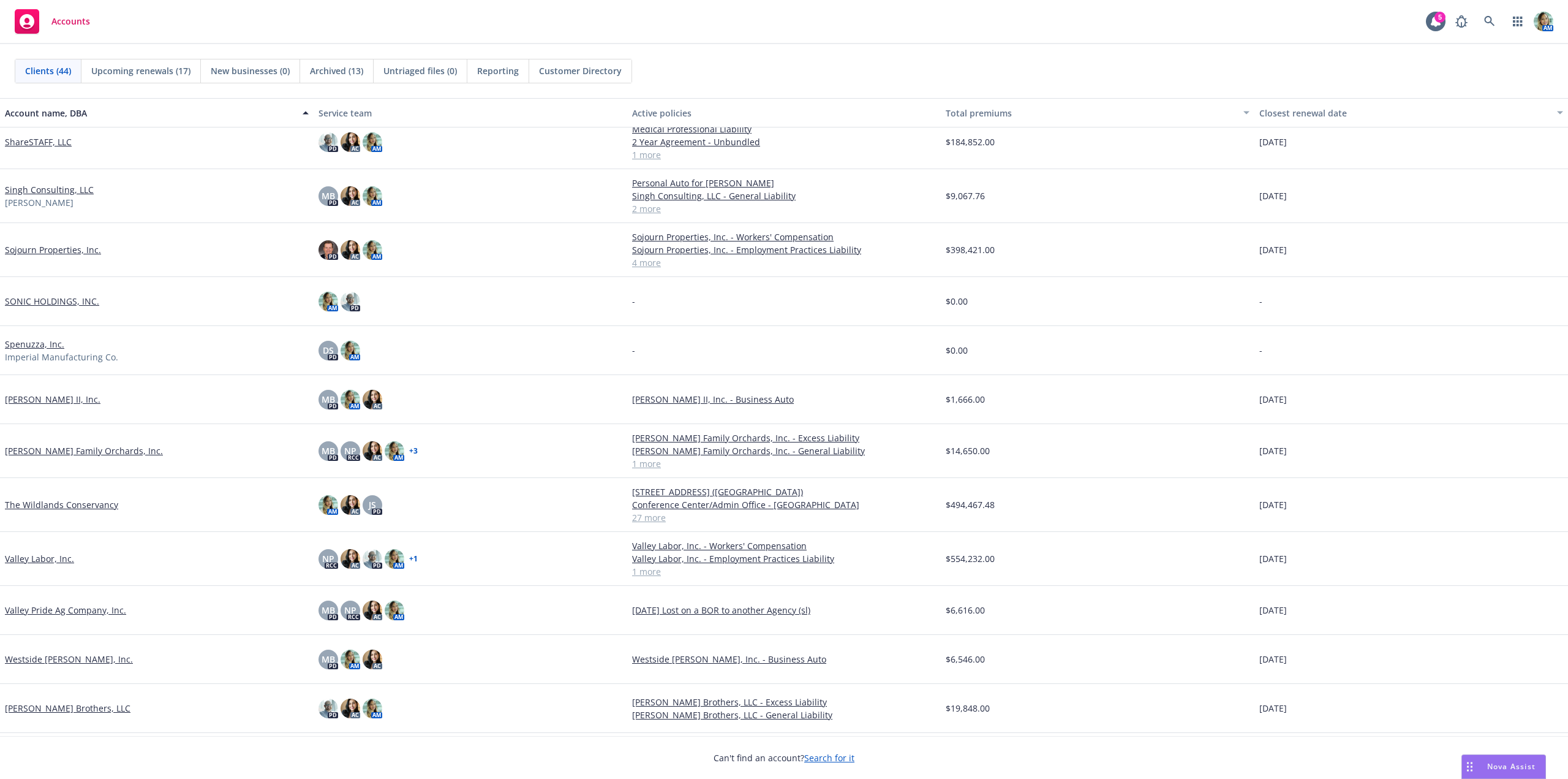
scroll to position [1583, 0]
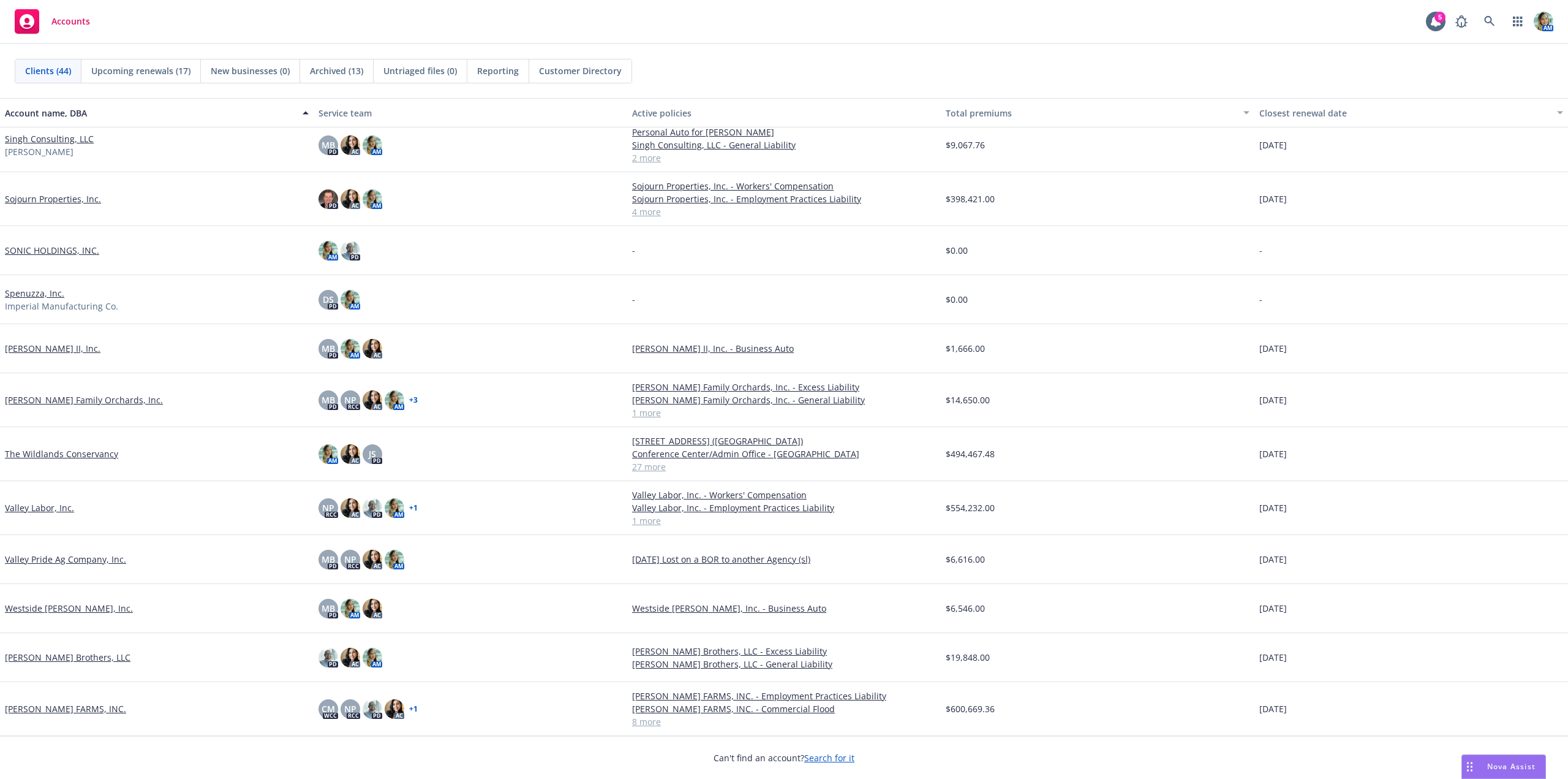
click at [67, 605] on link "Westside [PERSON_NAME], Inc." at bounding box center [68, 608] width 128 height 13
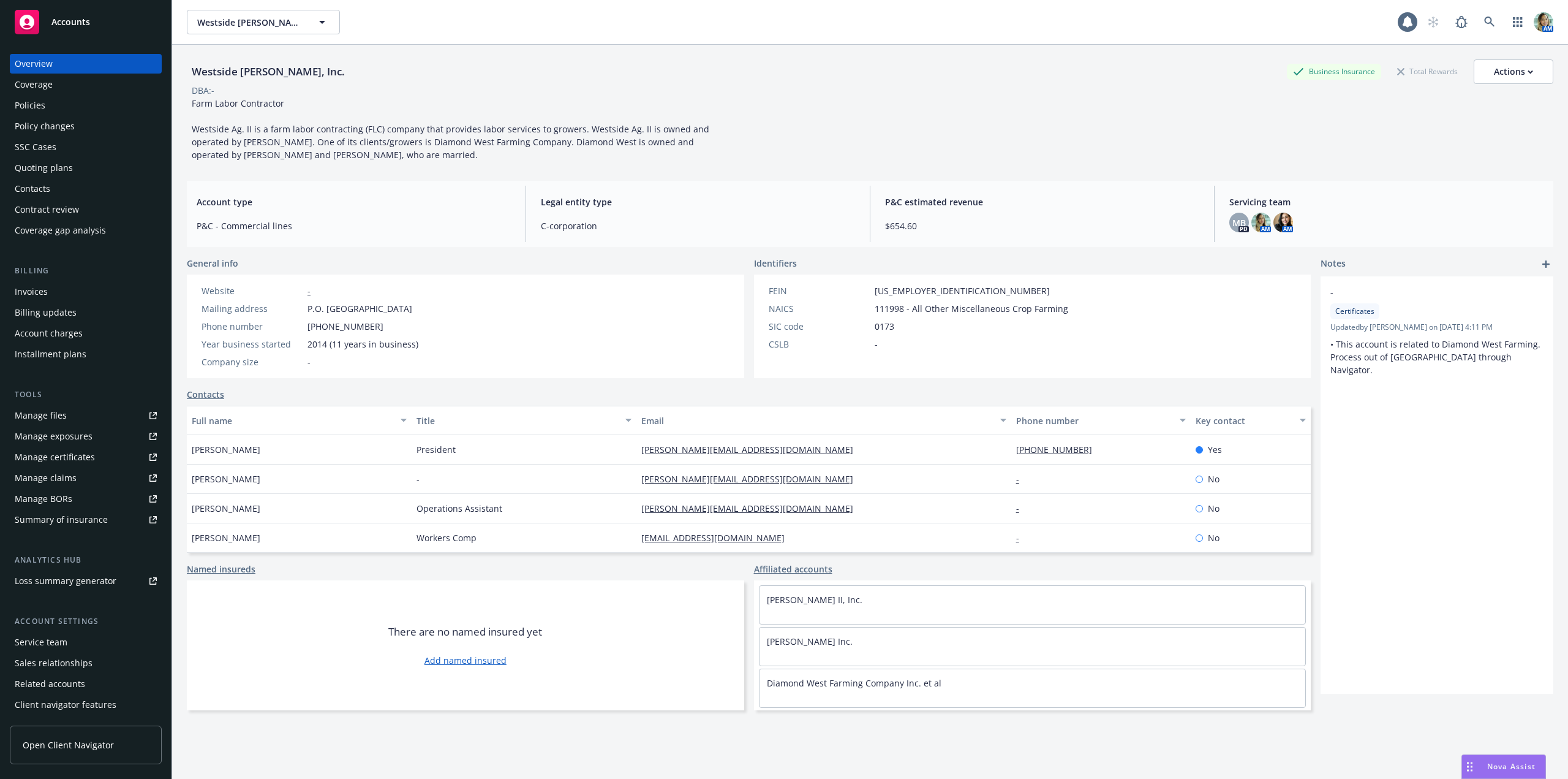
click at [43, 421] on div "Manage files" at bounding box center [40, 416] width 52 height 20
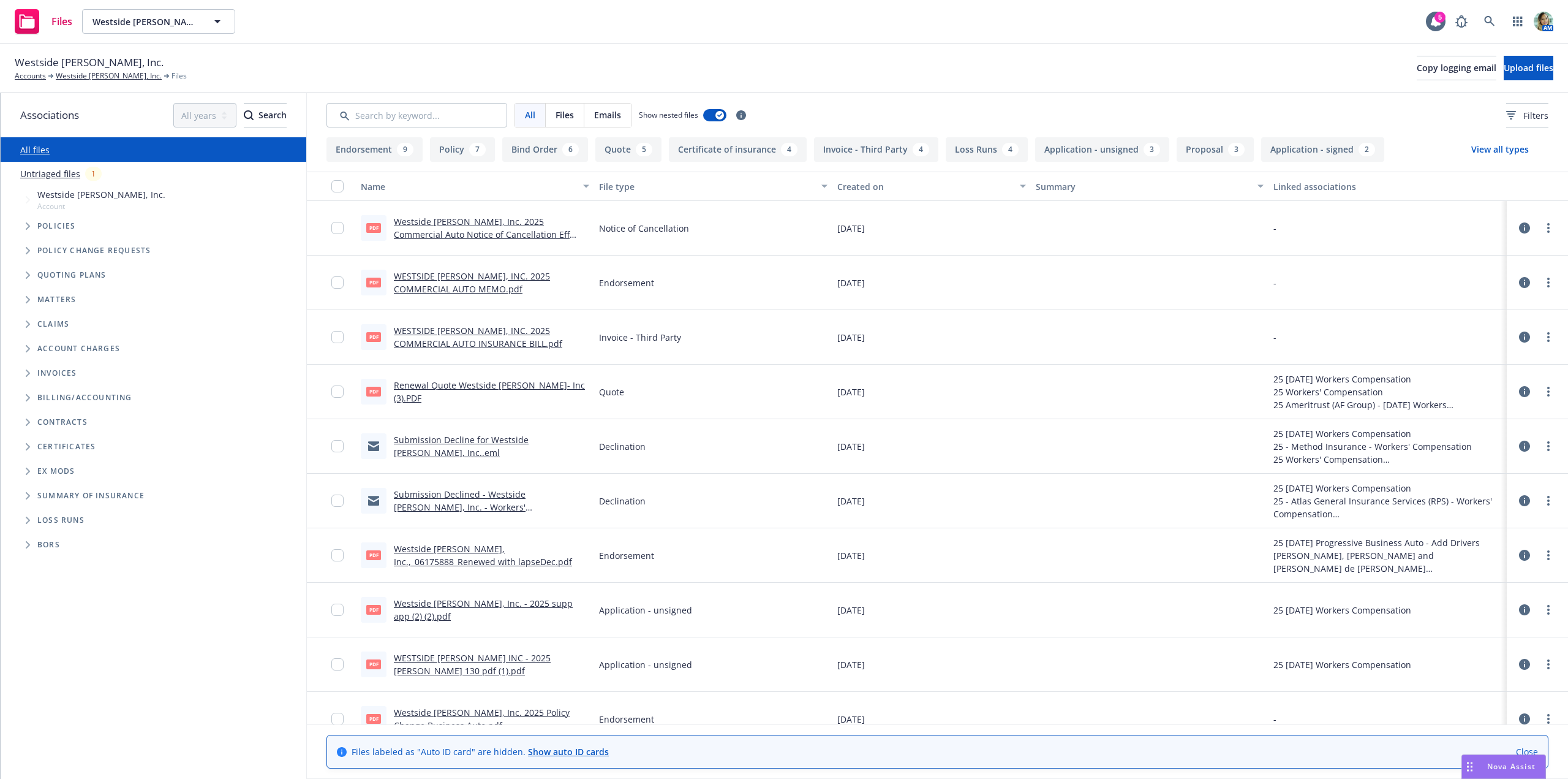
click at [56, 180] on link "Untriaged files" at bounding box center [50, 173] width 60 height 13
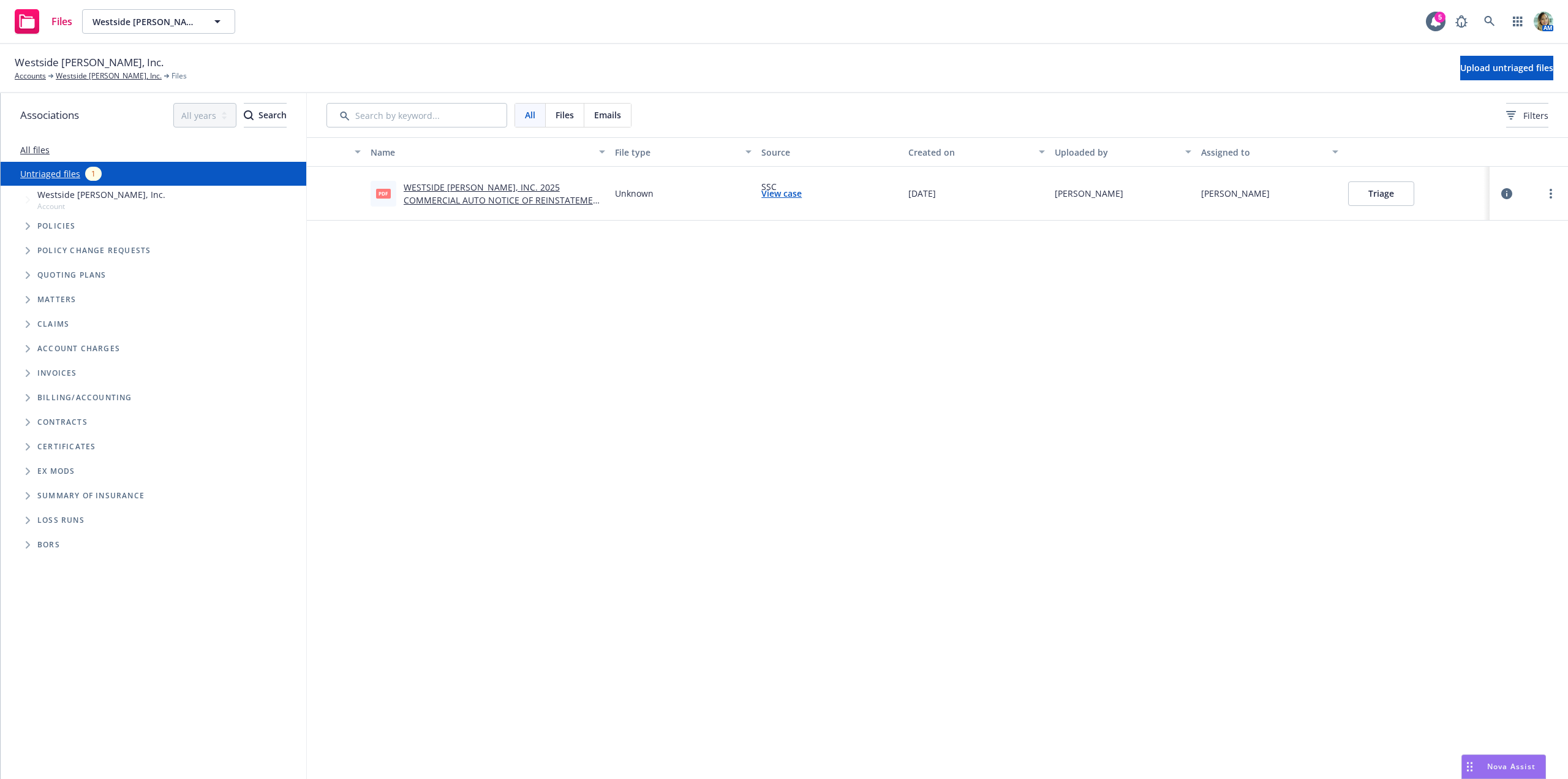
click at [1368, 192] on button "Triage" at bounding box center [1381, 193] width 66 height 24
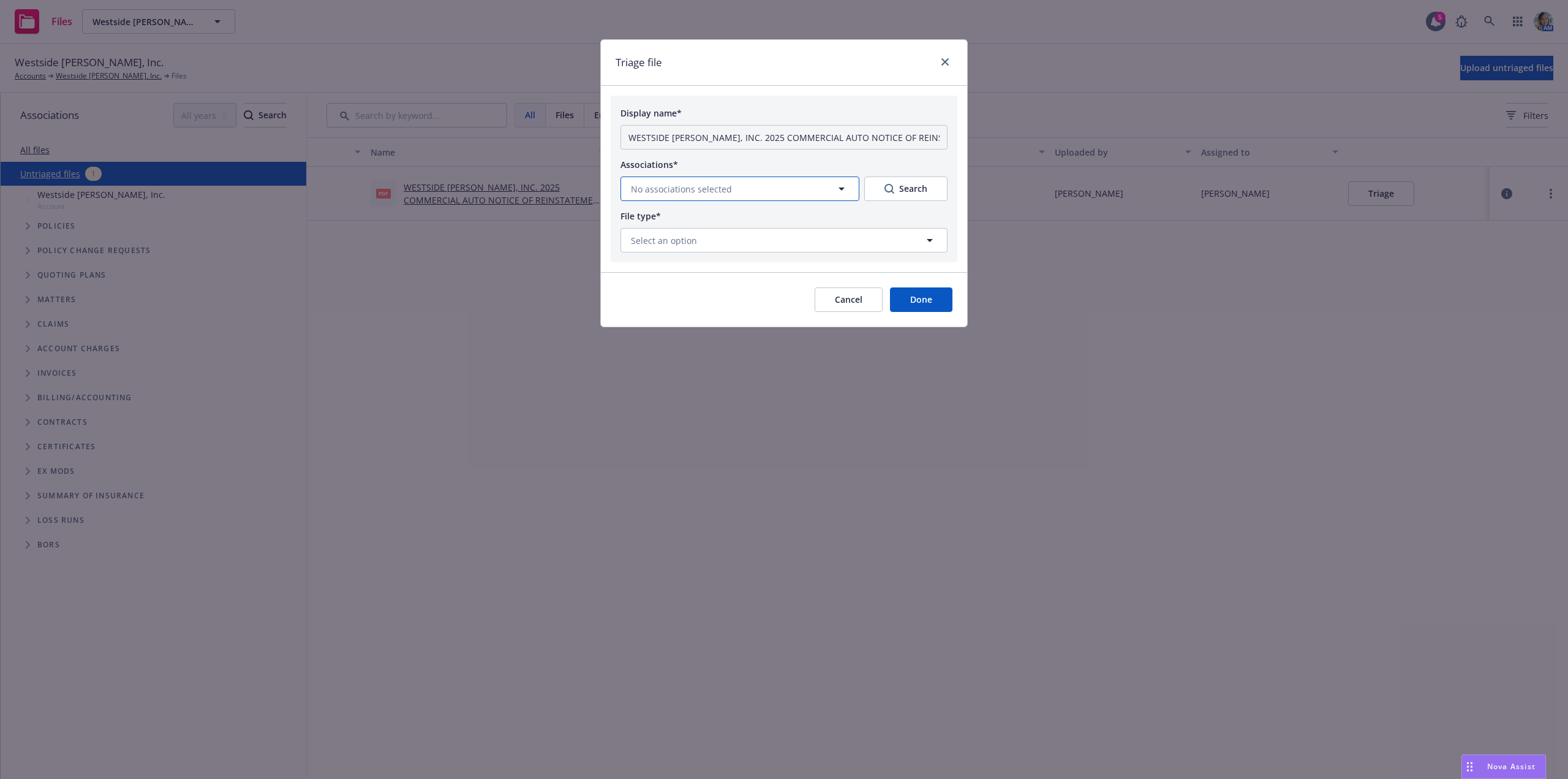
click at [726, 189] on span "No associations selected" at bounding box center [682, 189] width 101 height 13
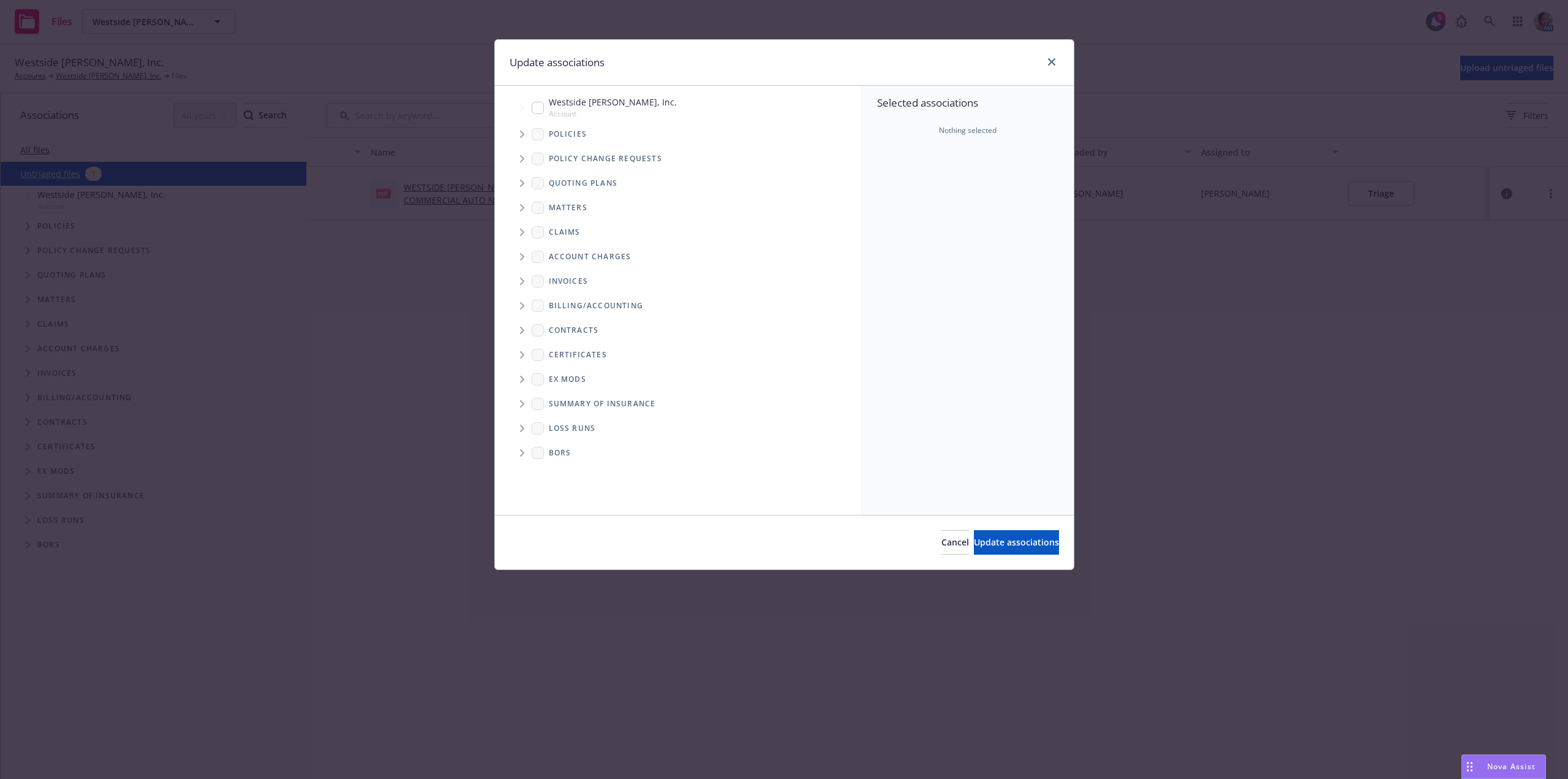
click at [542, 109] on input "Tree Example" at bounding box center [538, 108] width 13 height 13
checkbox input "true"
click at [1003, 537] on button "Update associations" at bounding box center [1017, 542] width 85 height 24
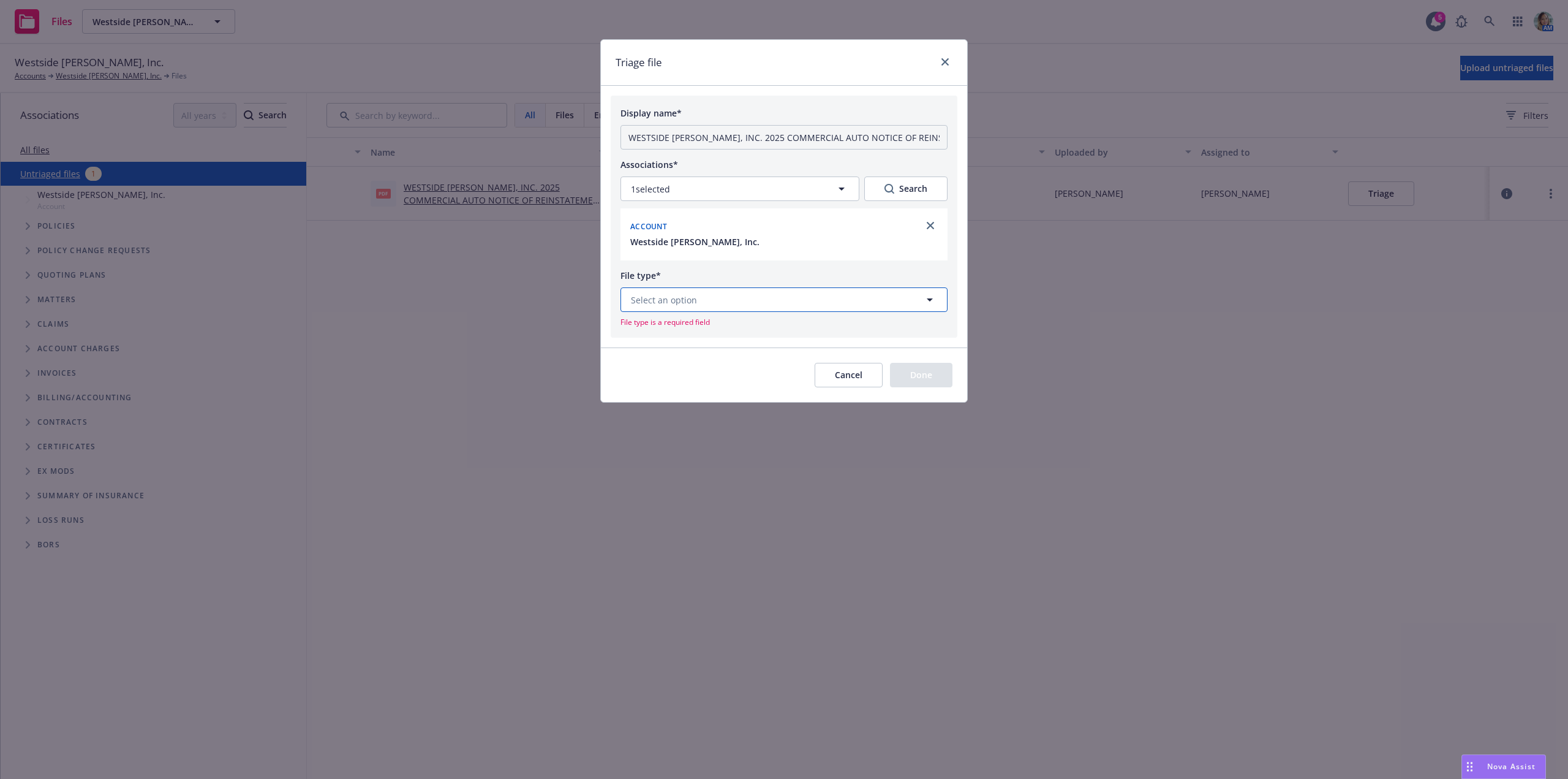
click at [728, 301] on button "Select an option" at bounding box center [784, 299] width 327 height 24
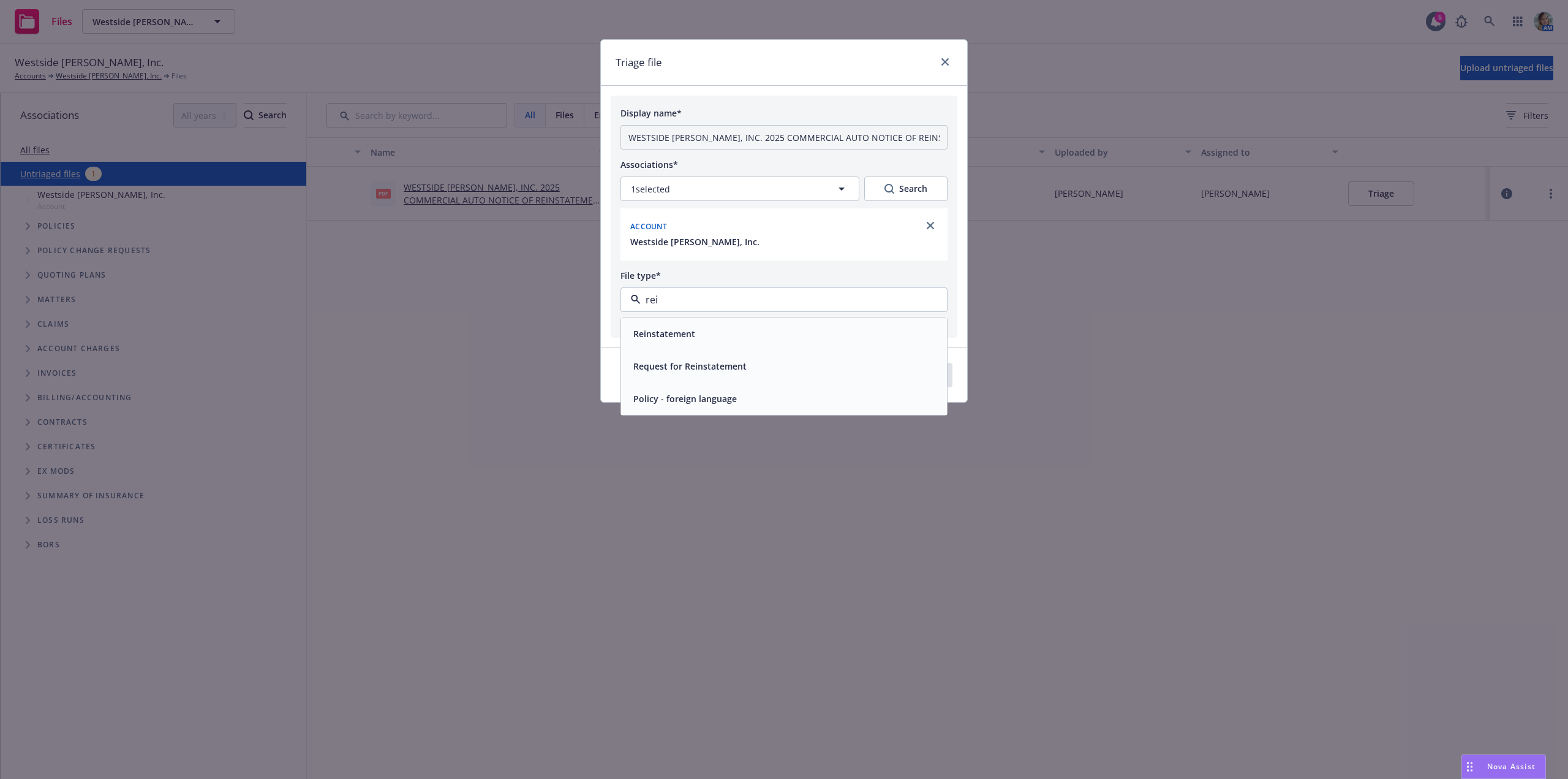
type input "rein"
click at [697, 331] on div "Reinstatement" at bounding box center [663, 334] width 69 height 18
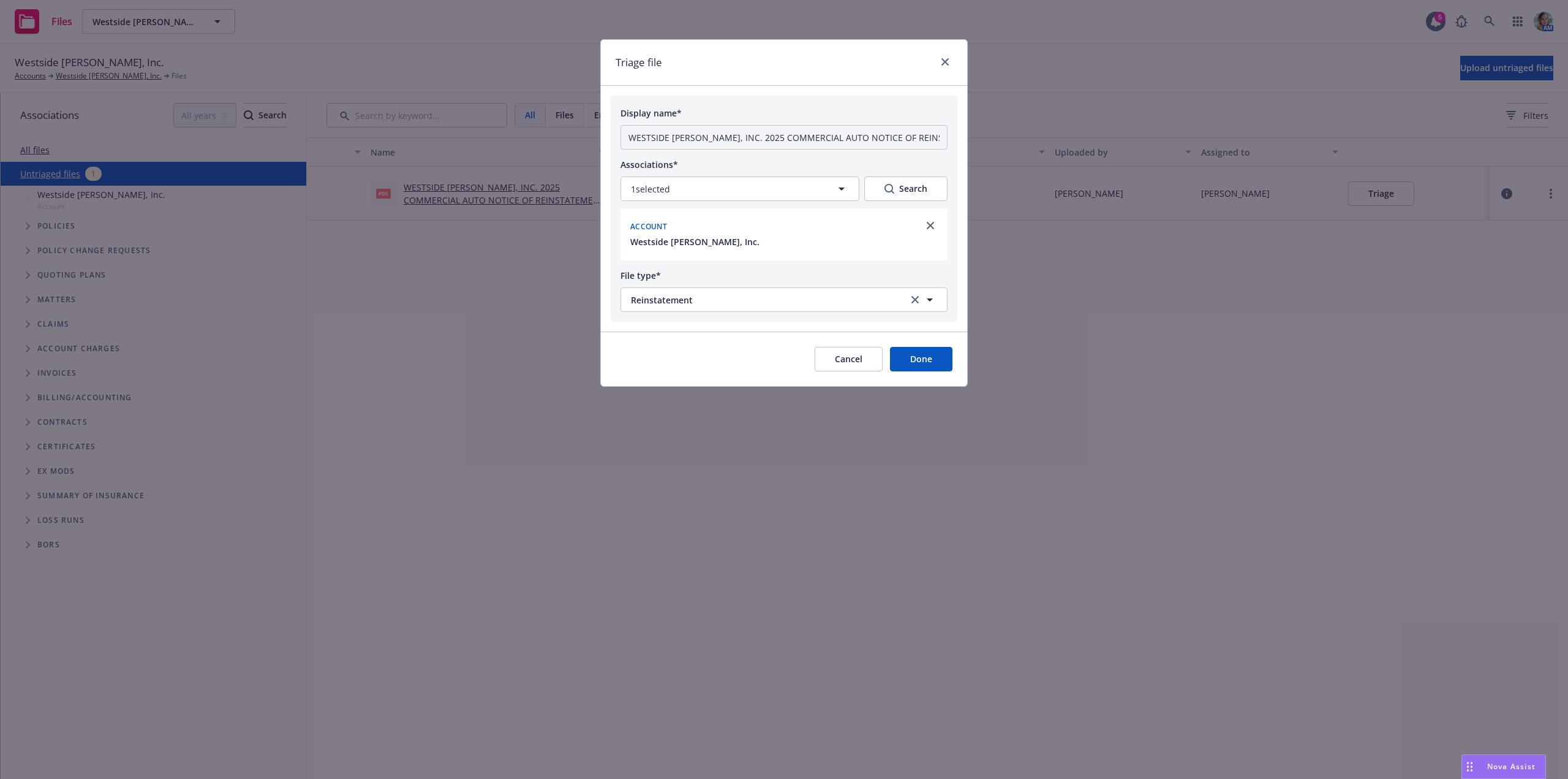
click at [899, 352] on button "Done" at bounding box center [921, 359] width 63 height 24
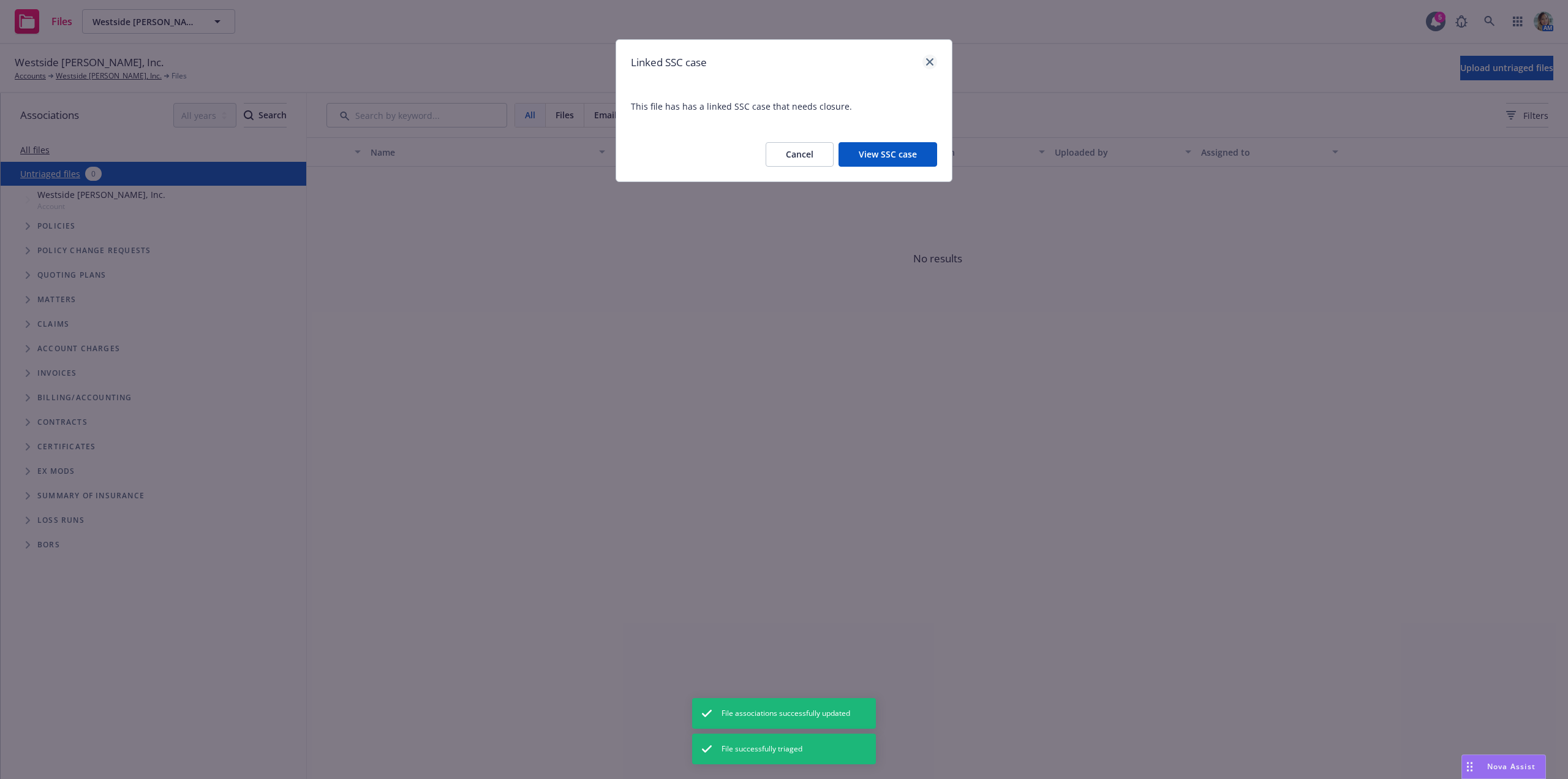
drag, startPoint x: 937, startPoint y: 66, endPoint x: 929, endPoint y: 58, distance: 11.3
click at [936, 66] on div at bounding box center [928, 63] width 20 height 16
click at [924, 52] on div "Linked SSC case" at bounding box center [784, 62] width 336 height 45
click at [926, 58] on link "close" at bounding box center [929, 62] width 14 height 14
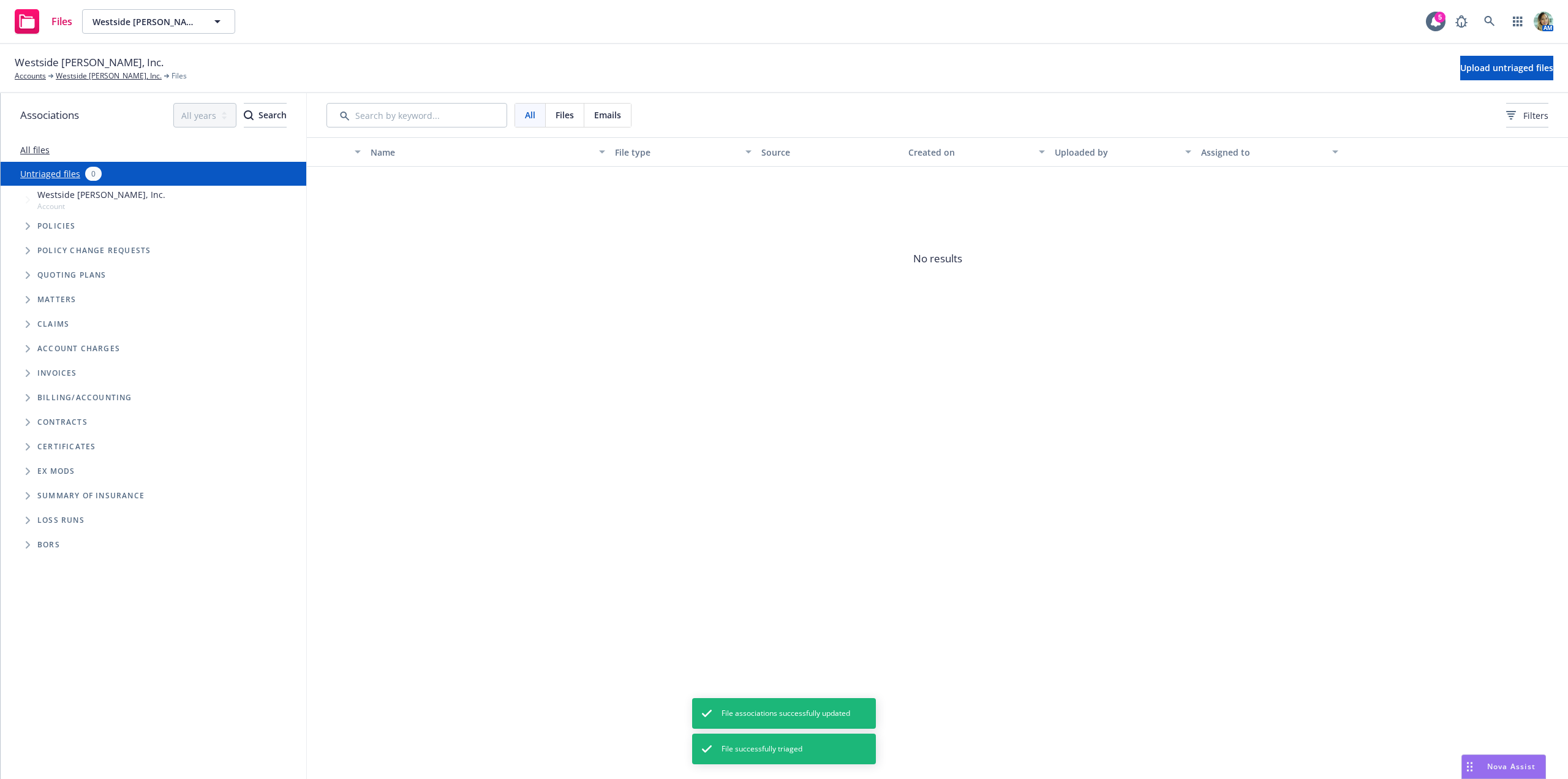
drag, startPoint x: 644, startPoint y: 300, endPoint x: 631, endPoint y: 303, distance: 13.3
click at [636, 302] on span "No results" at bounding box center [938, 259] width 1261 height 184
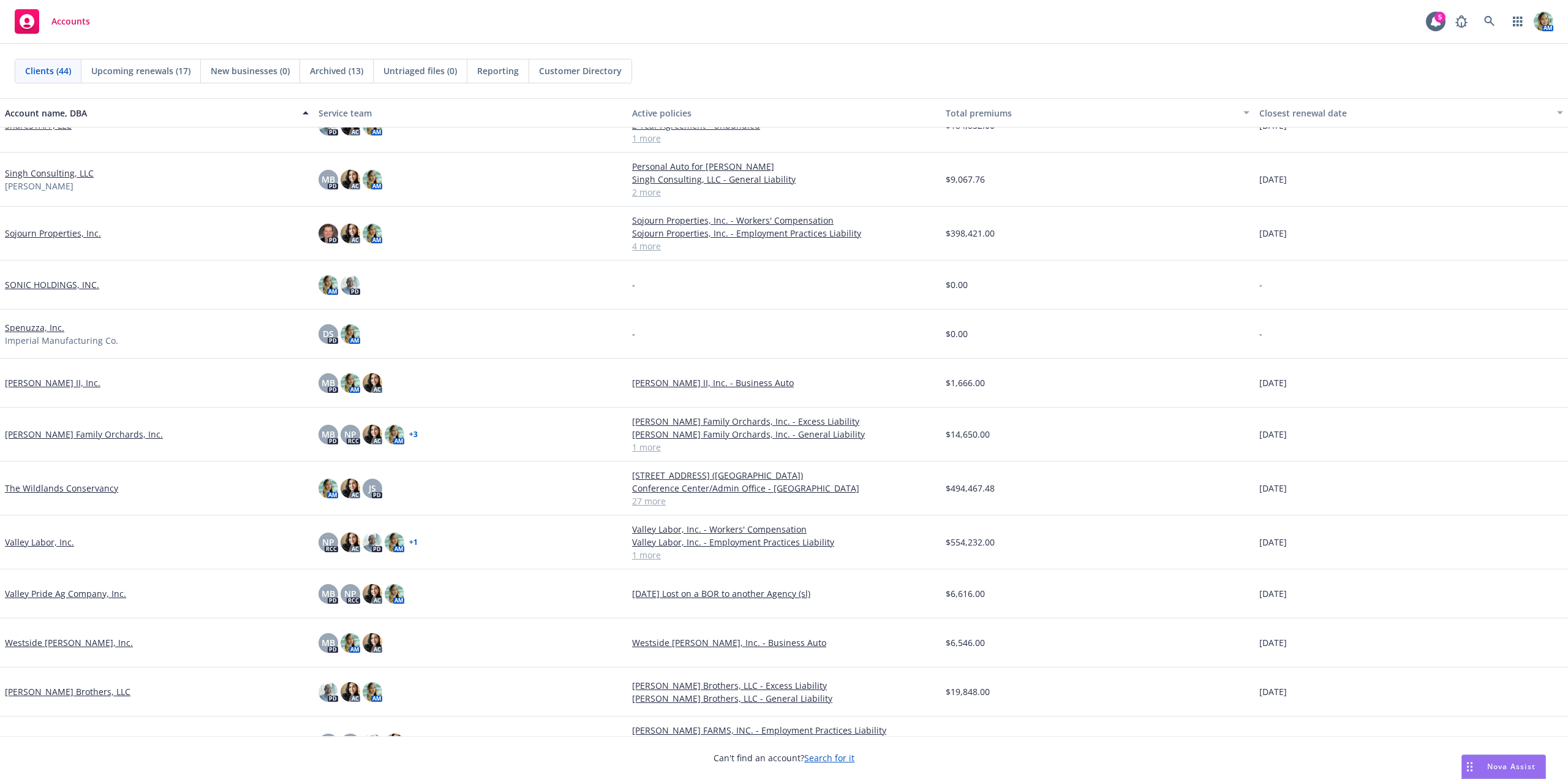
scroll to position [1583, 0]
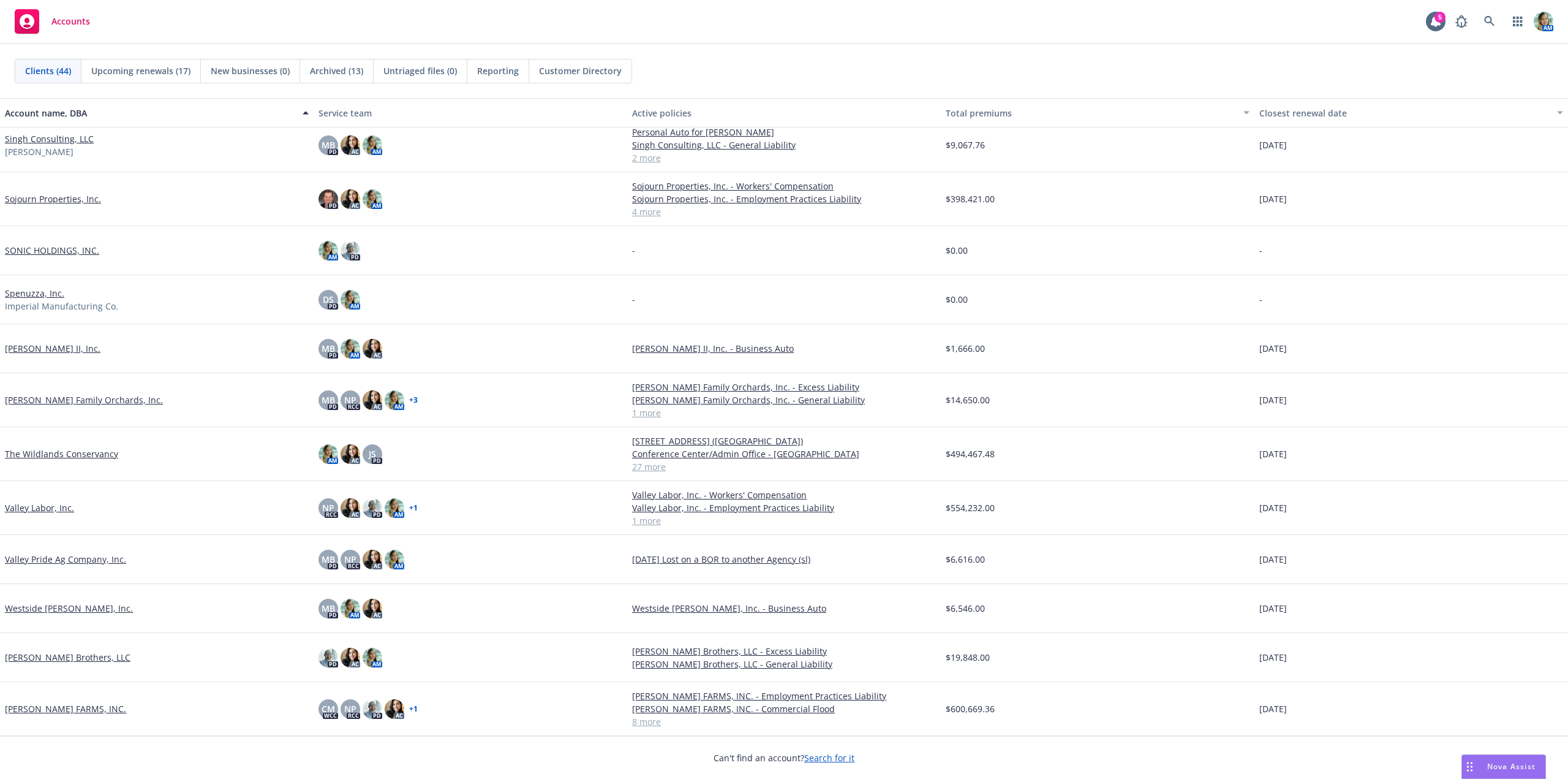
click at [98, 449] on link "The Wildlands Conservancy" at bounding box center [61, 454] width 113 height 13
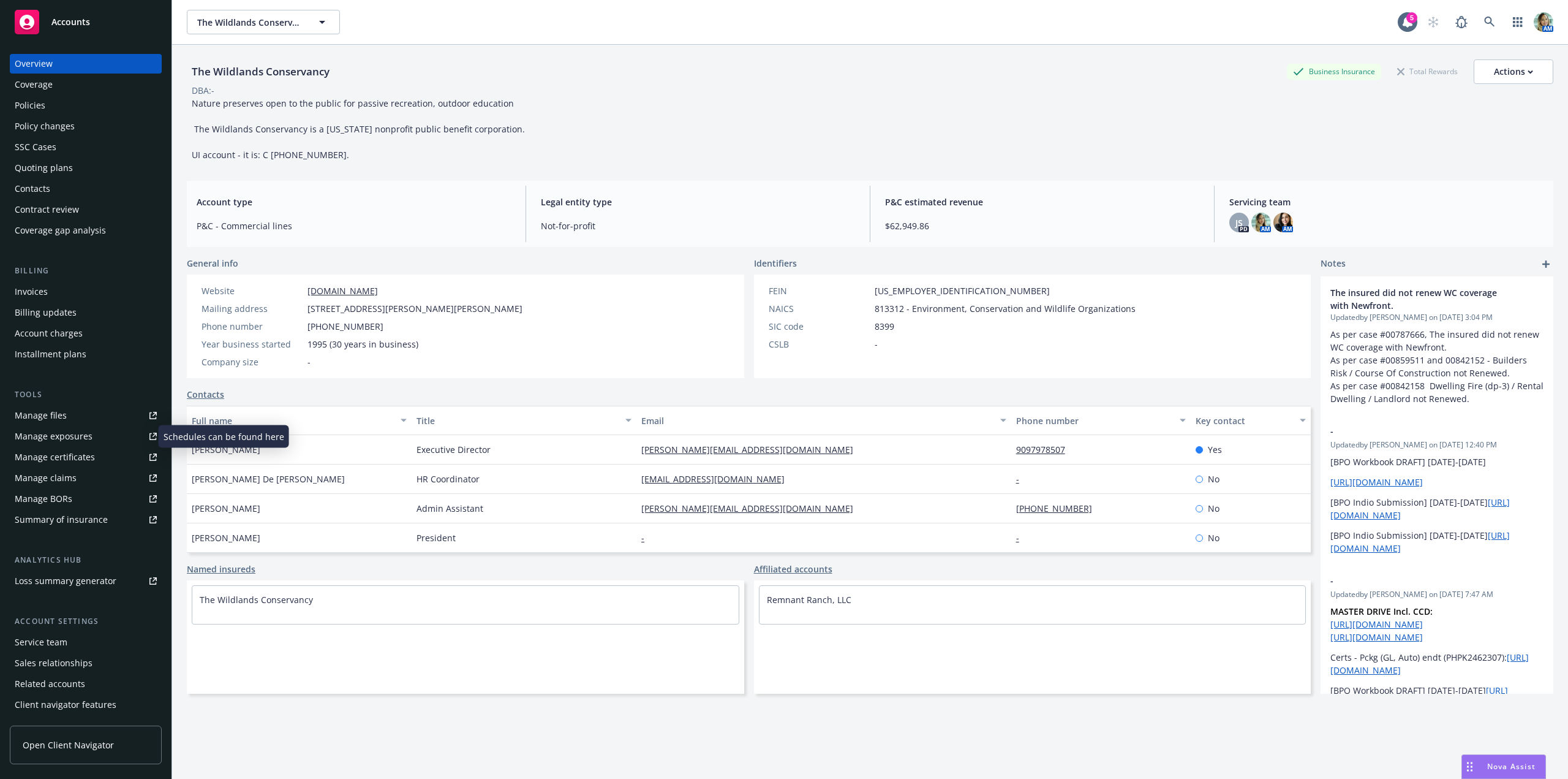
click at [71, 438] on div "Manage exposures" at bounding box center [53, 437] width 78 height 20
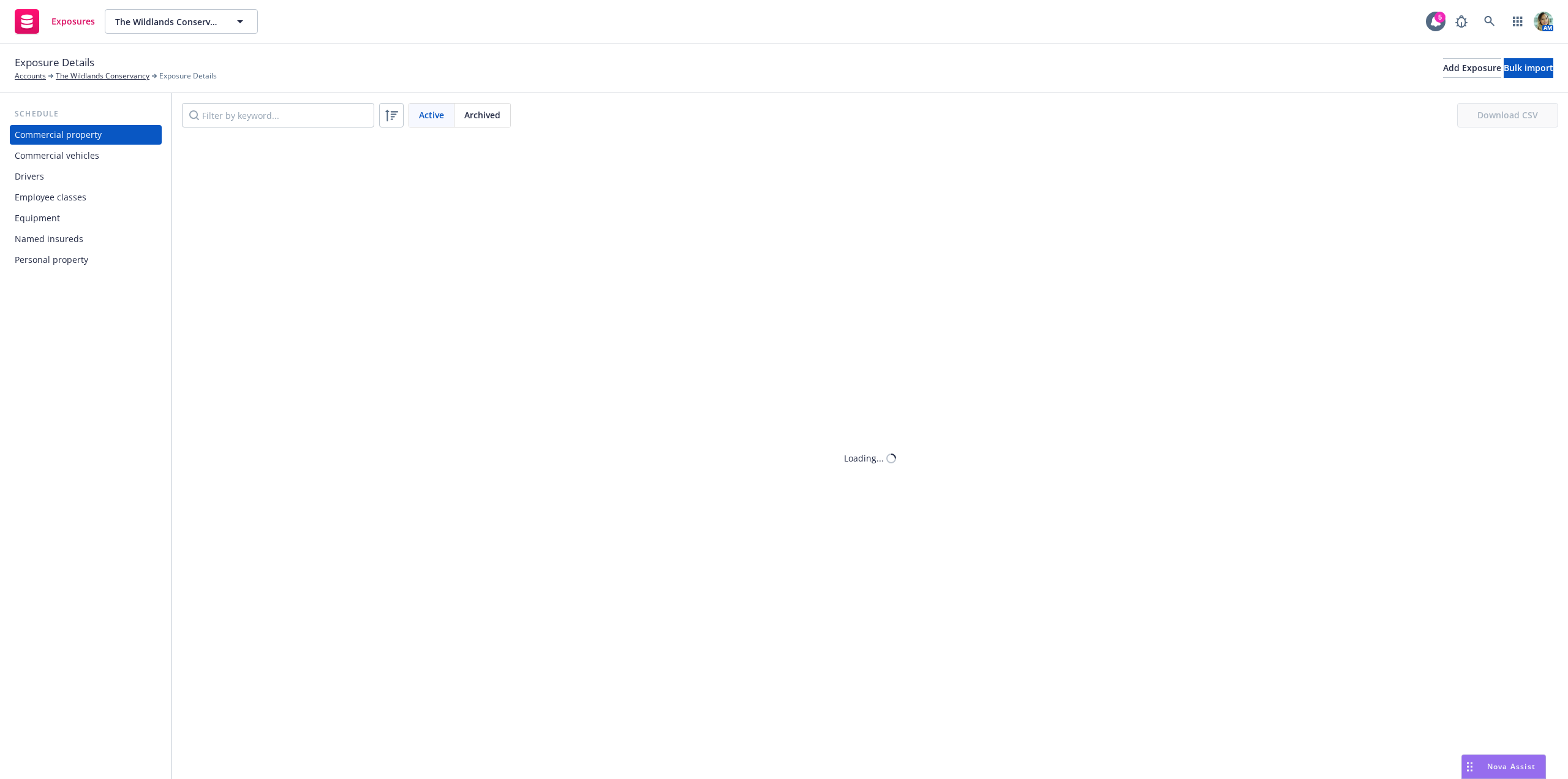
click at [69, 162] on div "Commercial vehicles" at bounding box center [57, 155] width 84 height 20
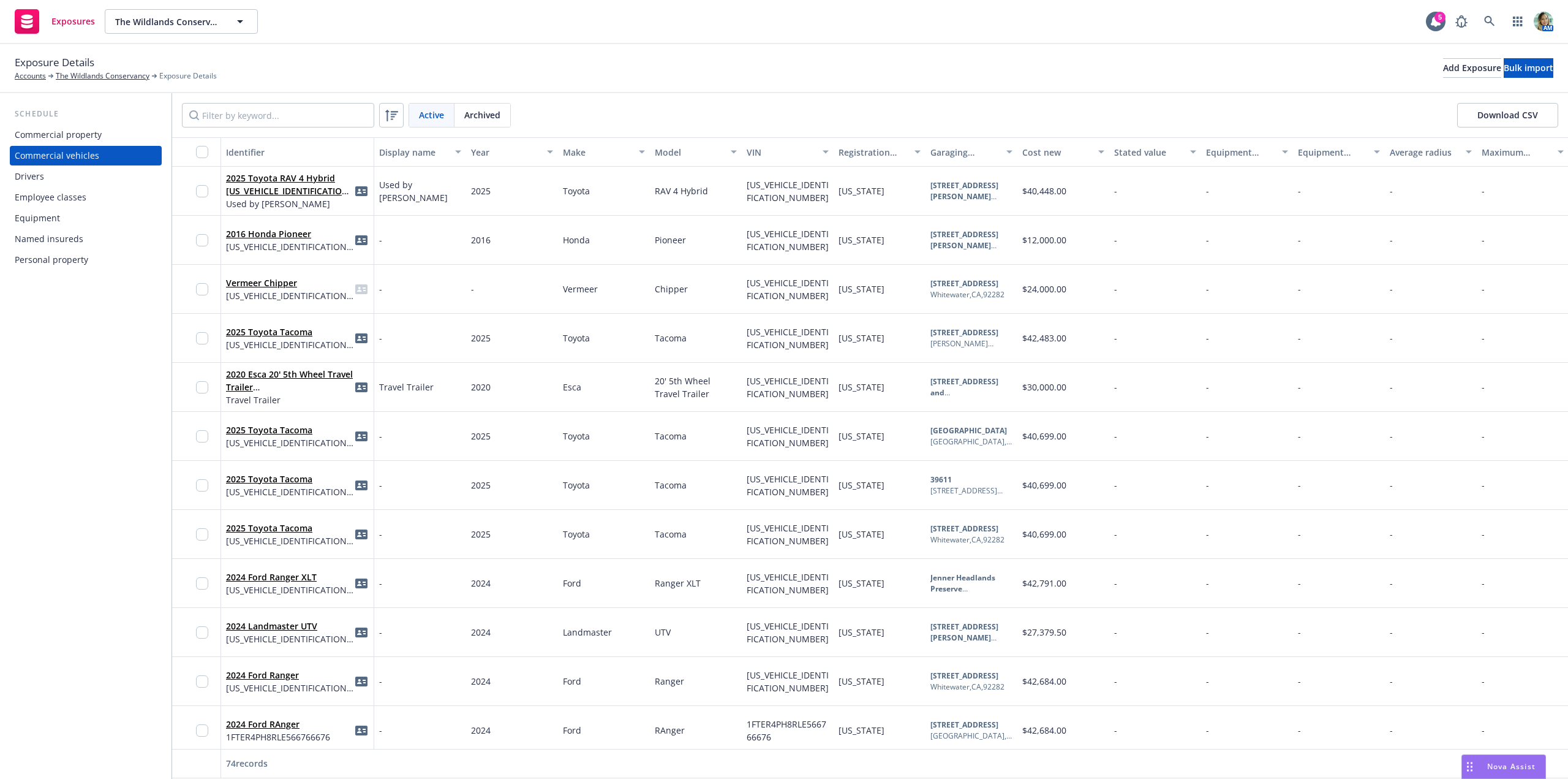
click at [43, 176] on div "Drivers" at bounding box center [29, 177] width 30 height 20
